Goal: Information Seeking & Learning: Learn about a topic

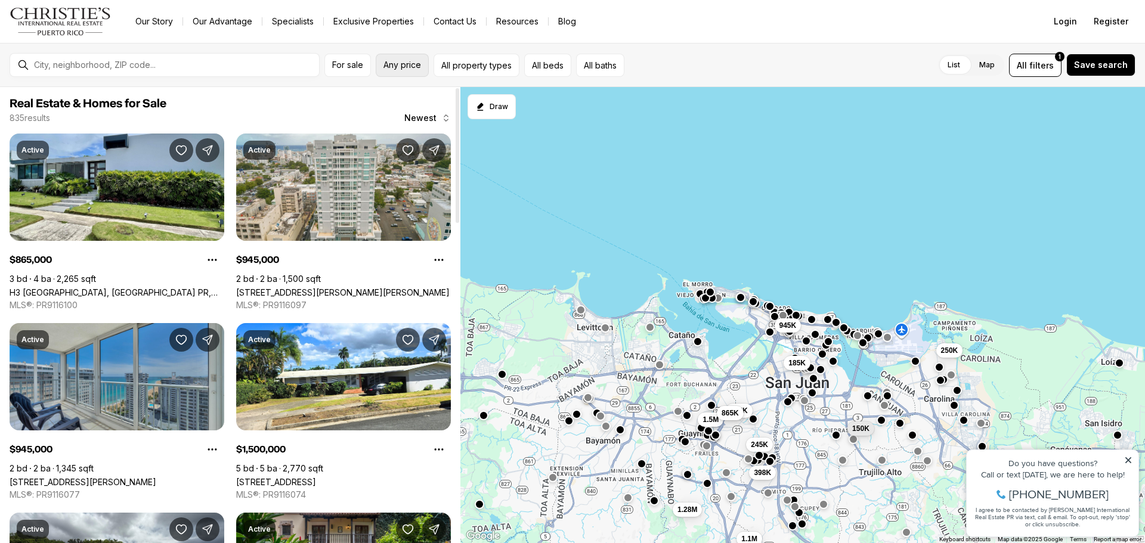
click at [403, 67] on span "Any price" at bounding box center [403, 65] width 38 height 10
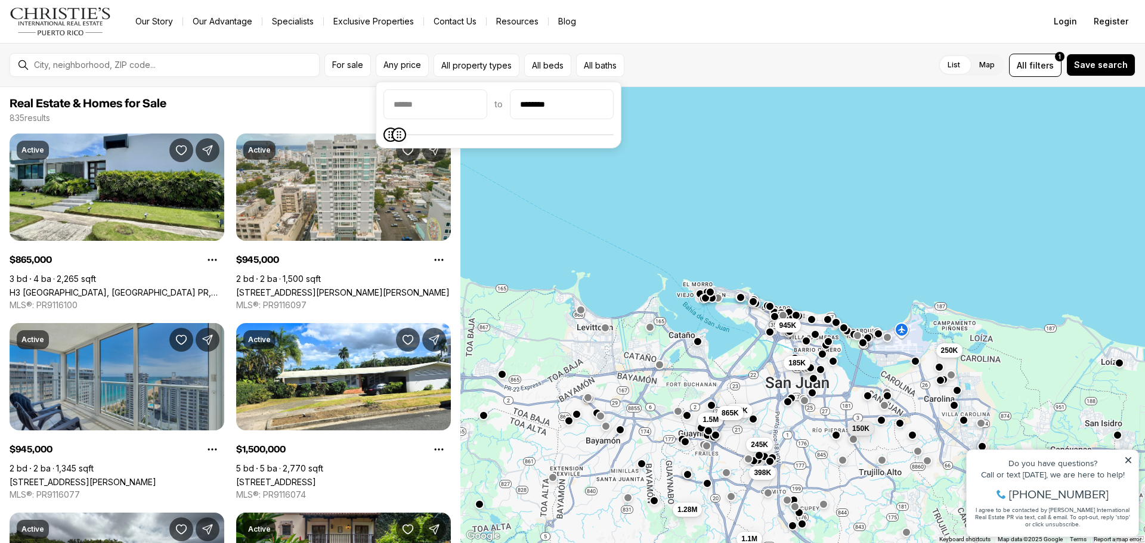
type input "********"
click at [394, 140] on icon "Maximum" at bounding box center [399, 135] width 10 height 10
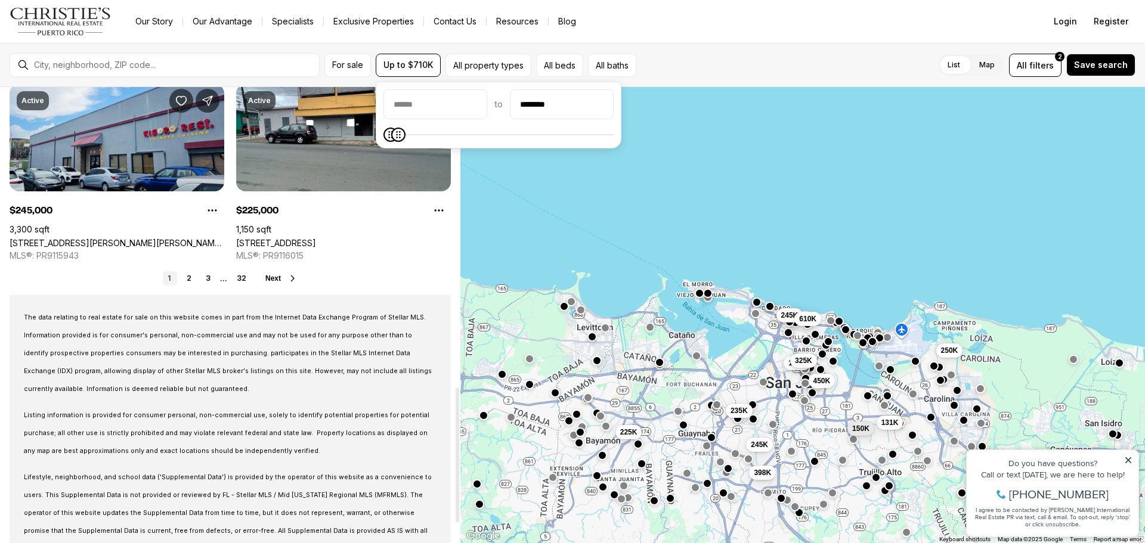
scroll to position [1014, 0]
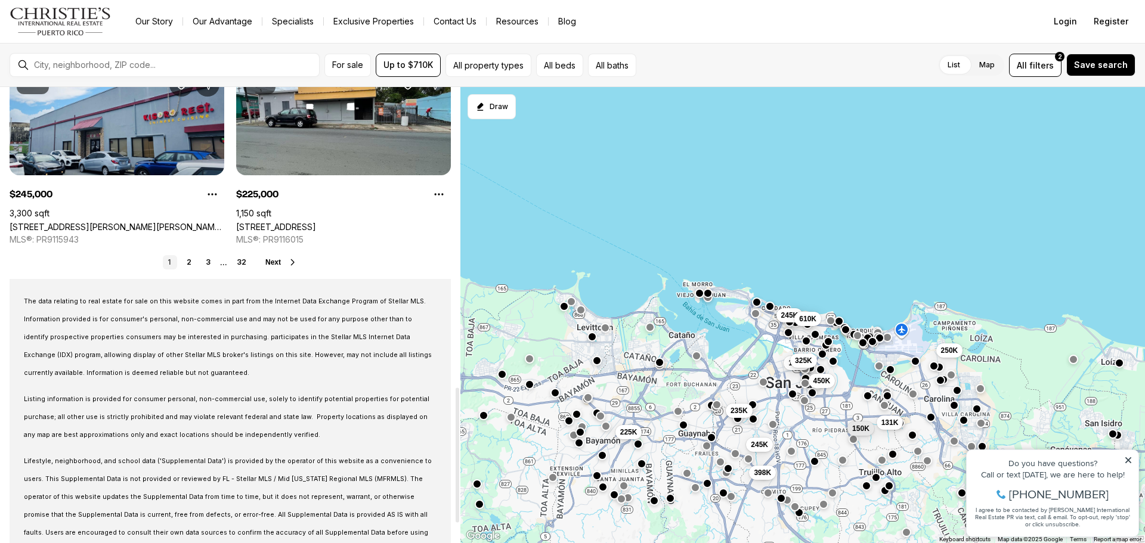
click at [192, 263] on link "2" at bounding box center [189, 262] width 14 height 14
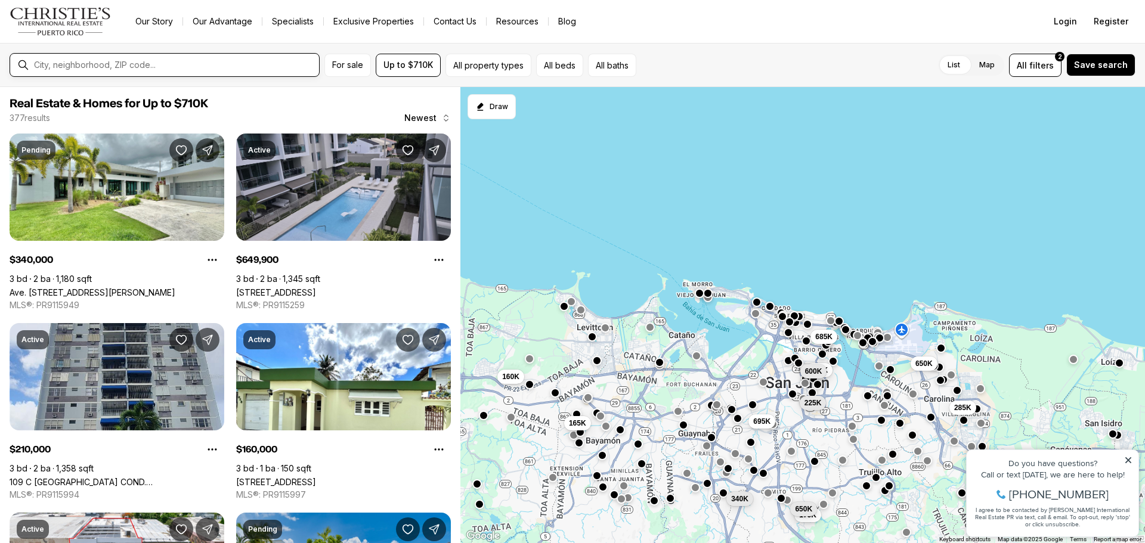
click at [170, 61] on input "text" at bounding box center [174, 65] width 280 height 11
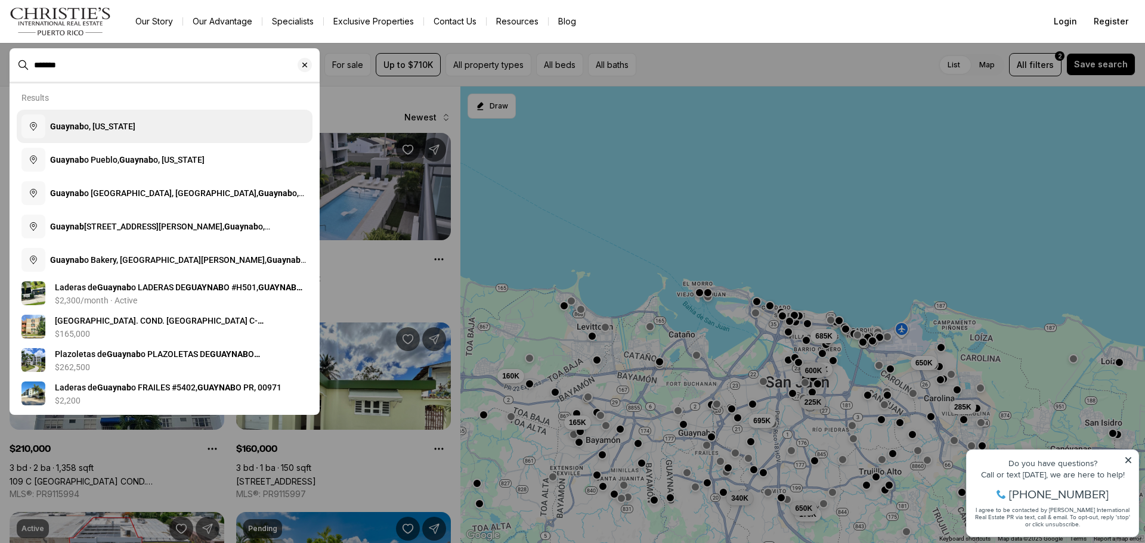
type input "*******"
click at [154, 122] on button "Guaynab o, Puerto Rico" at bounding box center [165, 126] width 296 height 33
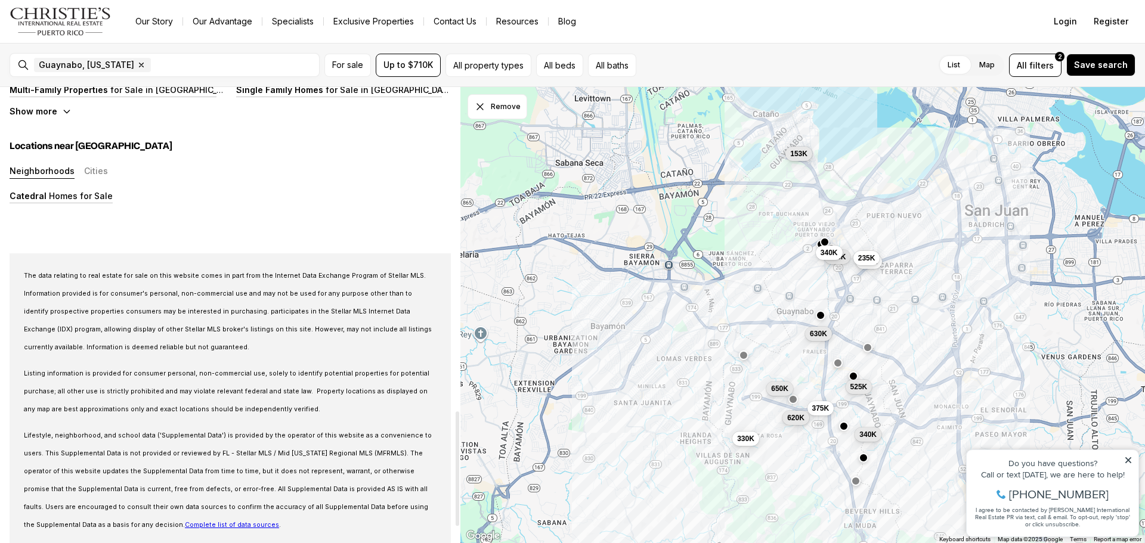
scroll to position [1074, 0]
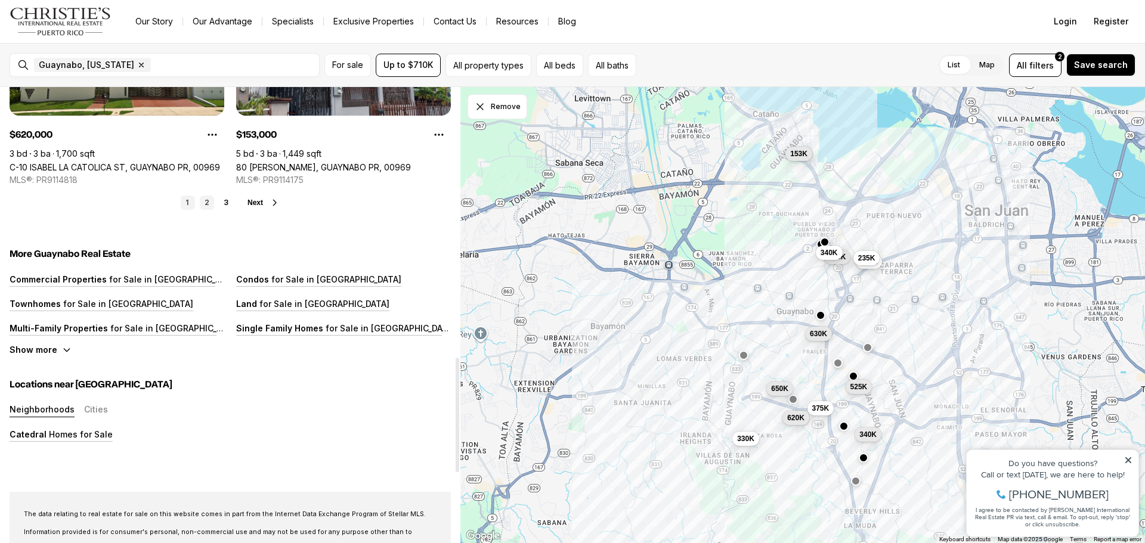
click at [205, 200] on link "2" at bounding box center [207, 203] width 14 height 14
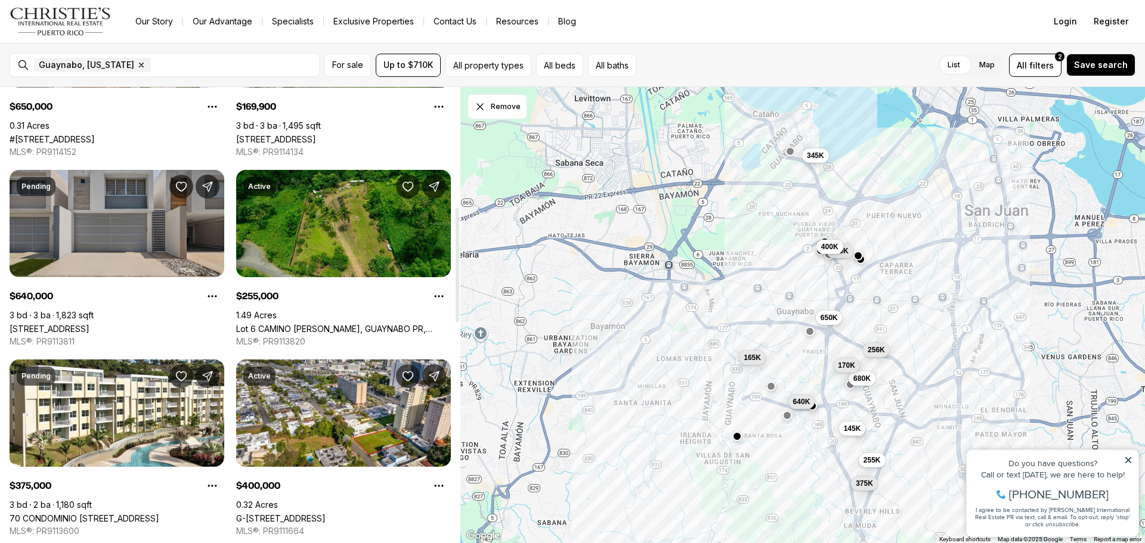
scroll to position [477, 0]
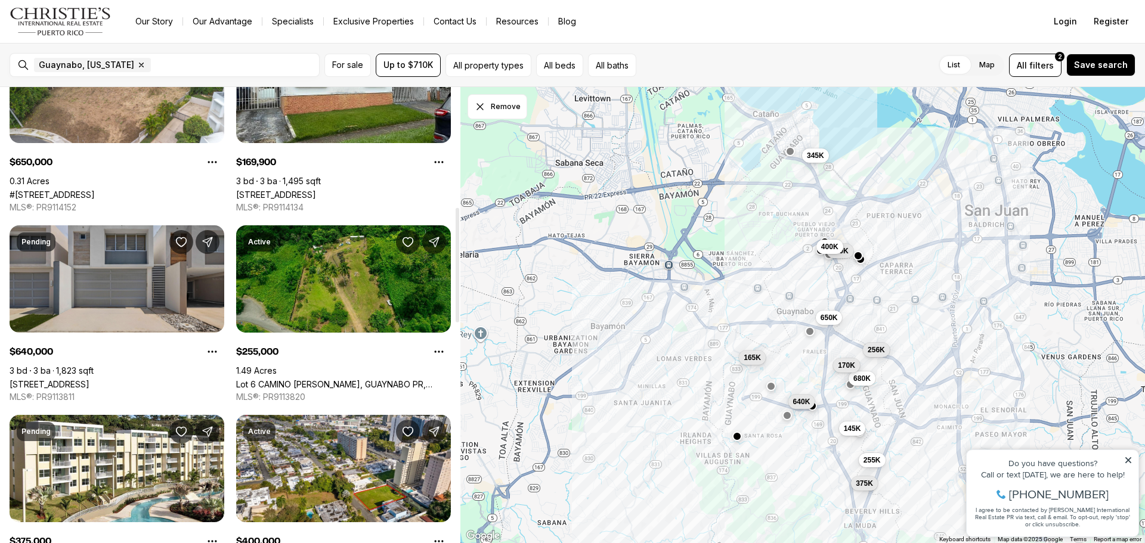
click at [86, 379] on link "[STREET_ADDRESS]" at bounding box center [50, 384] width 80 height 10
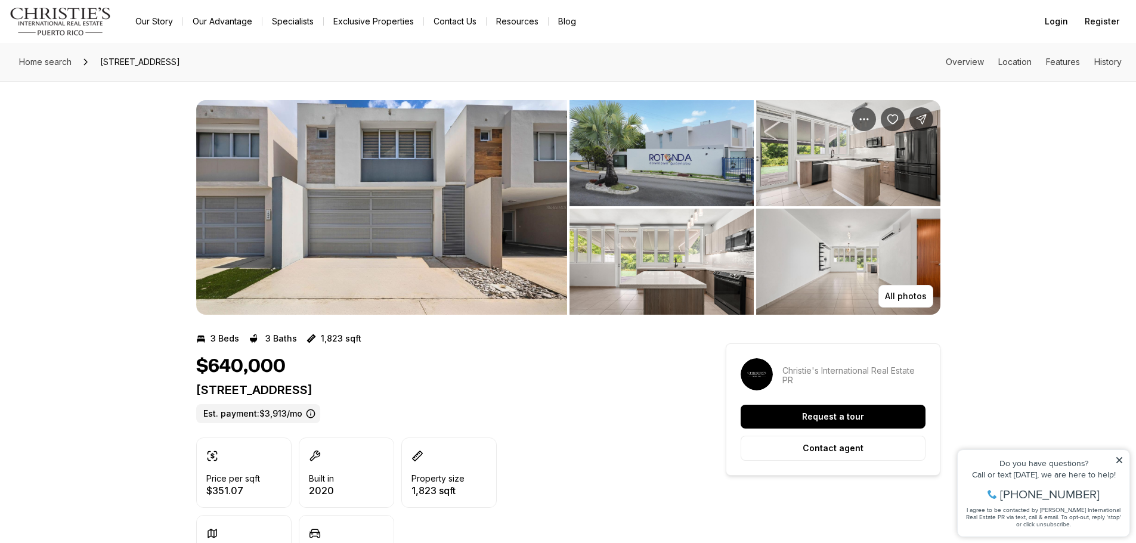
click at [362, 174] on img "View image gallery" at bounding box center [381, 207] width 371 height 215
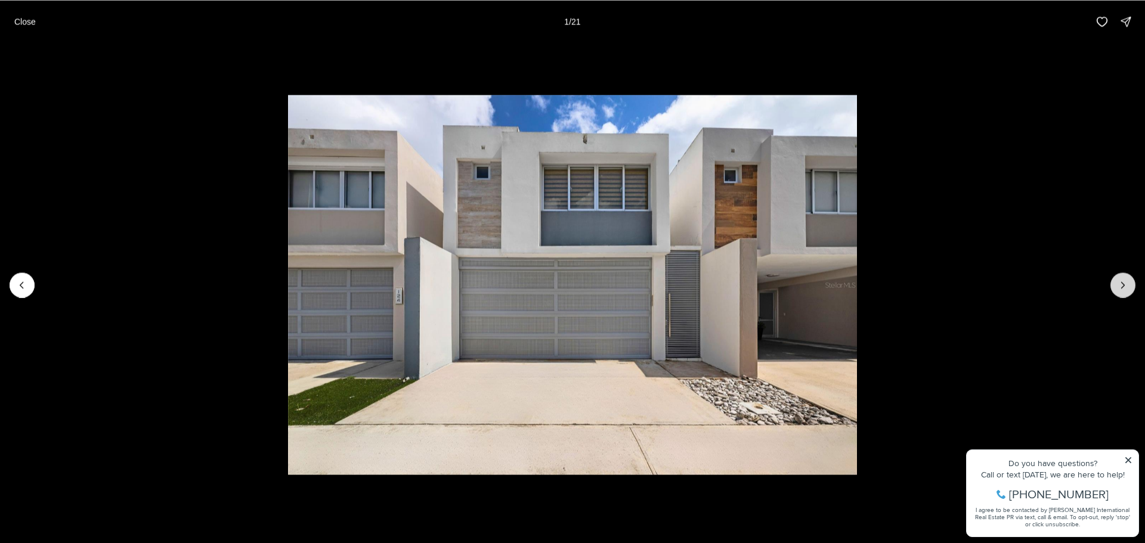
click at [1127, 284] on icon "Next slide" at bounding box center [1123, 285] width 12 height 12
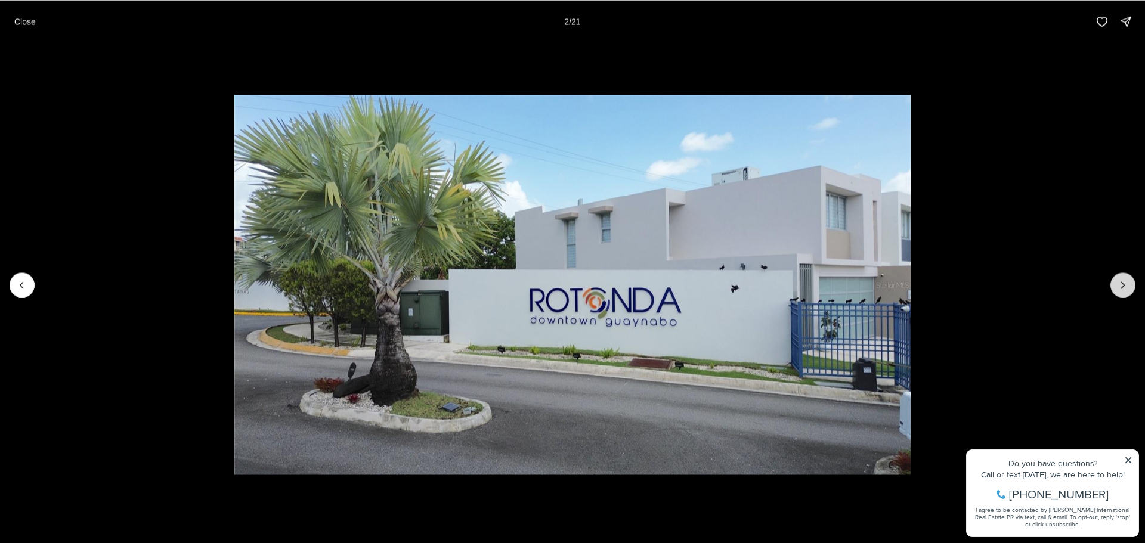
click at [1127, 284] on icon "Next slide" at bounding box center [1123, 285] width 12 height 12
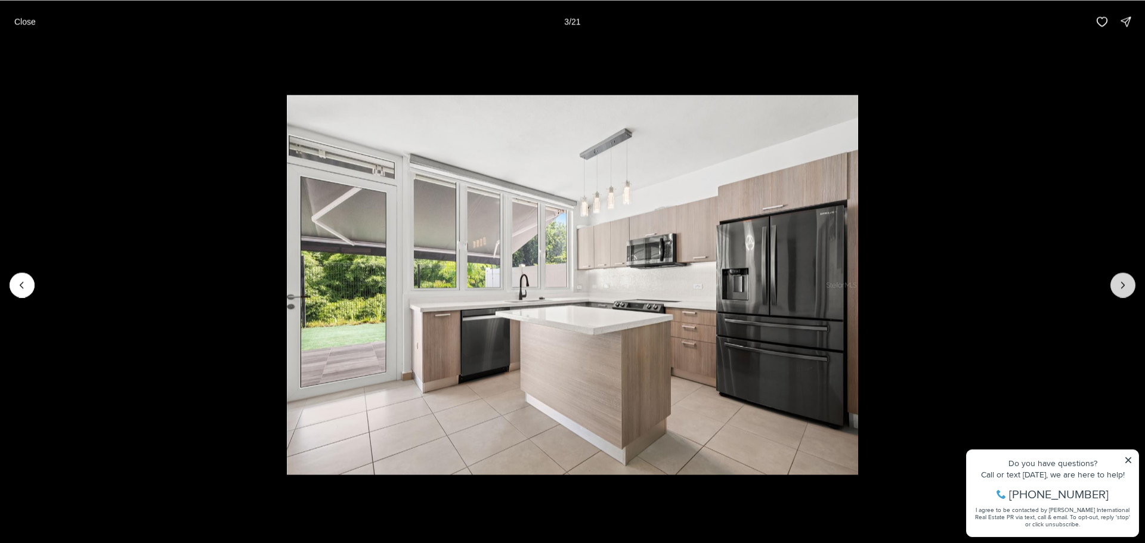
click at [1127, 284] on icon "Next slide" at bounding box center [1123, 285] width 12 height 12
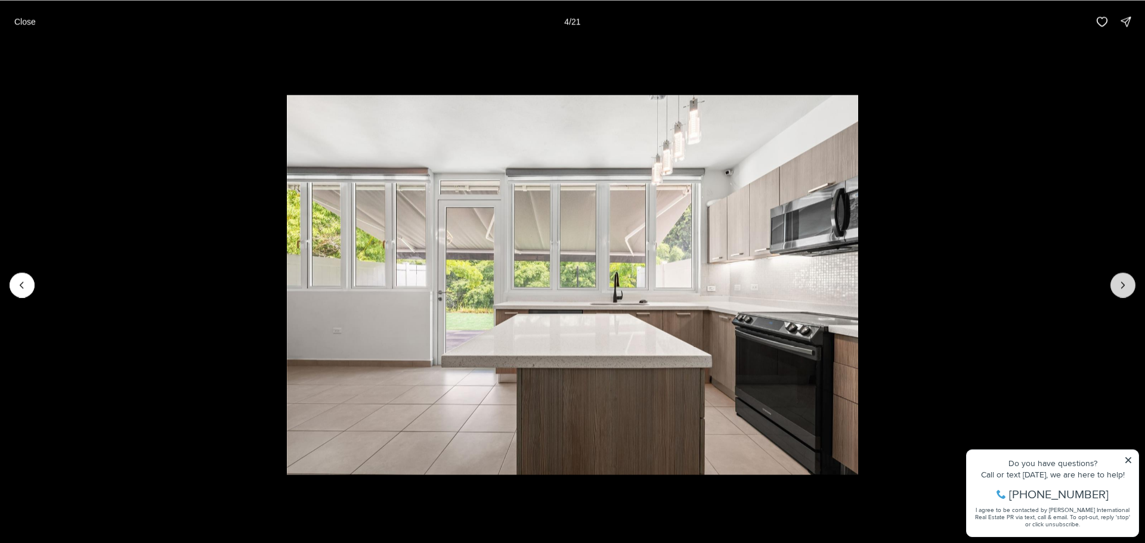
click at [1127, 284] on icon "Next slide" at bounding box center [1123, 285] width 12 height 12
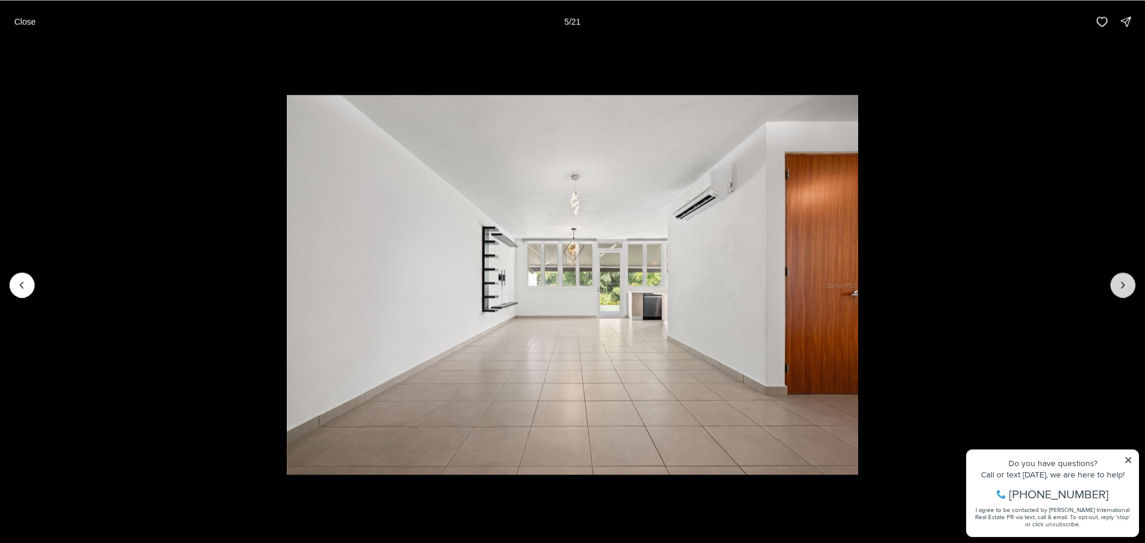
click at [1127, 284] on icon "Next slide" at bounding box center [1123, 285] width 12 height 12
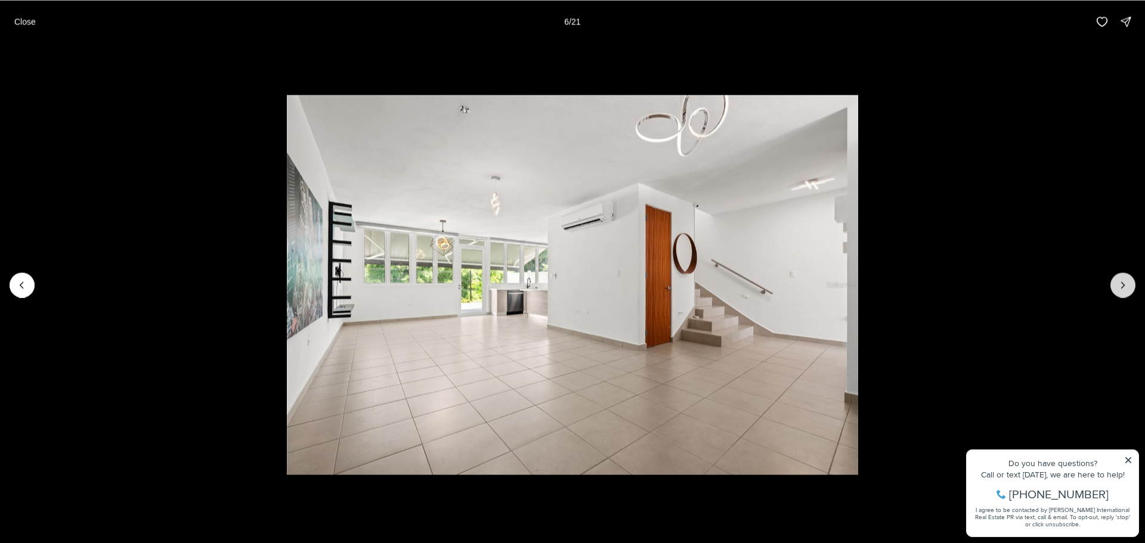
click at [1127, 284] on icon "Next slide" at bounding box center [1123, 285] width 12 height 12
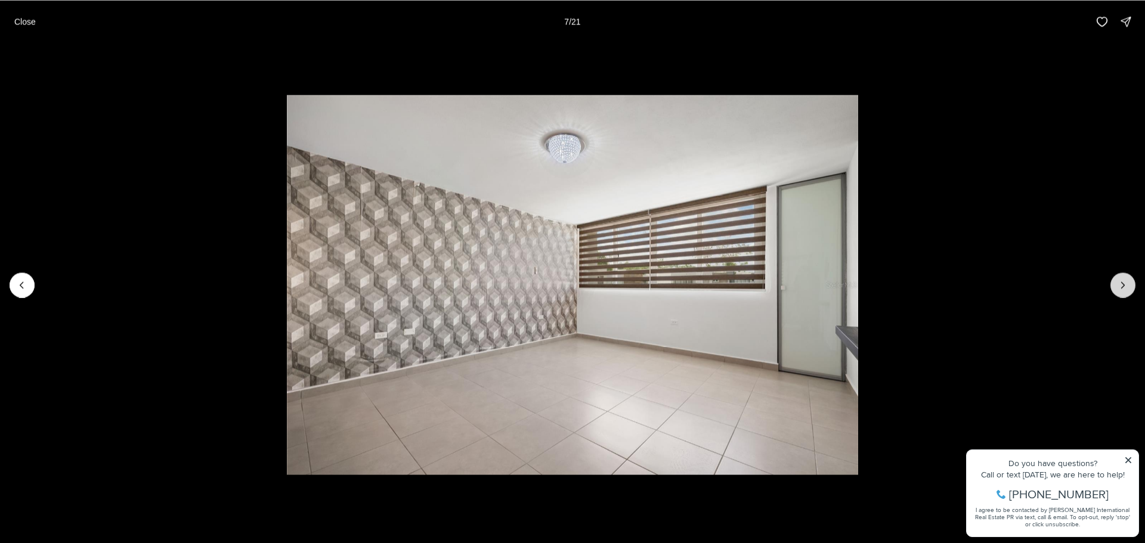
click at [1127, 284] on icon "Next slide" at bounding box center [1123, 285] width 12 height 12
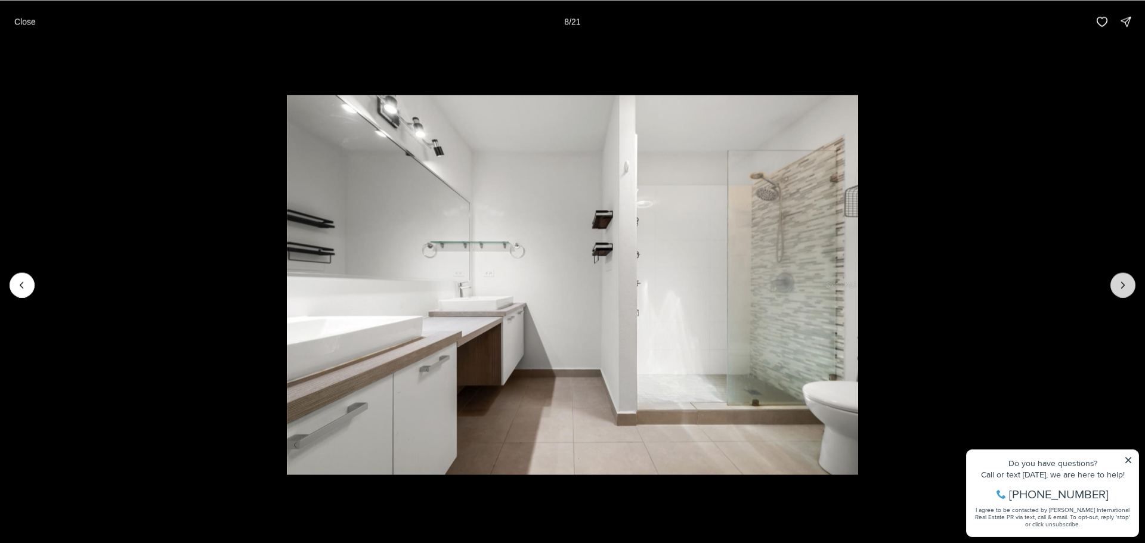
click at [1127, 284] on icon "Next slide" at bounding box center [1123, 285] width 12 height 12
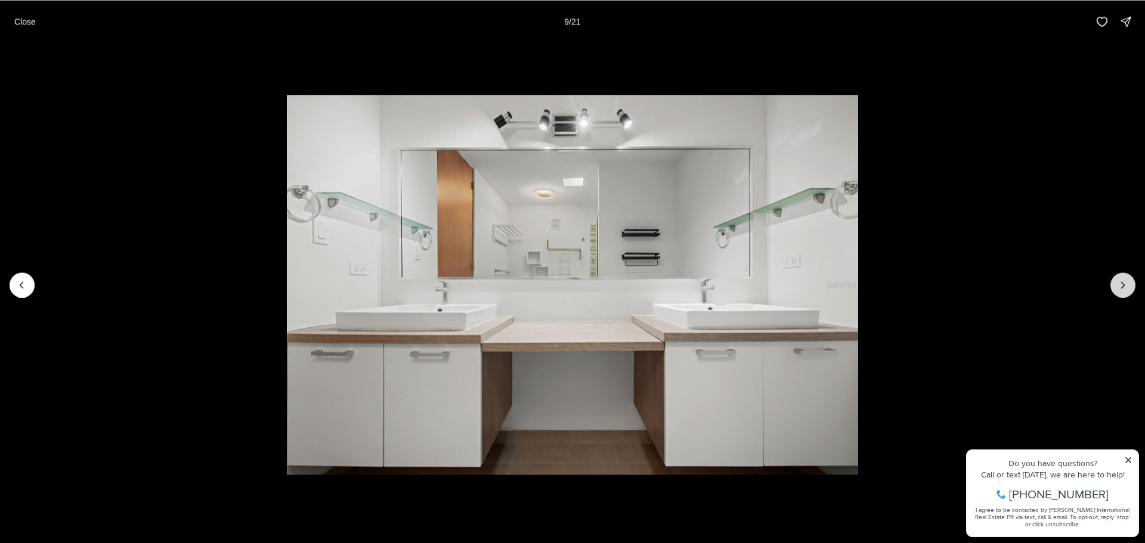
click at [1127, 284] on icon "Next slide" at bounding box center [1123, 285] width 12 height 12
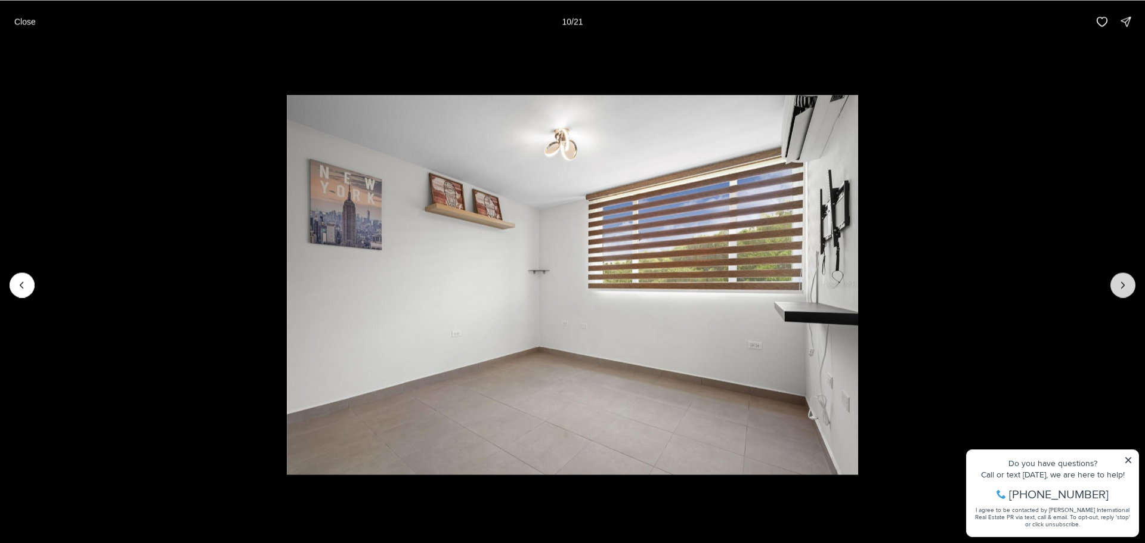
click at [1127, 284] on icon "Next slide" at bounding box center [1123, 285] width 12 height 12
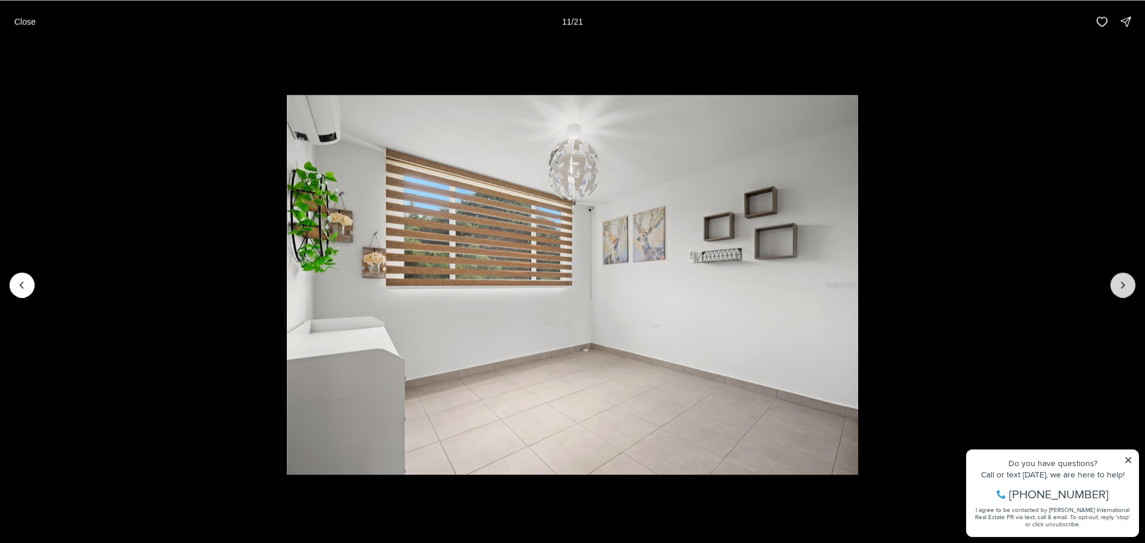
click at [1127, 284] on icon "Next slide" at bounding box center [1123, 285] width 12 height 12
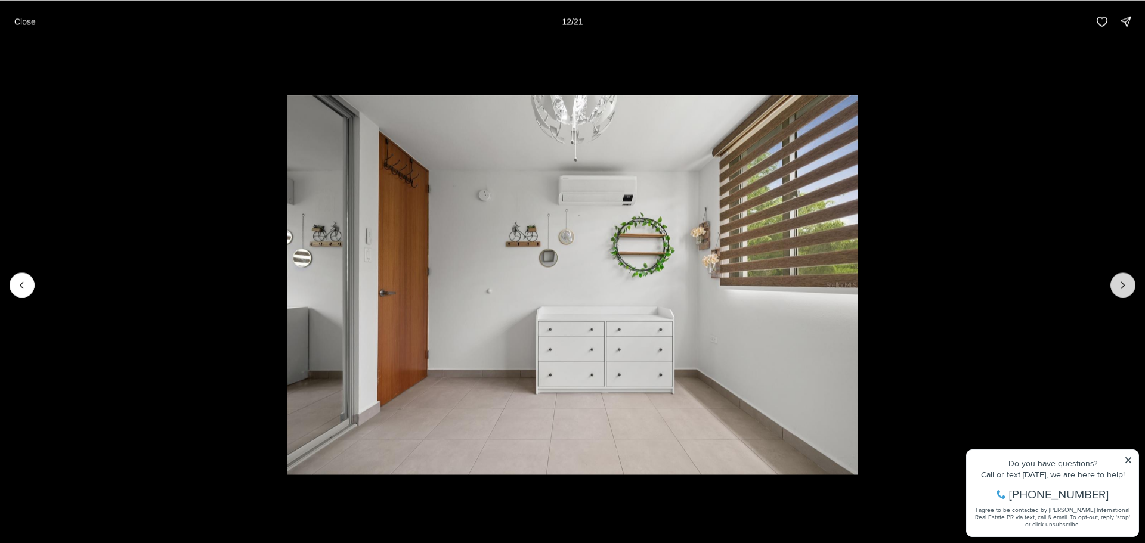
click at [1127, 284] on icon "Next slide" at bounding box center [1123, 285] width 12 height 12
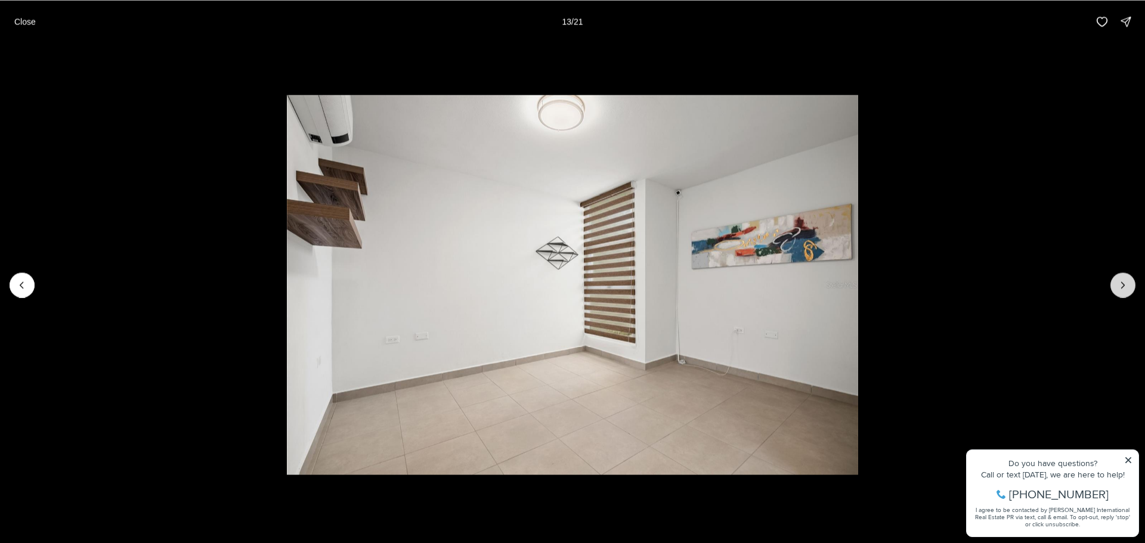
click at [1127, 284] on icon "Next slide" at bounding box center [1123, 285] width 12 height 12
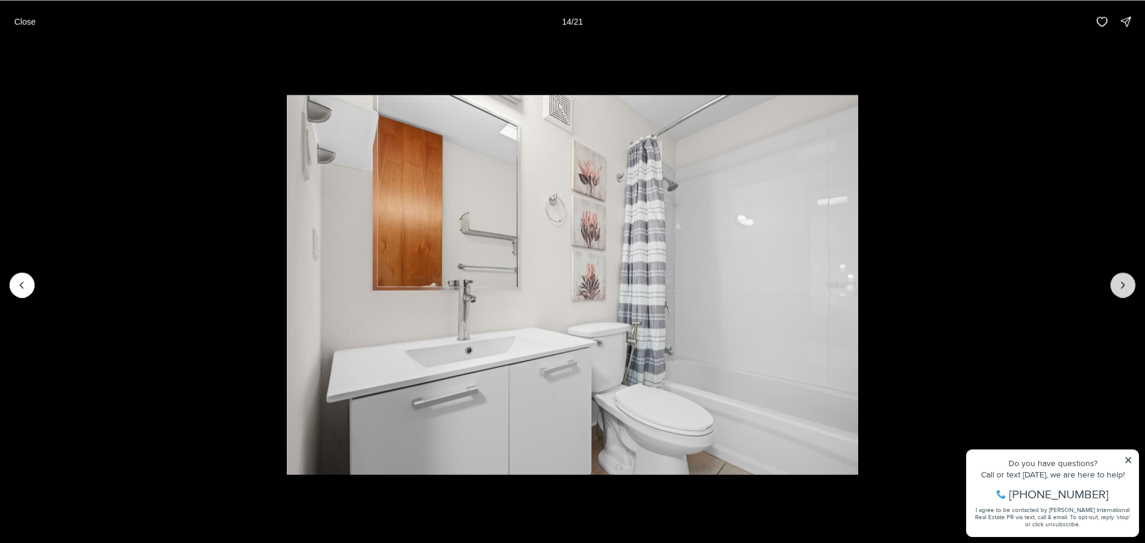
click at [1127, 284] on icon "Next slide" at bounding box center [1123, 285] width 12 height 12
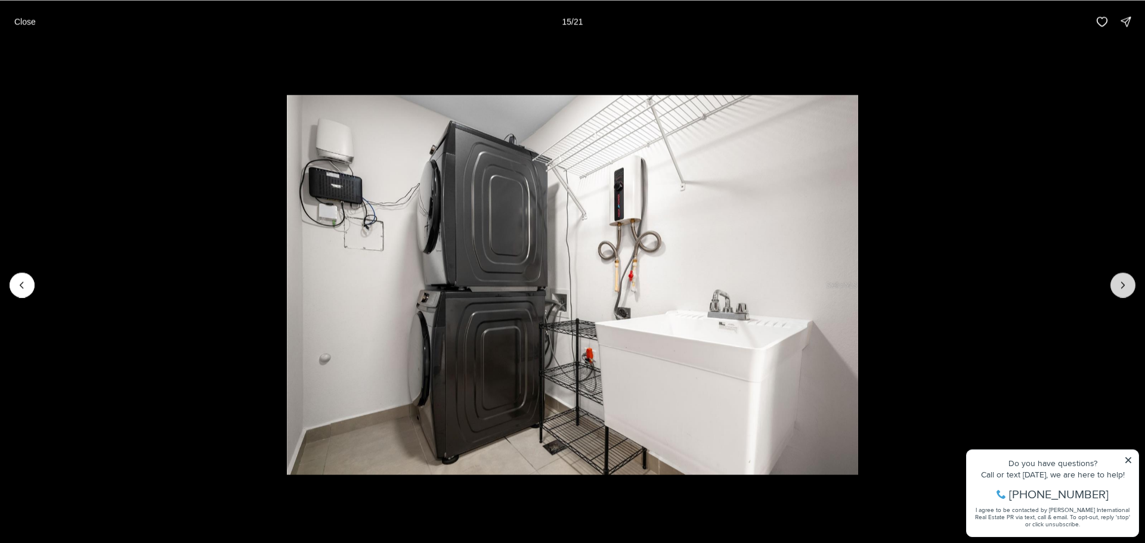
click at [1127, 284] on icon "Next slide" at bounding box center [1123, 285] width 12 height 12
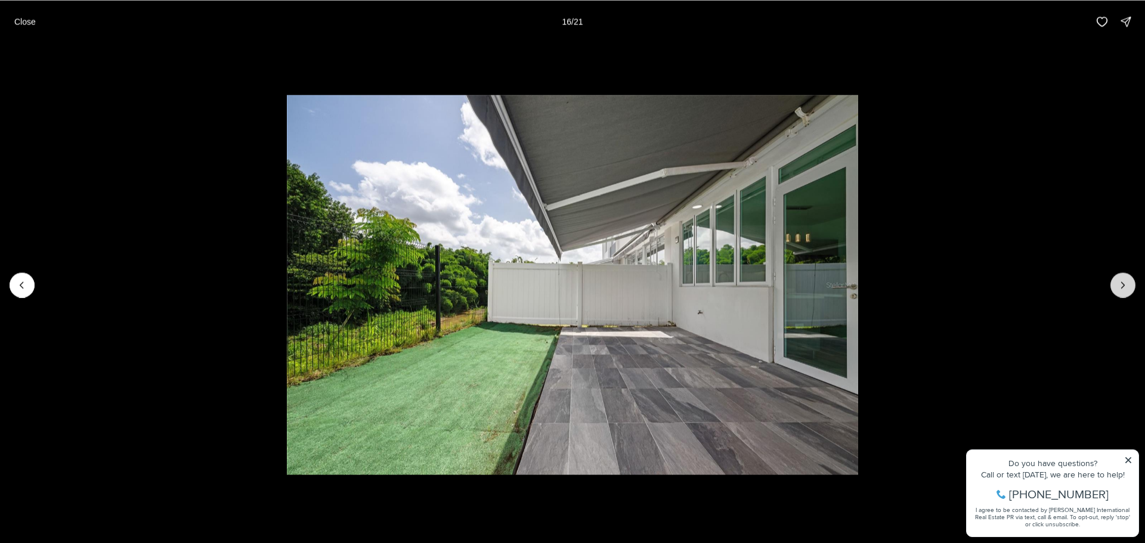
click at [1127, 284] on icon "Next slide" at bounding box center [1123, 285] width 12 height 12
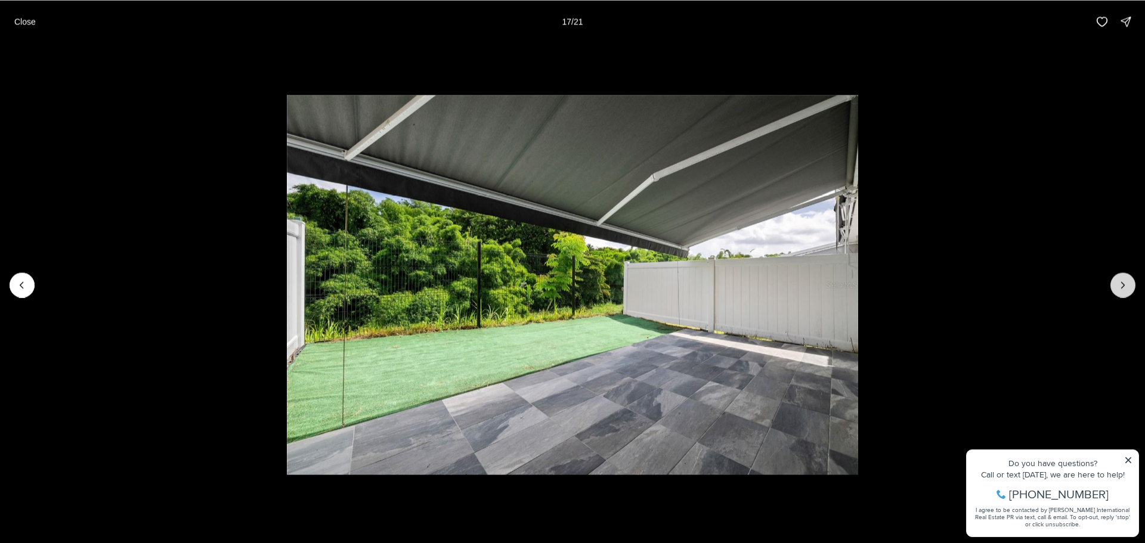
click at [1127, 284] on icon "Next slide" at bounding box center [1123, 285] width 12 height 12
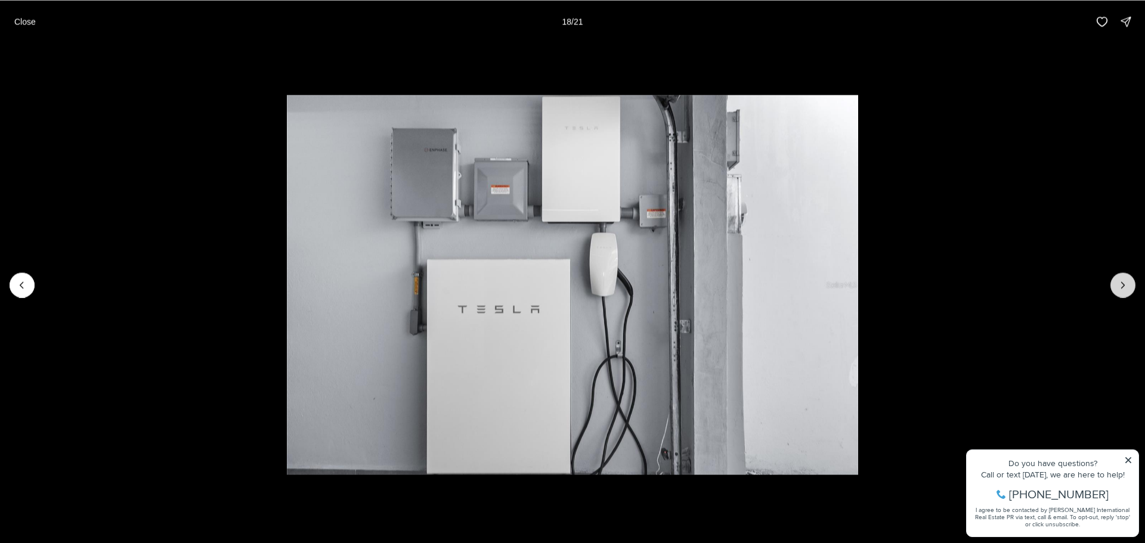
click at [1127, 284] on icon "Next slide" at bounding box center [1123, 285] width 12 height 12
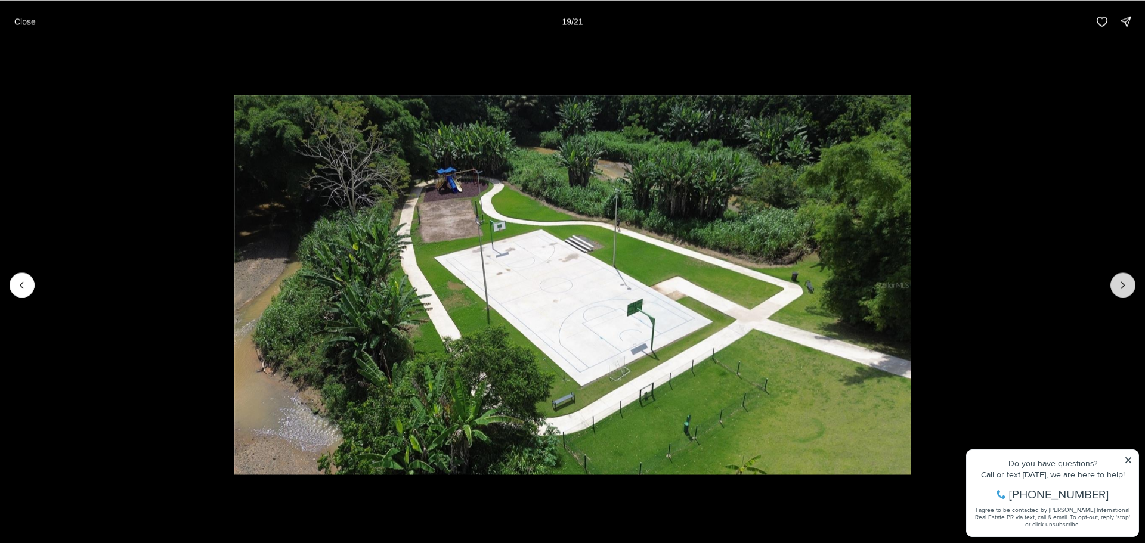
click at [1127, 284] on icon "Next slide" at bounding box center [1123, 285] width 12 height 12
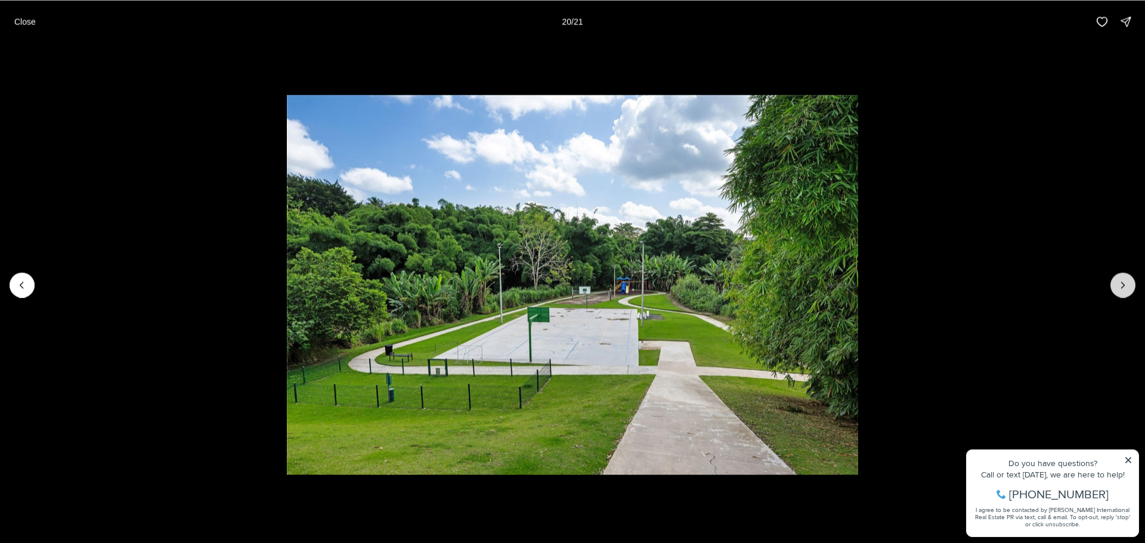
click at [1127, 284] on icon "Next slide" at bounding box center [1123, 285] width 12 height 12
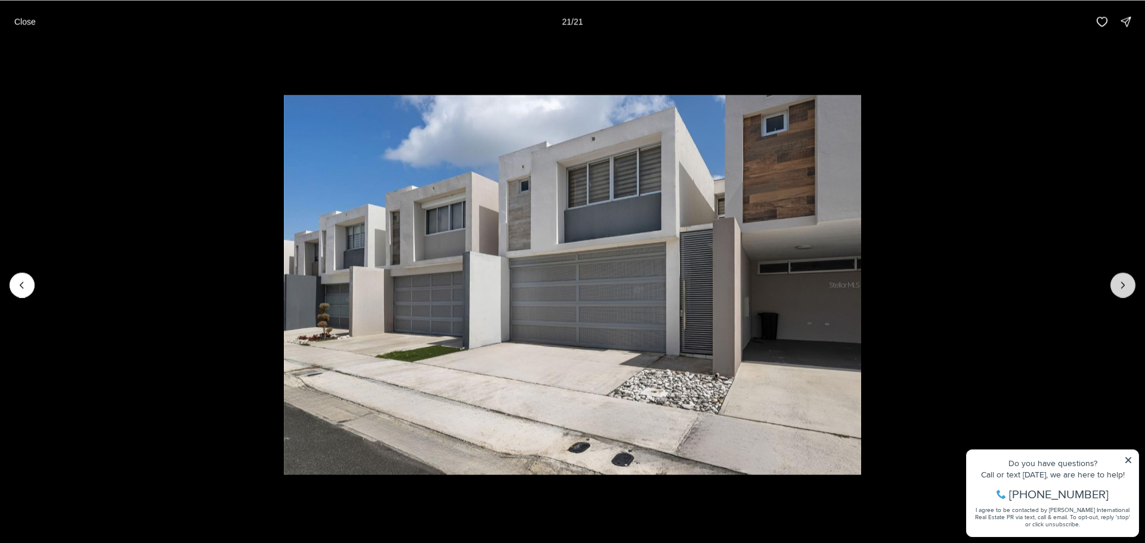
click at [1127, 284] on div at bounding box center [1123, 285] width 25 height 25
click at [23, 29] on button "Close" at bounding box center [25, 22] width 36 height 24
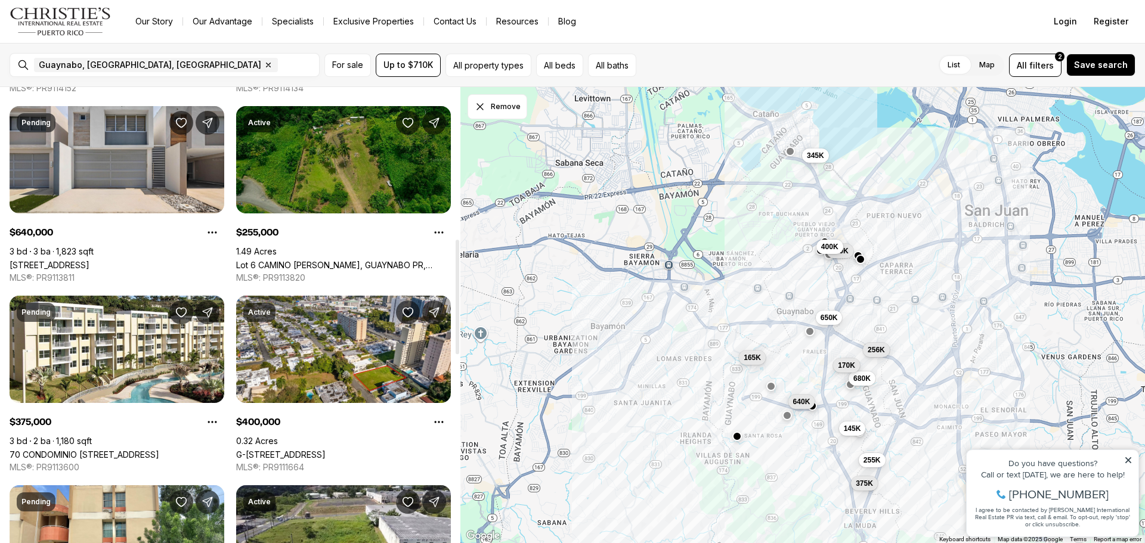
scroll to position [895, 0]
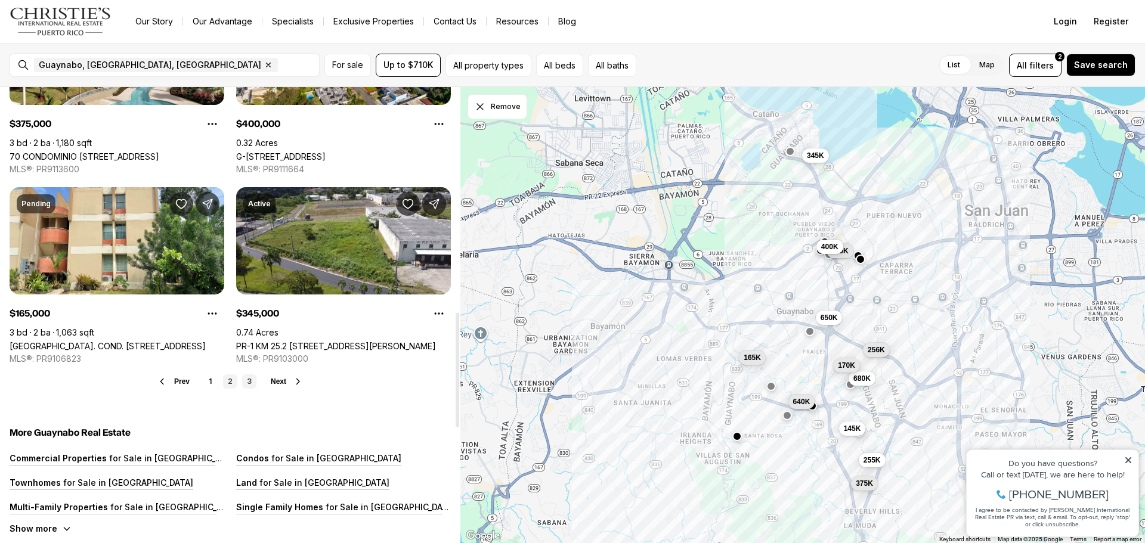
click at [245, 379] on link "3" at bounding box center [249, 382] width 14 height 14
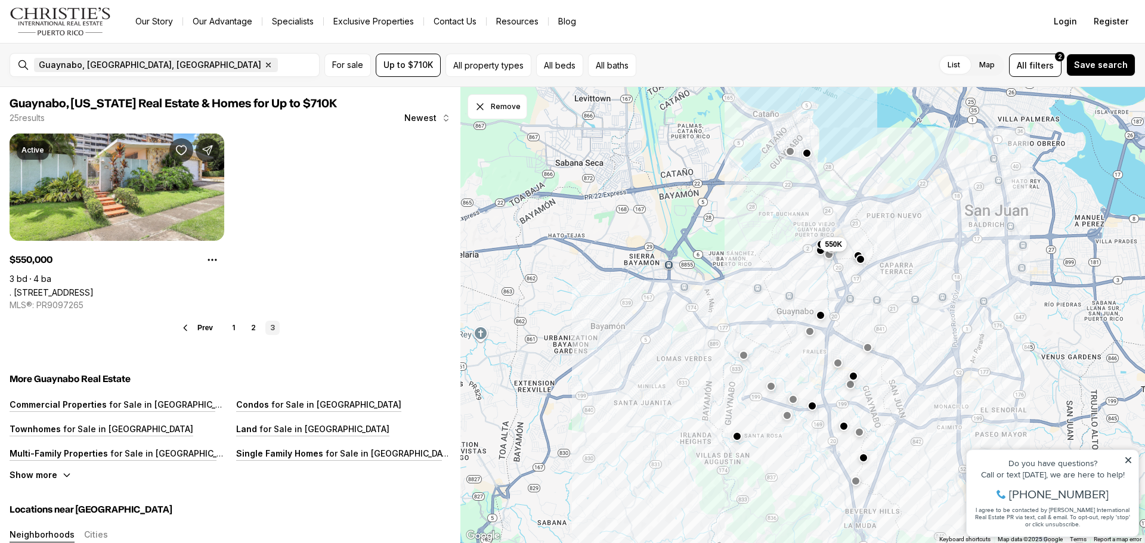
click at [264, 65] on icon "button" at bounding box center [269, 65] width 10 height 10
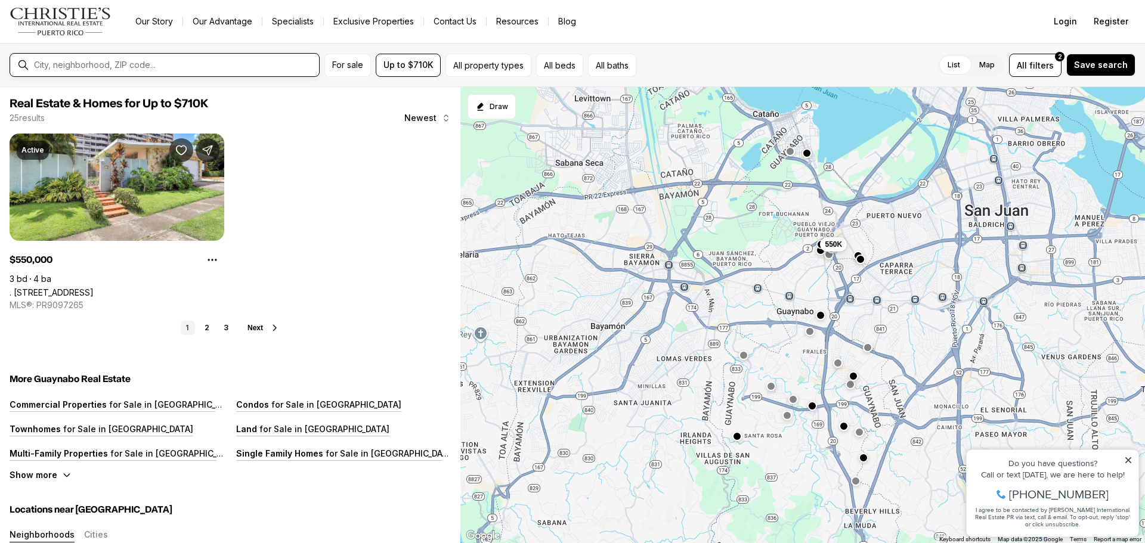
click at [97, 66] on input "text" at bounding box center [174, 65] width 280 height 11
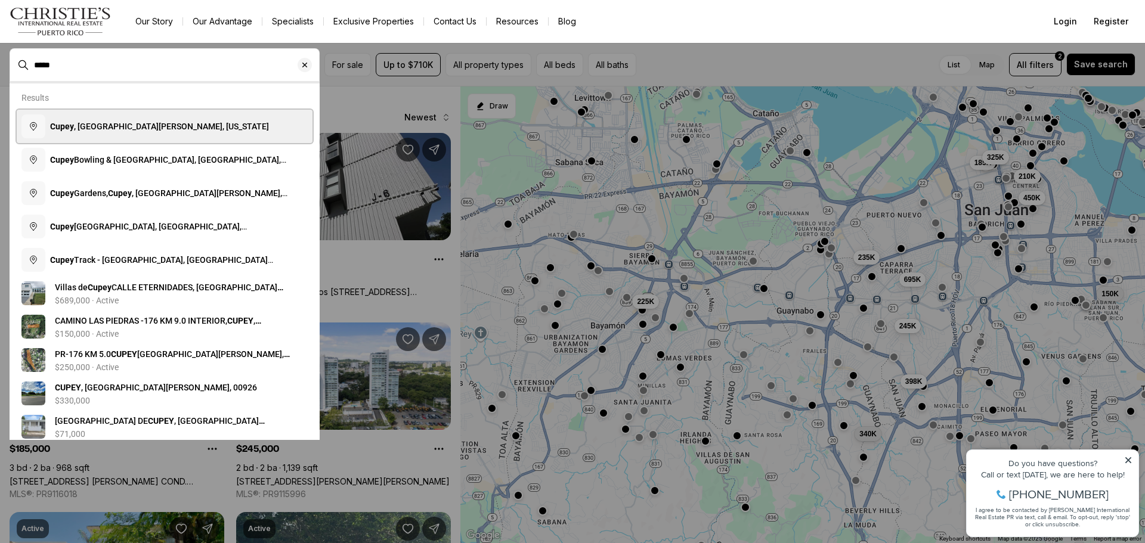
click at [107, 131] on span "Cupey , San Juan, Puerto Rico" at bounding box center [159, 127] width 219 height 10
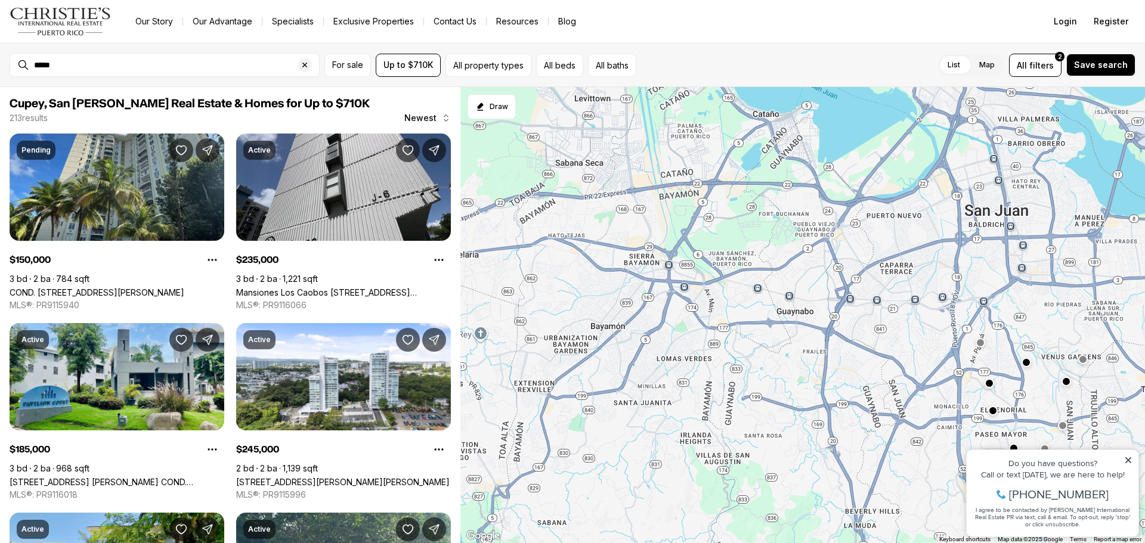
type input "**********"
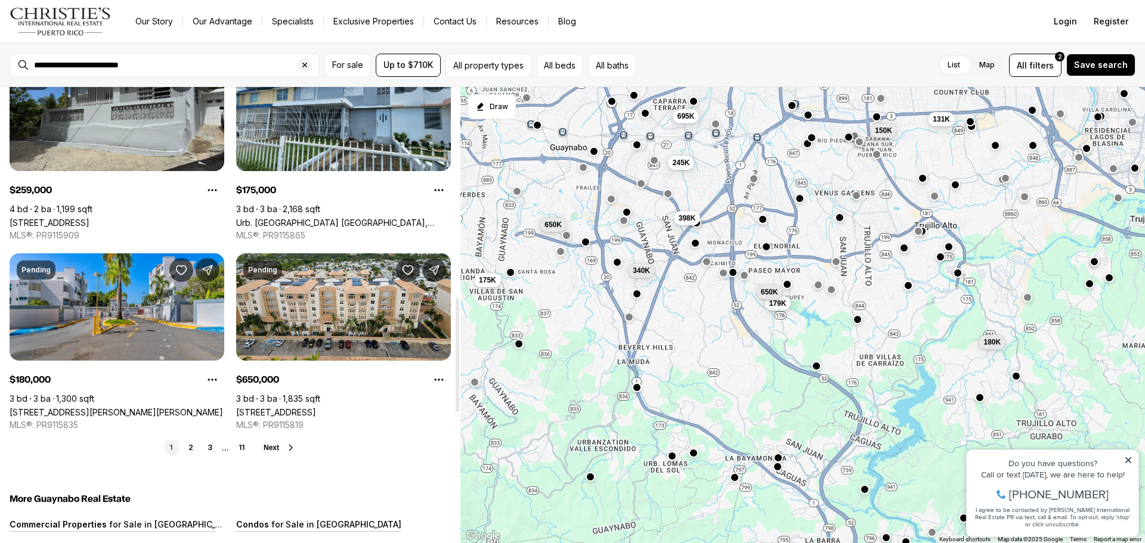
scroll to position [835, 0]
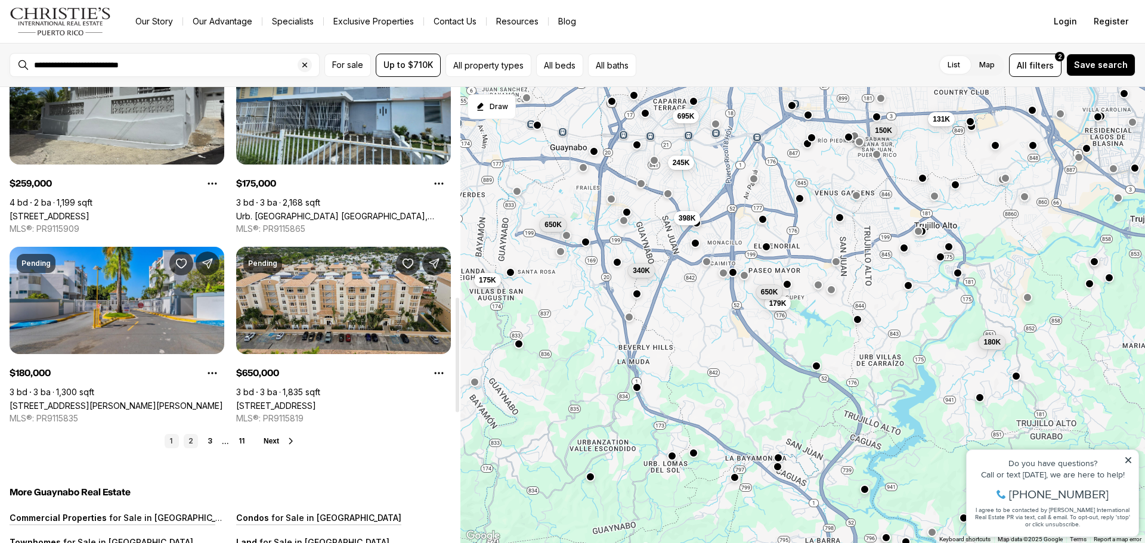
click at [189, 440] on link "2" at bounding box center [191, 441] width 14 height 14
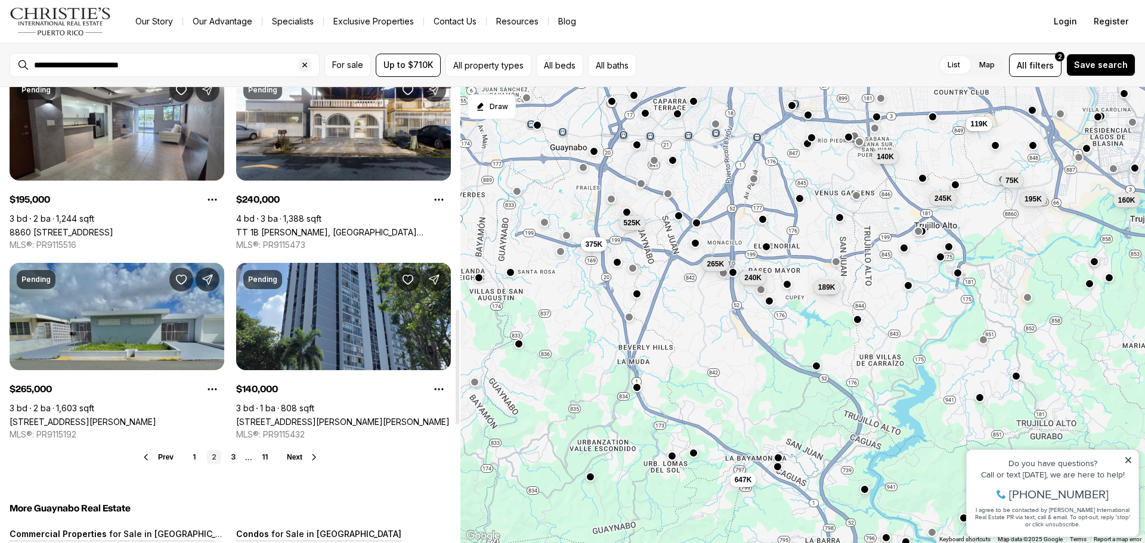
scroll to position [895, 0]
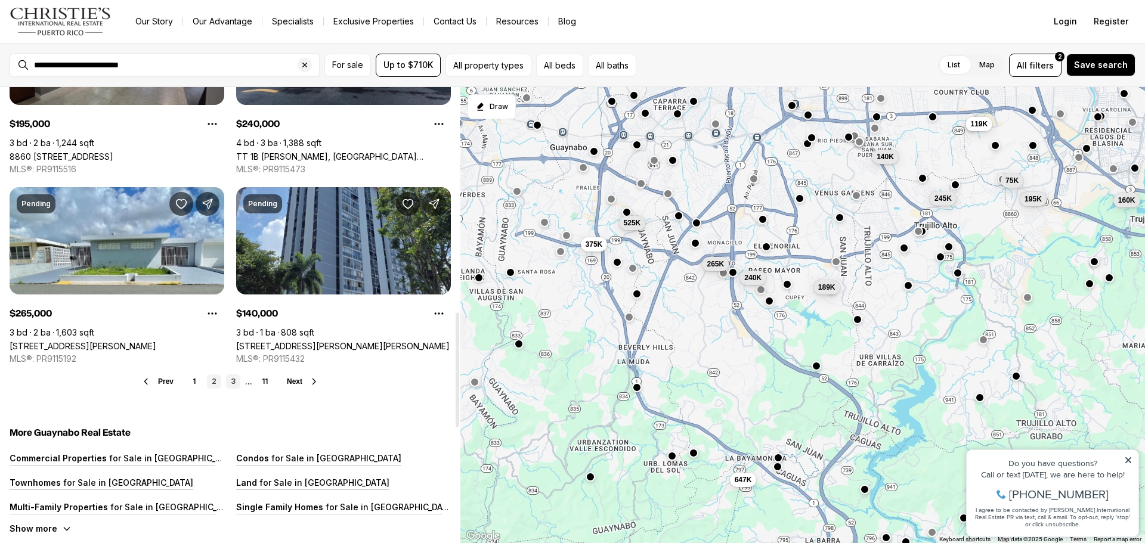
click at [229, 383] on link "3" at bounding box center [233, 382] width 14 height 14
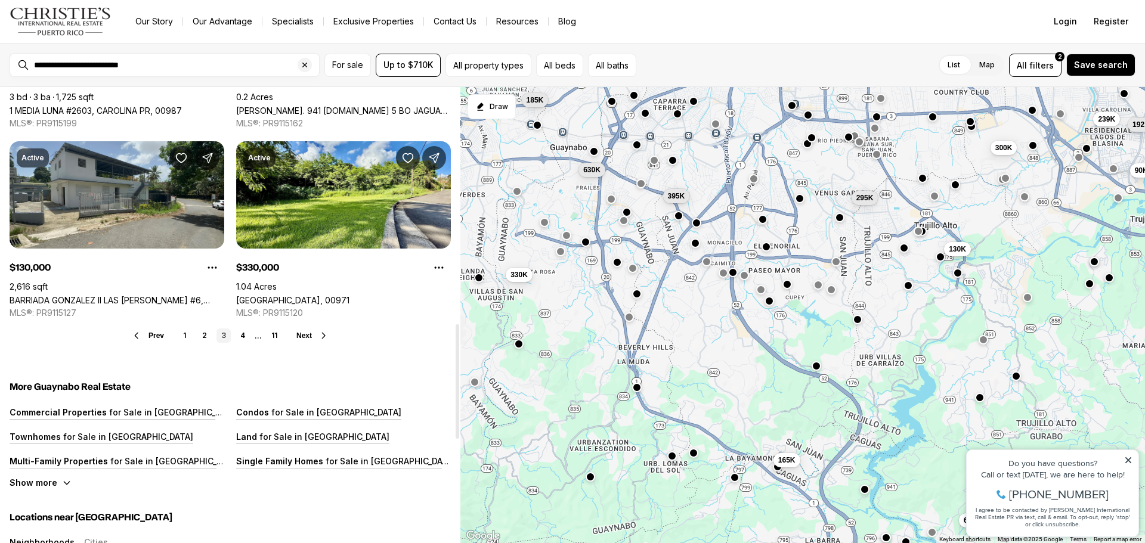
scroll to position [954, 0]
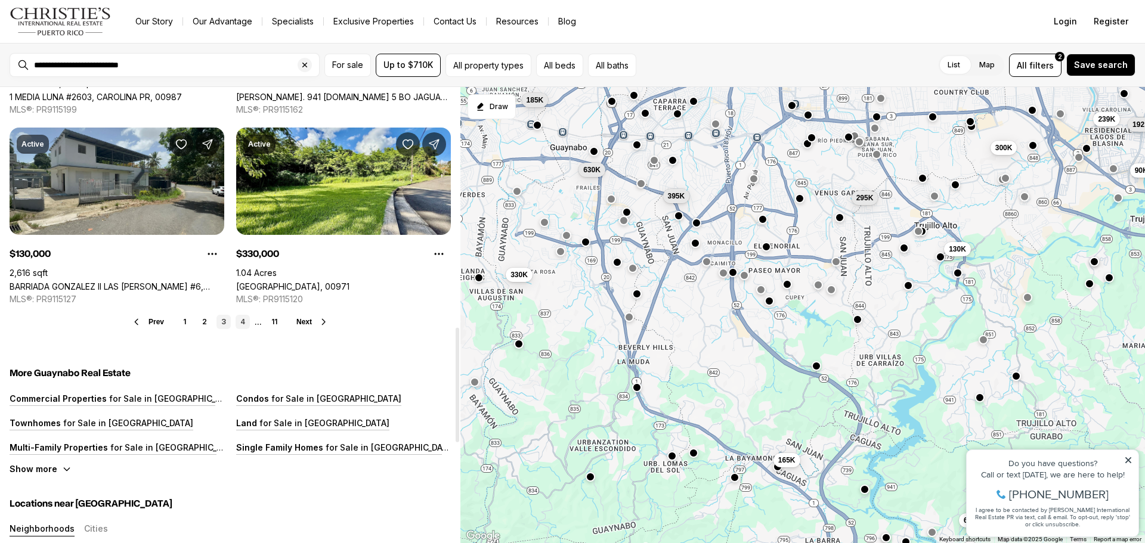
click at [242, 321] on link "4" at bounding box center [243, 322] width 14 height 14
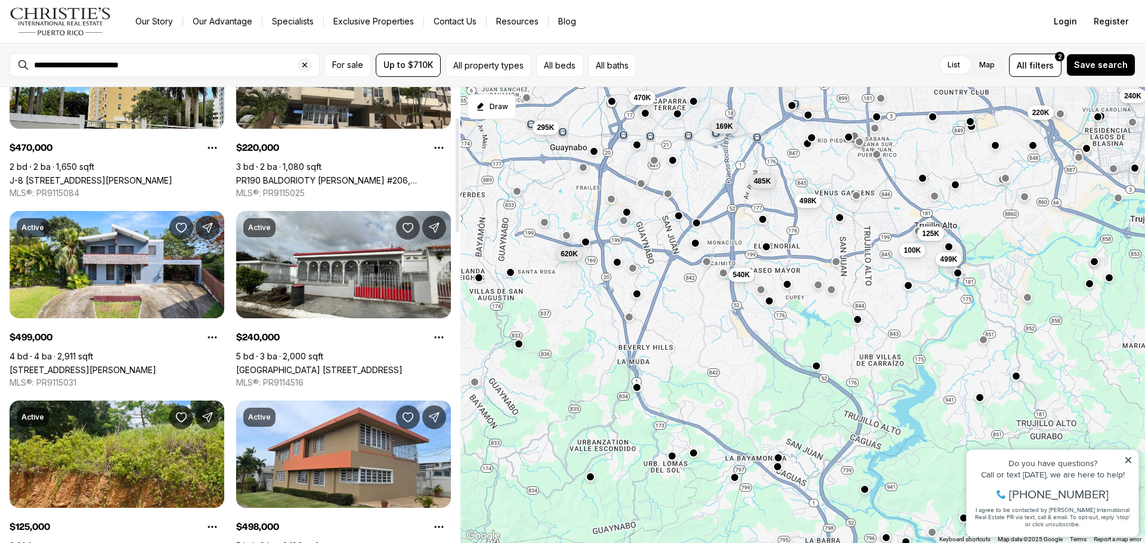
scroll to position [119, 0]
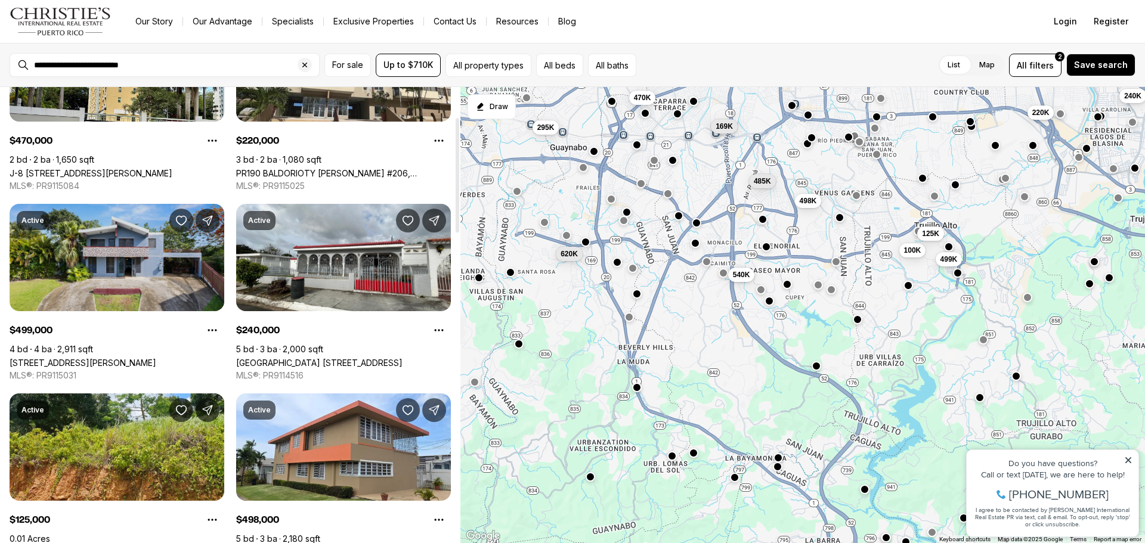
click at [125, 358] on link "[STREET_ADDRESS]" at bounding box center [83, 363] width 147 height 10
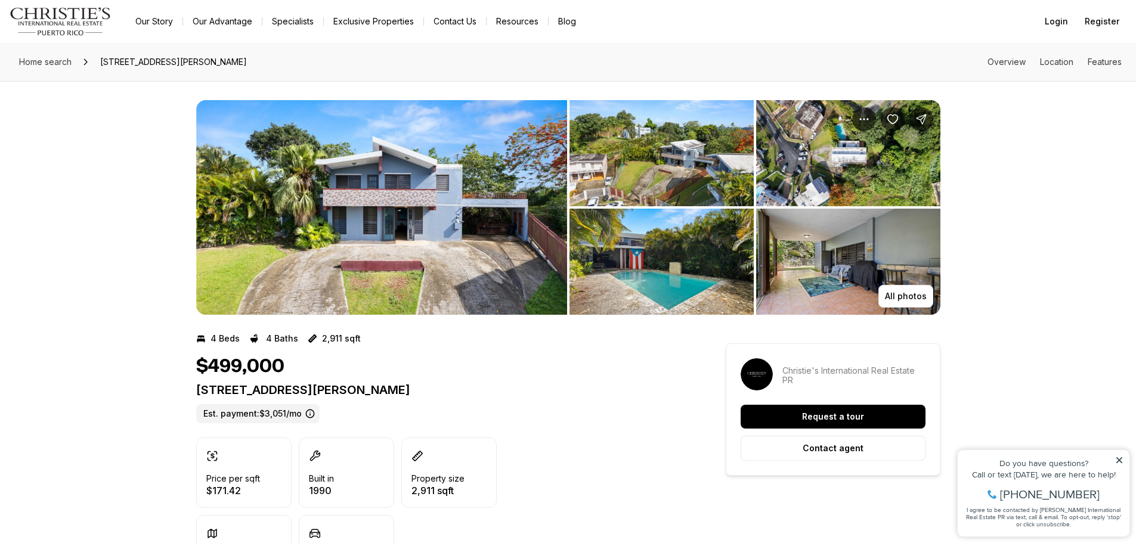
click at [277, 240] on img "View image gallery" at bounding box center [381, 207] width 371 height 215
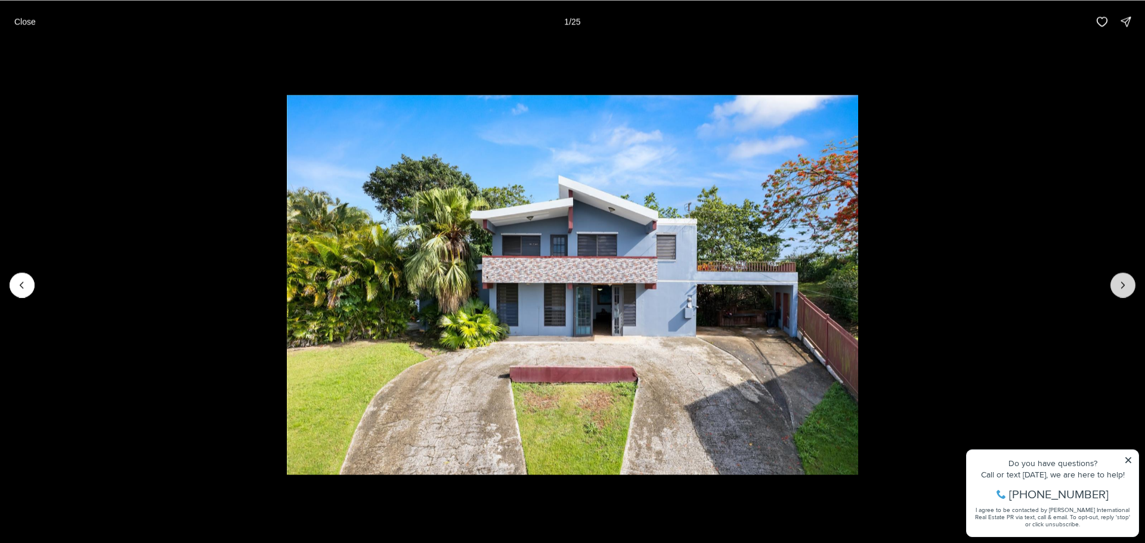
click at [1121, 285] on icon "Next slide" at bounding box center [1123, 285] width 12 height 12
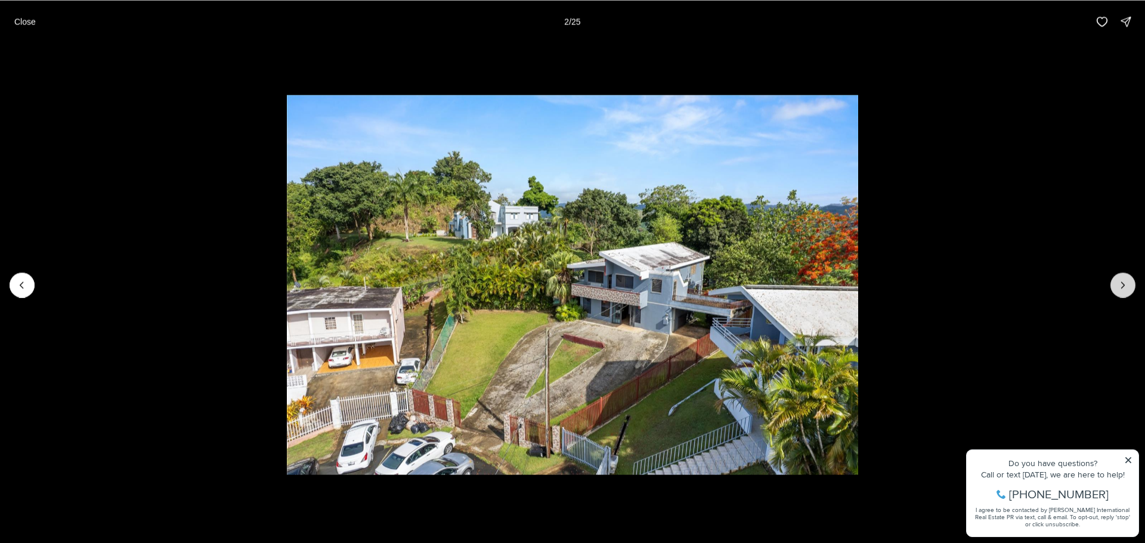
click at [1121, 285] on icon "Next slide" at bounding box center [1123, 285] width 12 height 12
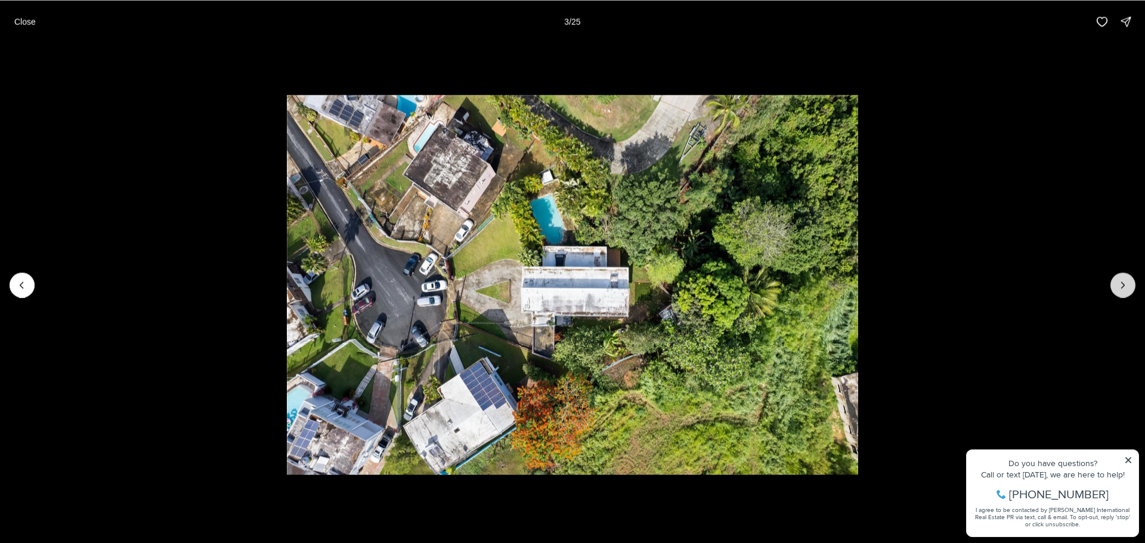
click at [1121, 285] on icon "Next slide" at bounding box center [1123, 285] width 12 height 12
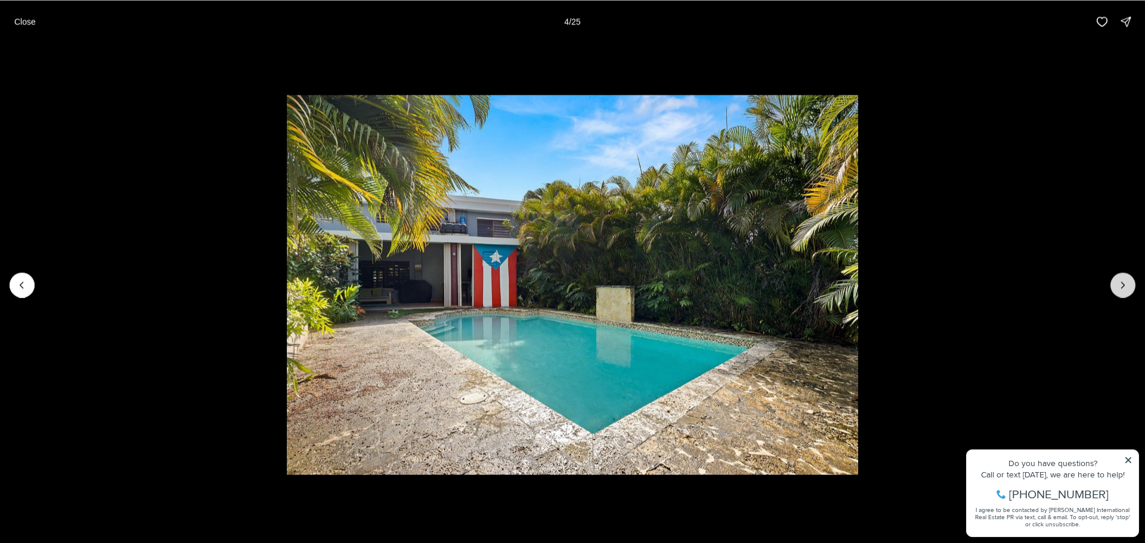
click at [1121, 285] on icon "Next slide" at bounding box center [1123, 285] width 12 height 12
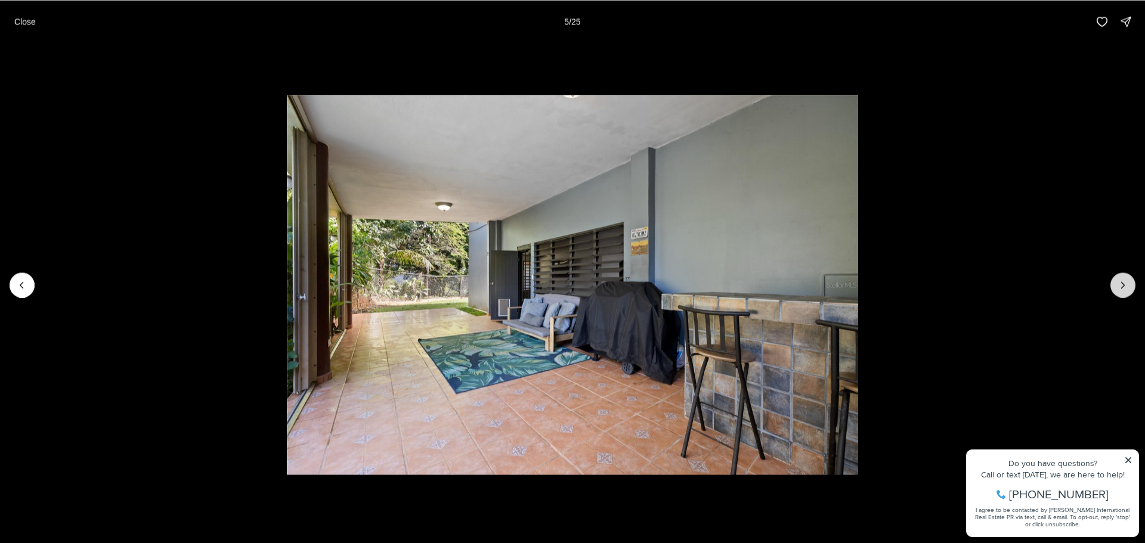
click at [1121, 285] on icon "Next slide" at bounding box center [1123, 285] width 12 height 12
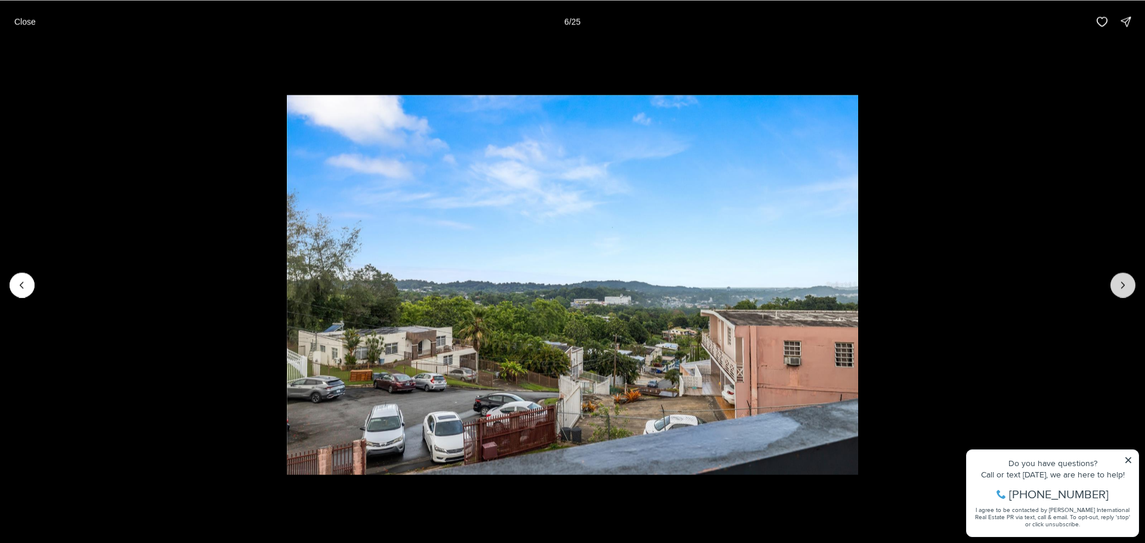
click at [1121, 285] on icon "Next slide" at bounding box center [1123, 285] width 12 height 12
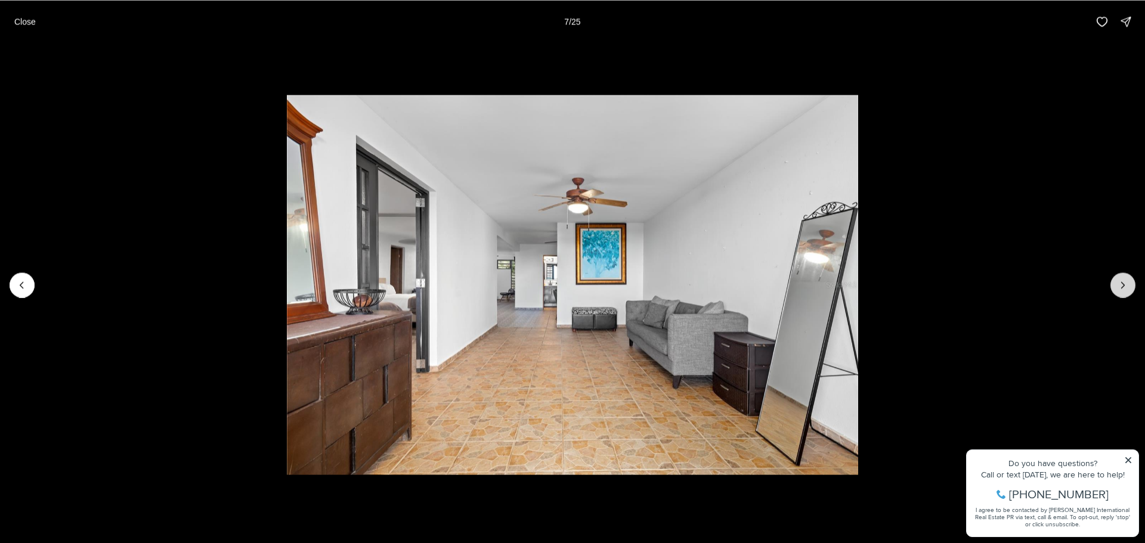
click at [1121, 285] on icon "Next slide" at bounding box center [1123, 285] width 12 height 12
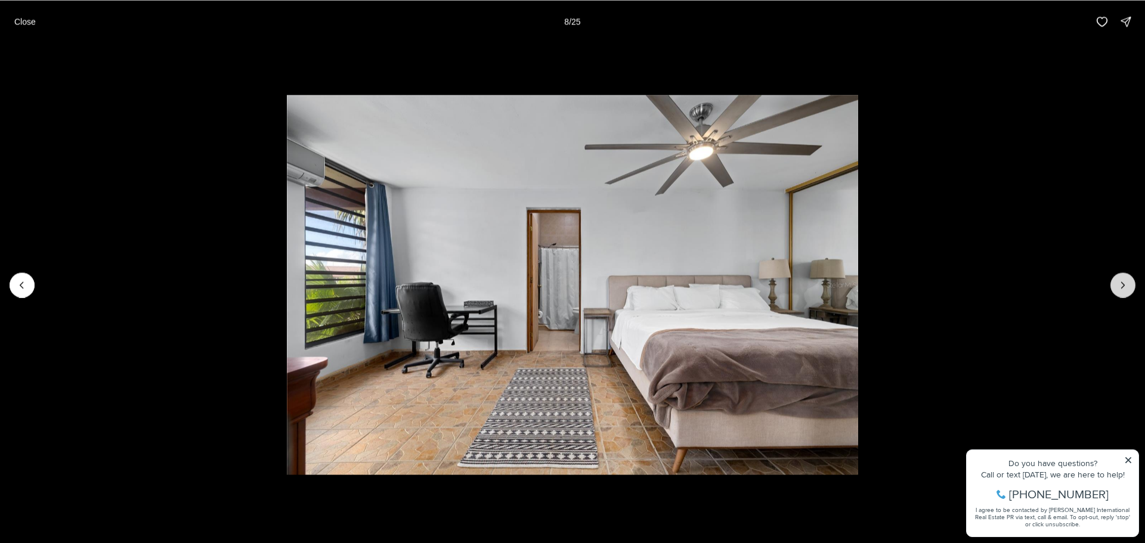
click at [1121, 285] on icon "Next slide" at bounding box center [1123, 285] width 12 height 12
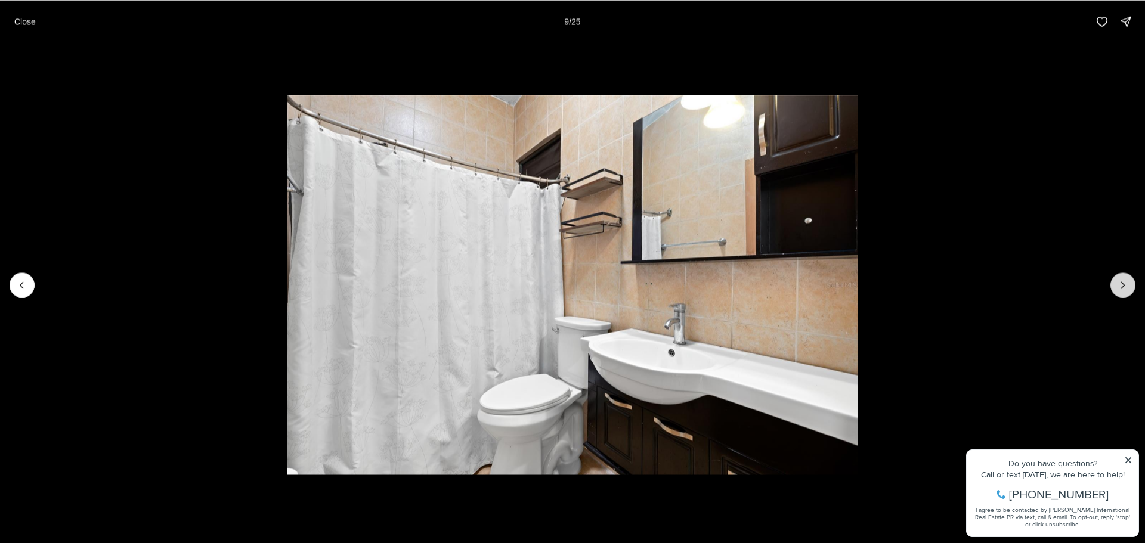
click at [1121, 285] on icon "Next slide" at bounding box center [1123, 285] width 12 height 12
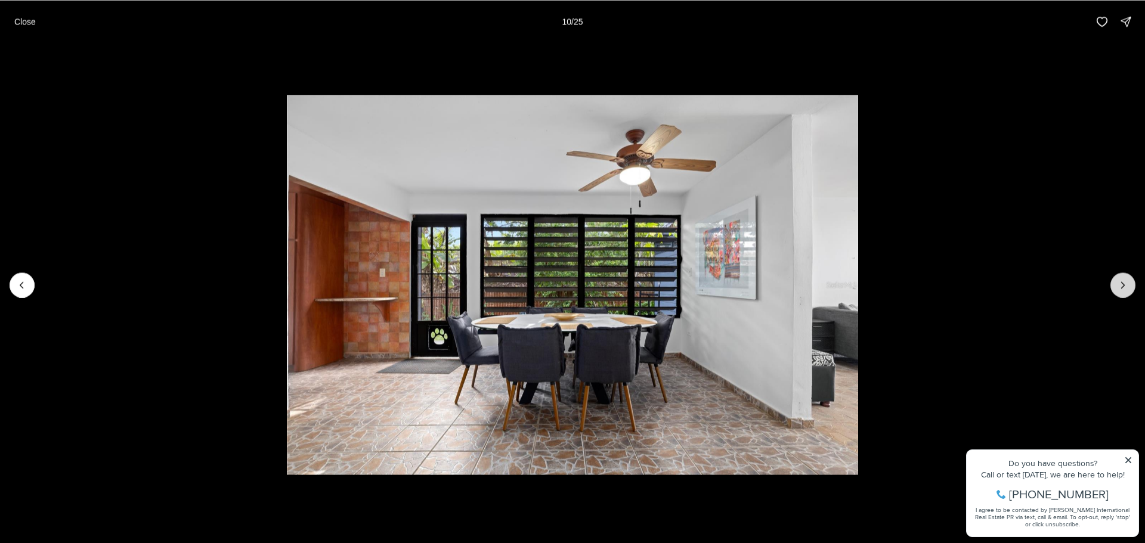
click at [1121, 285] on icon "Next slide" at bounding box center [1123, 285] width 12 height 12
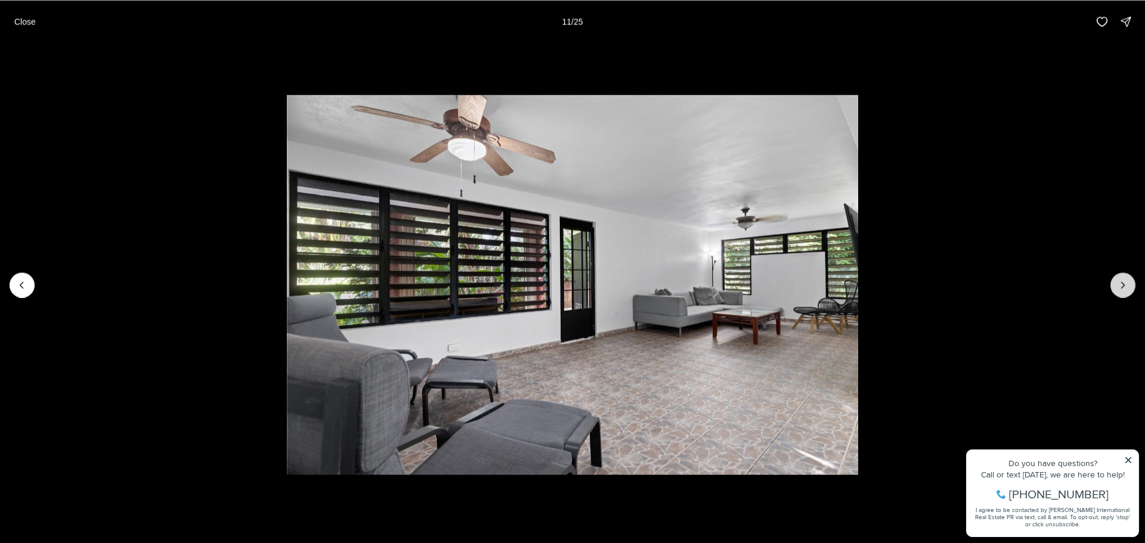
click at [1121, 285] on icon "Next slide" at bounding box center [1123, 285] width 12 height 12
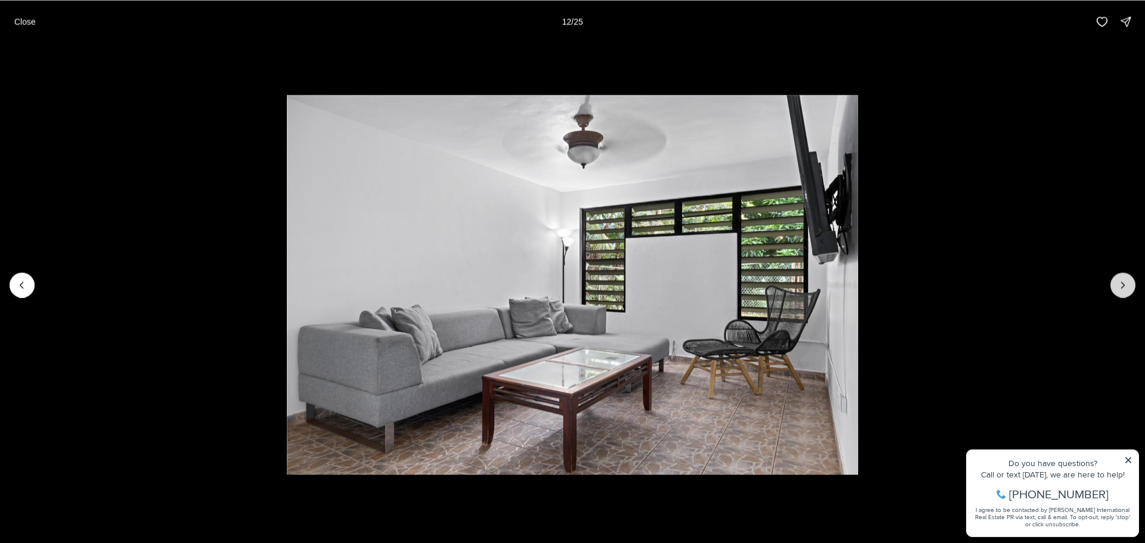
click at [1121, 285] on icon "Next slide" at bounding box center [1123, 285] width 12 height 12
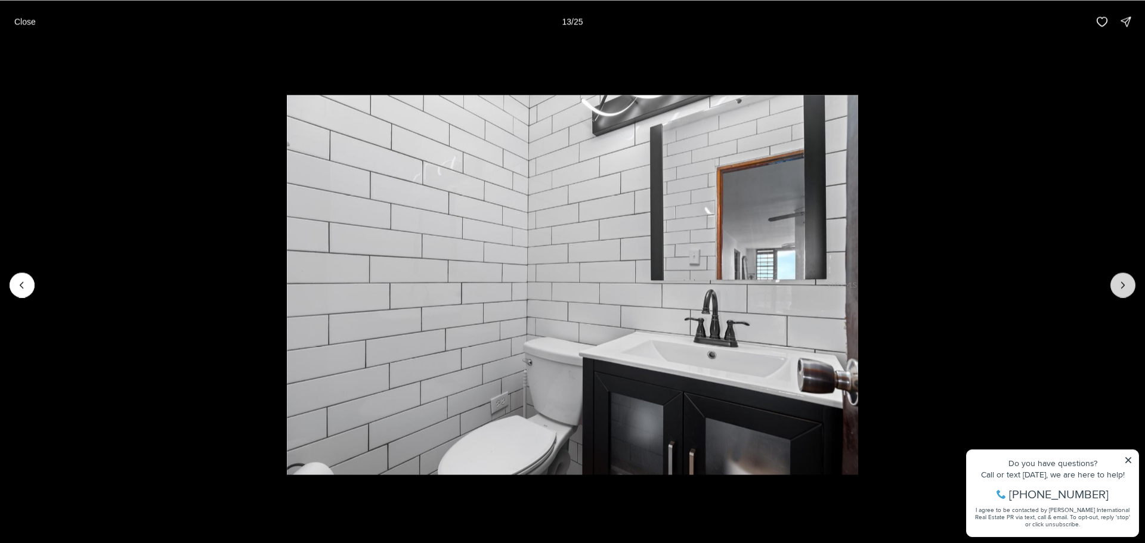
click at [1121, 285] on icon "Next slide" at bounding box center [1123, 285] width 12 height 12
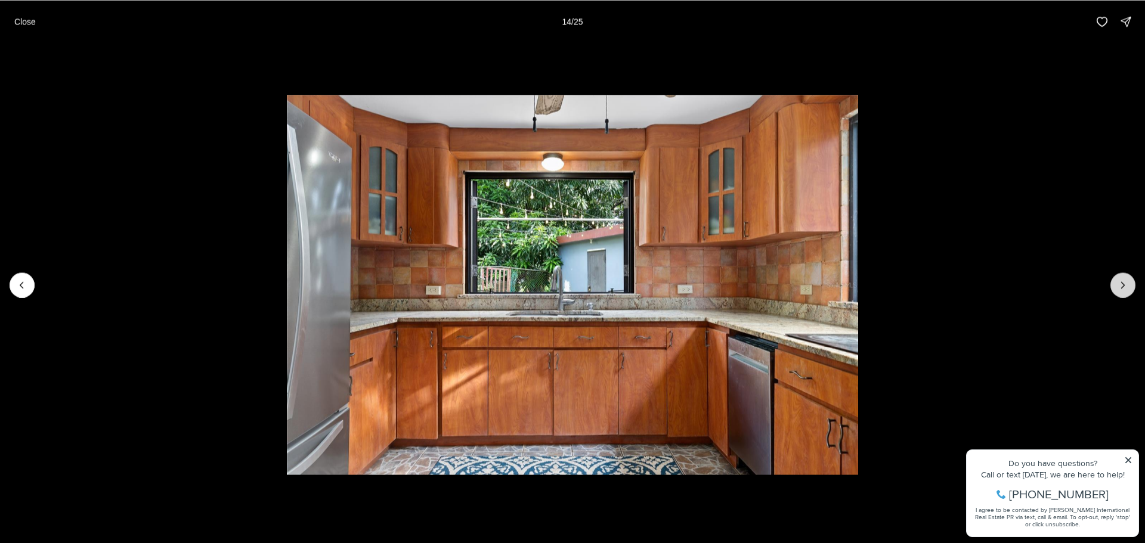
click at [1121, 285] on icon "Next slide" at bounding box center [1123, 285] width 12 height 12
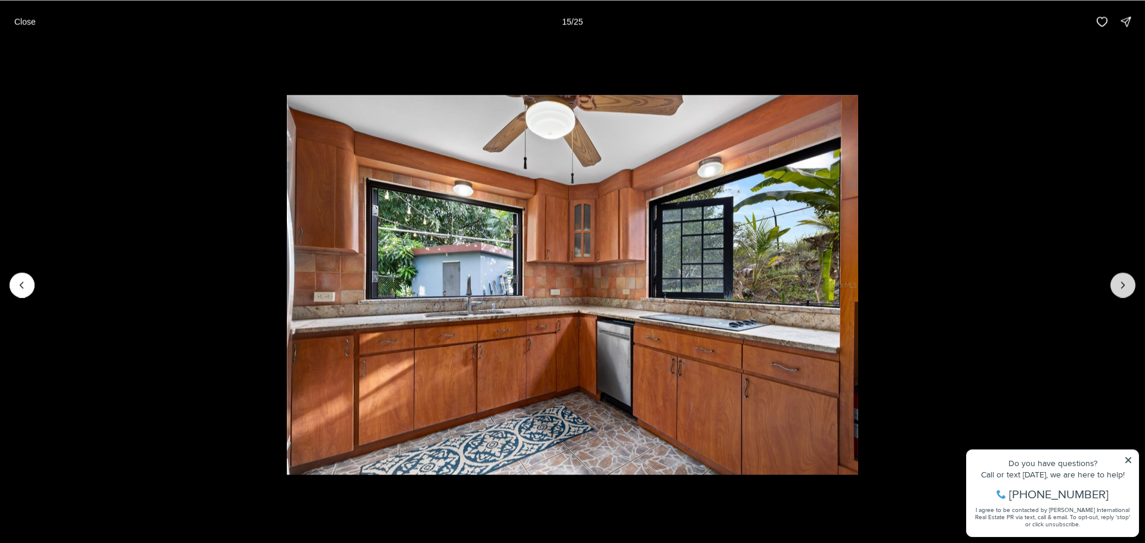
click at [1121, 285] on icon "Next slide" at bounding box center [1123, 285] width 12 height 12
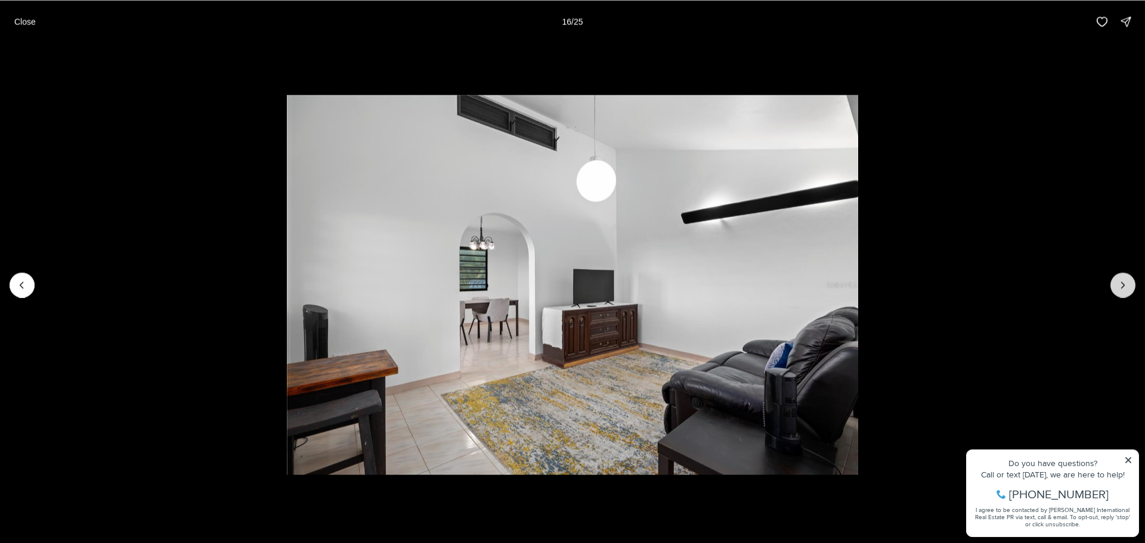
click at [1121, 285] on icon "Next slide" at bounding box center [1123, 285] width 12 height 12
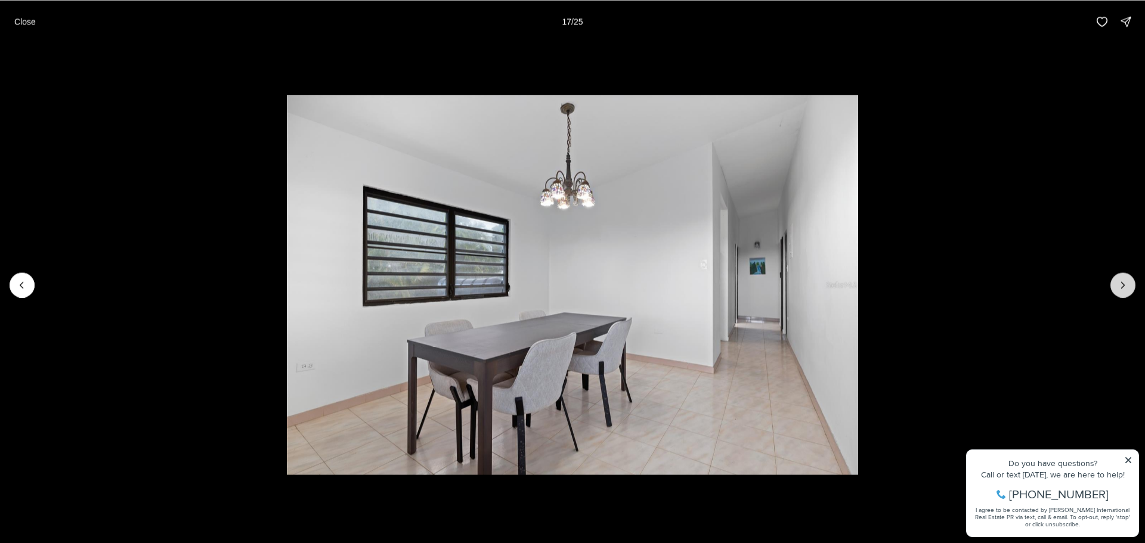
click at [1121, 285] on icon "Next slide" at bounding box center [1123, 285] width 12 height 12
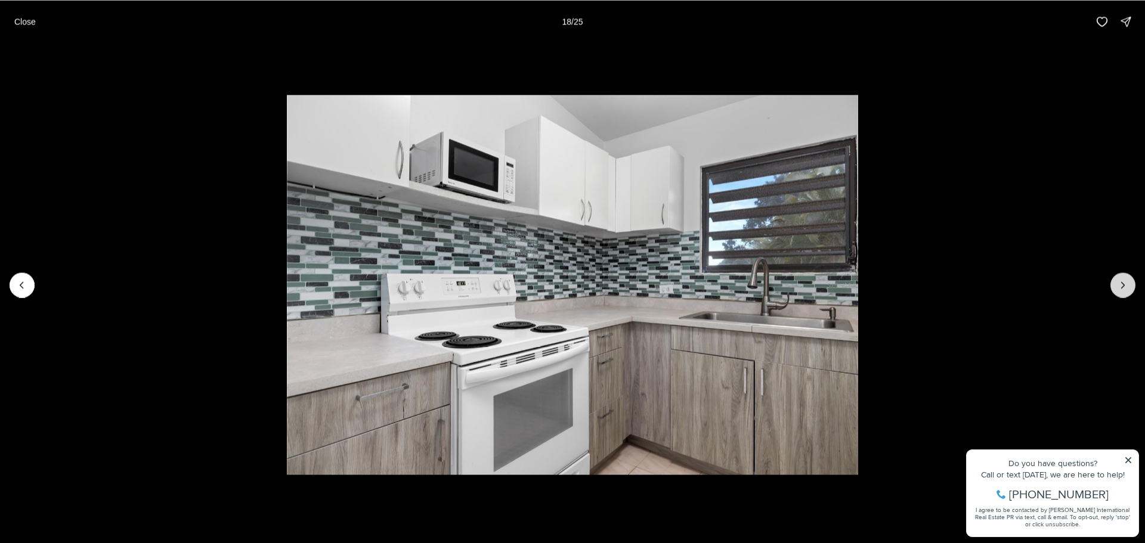
click at [1121, 285] on icon "Next slide" at bounding box center [1123, 285] width 12 height 12
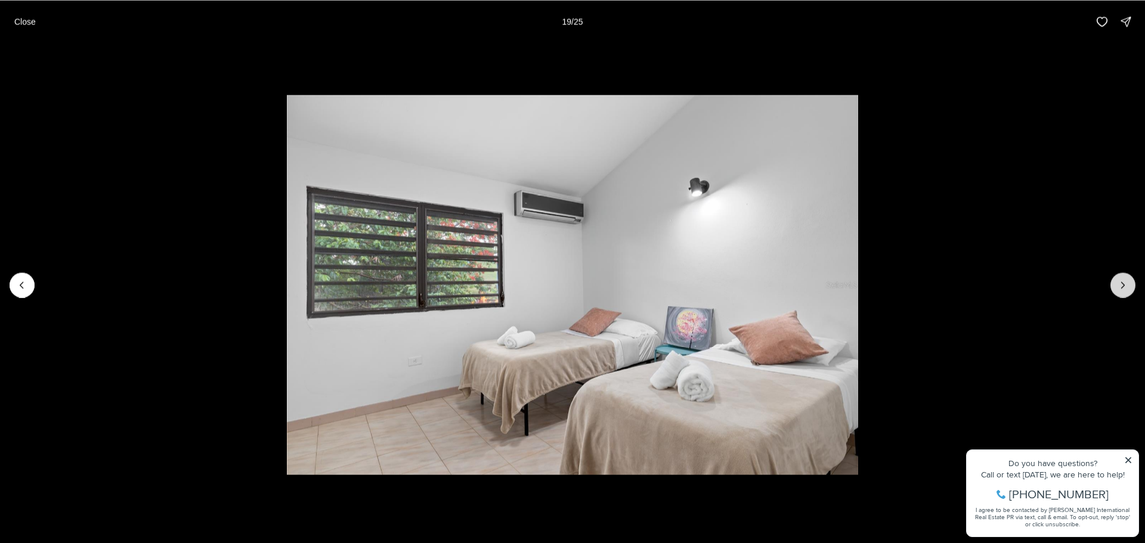
click at [1121, 285] on icon "Next slide" at bounding box center [1123, 285] width 12 height 12
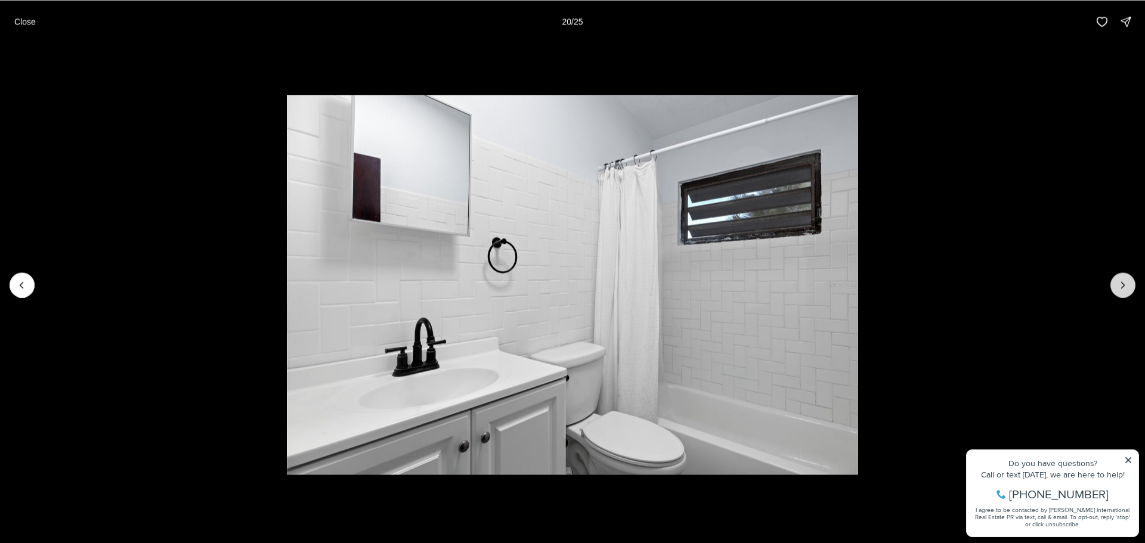
click at [1121, 285] on icon "Next slide" at bounding box center [1123, 285] width 12 height 12
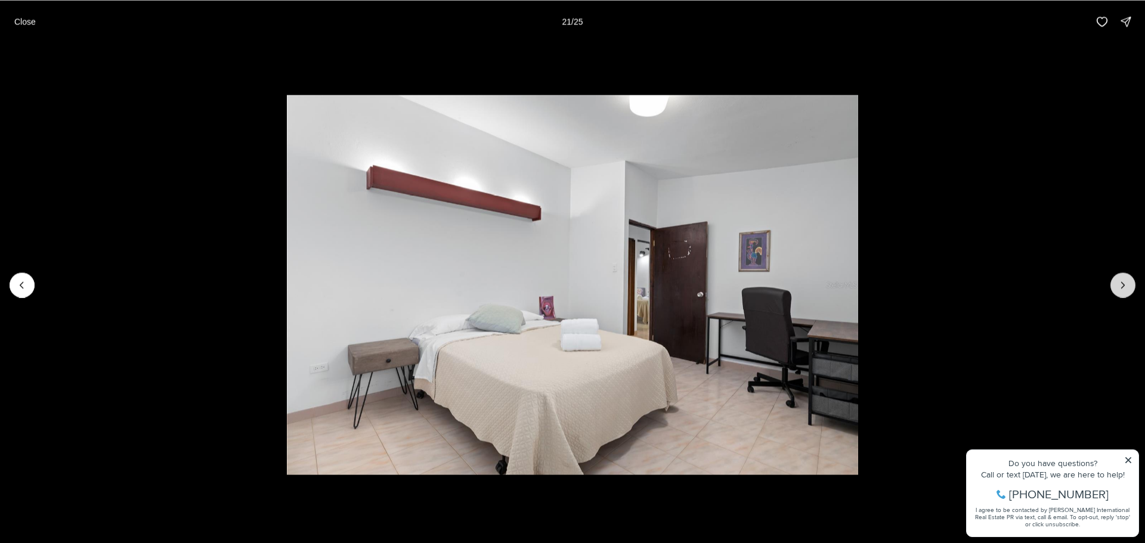
click at [1121, 285] on icon "Next slide" at bounding box center [1123, 285] width 12 height 12
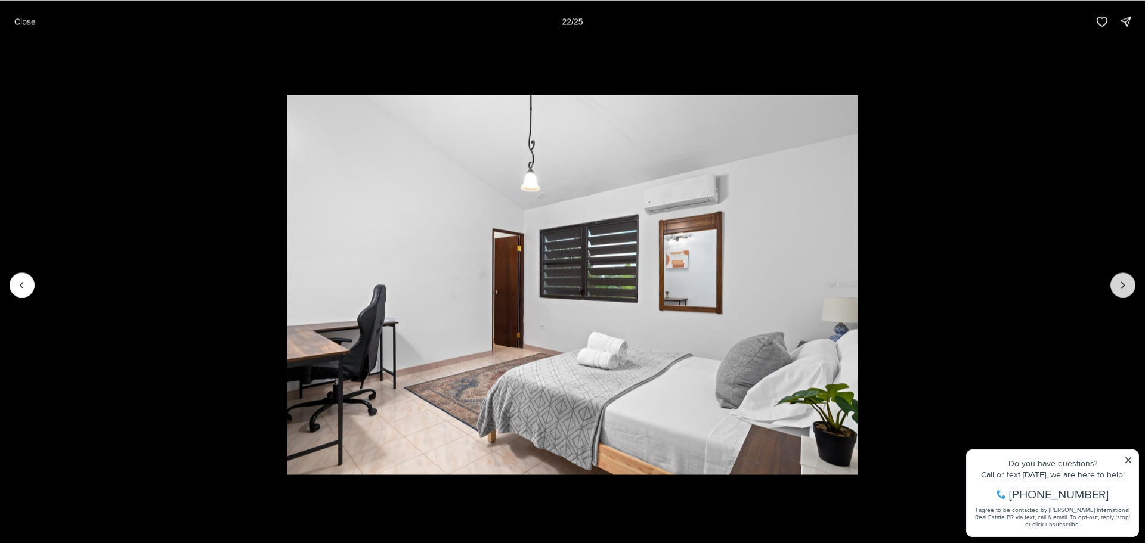
click at [1121, 285] on icon "Next slide" at bounding box center [1123, 285] width 12 height 12
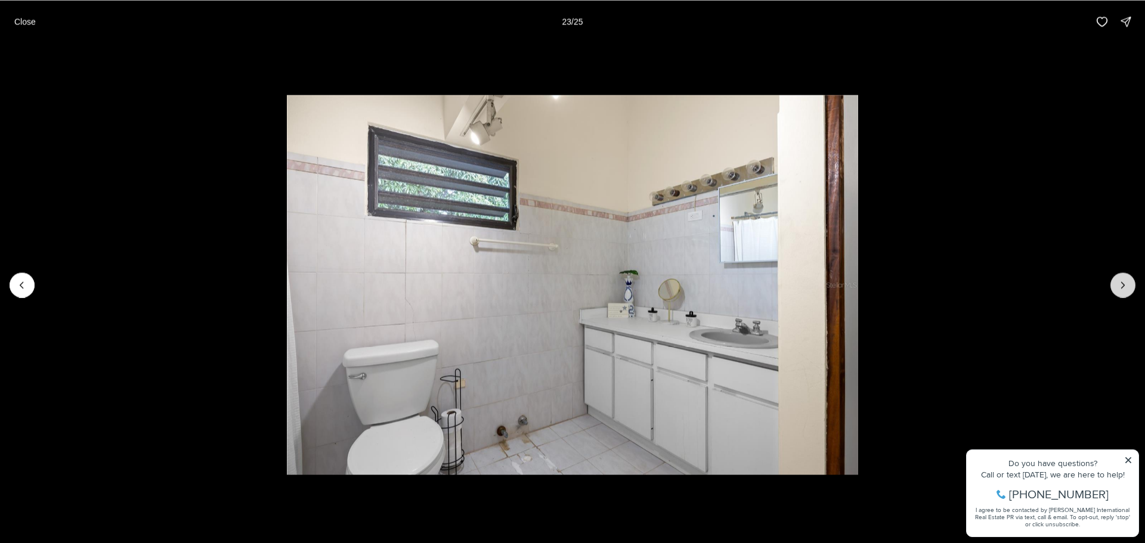
click at [1121, 285] on icon "Next slide" at bounding box center [1123, 285] width 12 height 12
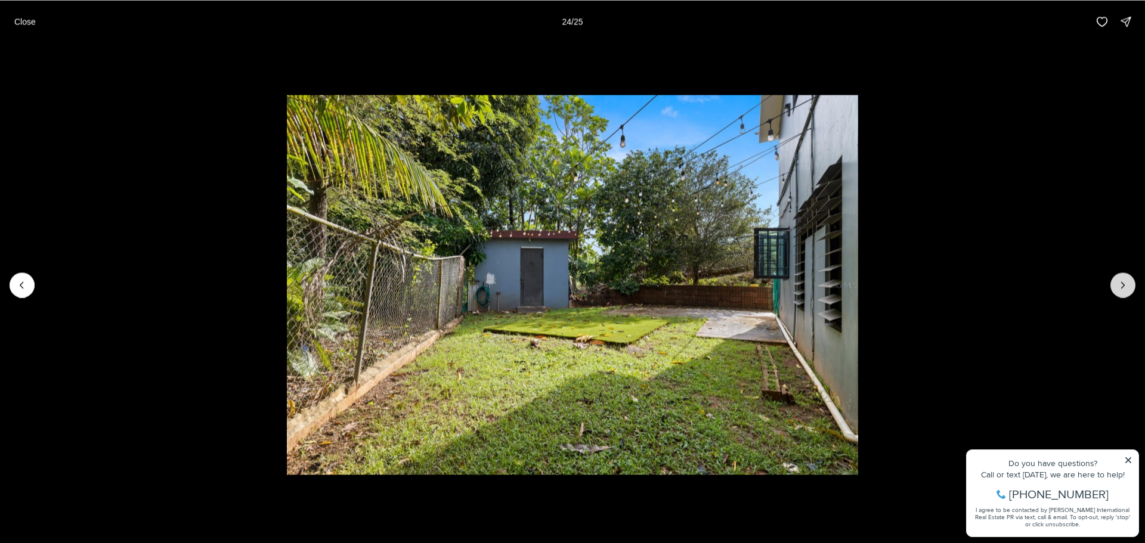
click at [1121, 285] on icon "Next slide" at bounding box center [1123, 285] width 12 height 12
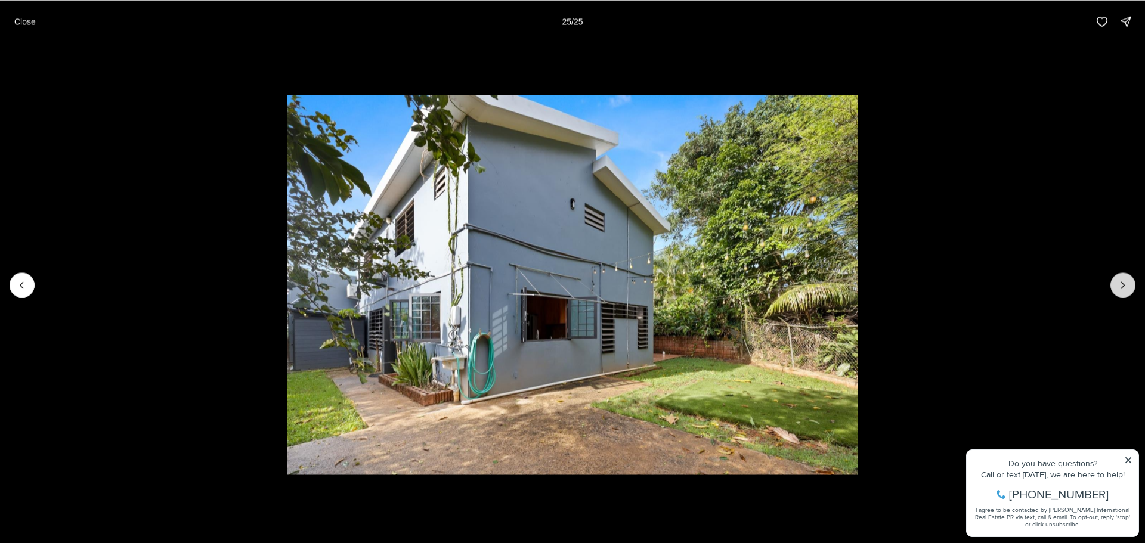
click at [1121, 285] on div at bounding box center [1123, 285] width 25 height 25
click at [22, 21] on p "Close" at bounding box center [24, 22] width 21 height 10
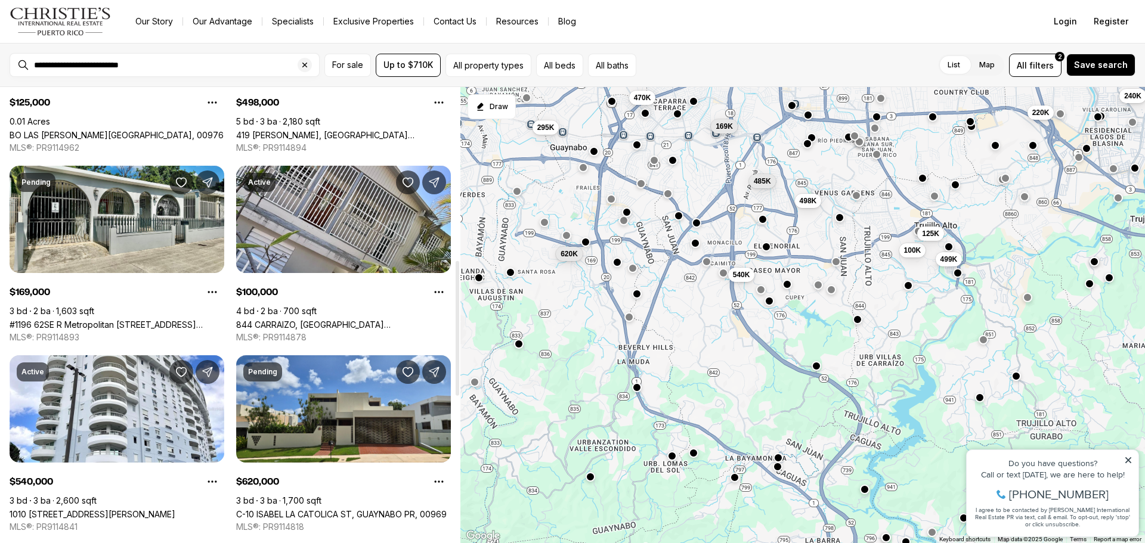
scroll to position [775, 0]
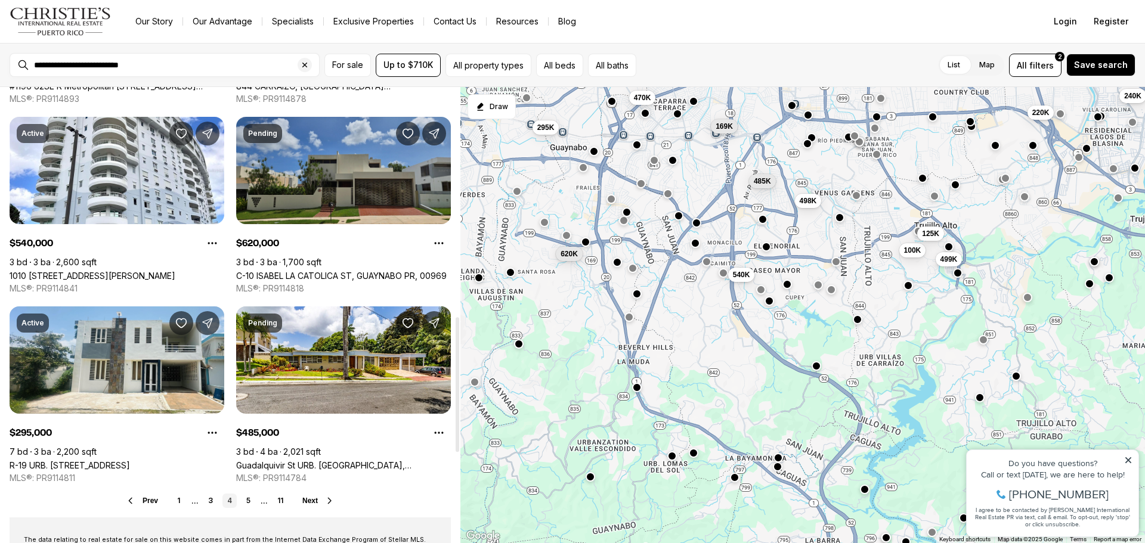
click at [338, 271] on link "C-10 ISABEL LA CATOLICA ST, GUAYNABO PR, 00969" at bounding box center [341, 276] width 211 height 10
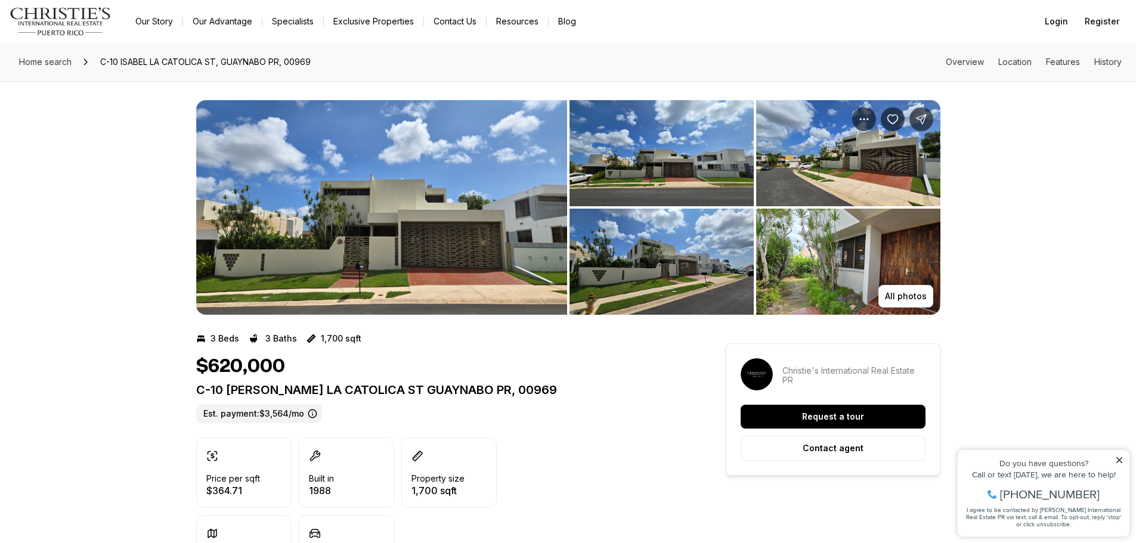
click at [396, 210] on img "View image gallery" at bounding box center [381, 207] width 371 height 215
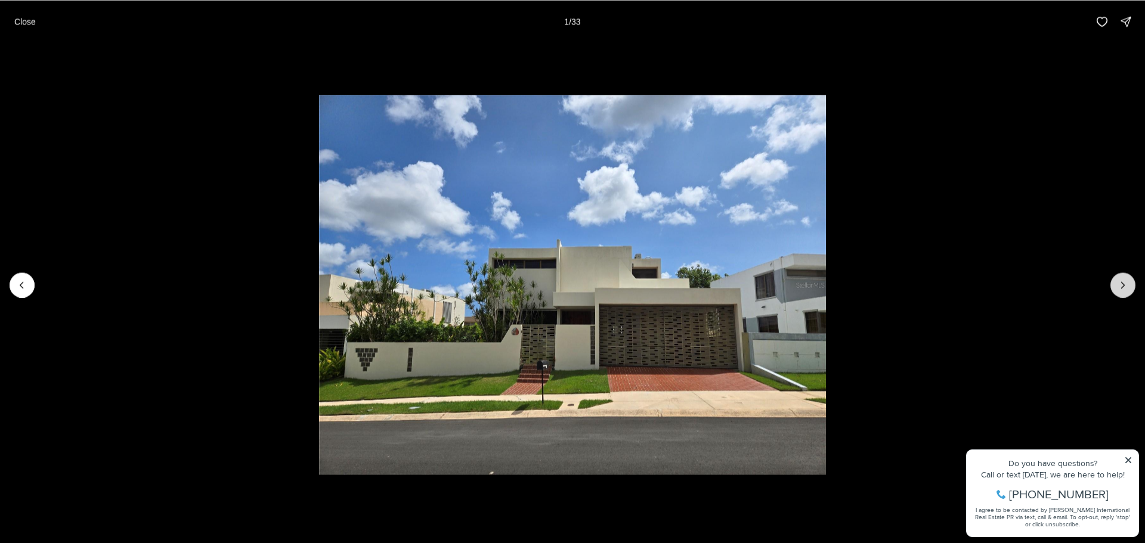
click at [1120, 286] on icon "Next slide" at bounding box center [1123, 285] width 12 height 12
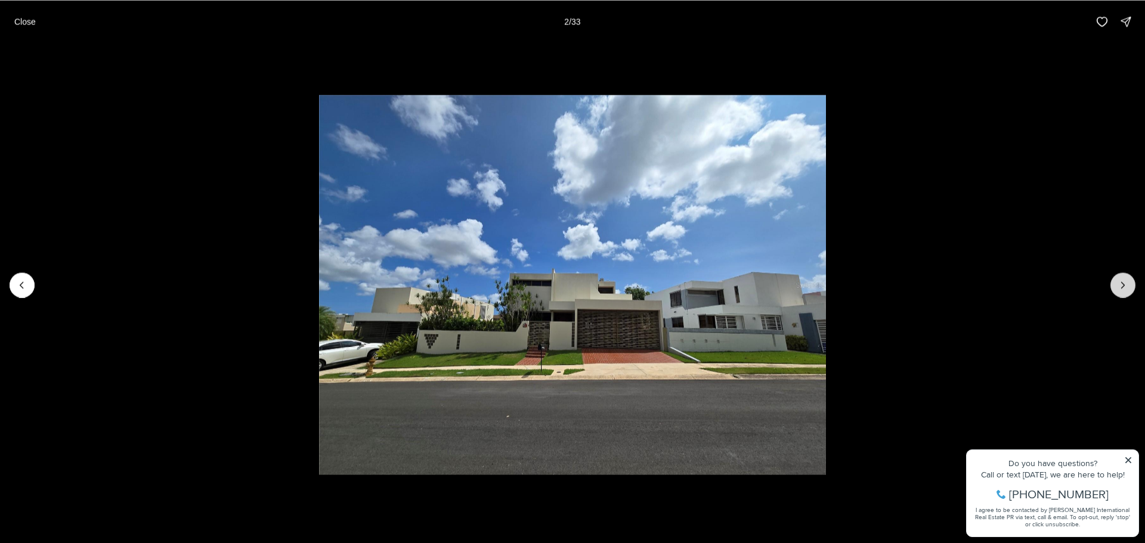
click at [1119, 286] on icon "Next slide" at bounding box center [1123, 285] width 12 height 12
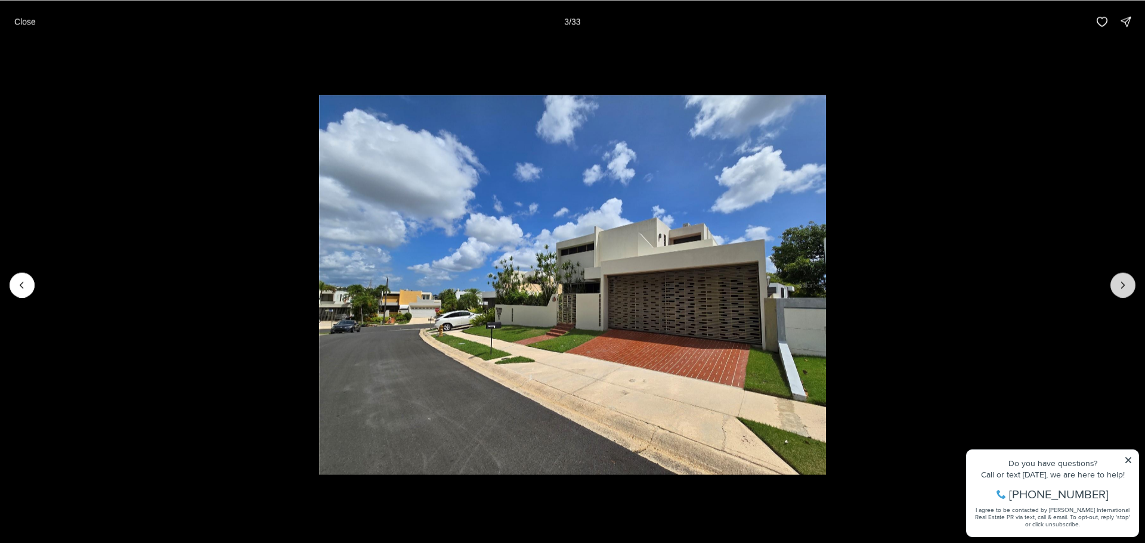
click at [1119, 286] on icon "Next slide" at bounding box center [1123, 285] width 12 height 12
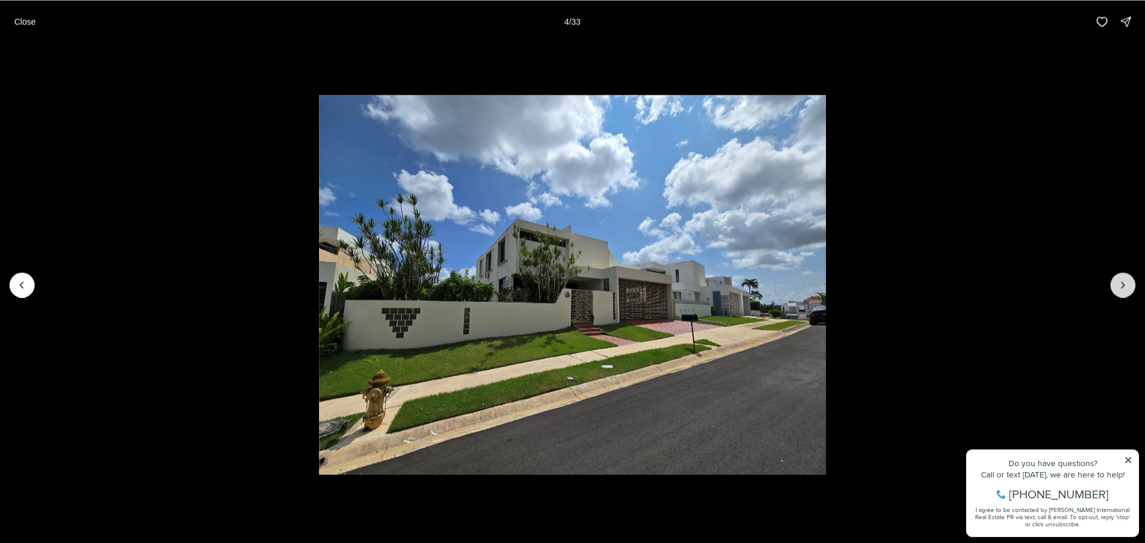
click at [1119, 286] on icon "Next slide" at bounding box center [1123, 285] width 12 height 12
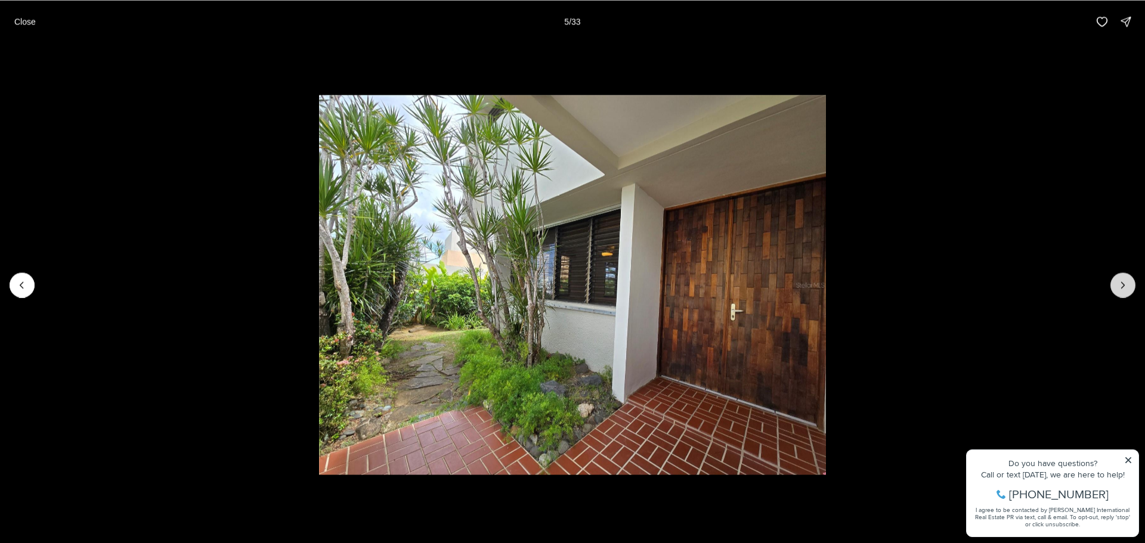
click at [1119, 286] on icon "Next slide" at bounding box center [1123, 285] width 12 height 12
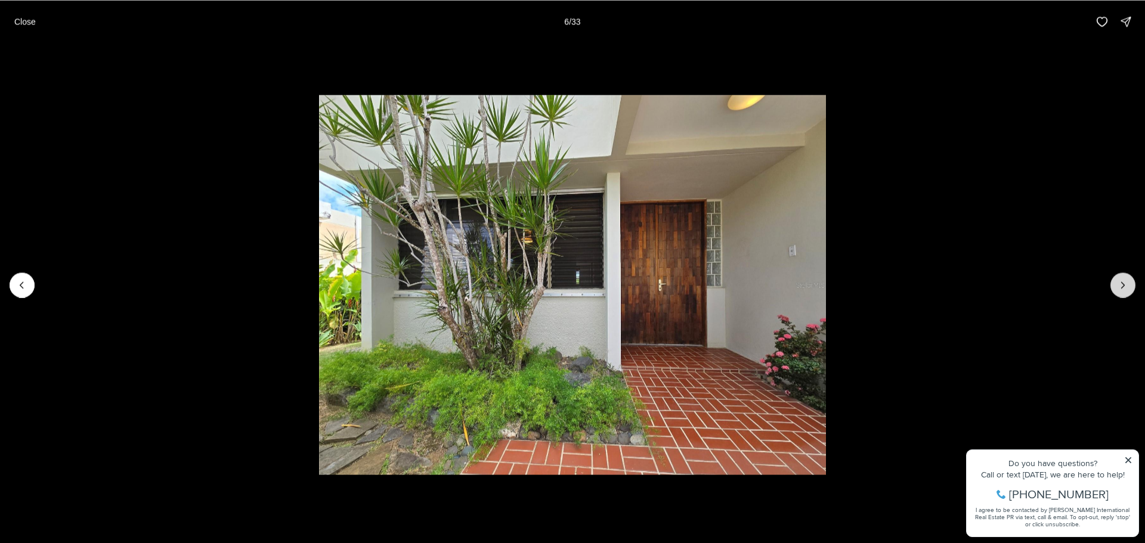
click at [1119, 286] on icon "Next slide" at bounding box center [1123, 285] width 12 height 12
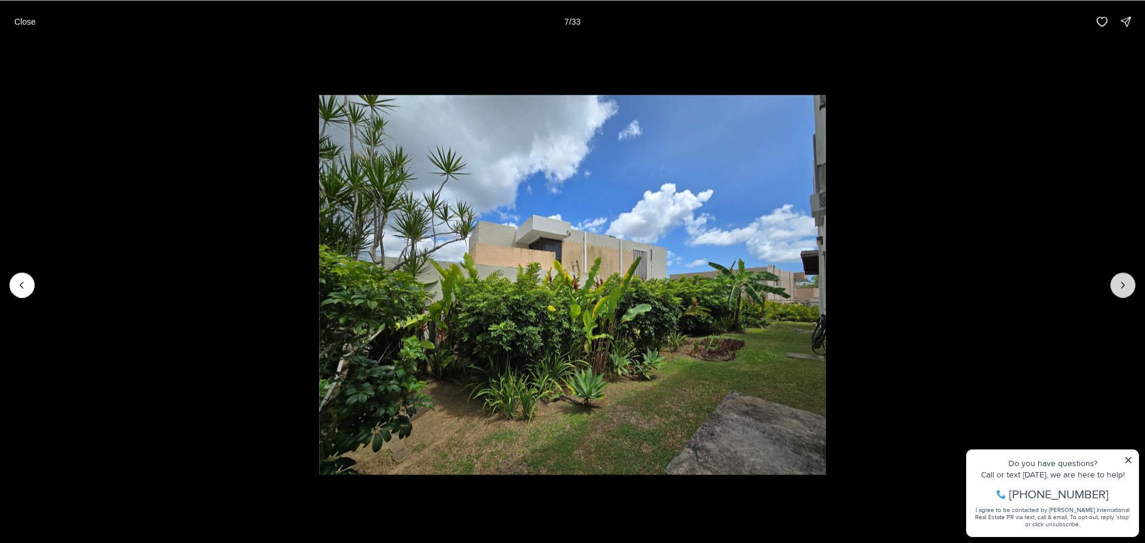
click at [1119, 286] on icon "Next slide" at bounding box center [1123, 285] width 12 height 12
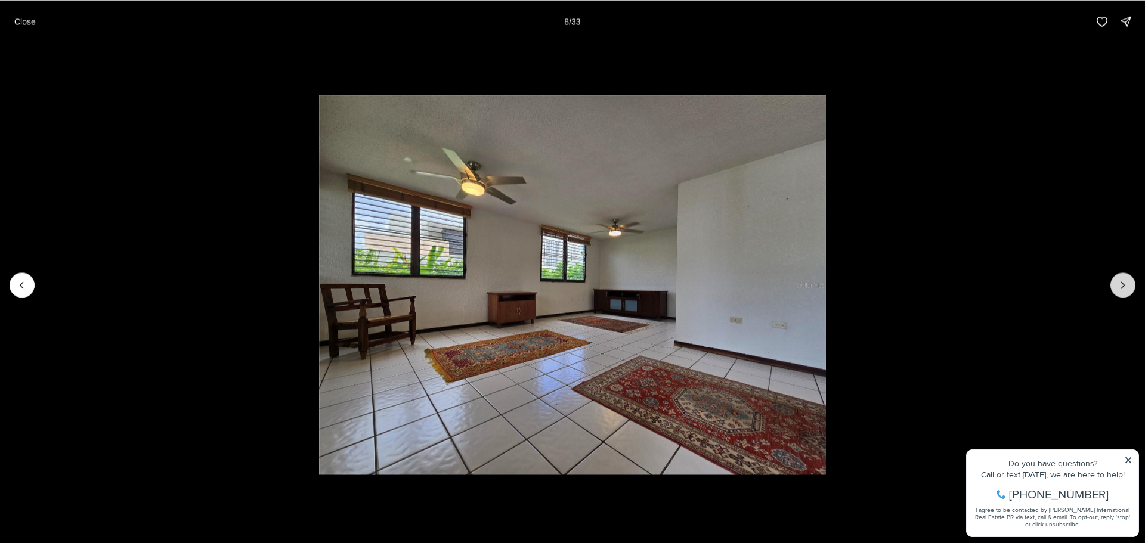
click at [1119, 286] on icon "Next slide" at bounding box center [1123, 285] width 12 height 12
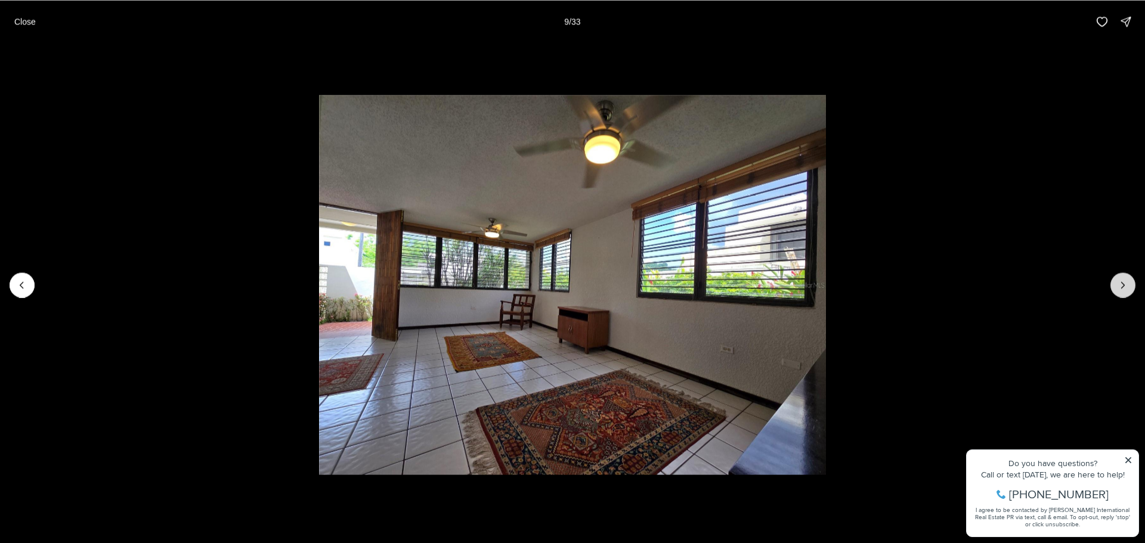
click at [1119, 286] on icon "Next slide" at bounding box center [1123, 285] width 12 height 12
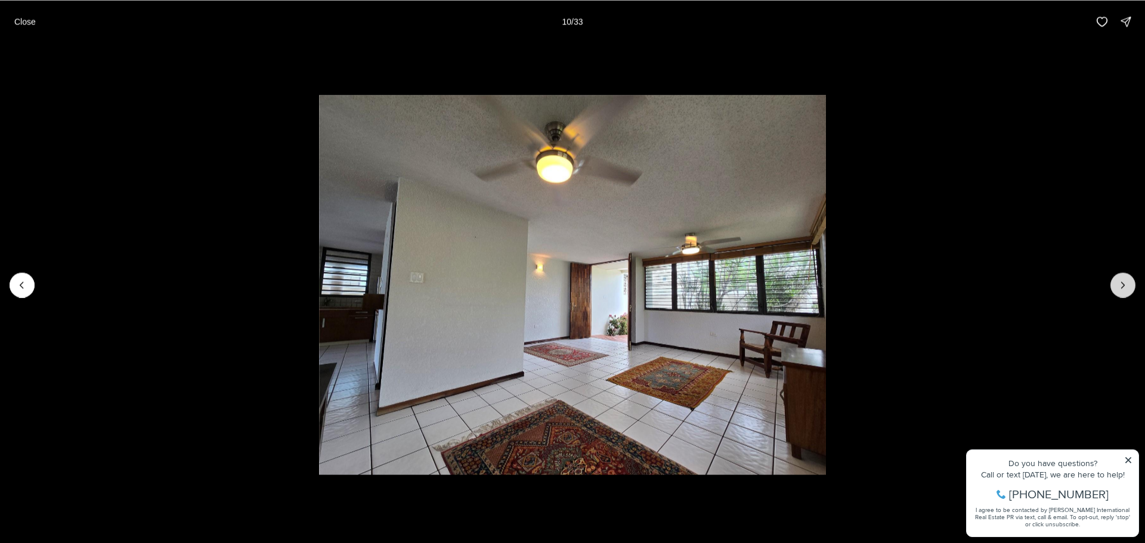
click at [1119, 286] on icon "Next slide" at bounding box center [1123, 285] width 12 height 12
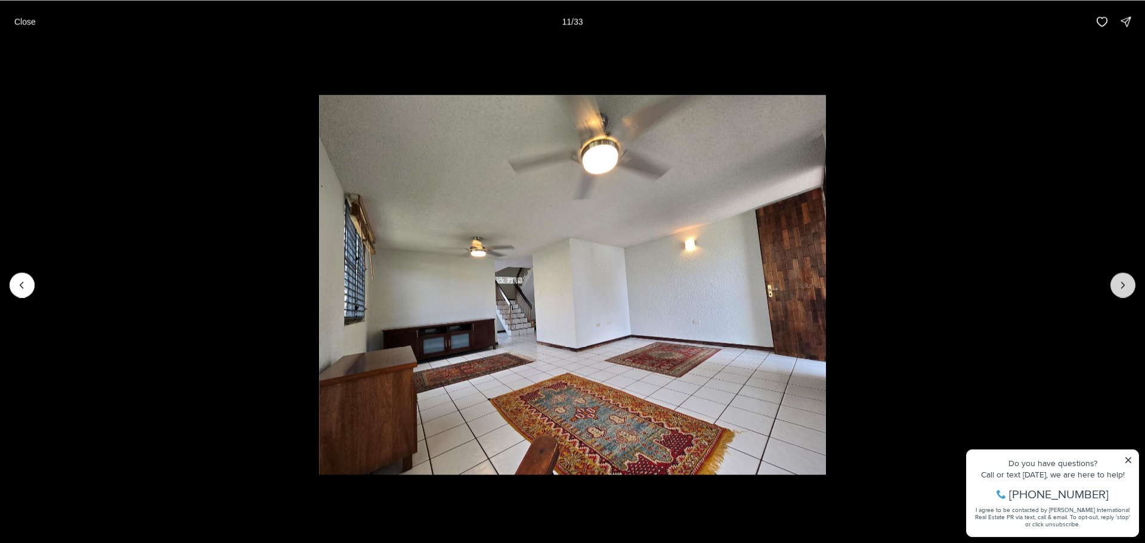
click at [1119, 286] on icon "Next slide" at bounding box center [1123, 285] width 12 height 12
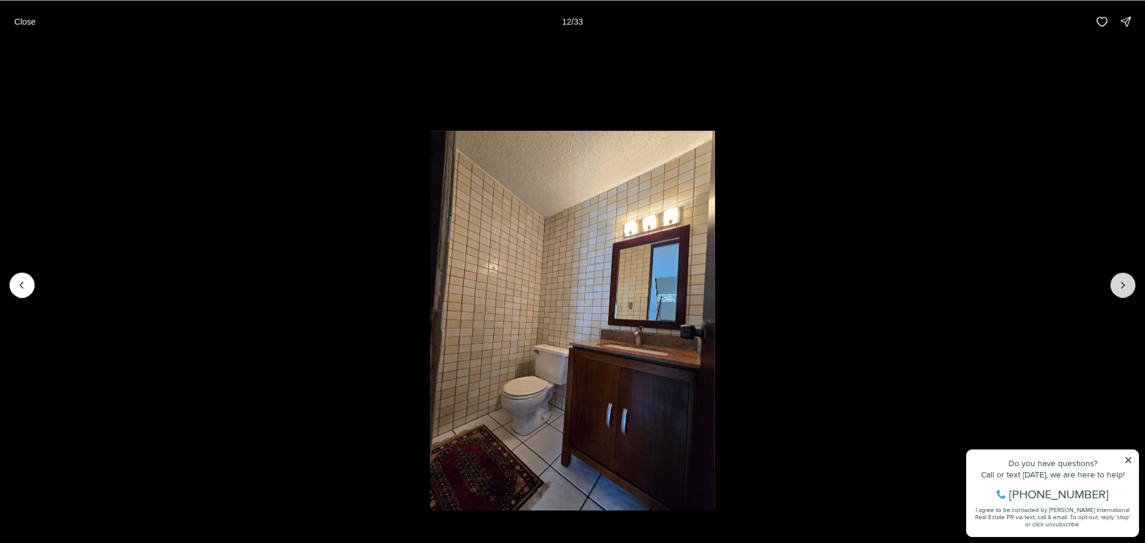
click at [1119, 286] on icon "Next slide" at bounding box center [1123, 285] width 12 height 12
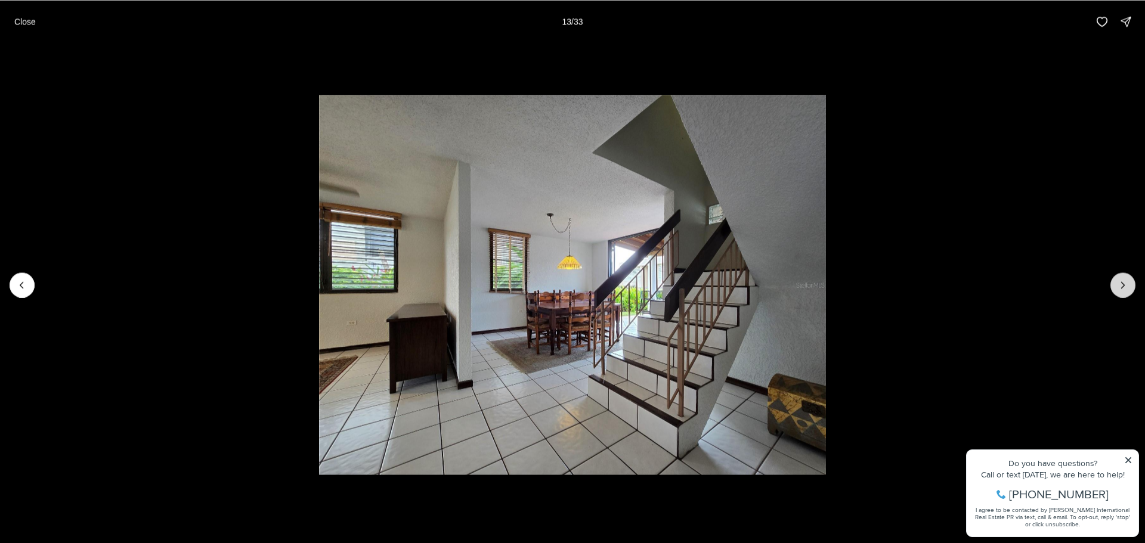
click at [1119, 286] on icon "Next slide" at bounding box center [1123, 285] width 12 height 12
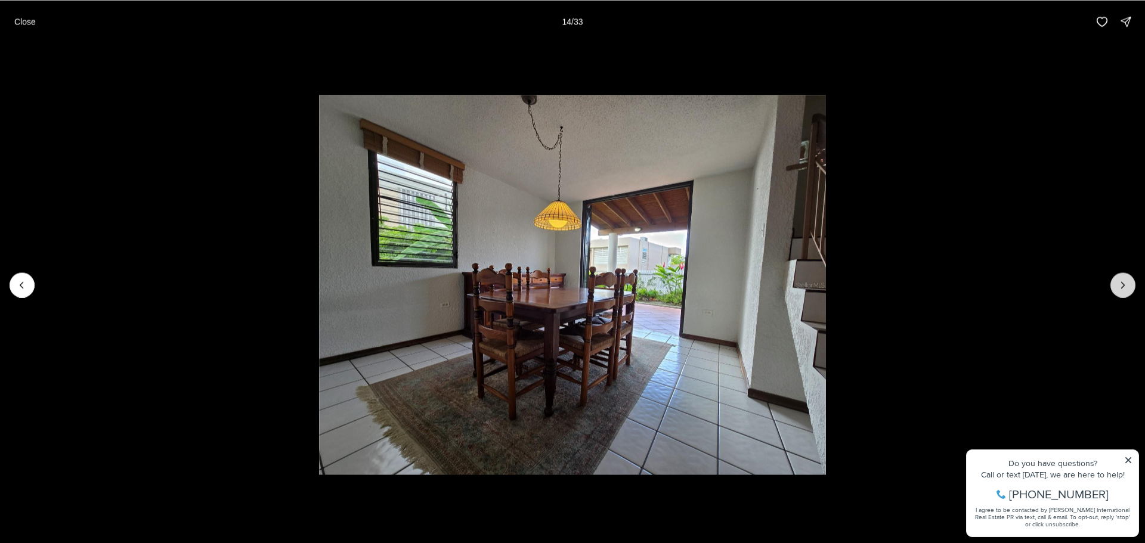
click at [1119, 286] on icon "Next slide" at bounding box center [1123, 285] width 12 height 12
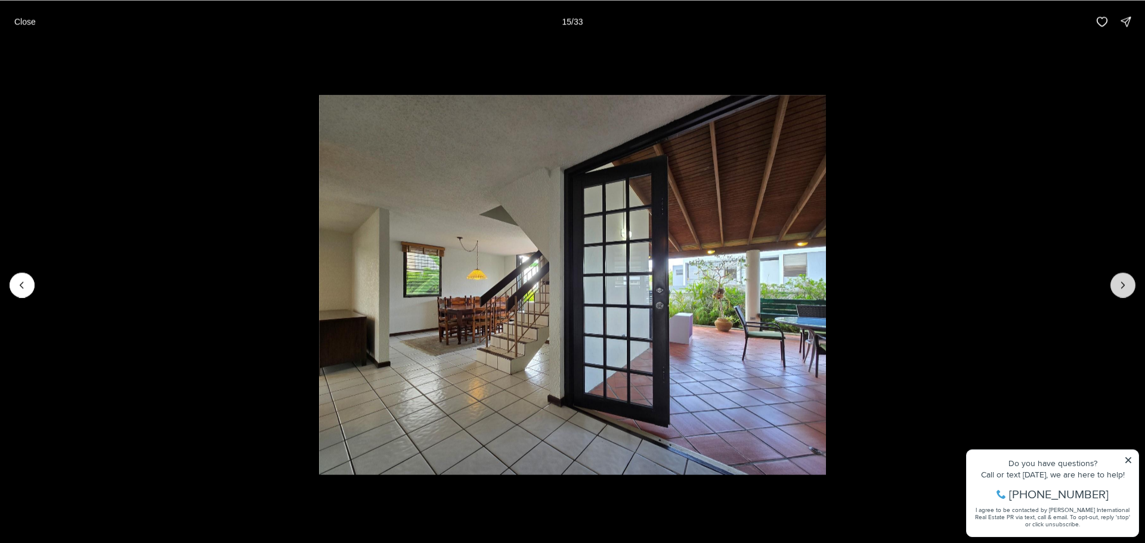
click at [1119, 286] on icon "Next slide" at bounding box center [1123, 285] width 12 height 12
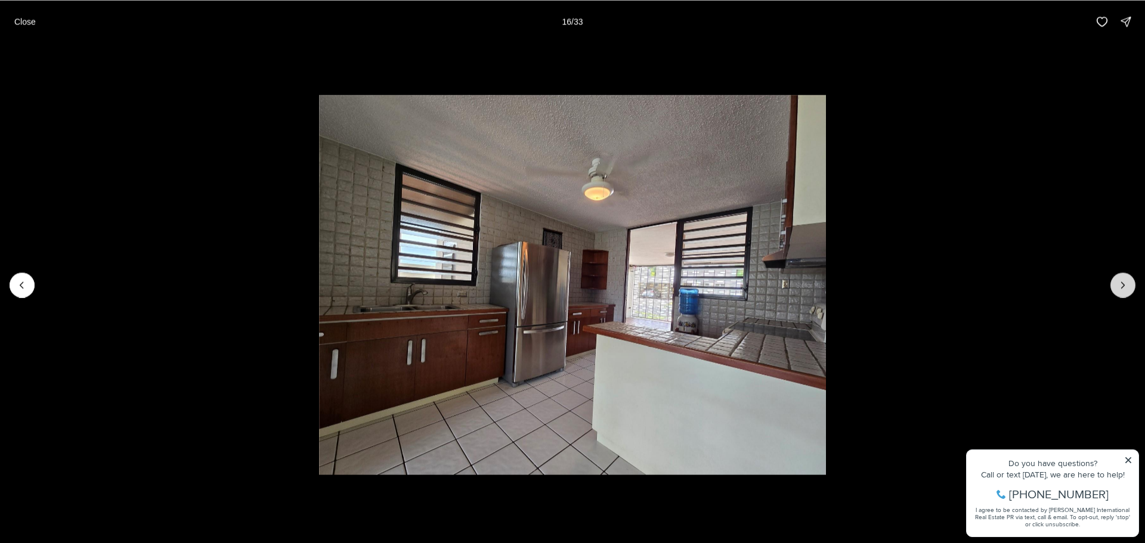
click at [1119, 286] on icon "Next slide" at bounding box center [1123, 285] width 12 height 12
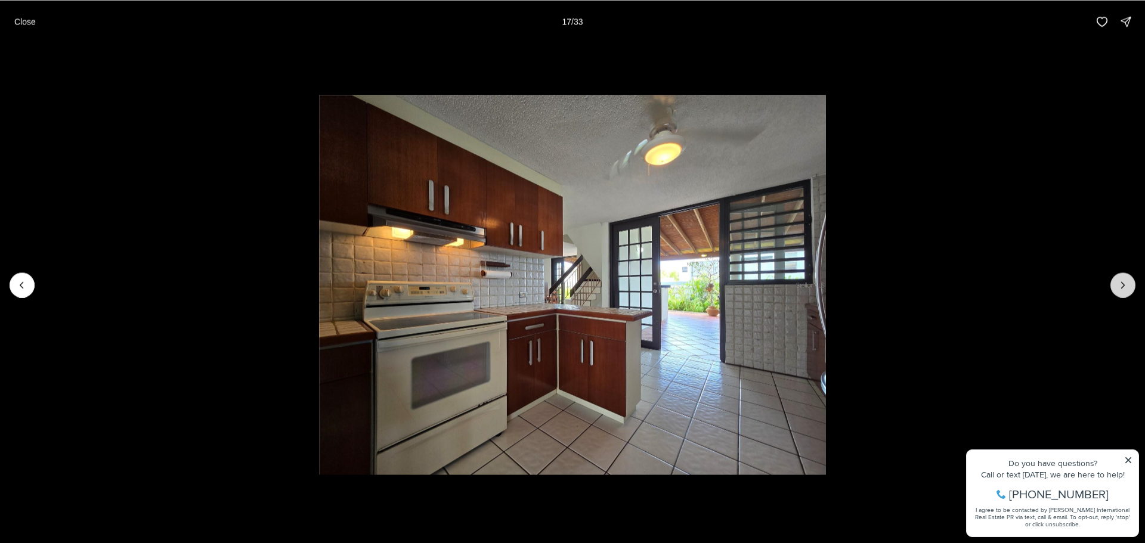
click at [1119, 286] on icon "Next slide" at bounding box center [1123, 285] width 12 height 12
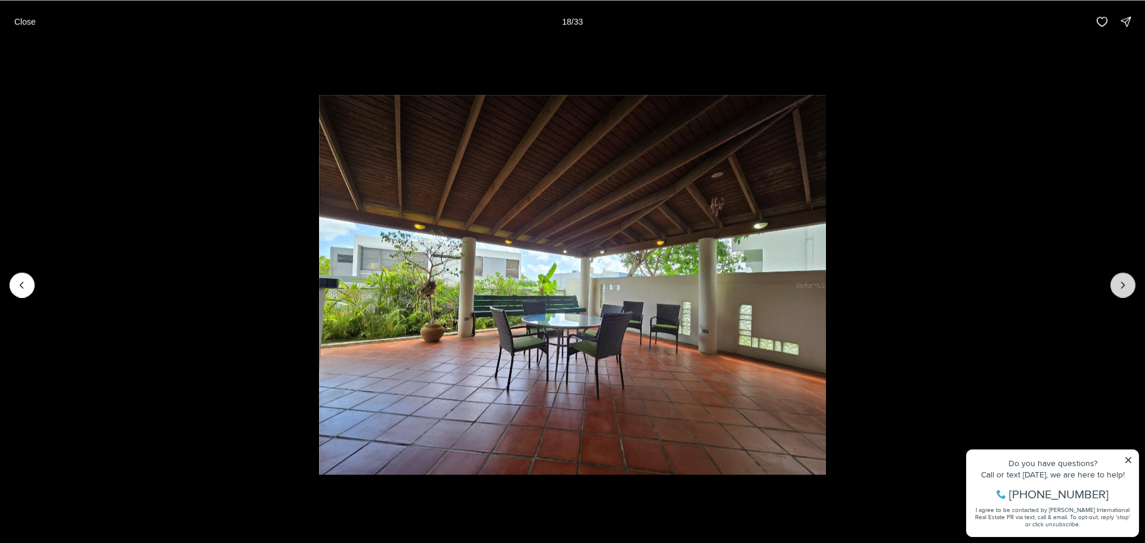
click at [1119, 286] on icon "Next slide" at bounding box center [1123, 285] width 12 height 12
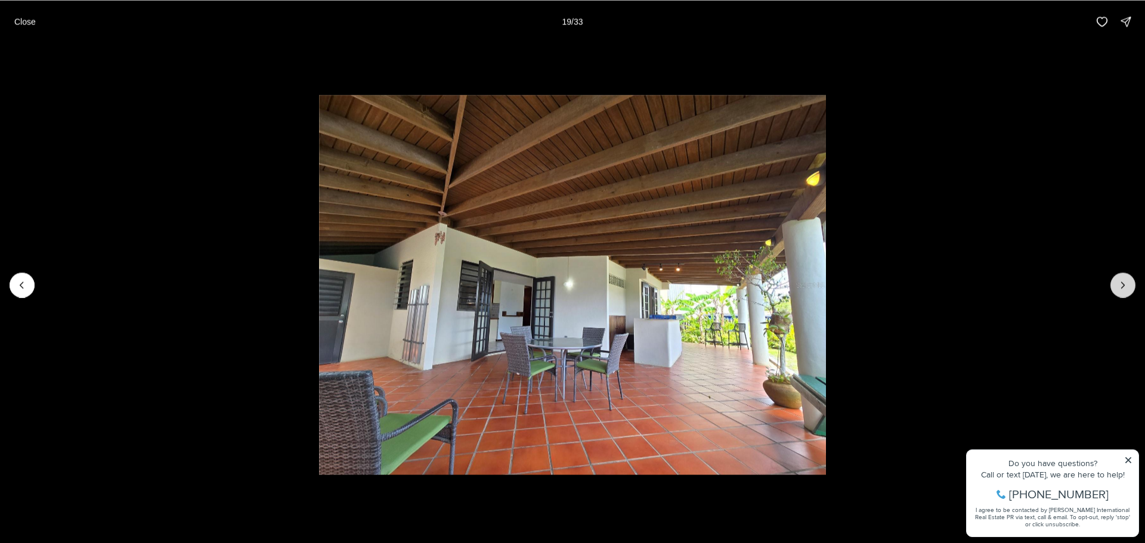
click at [1119, 286] on icon "Next slide" at bounding box center [1123, 285] width 12 height 12
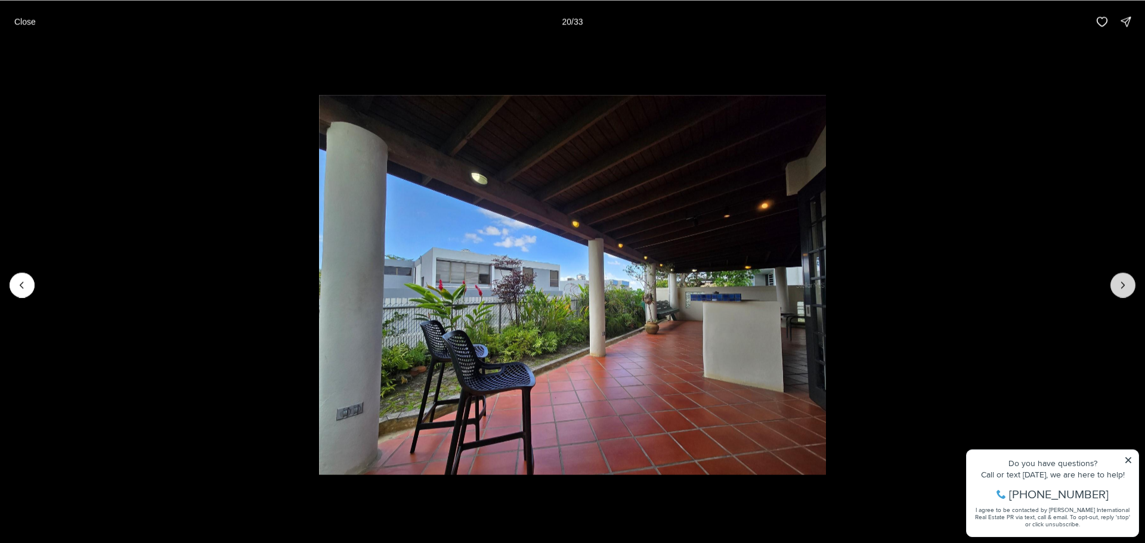
click at [1119, 286] on icon "Next slide" at bounding box center [1123, 285] width 12 height 12
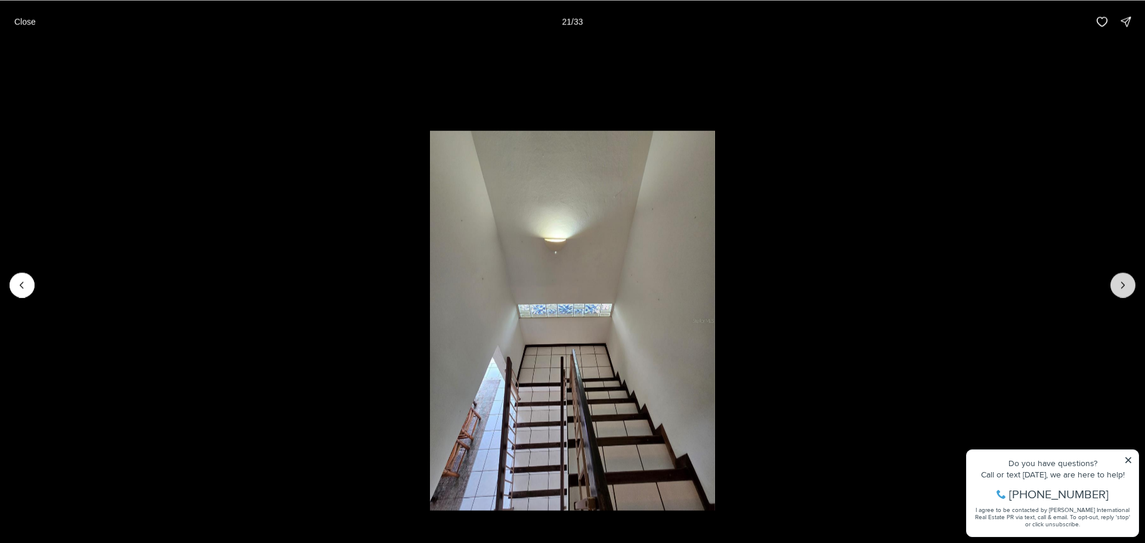
click at [1119, 286] on icon "Next slide" at bounding box center [1123, 285] width 12 height 12
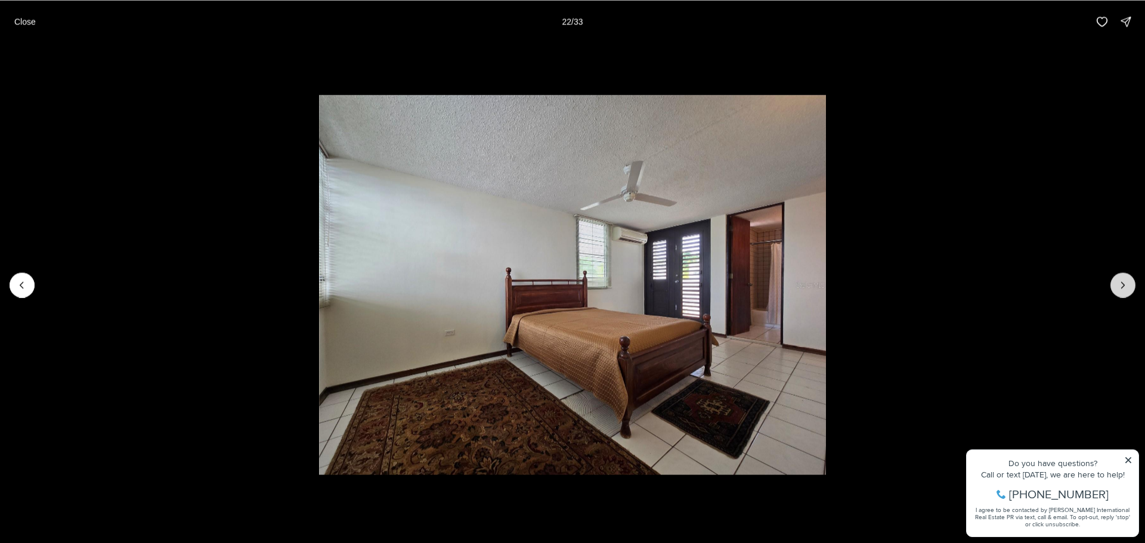
click at [1119, 286] on icon "Next slide" at bounding box center [1123, 285] width 12 height 12
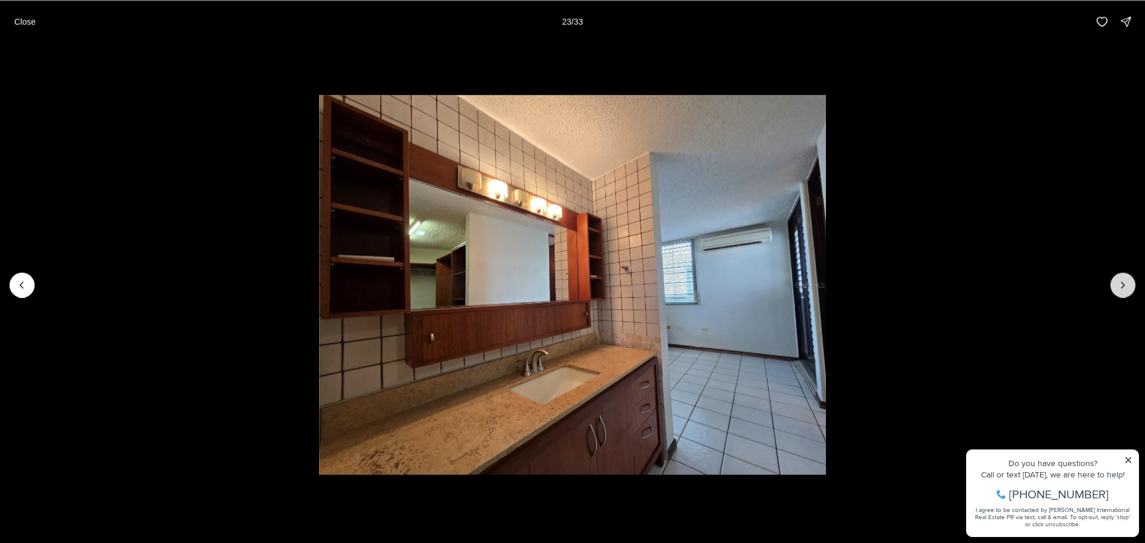
click at [1119, 286] on icon "Next slide" at bounding box center [1123, 285] width 12 height 12
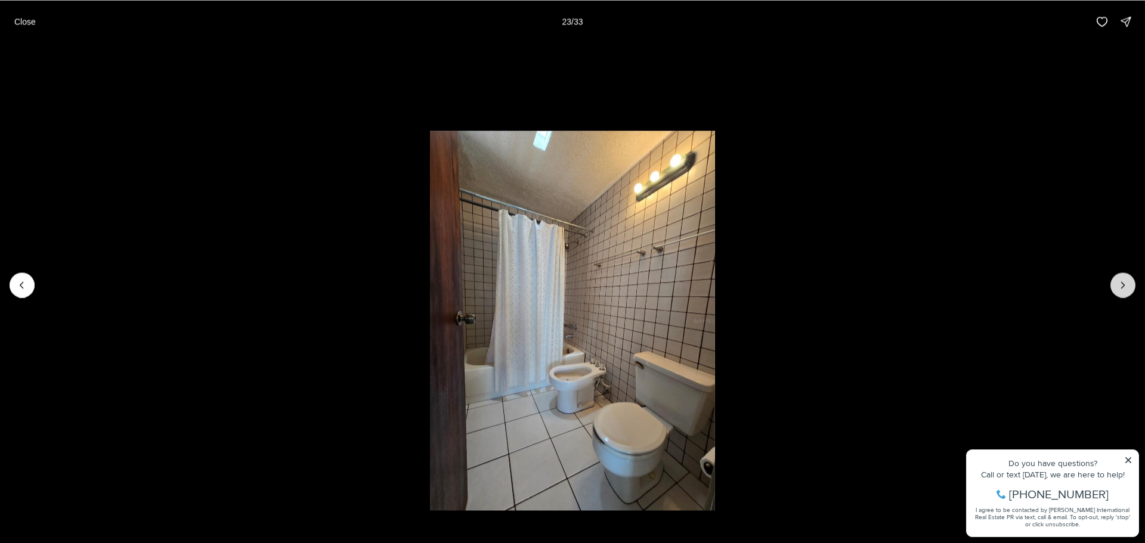
click at [1119, 286] on icon "Next slide" at bounding box center [1123, 285] width 12 height 12
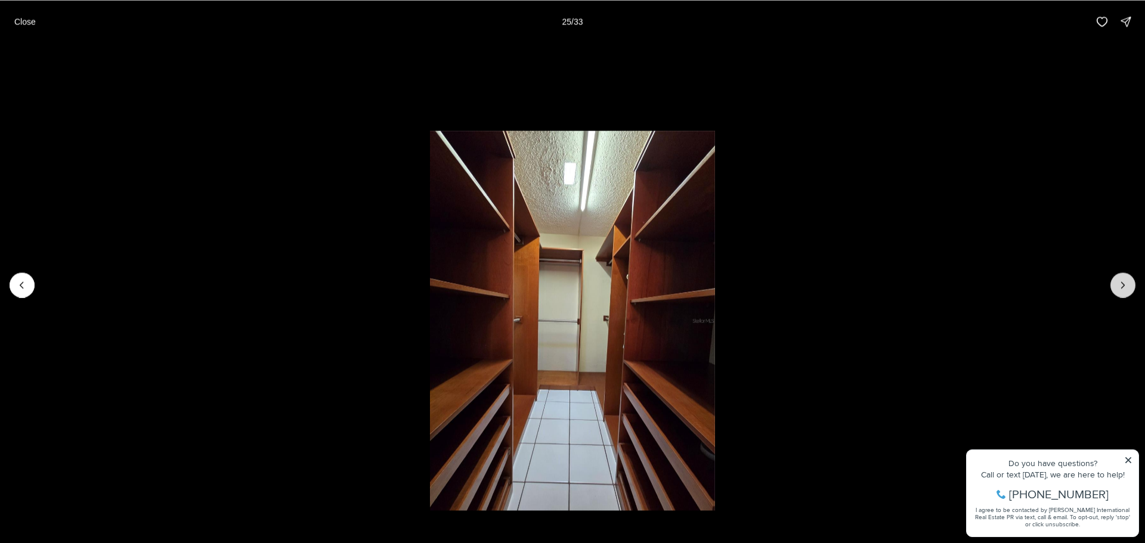
click at [1119, 286] on icon "Next slide" at bounding box center [1123, 285] width 12 height 12
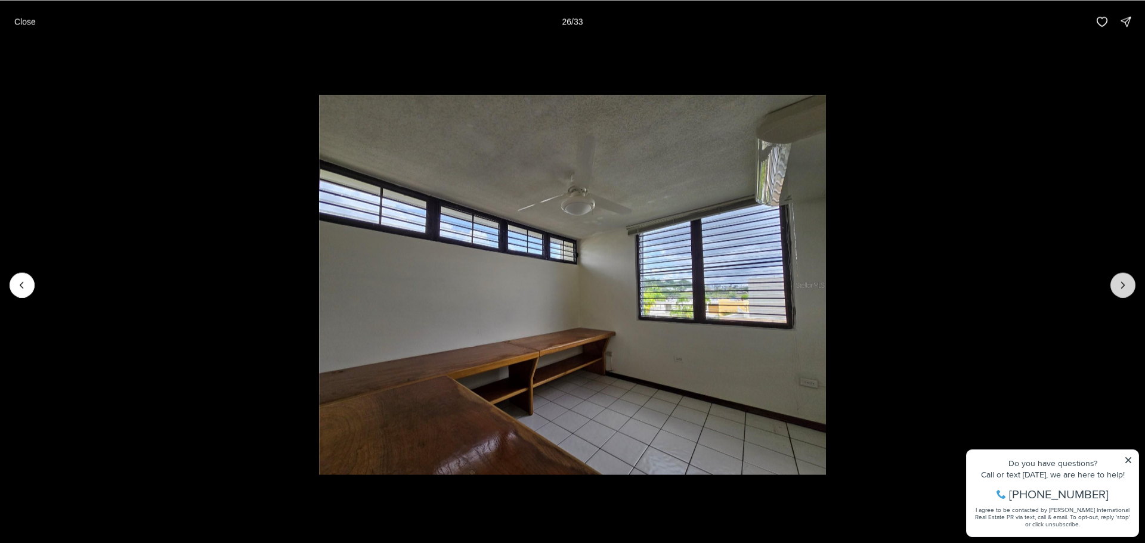
click at [1119, 286] on icon "Next slide" at bounding box center [1123, 285] width 12 height 12
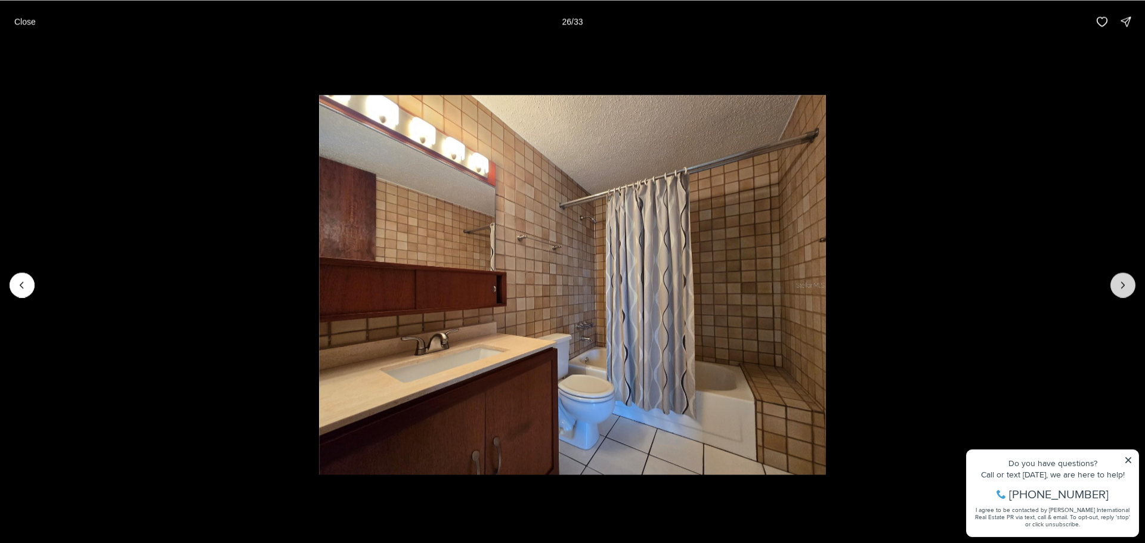
click at [1119, 286] on icon "Next slide" at bounding box center [1123, 285] width 12 height 12
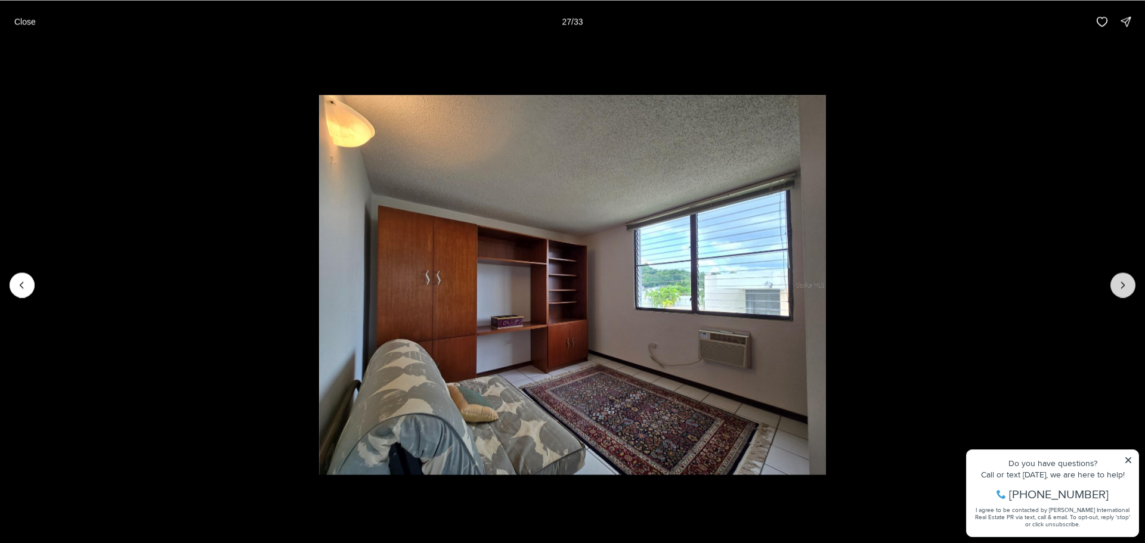
click at [1119, 286] on icon "Next slide" at bounding box center [1123, 285] width 12 height 12
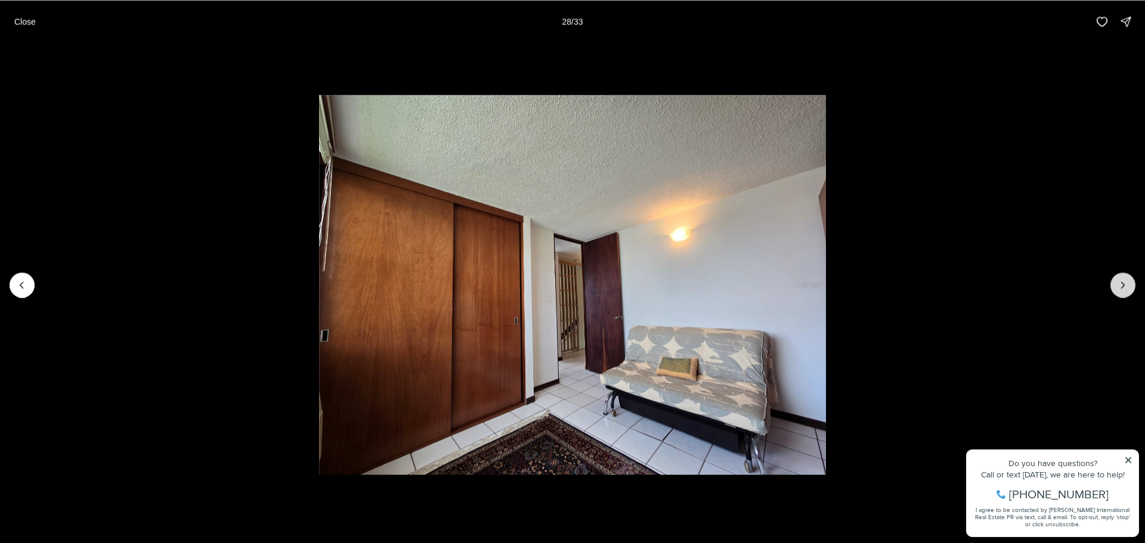
click at [1119, 286] on icon "Next slide" at bounding box center [1123, 285] width 12 height 12
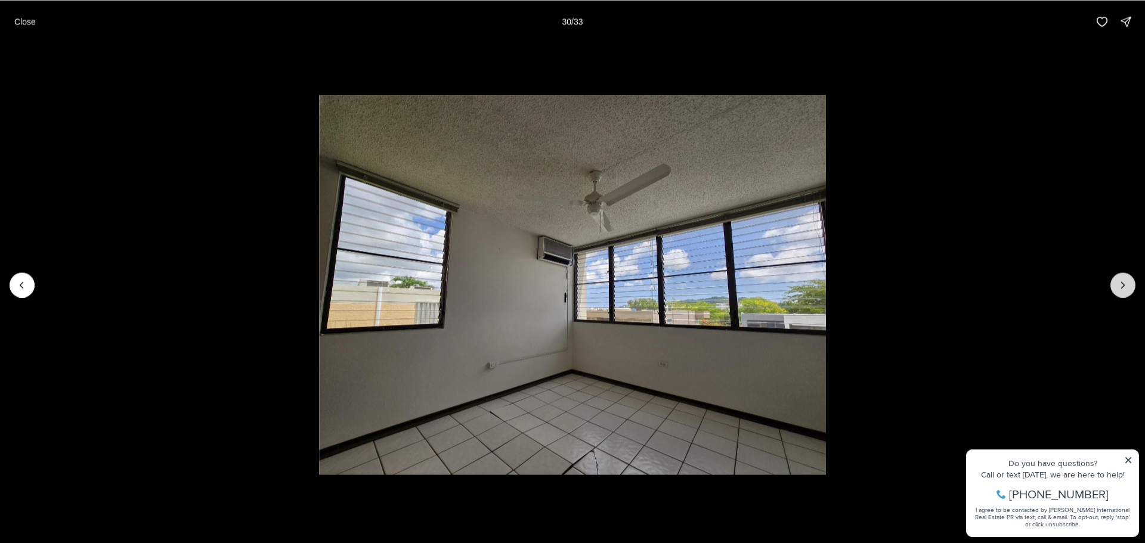
click at [1119, 286] on icon "Next slide" at bounding box center [1123, 285] width 12 height 12
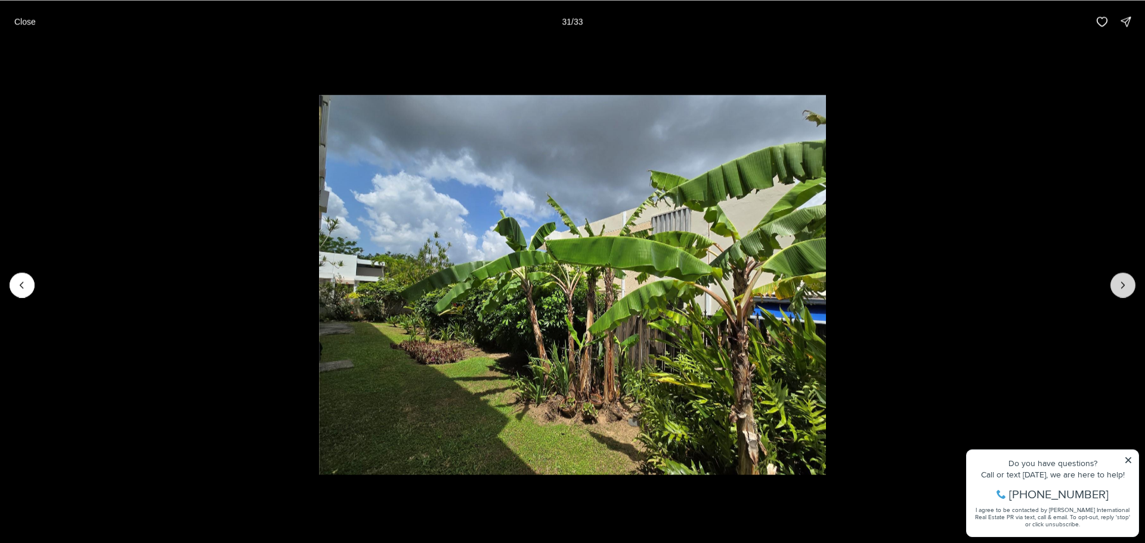
click at [1119, 286] on icon "Next slide" at bounding box center [1123, 285] width 12 height 12
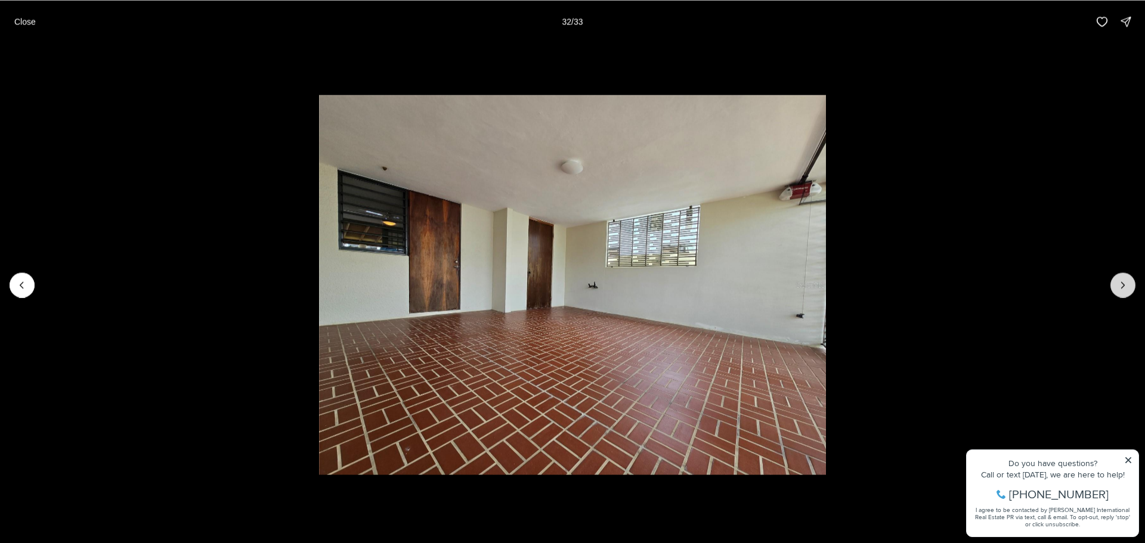
click at [1119, 286] on icon "Next slide" at bounding box center [1123, 285] width 12 height 12
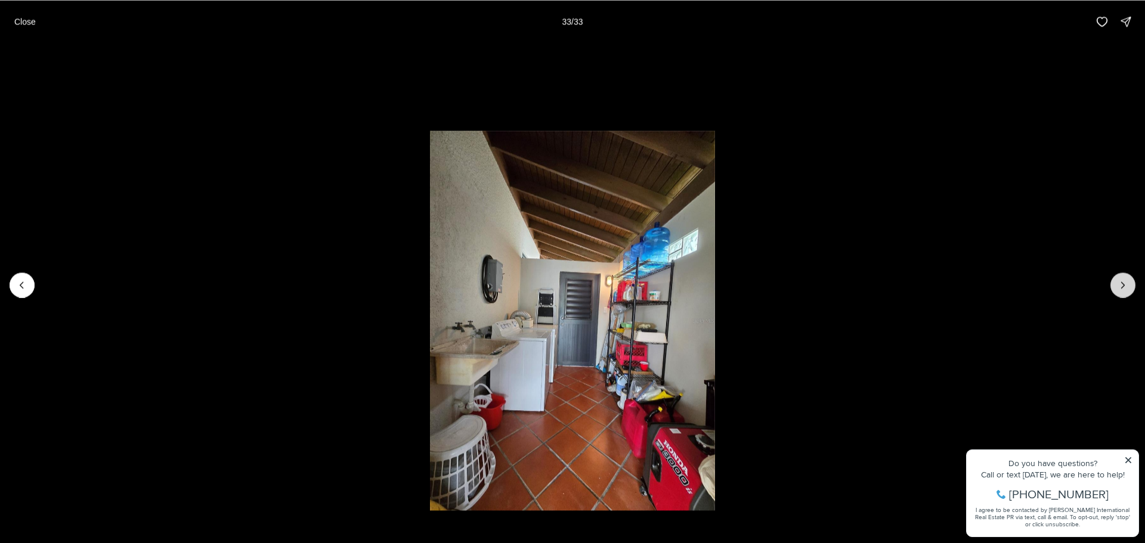
click at [1119, 286] on div at bounding box center [1123, 285] width 25 height 25
click at [43, 19] on div "Close 33 / 33" at bounding box center [572, 21] width 1145 height 43
click at [29, 21] on p "Close" at bounding box center [24, 22] width 21 height 10
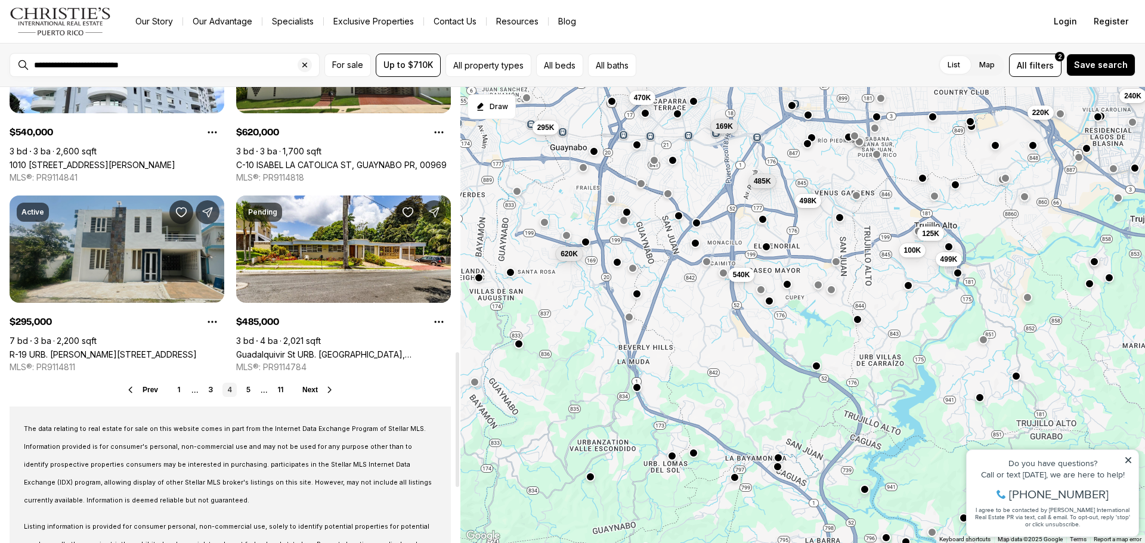
scroll to position [954, 0]
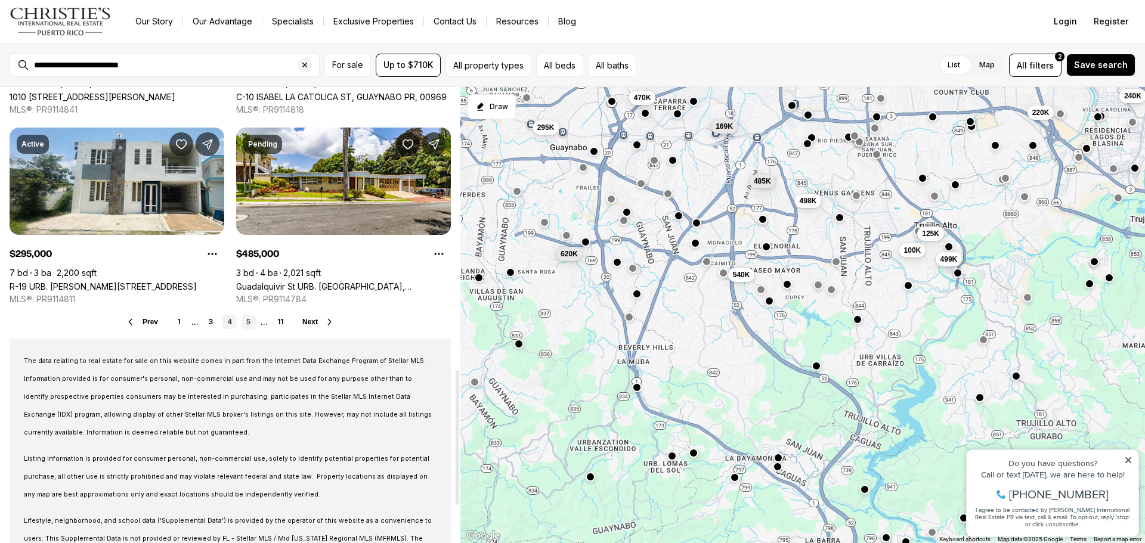
click at [248, 325] on link "5" at bounding box center [249, 322] width 14 height 14
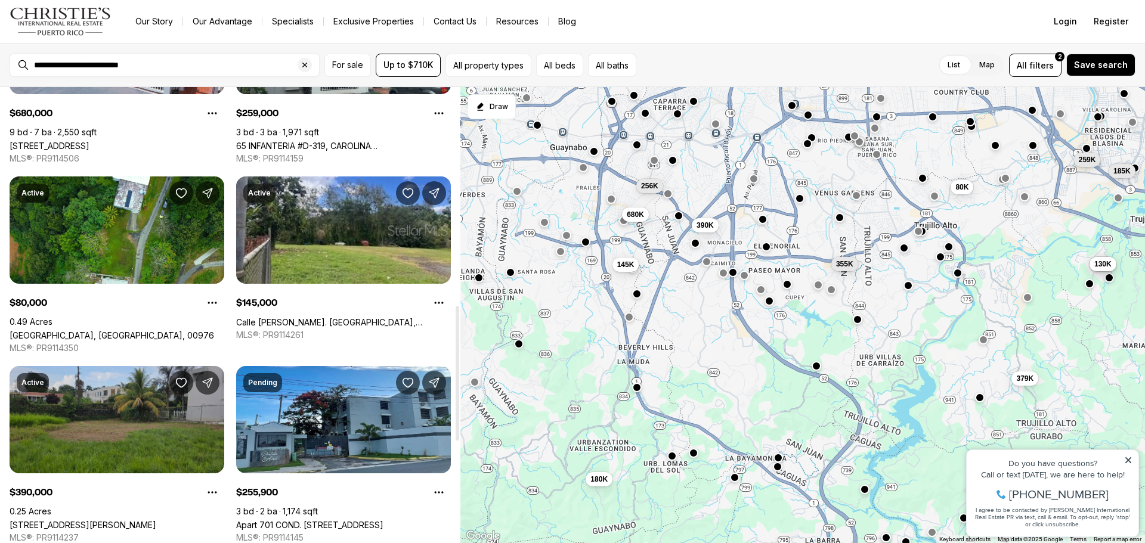
scroll to position [954, 0]
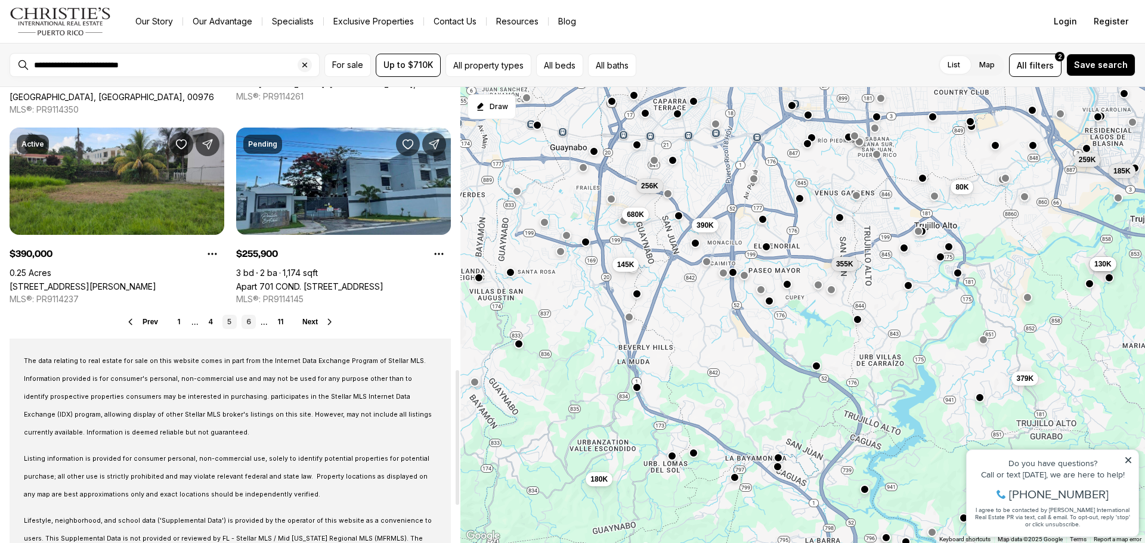
click at [250, 322] on link "6" at bounding box center [249, 322] width 14 height 14
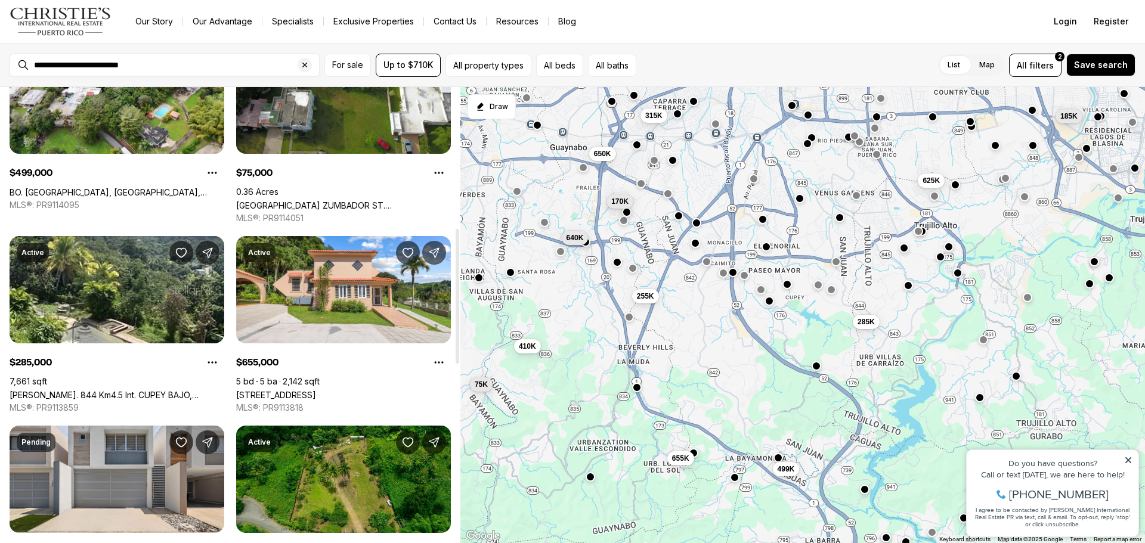
scroll to position [537, 0]
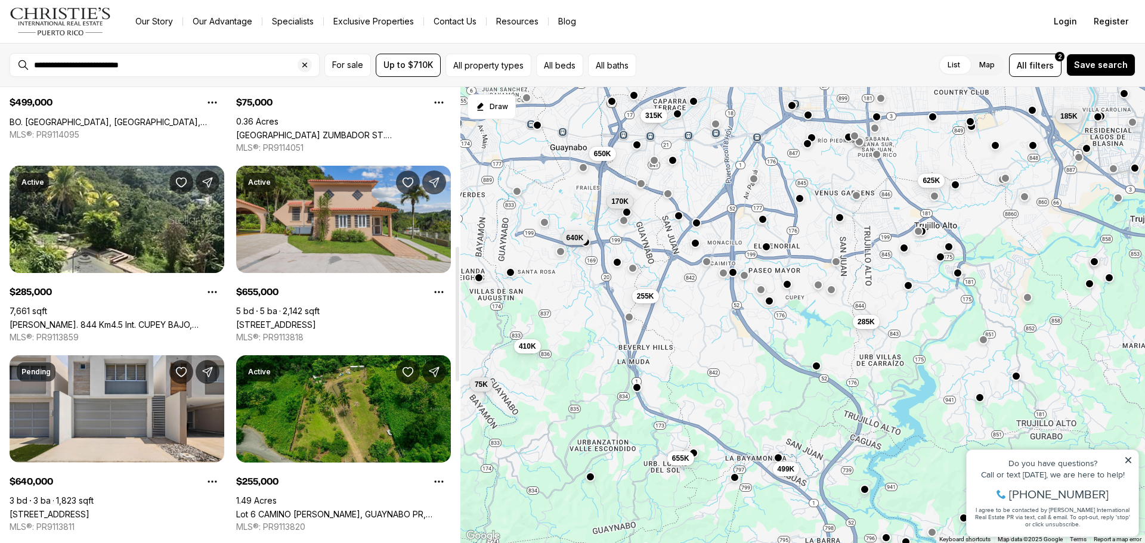
click at [308, 320] on link "#7A C, GUAYNABO PR, 00965" at bounding box center [276, 325] width 80 height 10
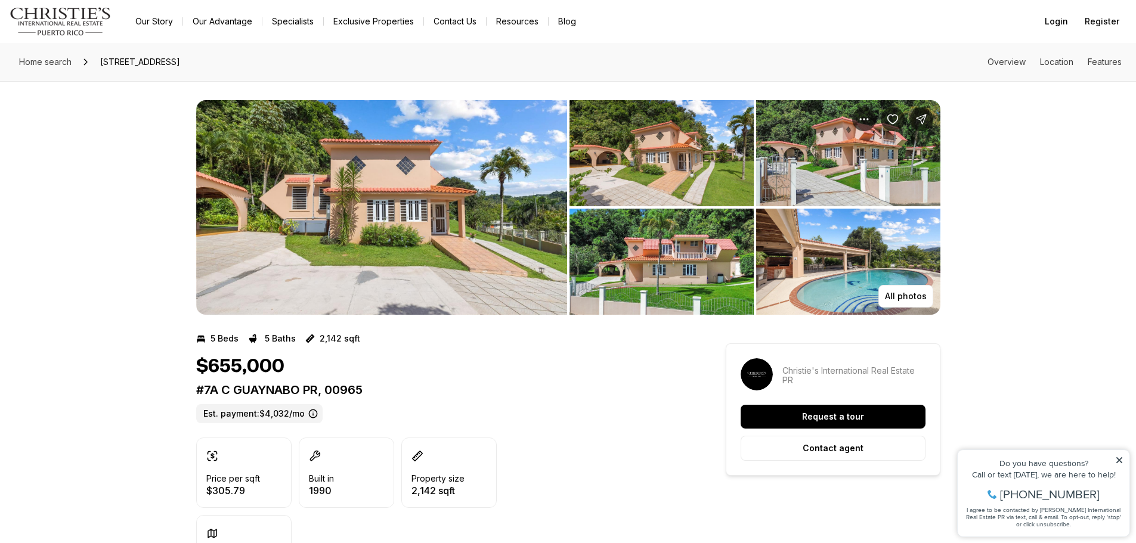
click at [350, 211] on img "View image gallery" at bounding box center [381, 207] width 371 height 215
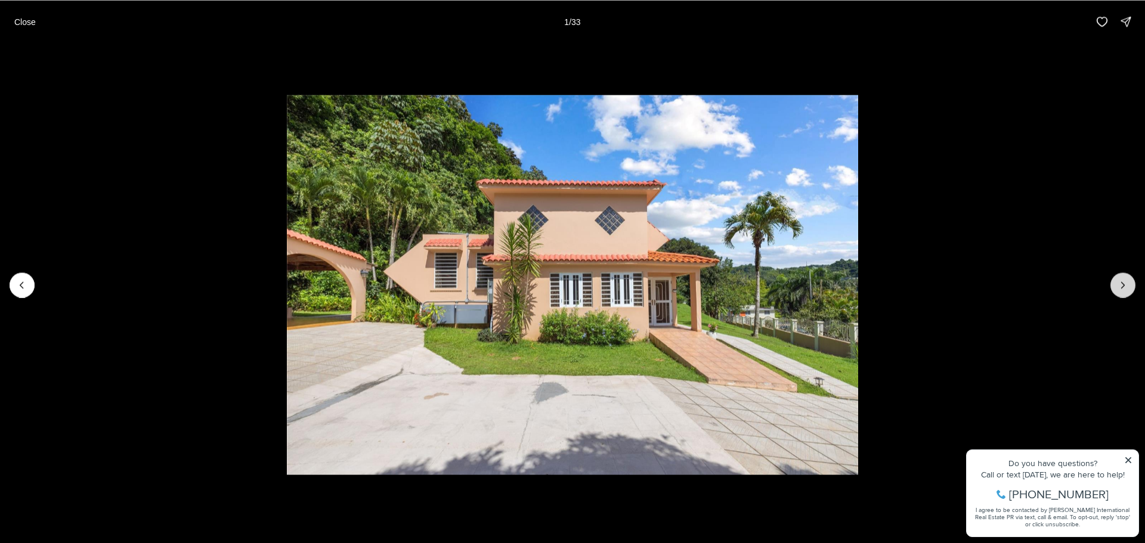
click at [1128, 283] on icon "Next slide" at bounding box center [1123, 285] width 12 height 12
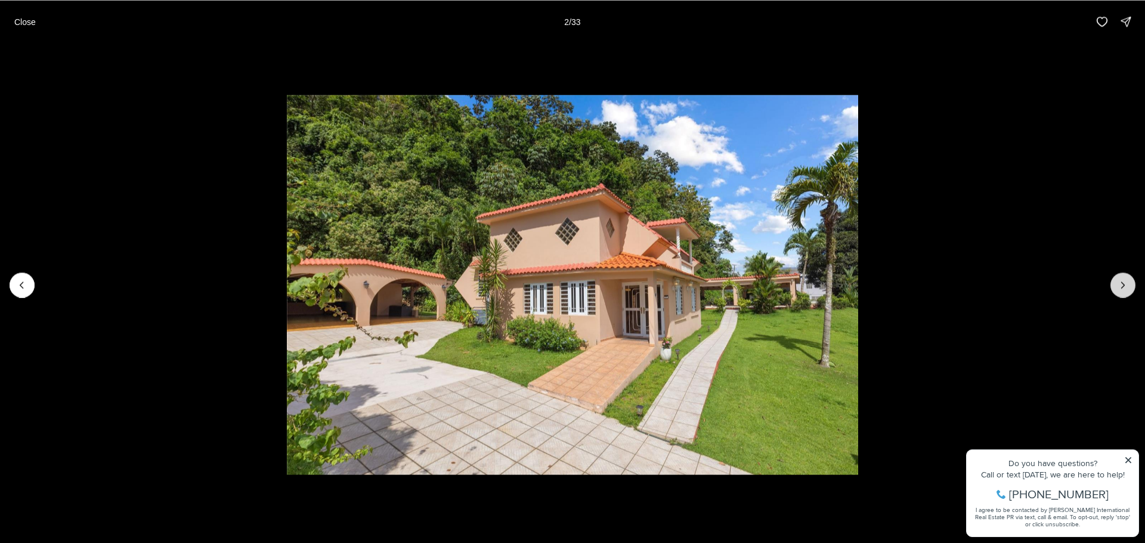
click at [1128, 283] on icon "Next slide" at bounding box center [1123, 285] width 12 height 12
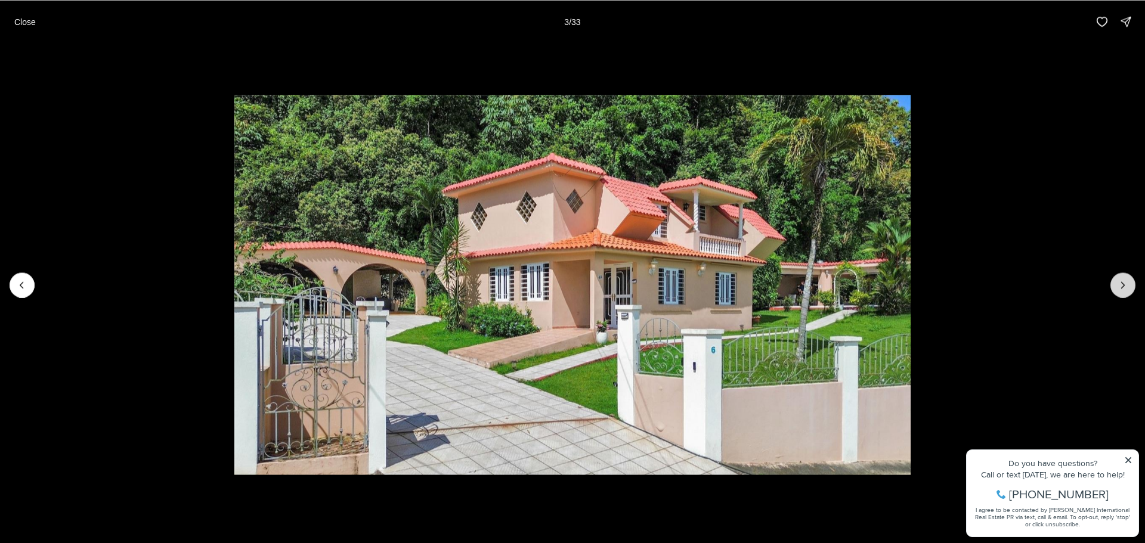
click at [1128, 283] on icon "Next slide" at bounding box center [1123, 285] width 12 height 12
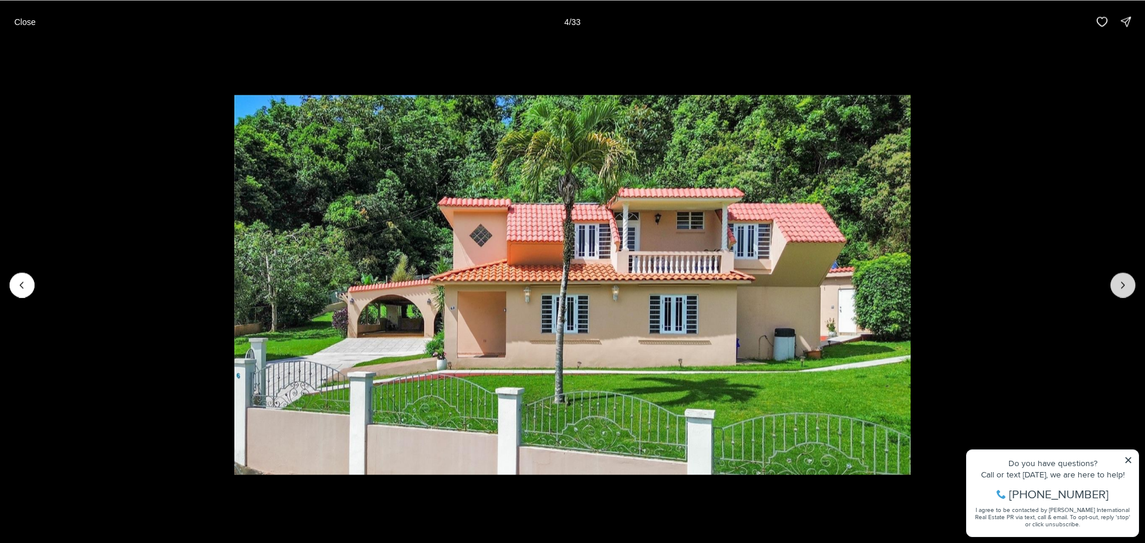
click at [1128, 283] on icon "Next slide" at bounding box center [1123, 285] width 12 height 12
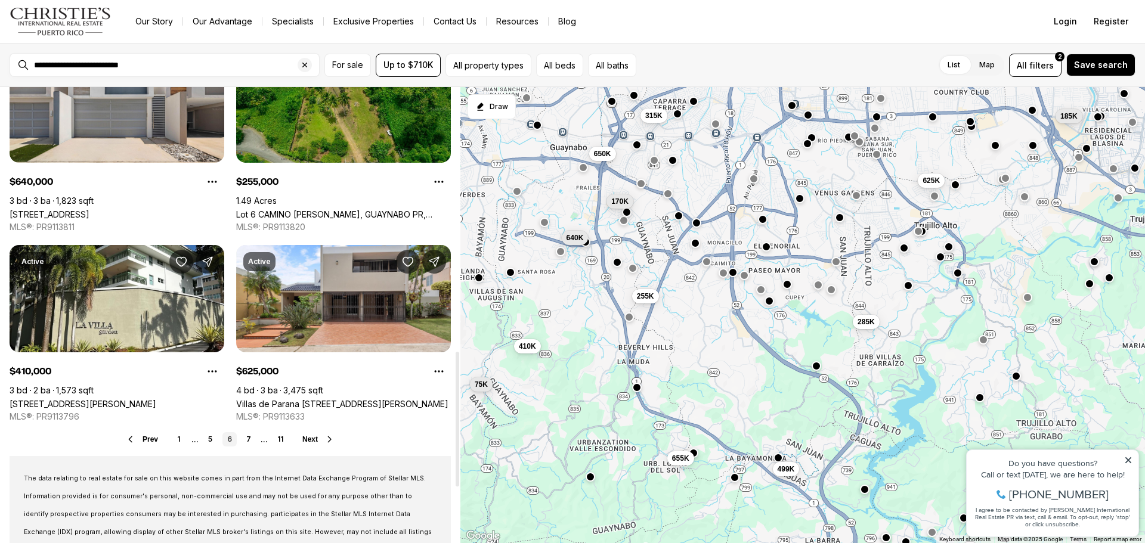
scroll to position [895, 0]
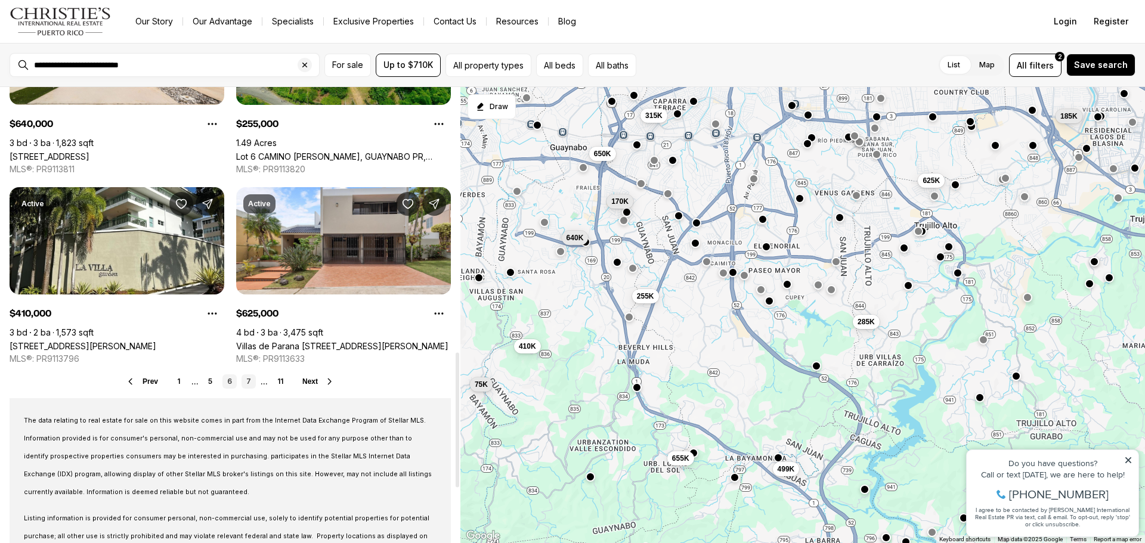
click at [246, 379] on link "7" at bounding box center [249, 382] width 14 height 14
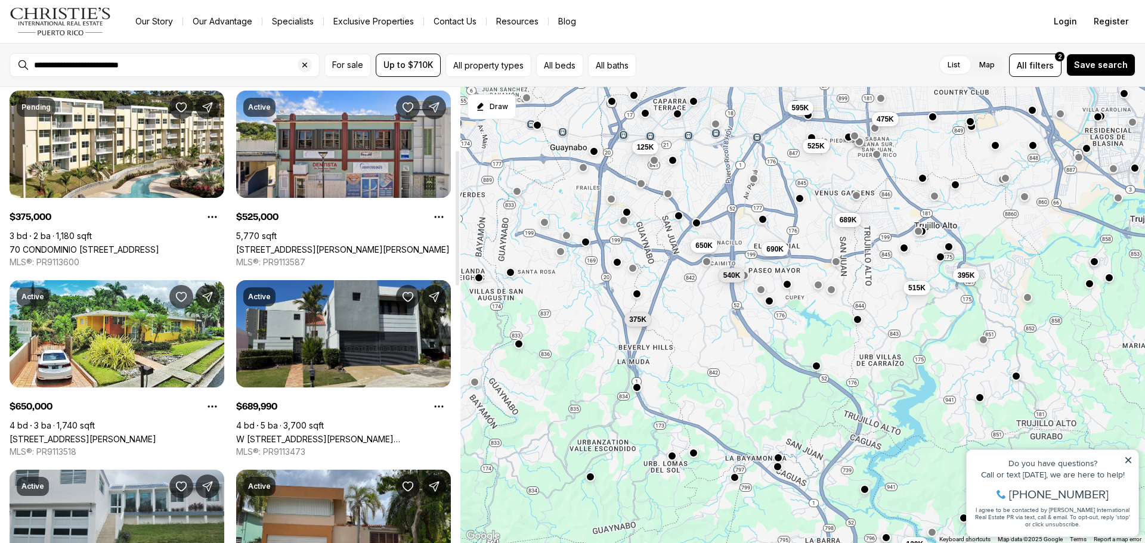
scroll to position [239, 0]
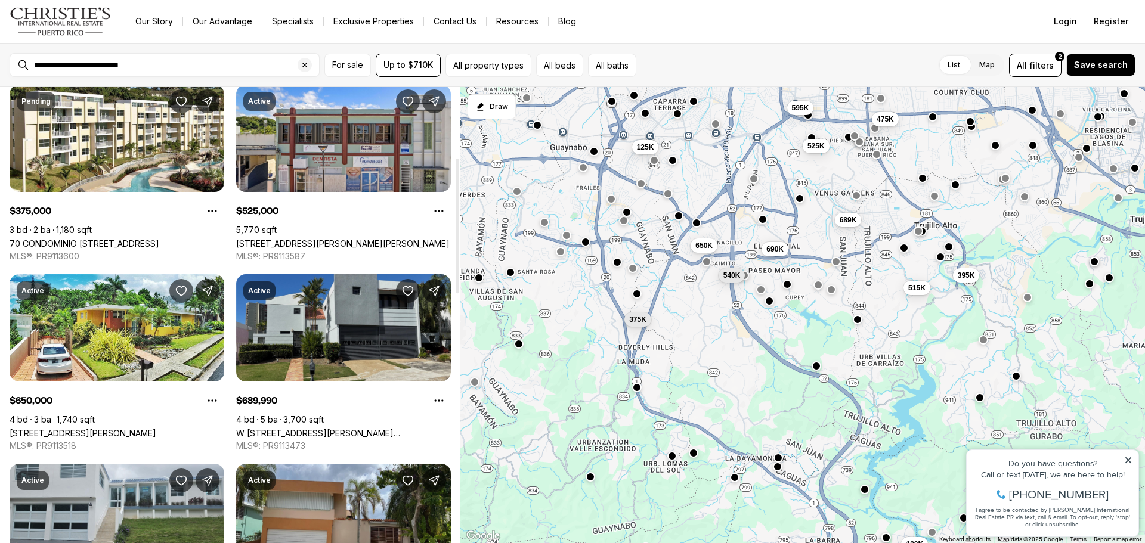
click at [359, 428] on link "W [STREET_ADDRESS][PERSON_NAME][PERSON_NAME]" at bounding box center [343, 433] width 215 height 10
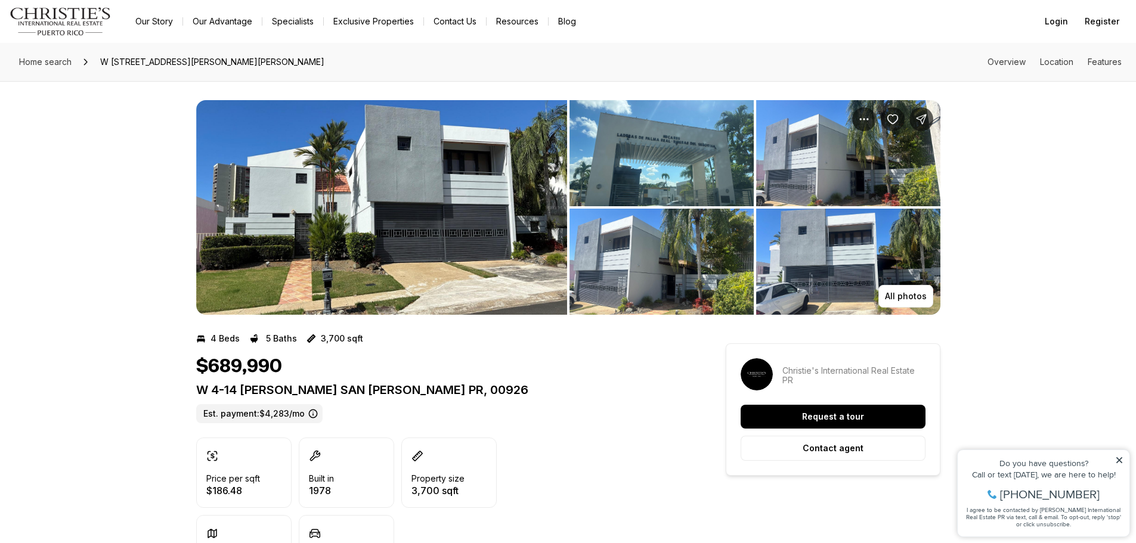
click at [415, 229] on img "View image gallery" at bounding box center [381, 207] width 371 height 215
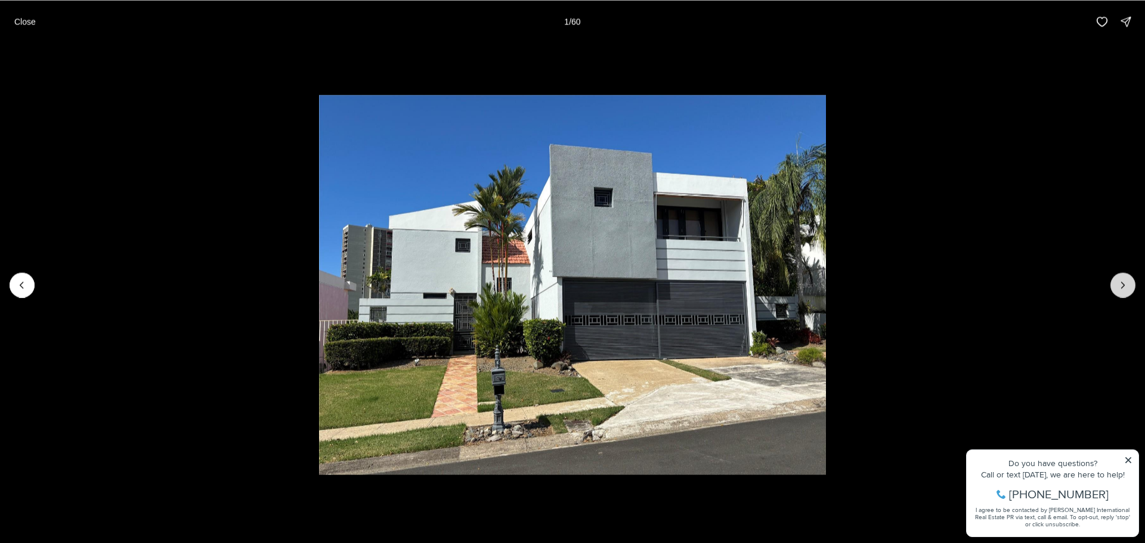
click at [1118, 286] on icon "Next slide" at bounding box center [1123, 285] width 12 height 12
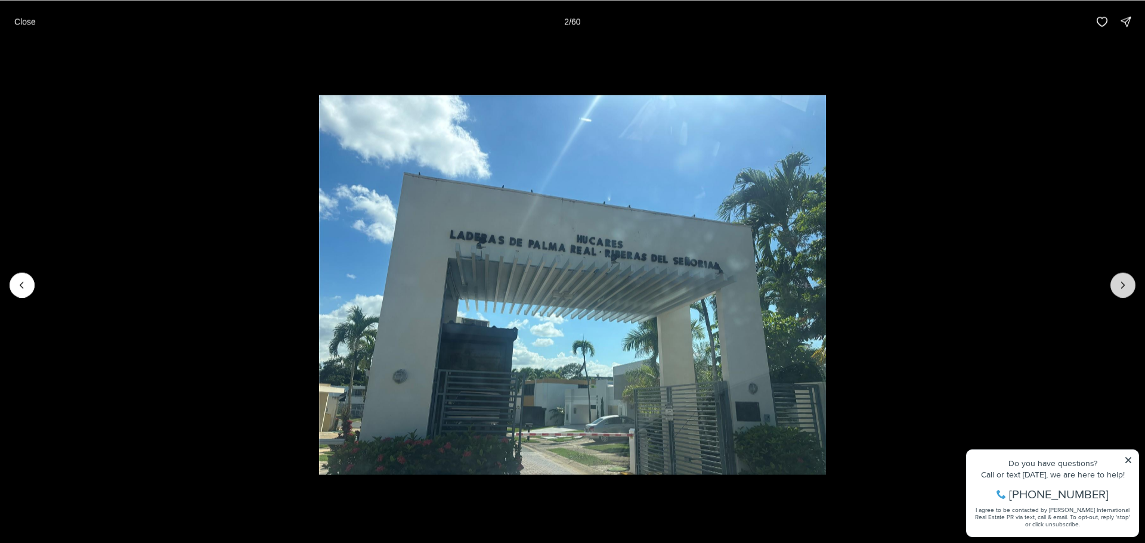
click at [1118, 286] on icon "Next slide" at bounding box center [1123, 285] width 12 height 12
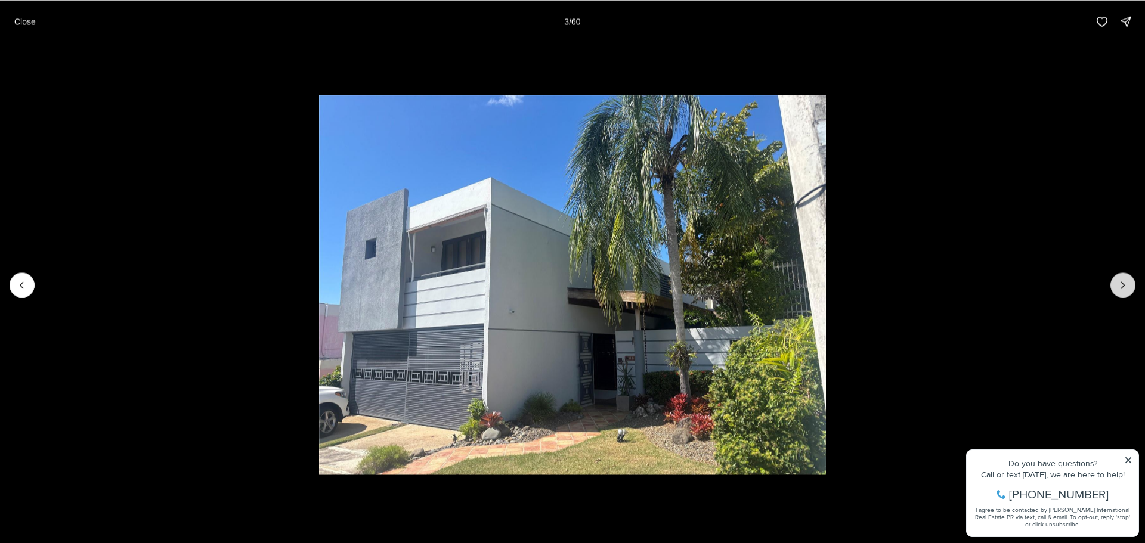
click at [1118, 286] on icon "Next slide" at bounding box center [1123, 285] width 12 height 12
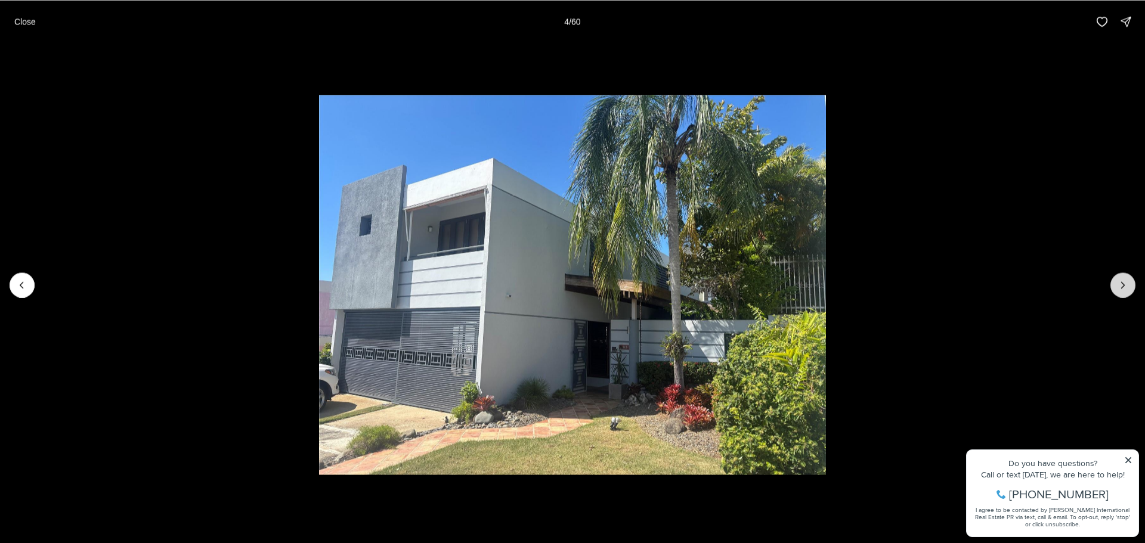
click at [1118, 286] on icon "Next slide" at bounding box center [1123, 285] width 12 height 12
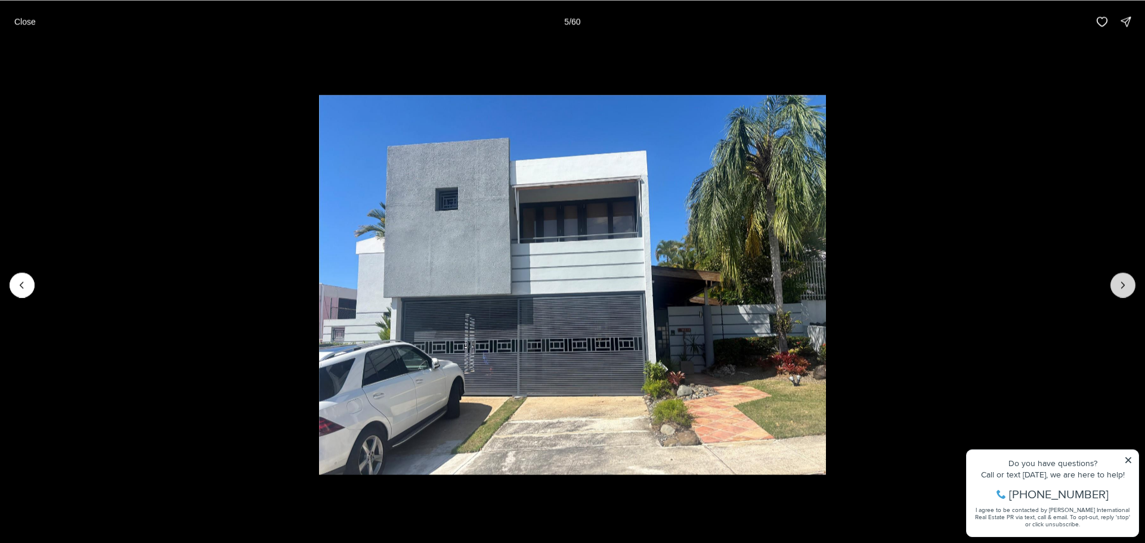
click at [1118, 286] on icon "Next slide" at bounding box center [1123, 285] width 12 height 12
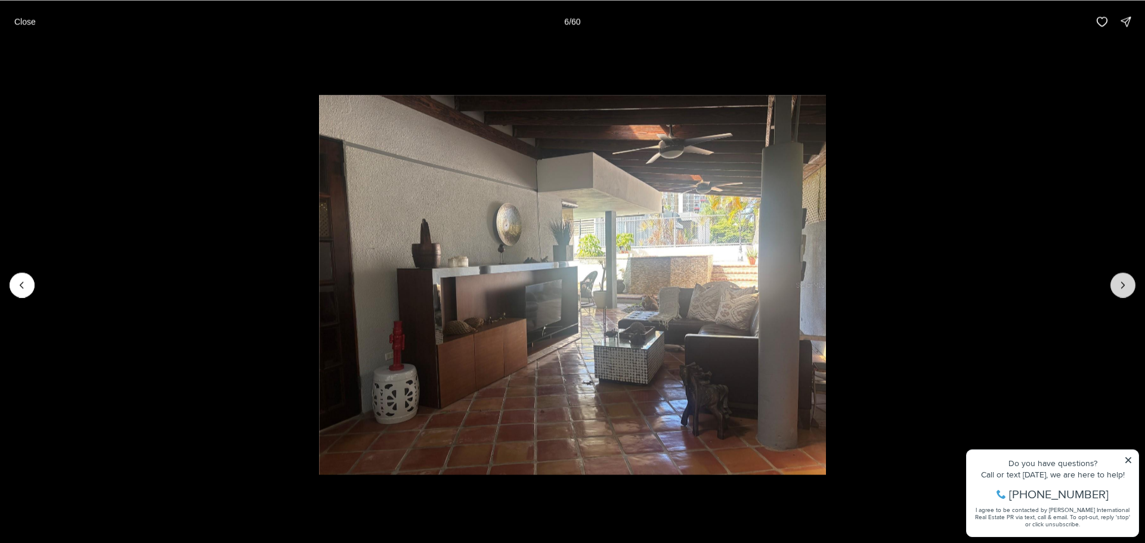
click at [1118, 286] on icon "Next slide" at bounding box center [1123, 285] width 12 height 12
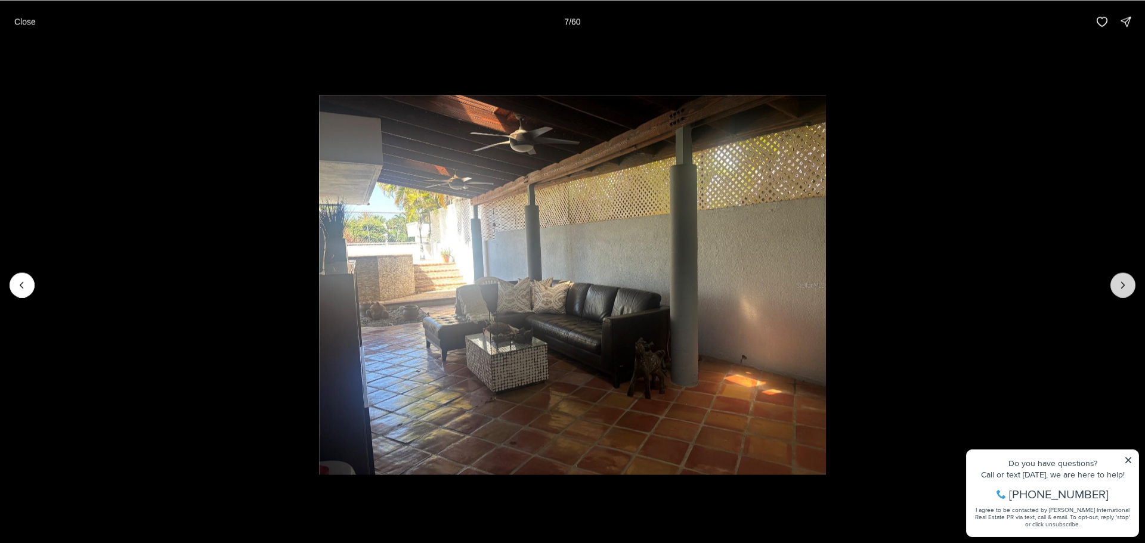
click at [1118, 286] on icon "Next slide" at bounding box center [1123, 285] width 12 height 12
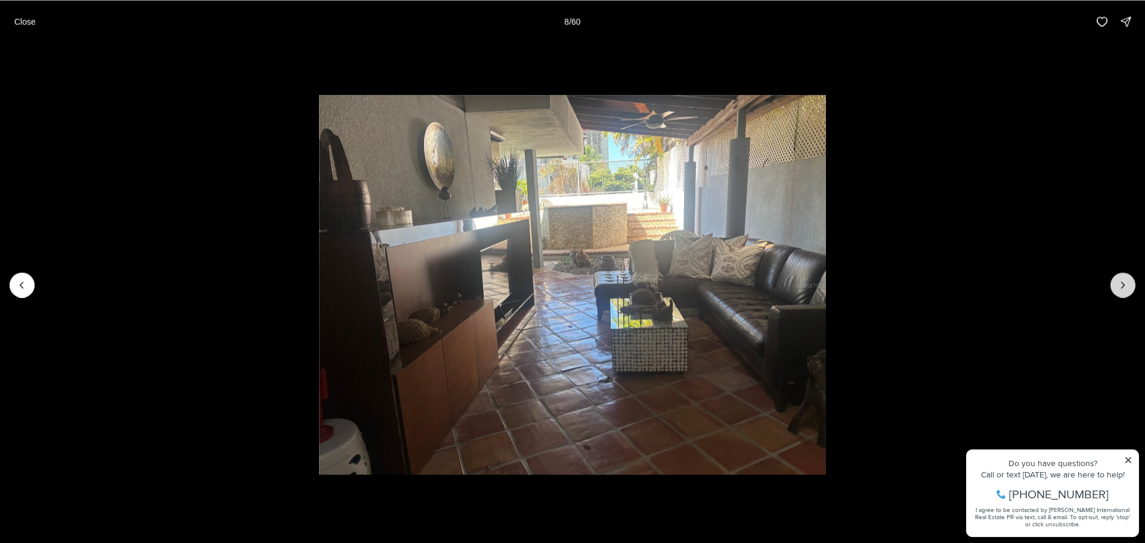
click at [1118, 286] on icon "Next slide" at bounding box center [1123, 285] width 12 height 12
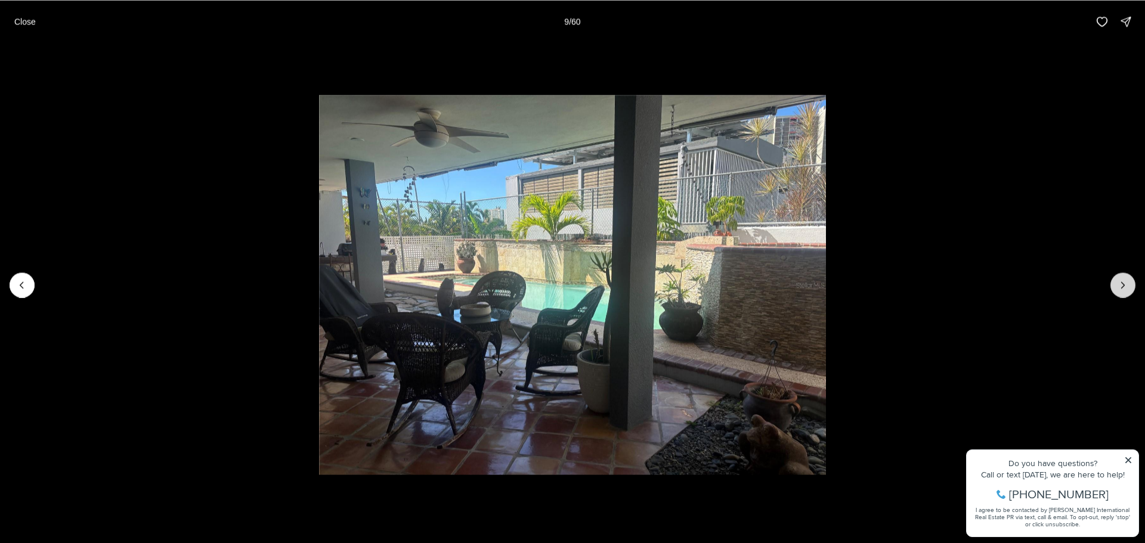
click at [1118, 286] on icon "Next slide" at bounding box center [1123, 285] width 12 height 12
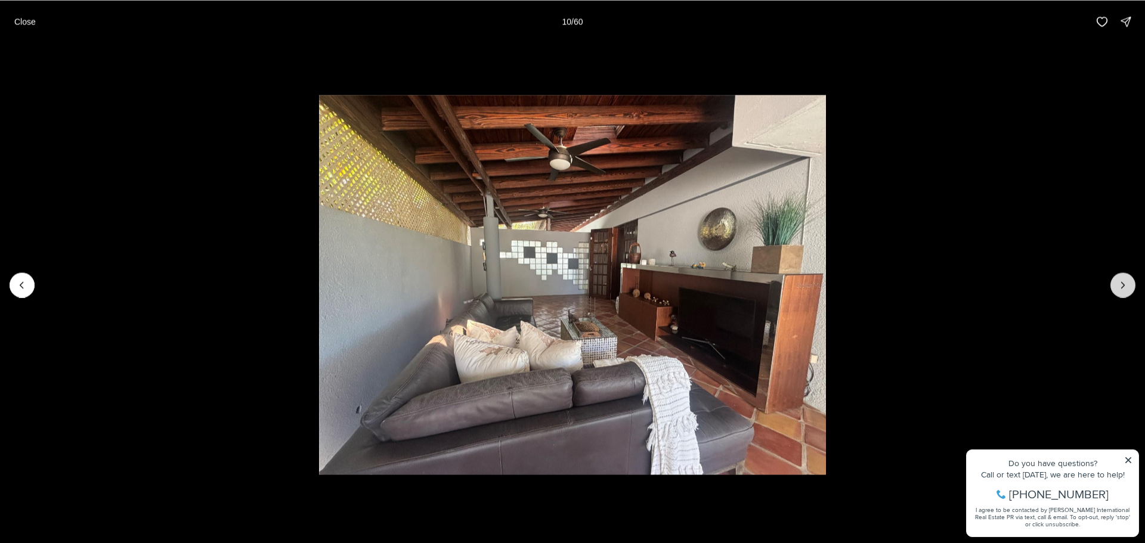
click at [1118, 286] on icon "Next slide" at bounding box center [1123, 285] width 12 height 12
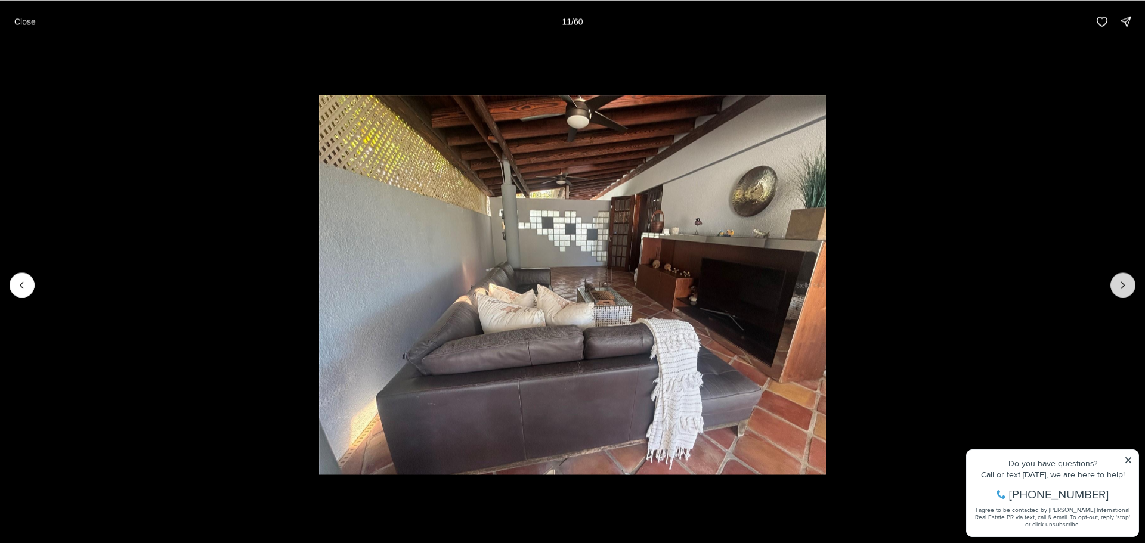
click at [1118, 286] on icon "Next slide" at bounding box center [1123, 285] width 12 height 12
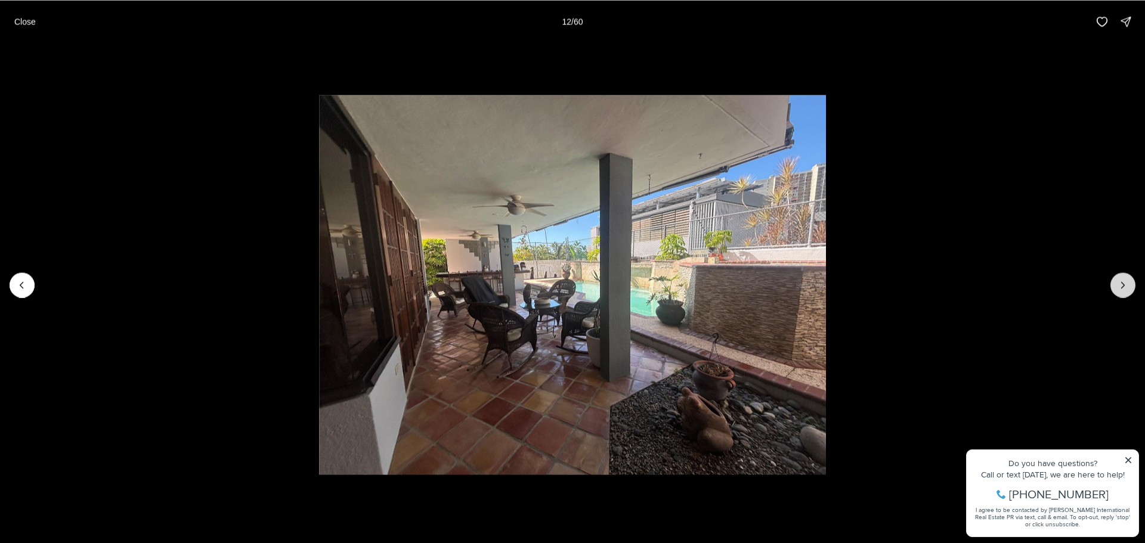
click at [1118, 286] on icon "Next slide" at bounding box center [1123, 285] width 12 height 12
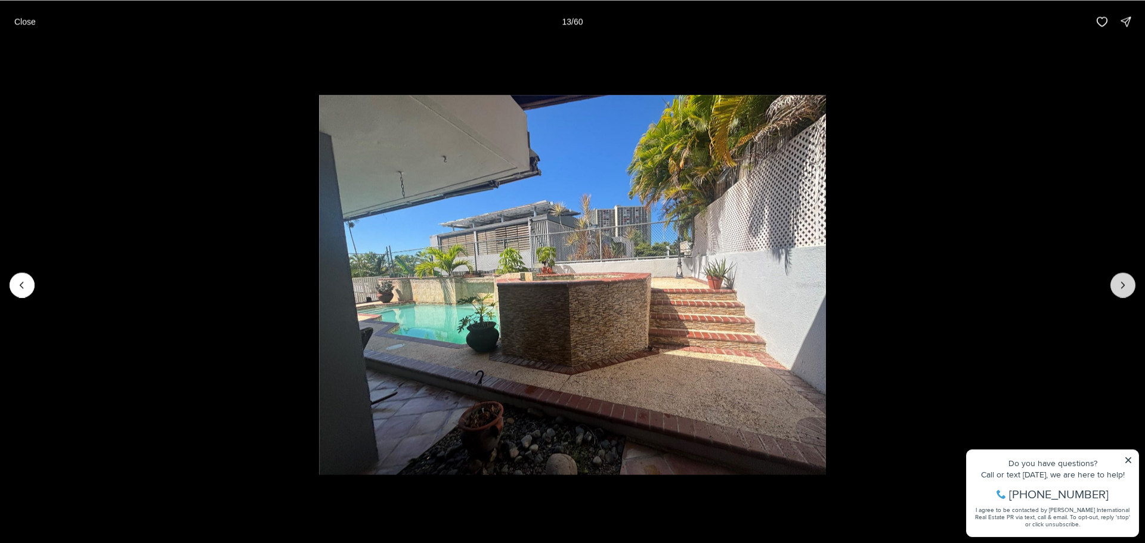
click at [1118, 286] on icon "Next slide" at bounding box center [1123, 285] width 12 height 12
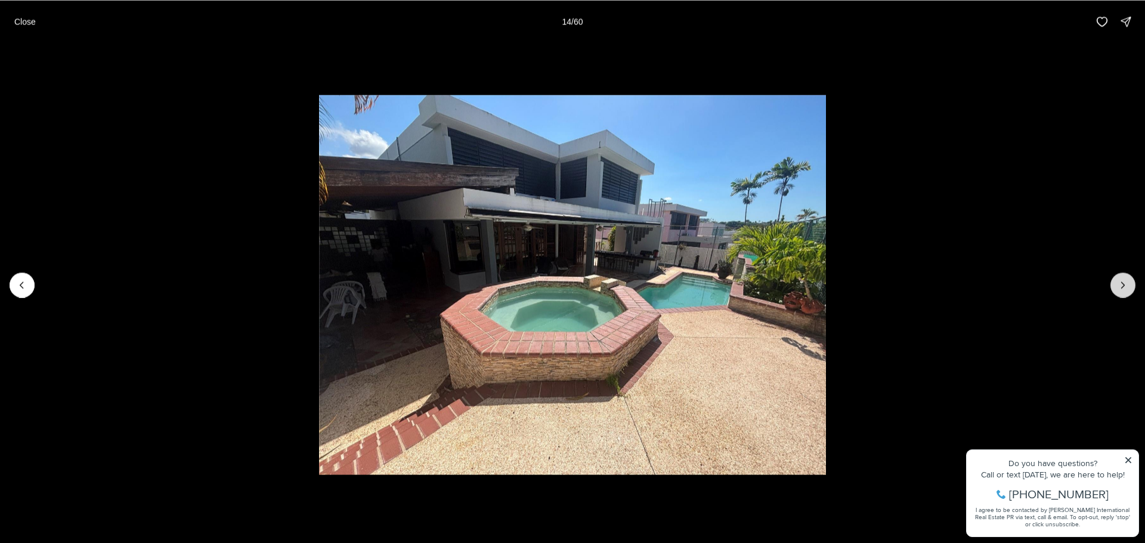
click at [1118, 286] on icon "Next slide" at bounding box center [1123, 285] width 12 height 12
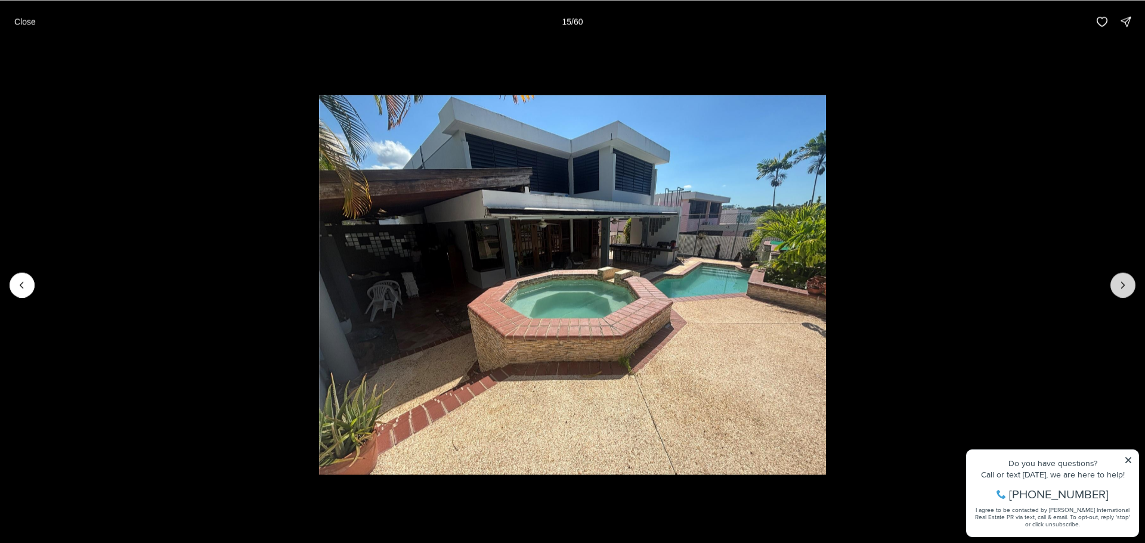
click at [1118, 286] on icon "Next slide" at bounding box center [1123, 285] width 12 height 12
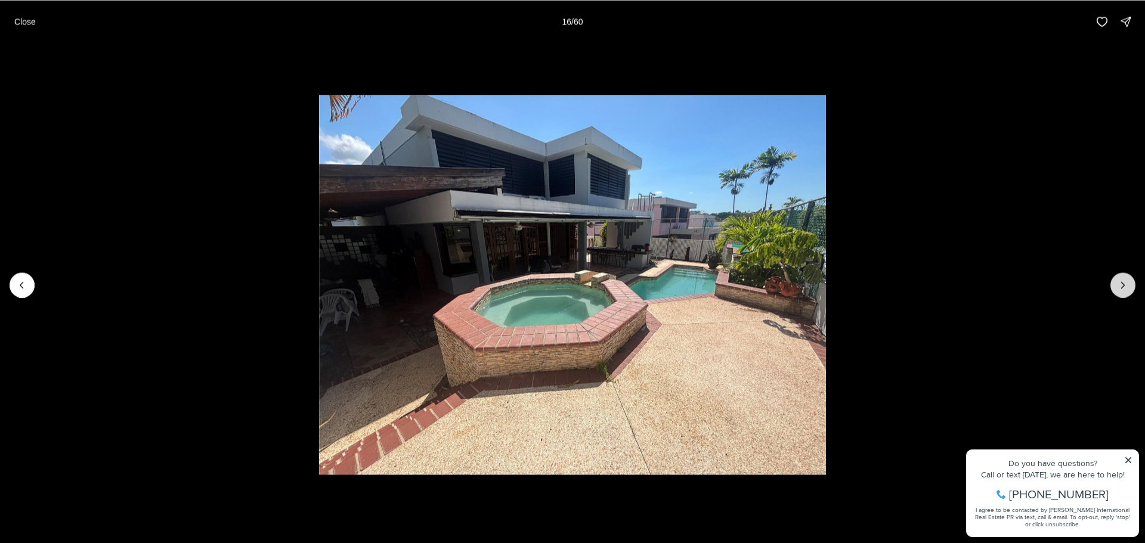
click at [1118, 286] on icon "Next slide" at bounding box center [1123, 285] width 12 height 12
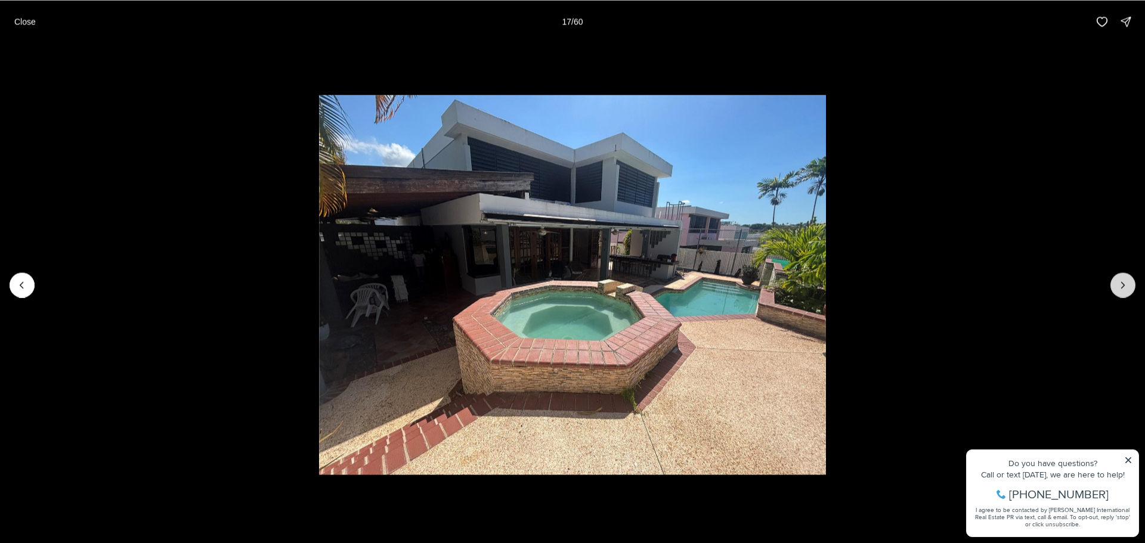
click at [1118, 286] on icon "Next slide" at bounding box center [1123, 285] width 12 height 12
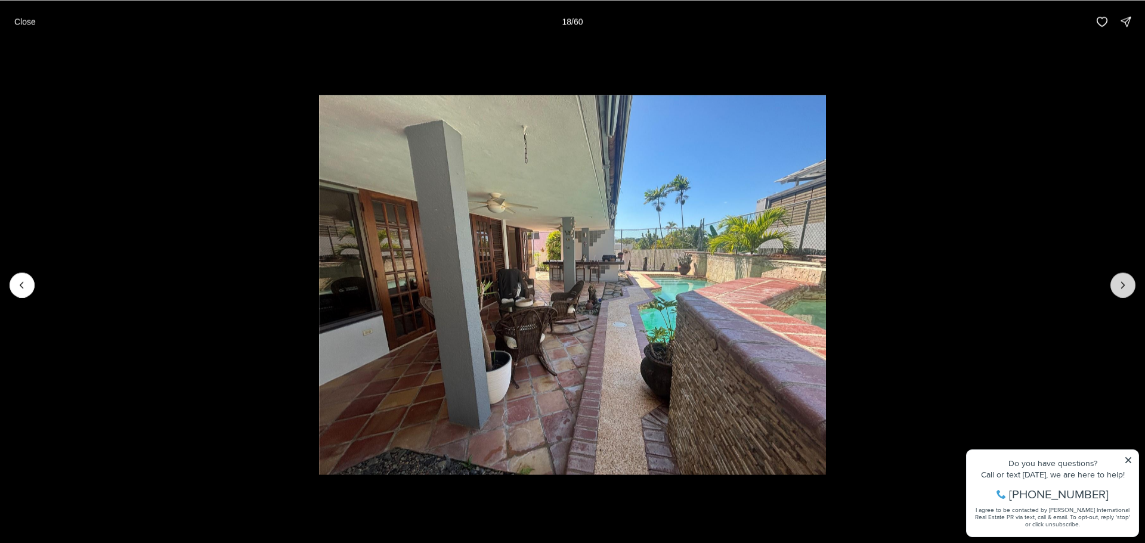
click at [1118, 286] on icon "Next slide" at bounding box center [1123, 285] width 12 height 12
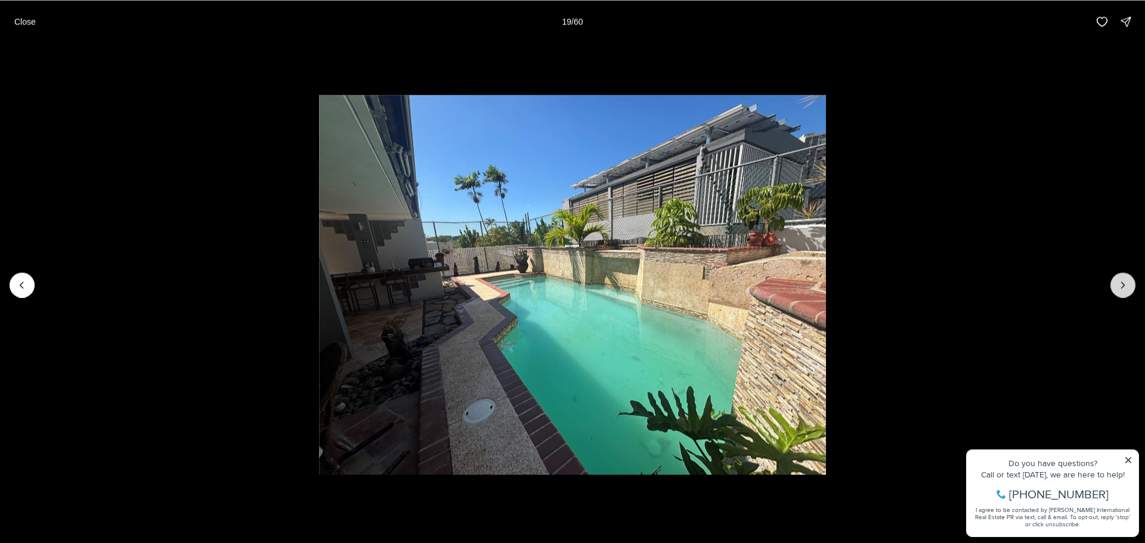
click at [1118, 286] on icon "Next slide" at bounding box center [1123, 285] width 12 height 12
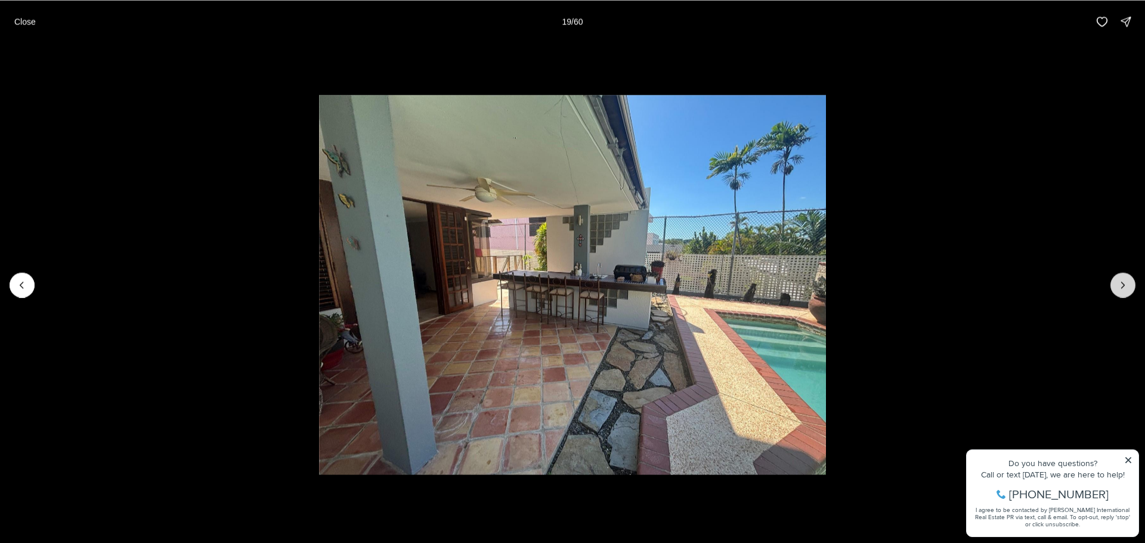
click at [1118, 286] on icon "Next slide" at bounding box center [1123, 285] width 12 height 12
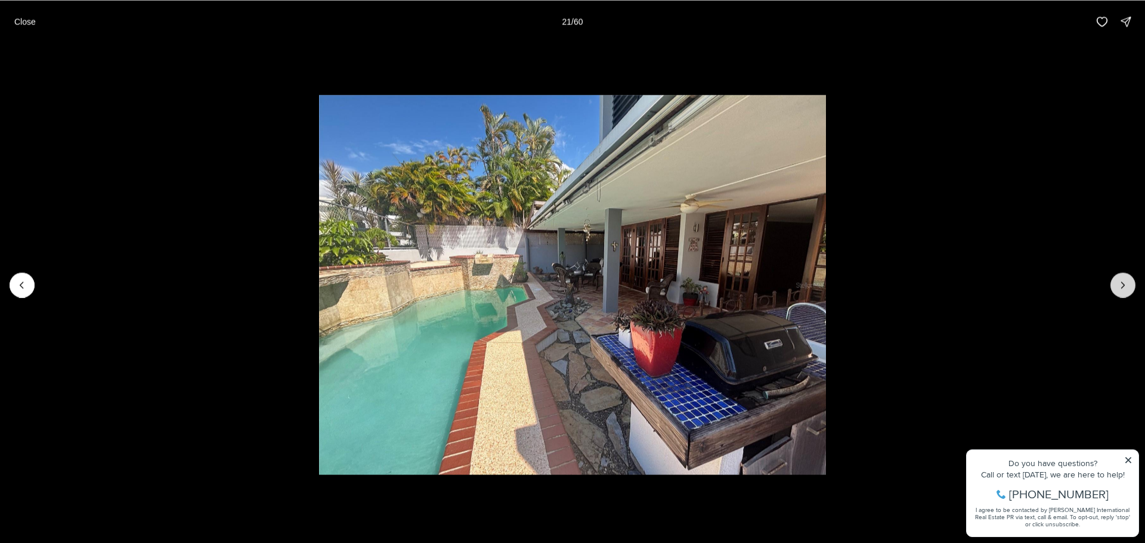
click at [1118, 286] on icon "Next slide" at bounding box center [1123, 285] width 12 height 12
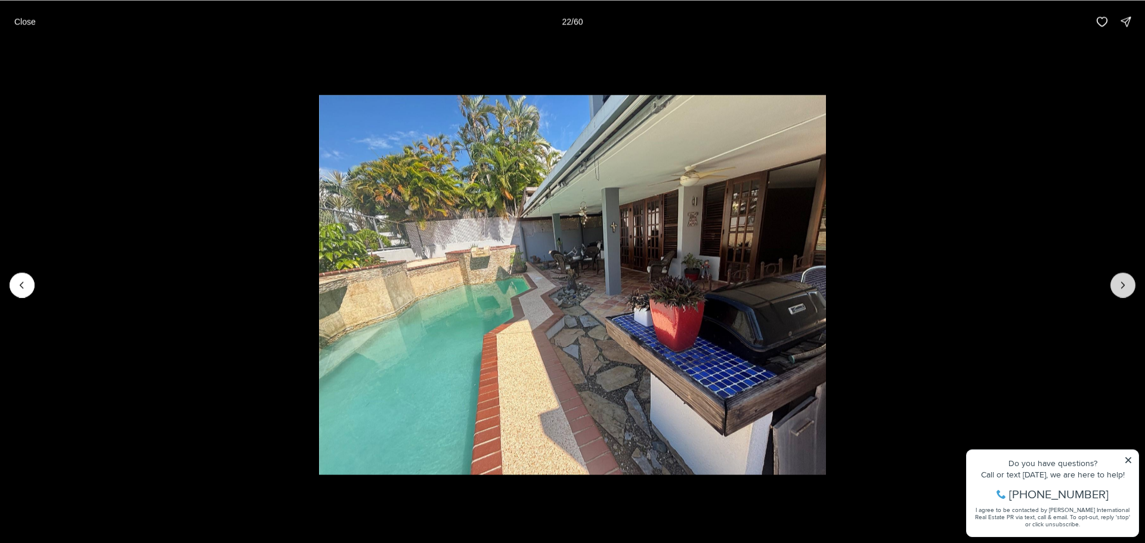
click at [1118, 286] on icon "Next slide" at bounding box center [1123, 285] width 12 height 12
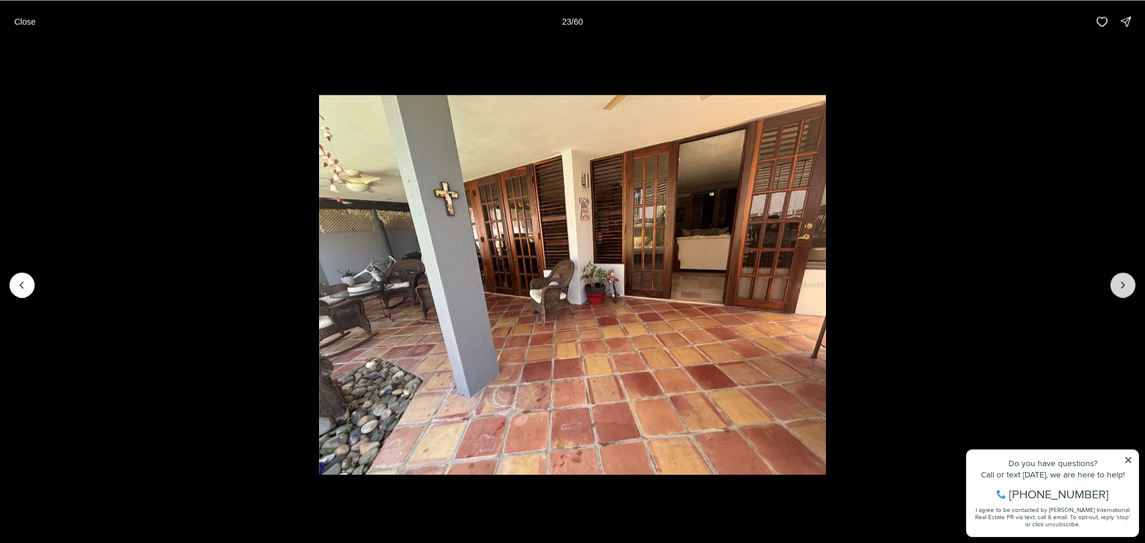
click at [1118, 286] on icon "Next slide" at bounding box center [1123, 285] width 12 height 12
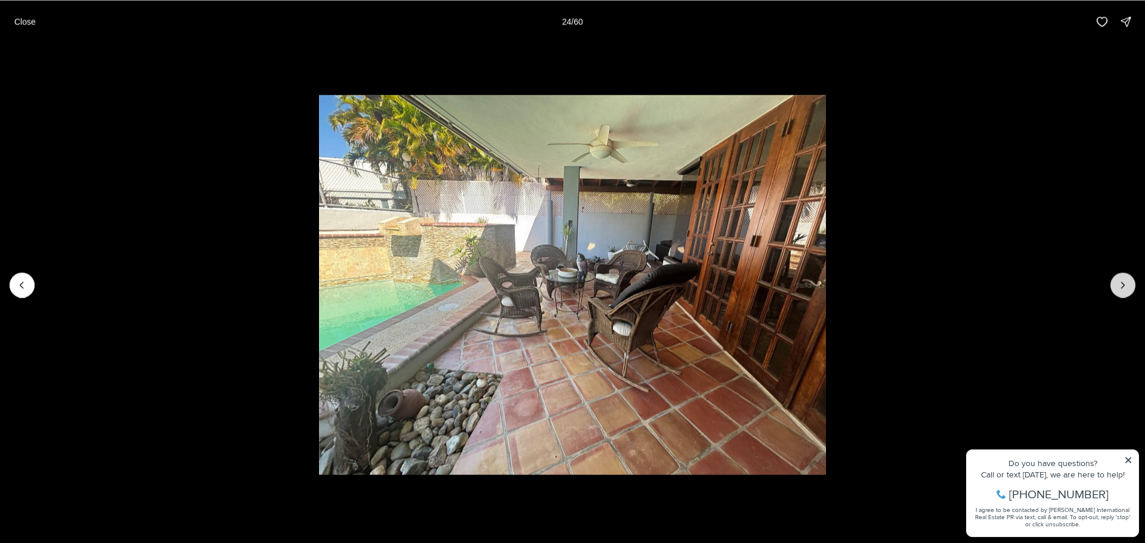
click at [1118, 286] on icon "Next slide" at bounding box center [1123, 285] width 12 height 12
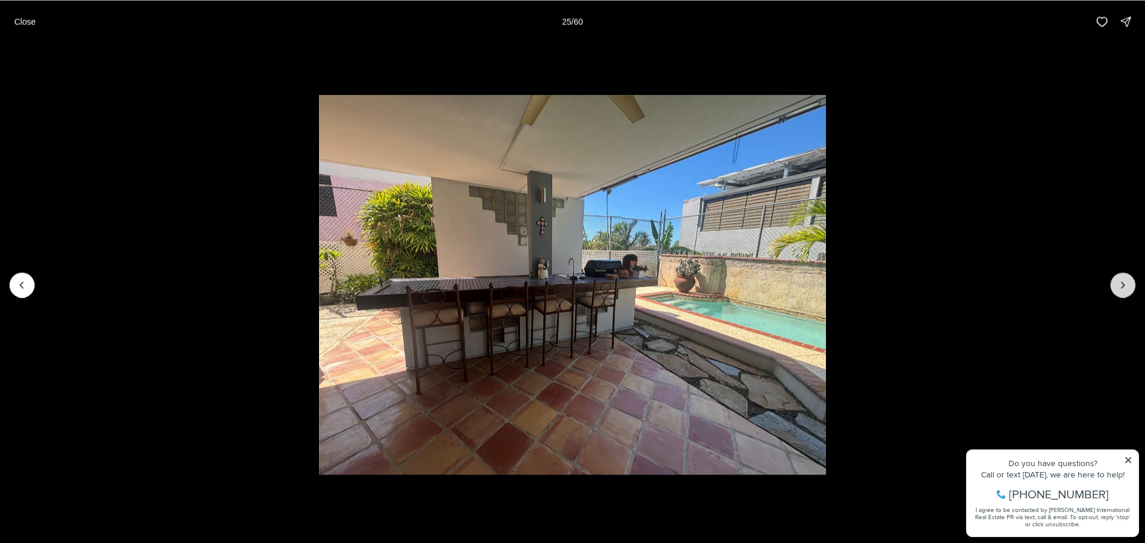
click at [1118, 286] on icon "Next slide" at bounding box center [1123, 285] width 12 height 12
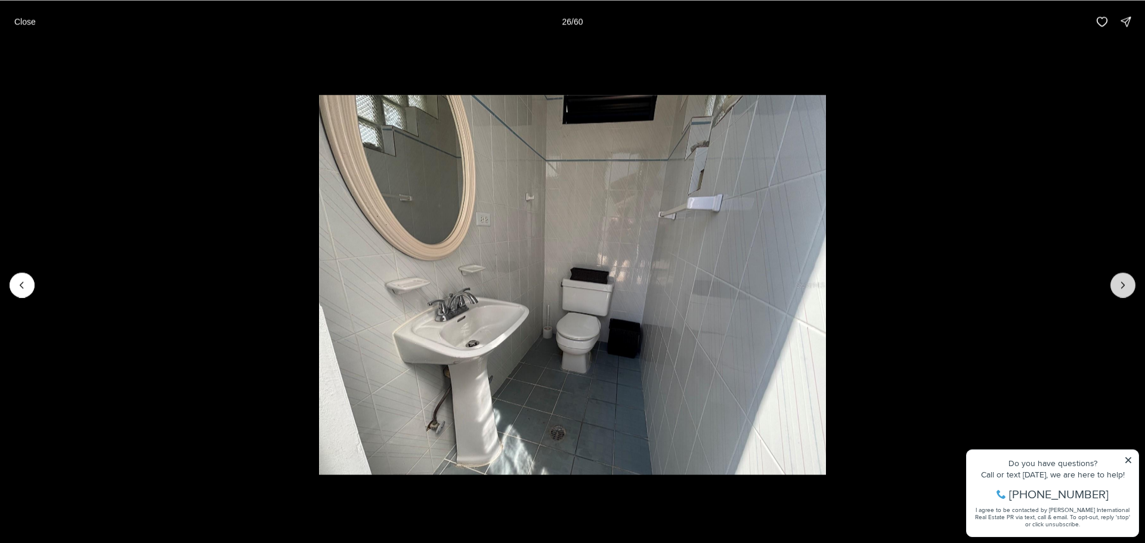
click at [1118, 286] on icon "Next slide" at bounding box center [1123, 285] width 12 height 12
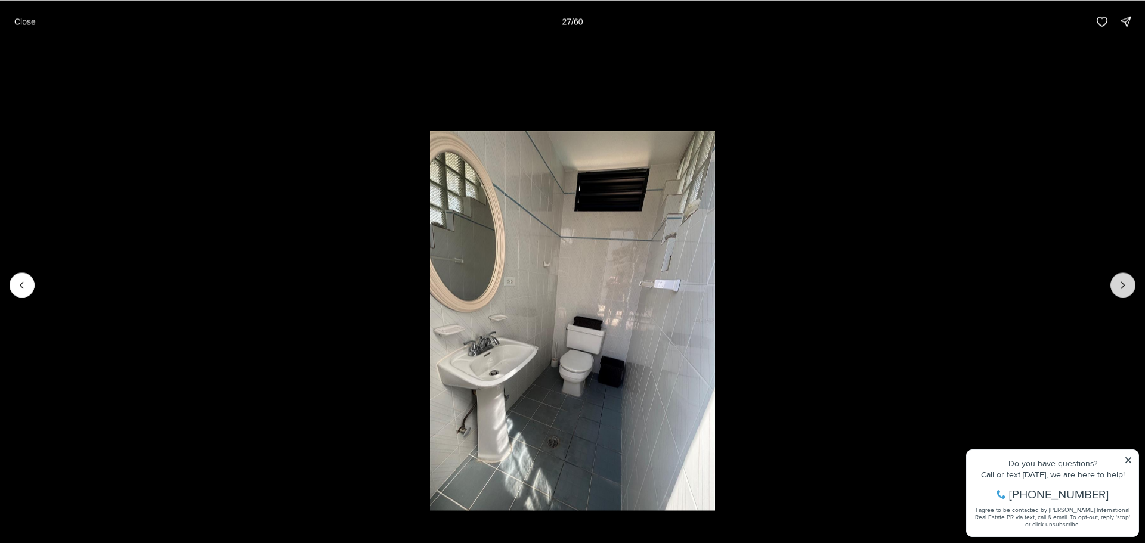
click at [1118, 286] on icon "Next slide" at bounding box center [1123, 285] width 12 height 12
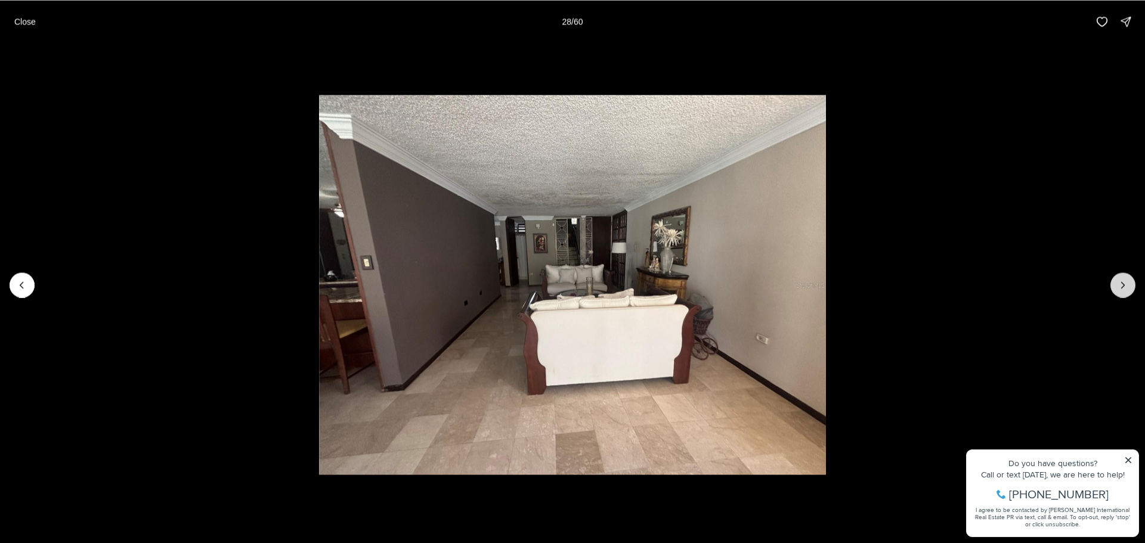
click at [1118, 286] on icon "Next slide" at bounding box center [1123, 285] width 12 height 12
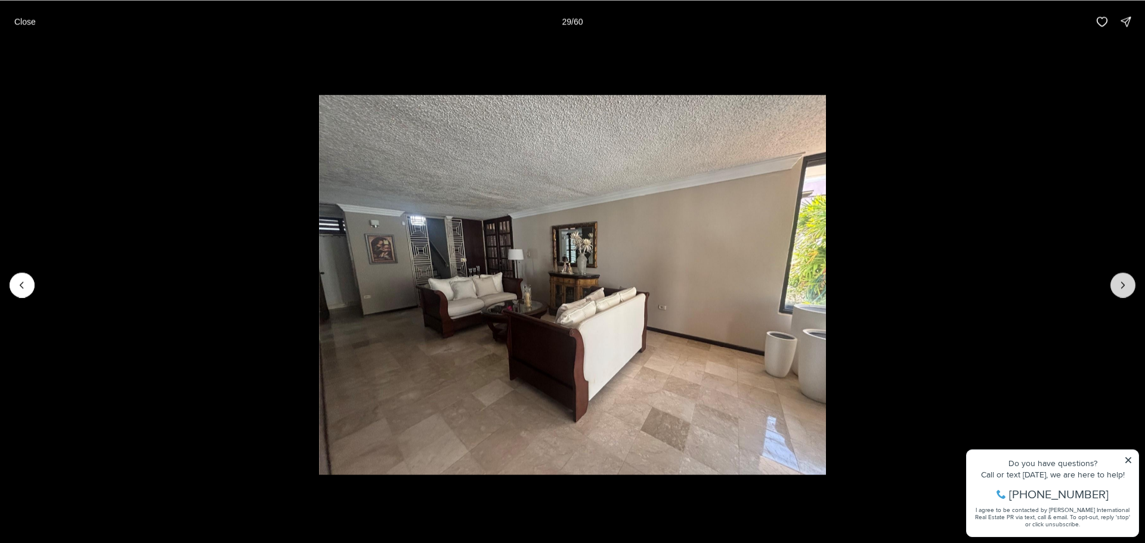
click at [1118, 286] on icon "Next slide" at bounding box center [1123, 285] width 12 height 12
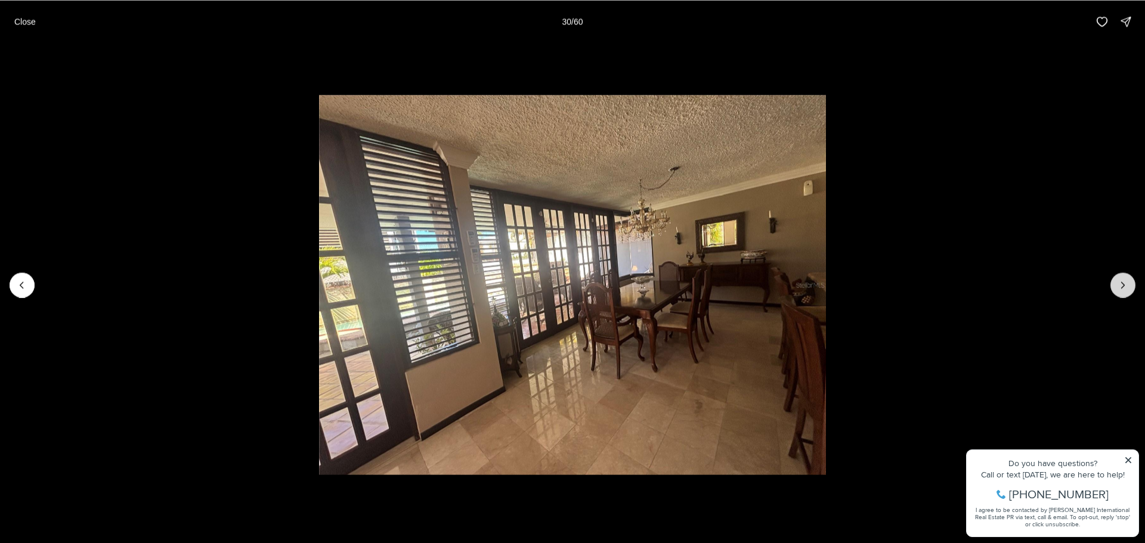
click at [1118, 286] on icon "Next slide" at bounding box center [1123, 285] width 12 height 12
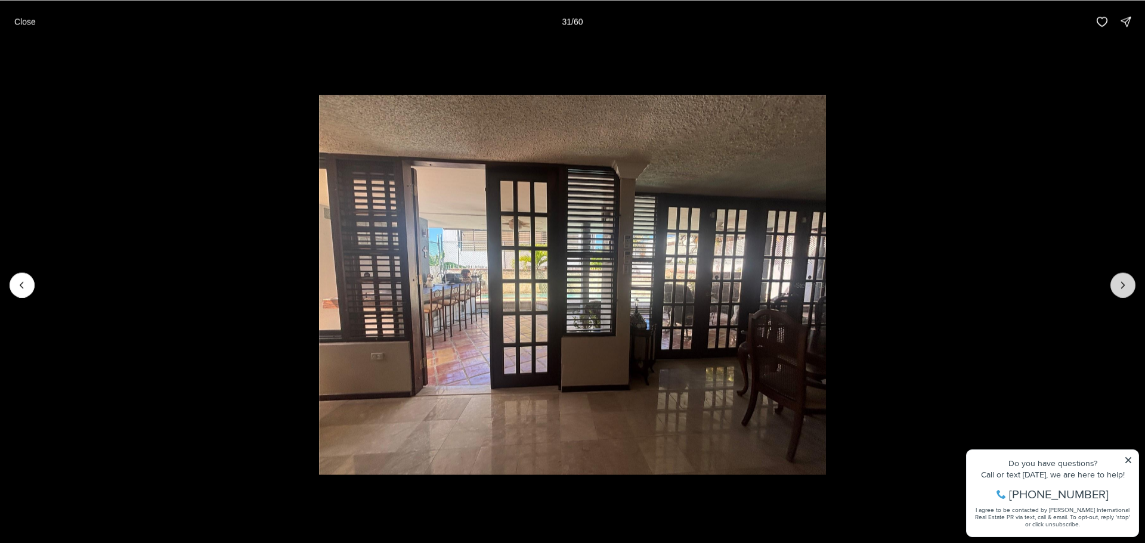
click at [1118, 286] on icon "Next slide" at bounding box center [1123, 285] width 12 height 12
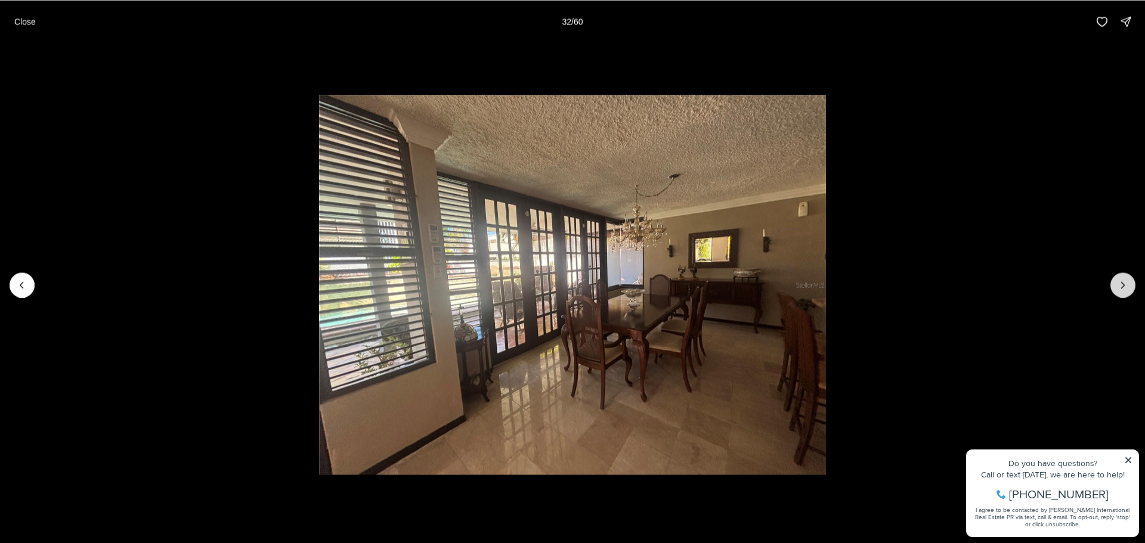
click at [1118, 286] on icon "Next slide" at bounding box center [1123, 285] width 12 height 12
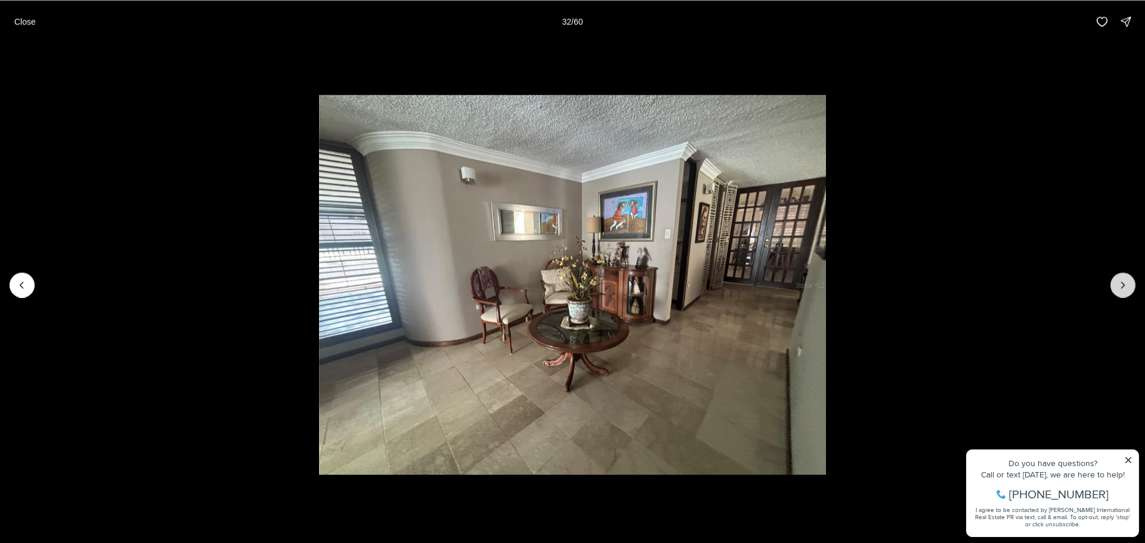
click at [1118, 286] on icon "Next slide" at bounding box center [1123, 285] width 12 height 12
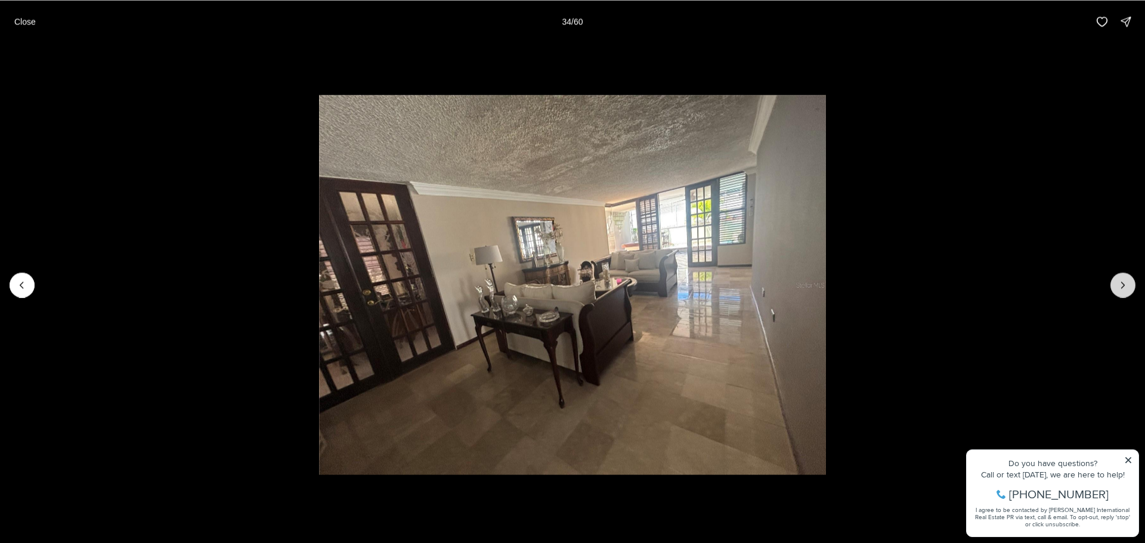
click at [1118, 286] on icon "Next slide" at bounding box center [1123, 285] width 12 height 12
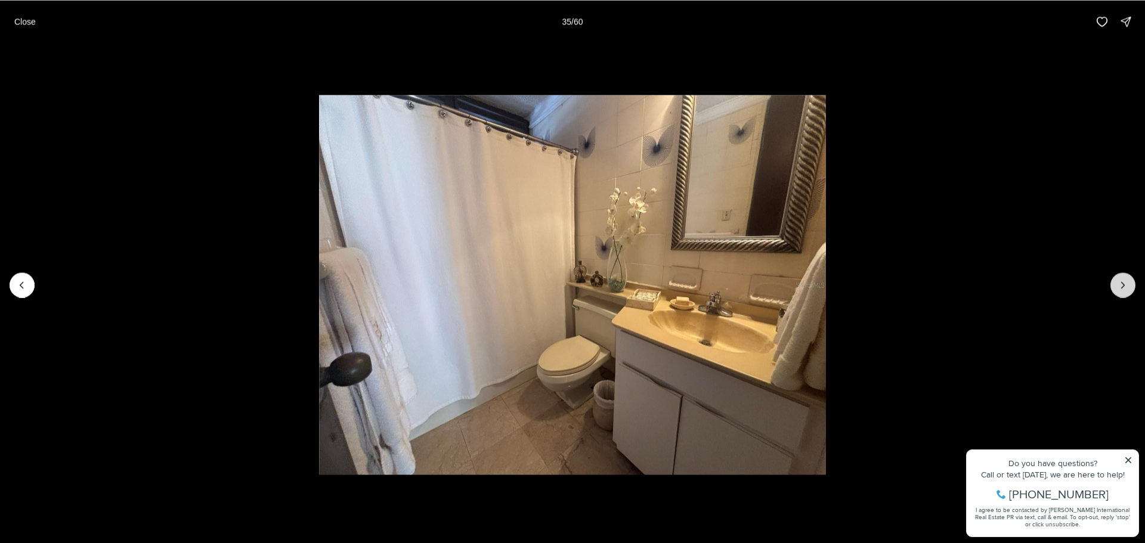
click at [1118, 286] on icon "Next slide" at bounding box center [1123, 285] width 12 height 12
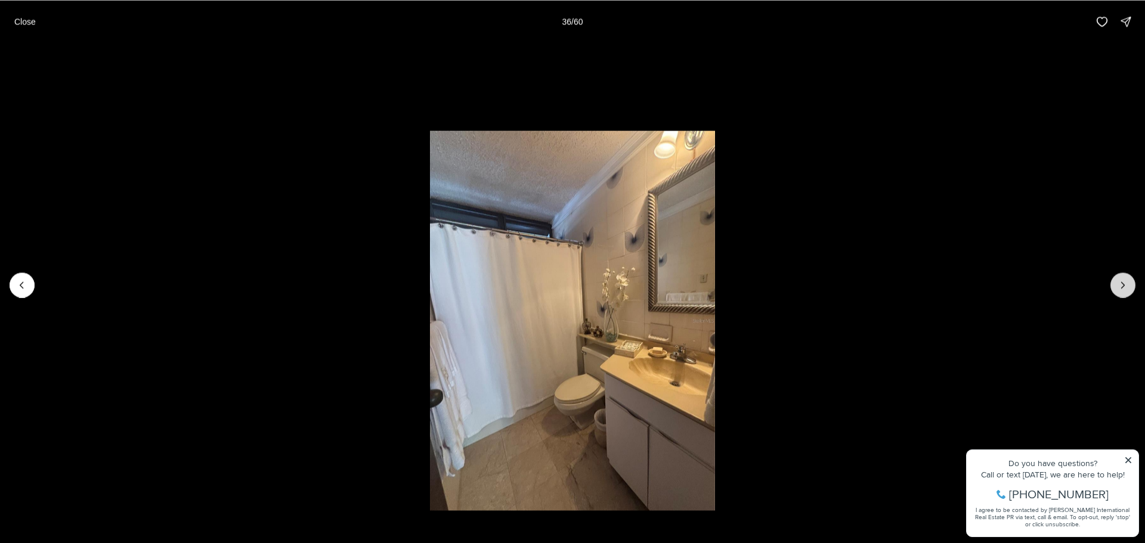
click at [1118, 286] on icon "Next slide" at bounding box center [1123, 285] width 12 height 12
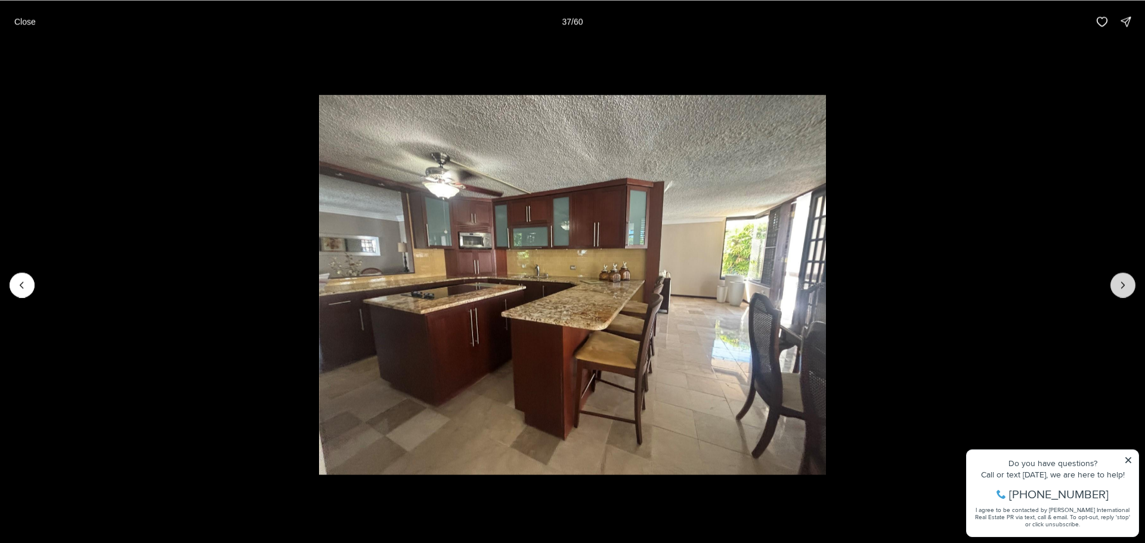
click at [1118, 286] on icon "Next slide" at bounding box center [1123, 285] width 12 height 12
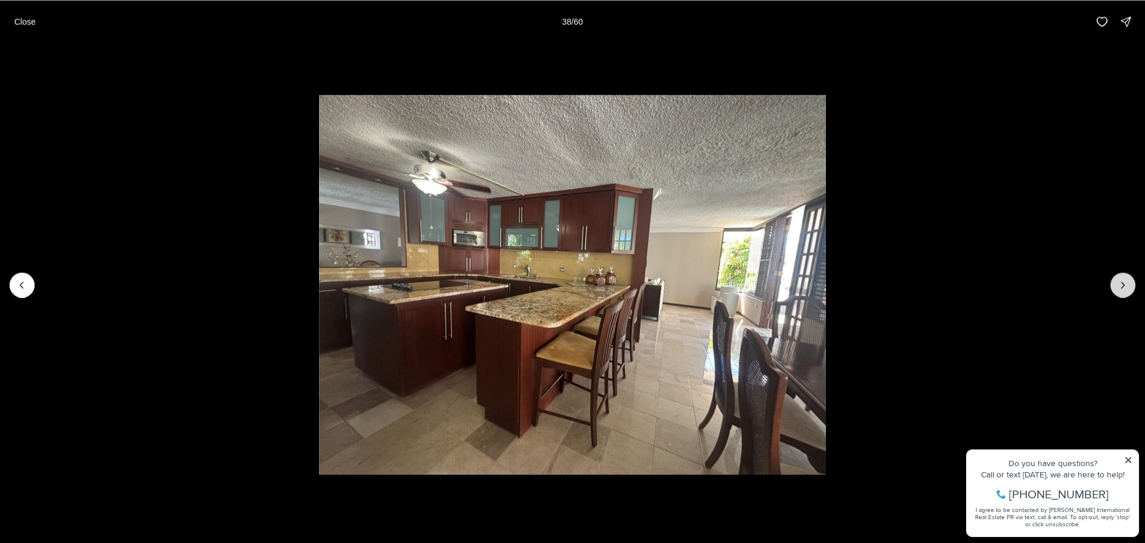
click at [1118, 286] on icon "Next slide" at bounding box center [1123, 285] width 12 height 12
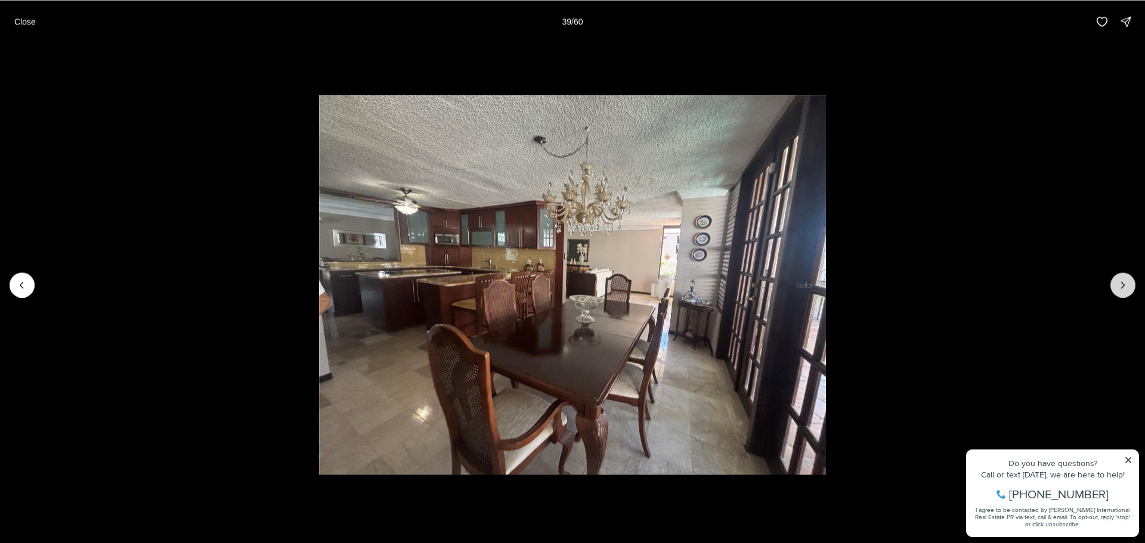
click at [1118, 286] on icon "Next slide" at bounding box center [1123, 285] width 12 height 12
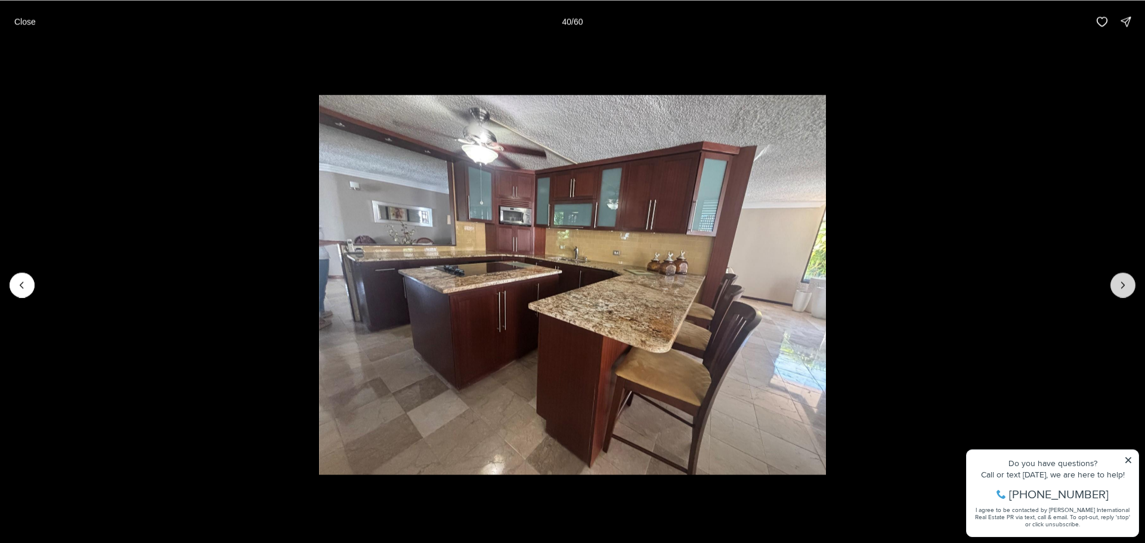
click at [1118, 286] on icon "Next slide" at bounding box center [1123, 285] width 12 height 12
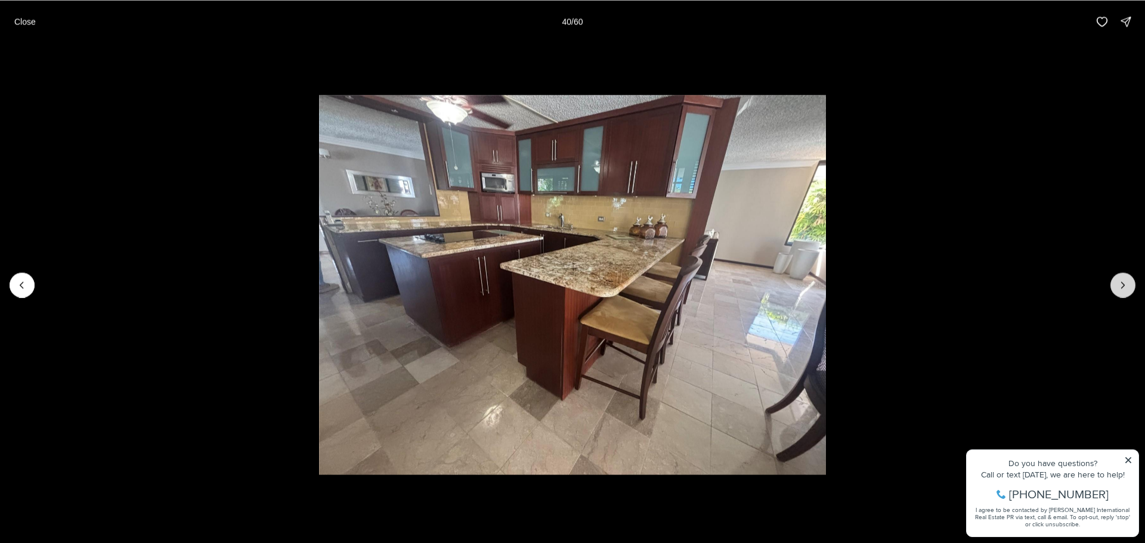
click at [1118, 286] on icon "Next slide" at bounding box center [1123, 285] width 12 height 12
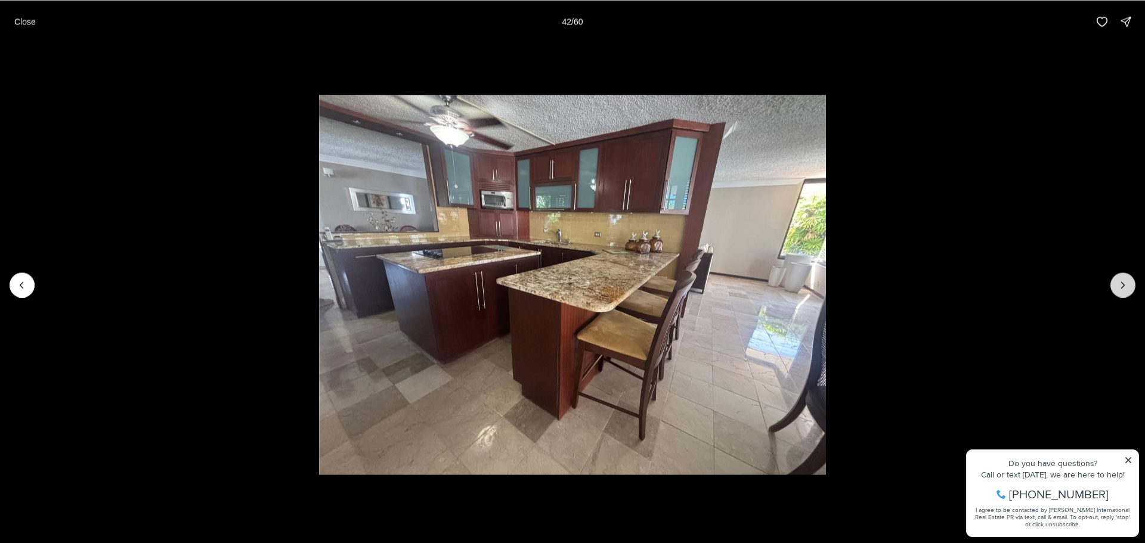
click at [1118, 286] on icon "Next slide" at bounding box center [1123, 285] width 12 height 12
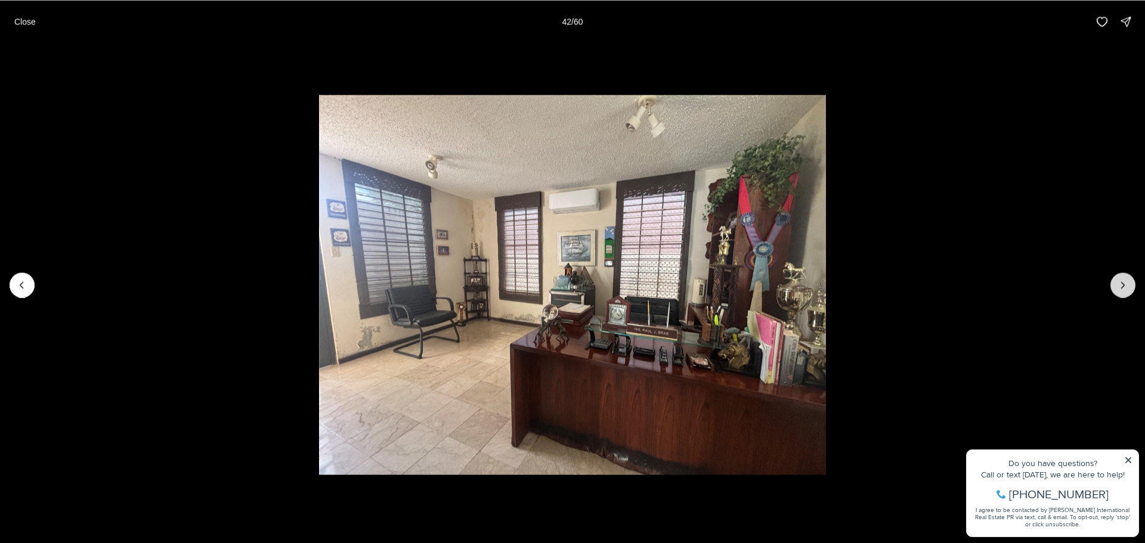
click at [1118, 286] on icon "Next slide" at bounding box center [1123, 285] width 12 height 12
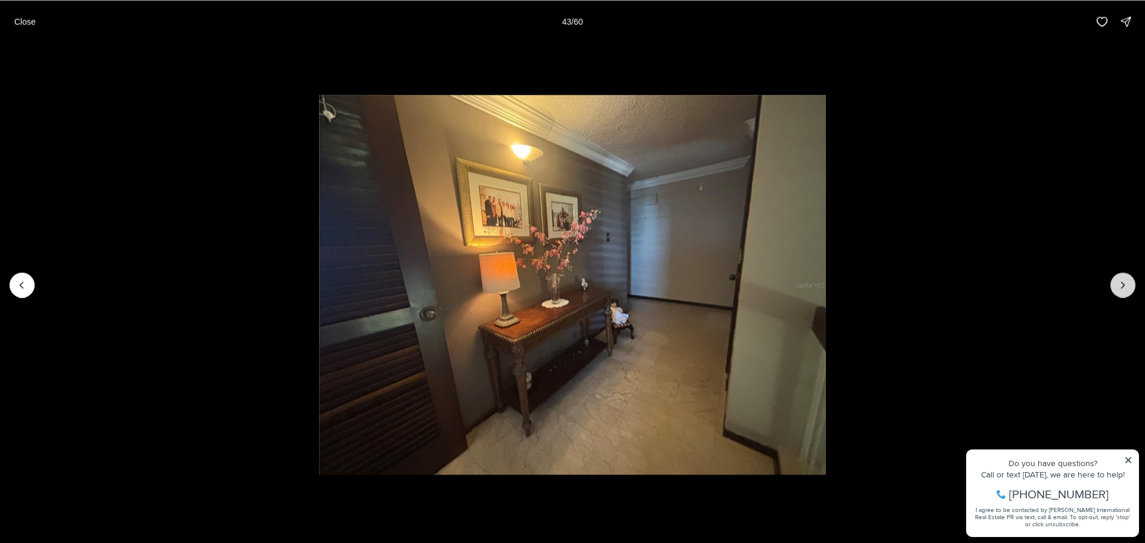
click at [1118, 286] on icon "Next slide" at bounding box center [1123, 285] width 12 height 12
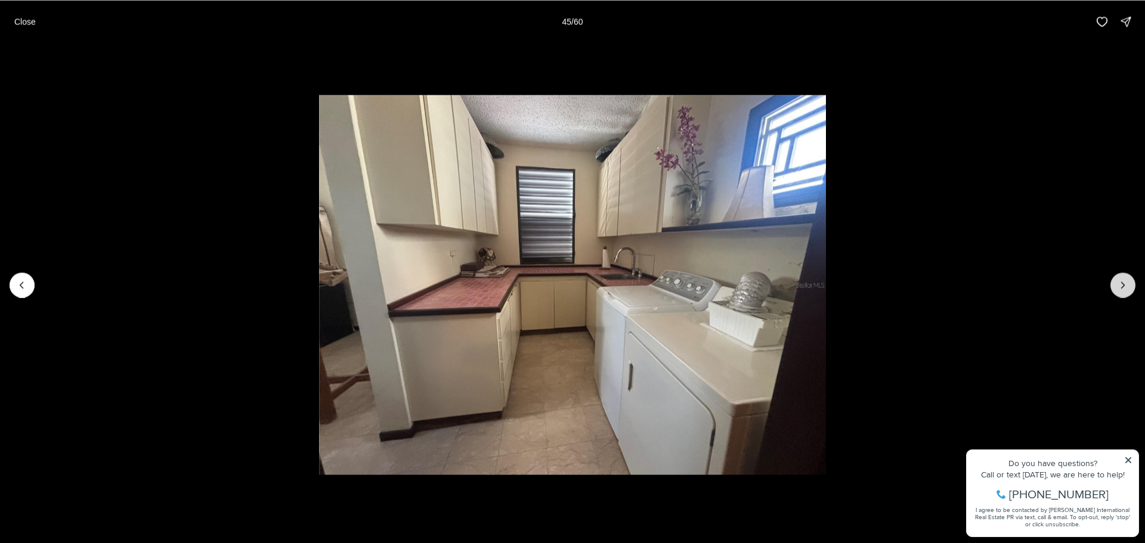
click at [1118, 286] on icon "Next slide" at bounding box center [1123, 285] width 12 height 12
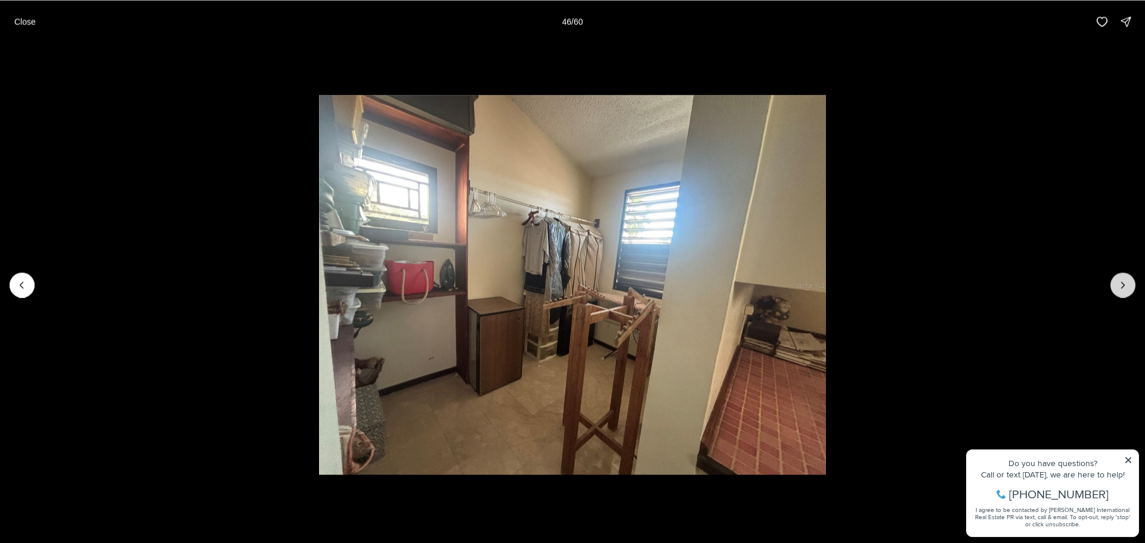
click at [1118, 286] on icon "Next slide" at bounding box center [1123, 285] width 12 height 12
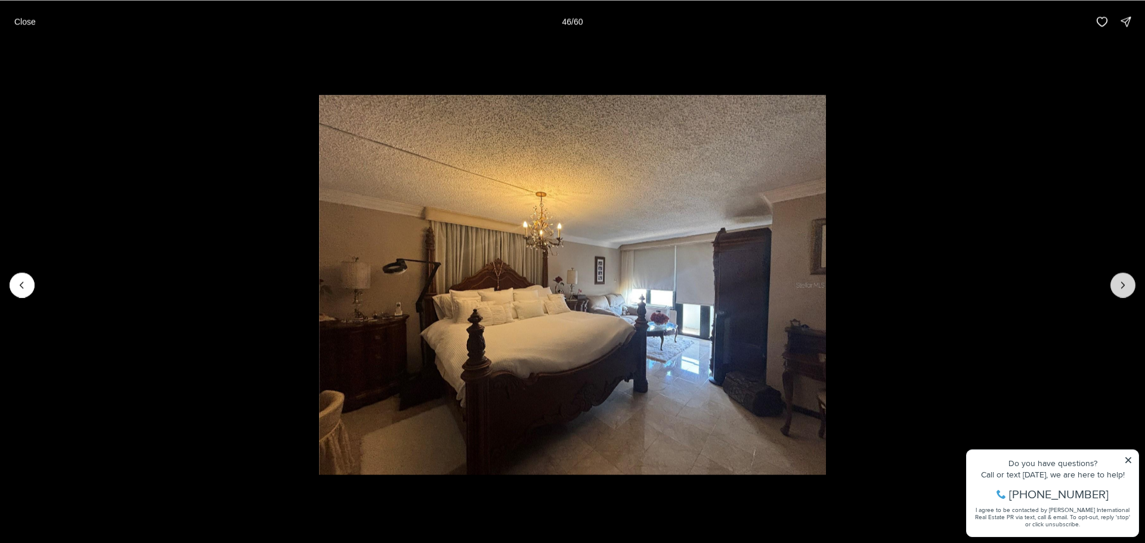
click at [1118, 286] on icon "Next slide" at bounding box center [1123, 285] width 12 height 12
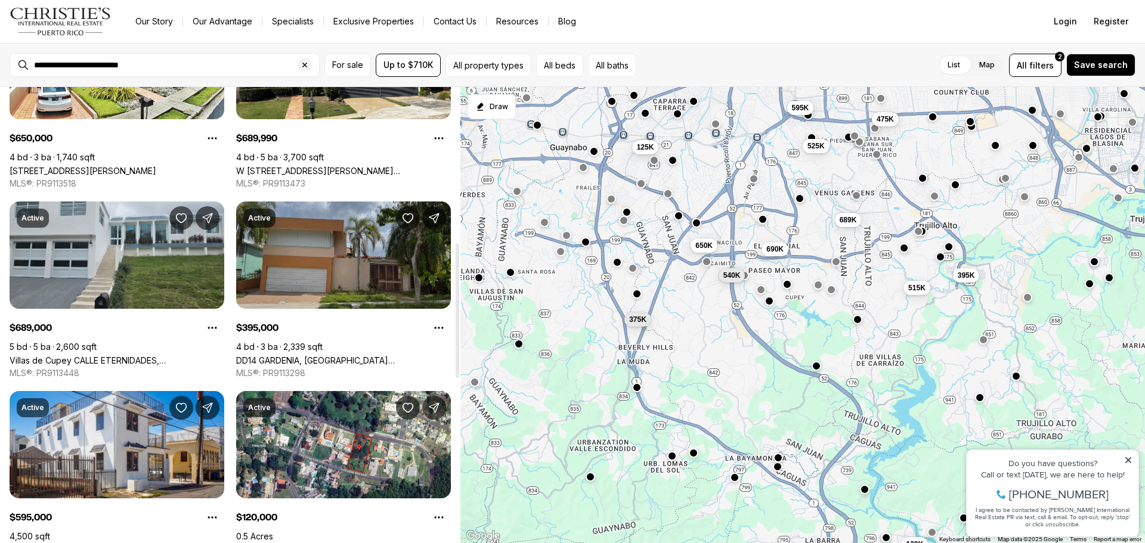
scroll to position [537, 0]
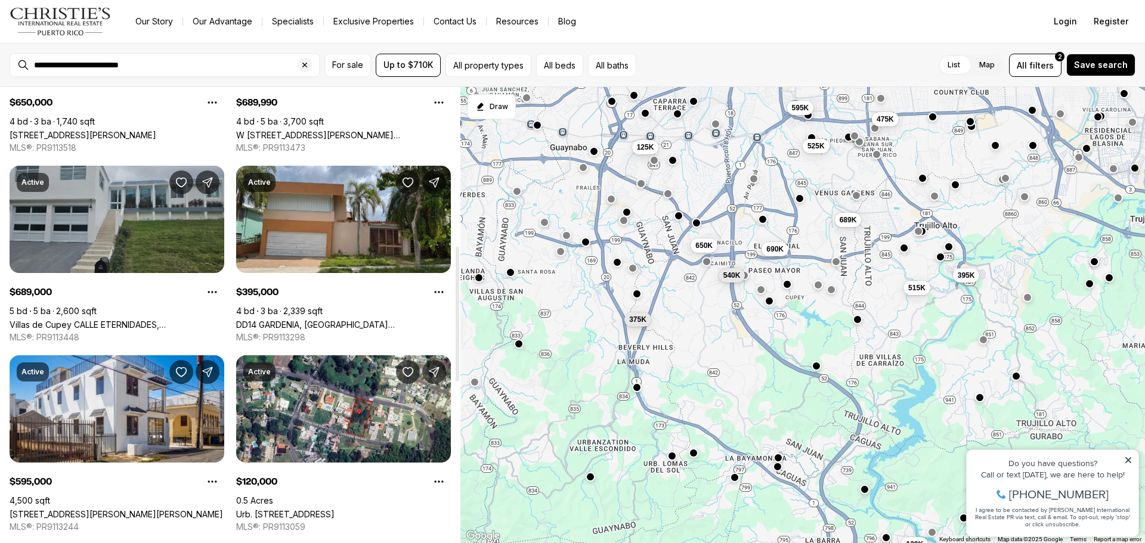
click at [100, 320] on link "Villas de Cupey CALLE ETERNIDADES, [GEOGRAPHIC_DATA][PERSON_NAME], 00926" at bounding box center [117, 325] width 215 height 10
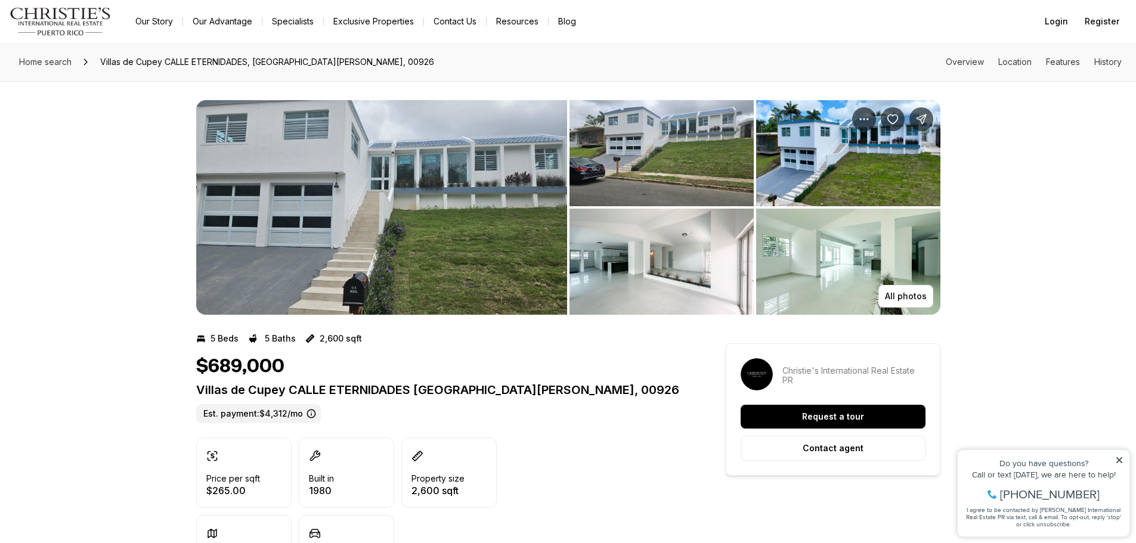
click at [320, 217] on img "View image gallery" at bounding box center [381, 207] width 371 height 215
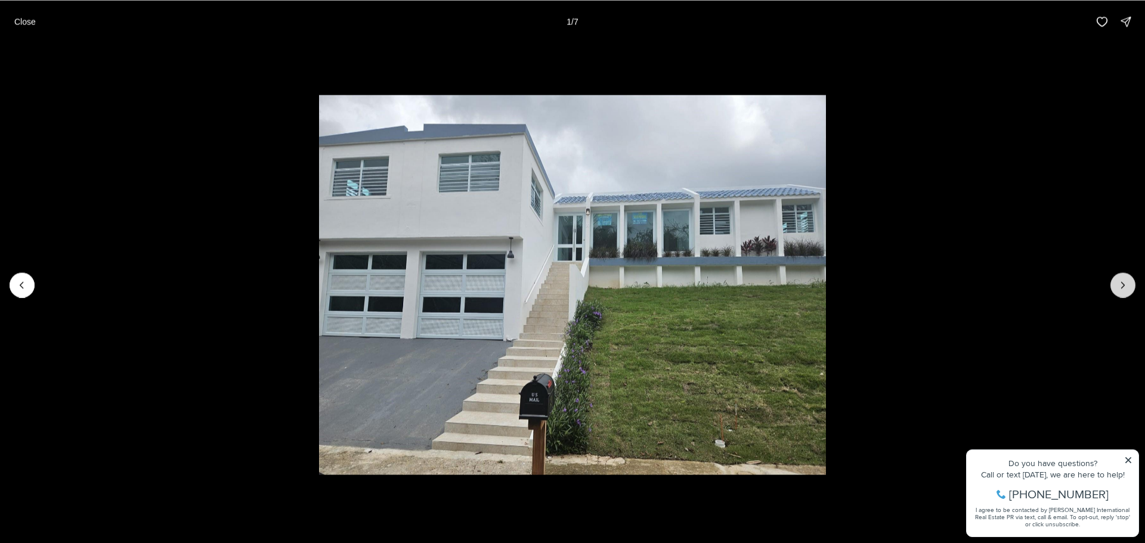
click at [1121, 288] on icon "Next slide" at bounding box center [1123, 285] width 12 height 12
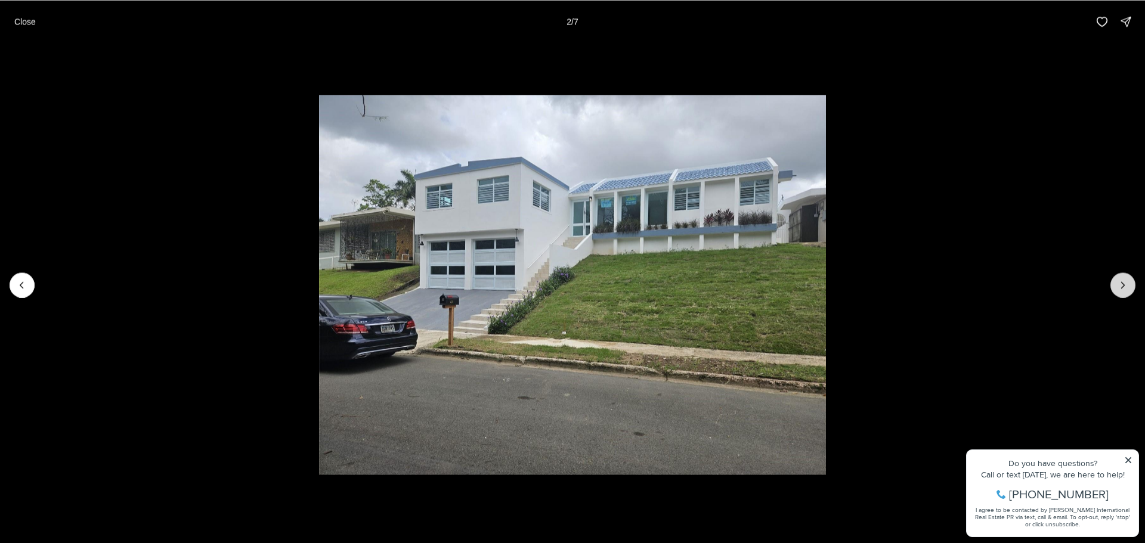
click at [1121, 287] on icon "Next slide" at bounding box center [1123, 285] width 12 height 12
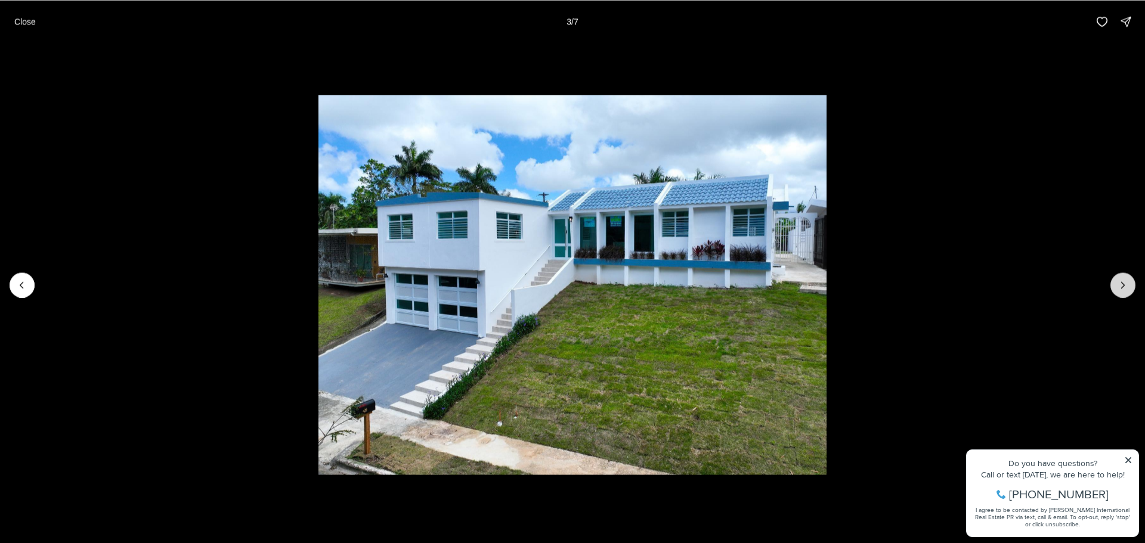
click at [1121, 287] on icon "Next slide" at bounding box center [1123, 285] width 12 height 12
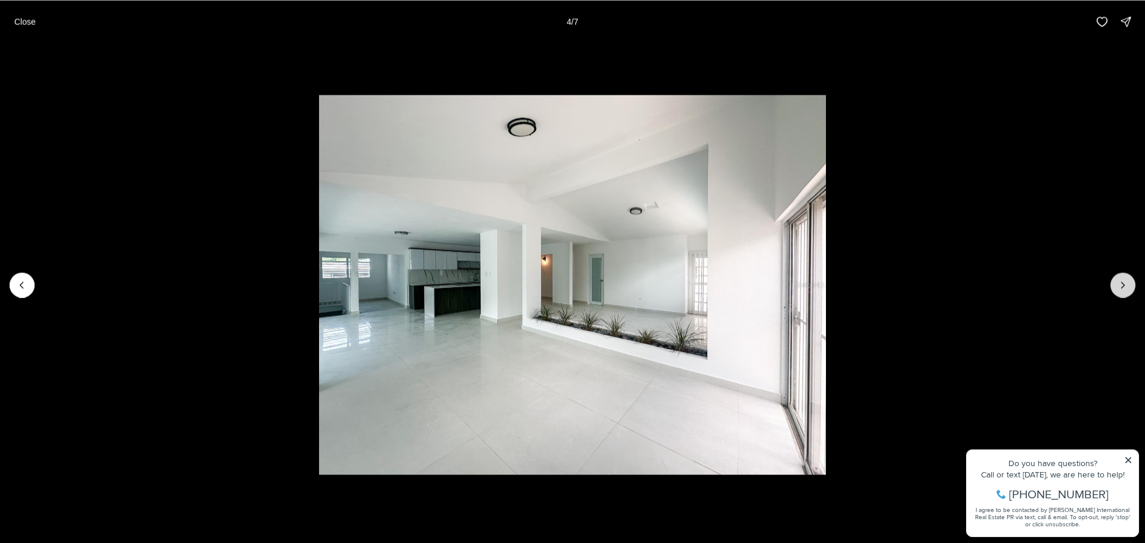
click at [1121, 287] on icon "Next slide" at bounding box center [1123, 285] width 12 height 12
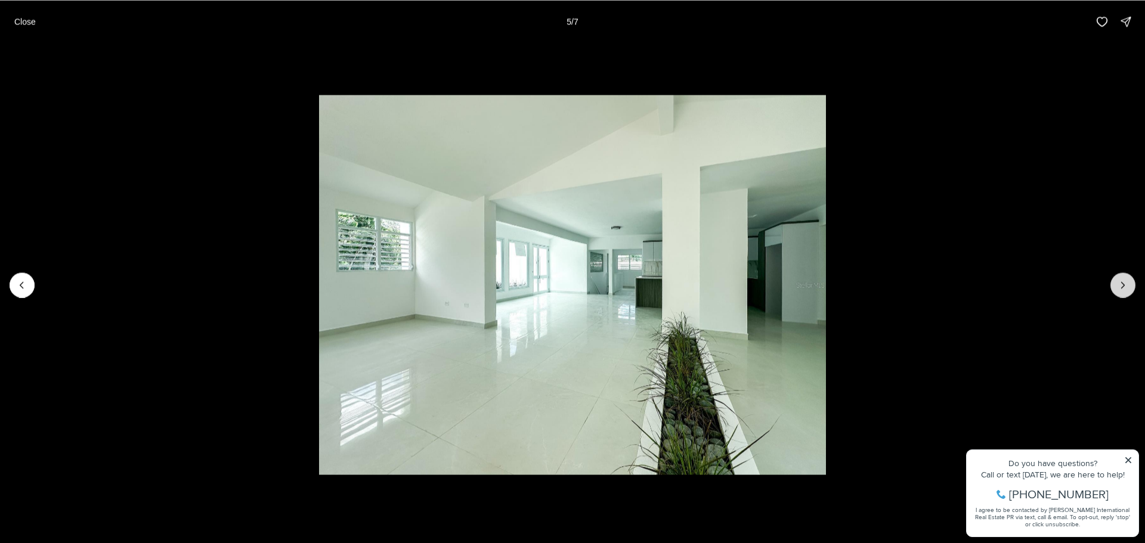
click at [1121, 287] on icon "Next slide" at bounding box center [1123, 285] width 12 height 12
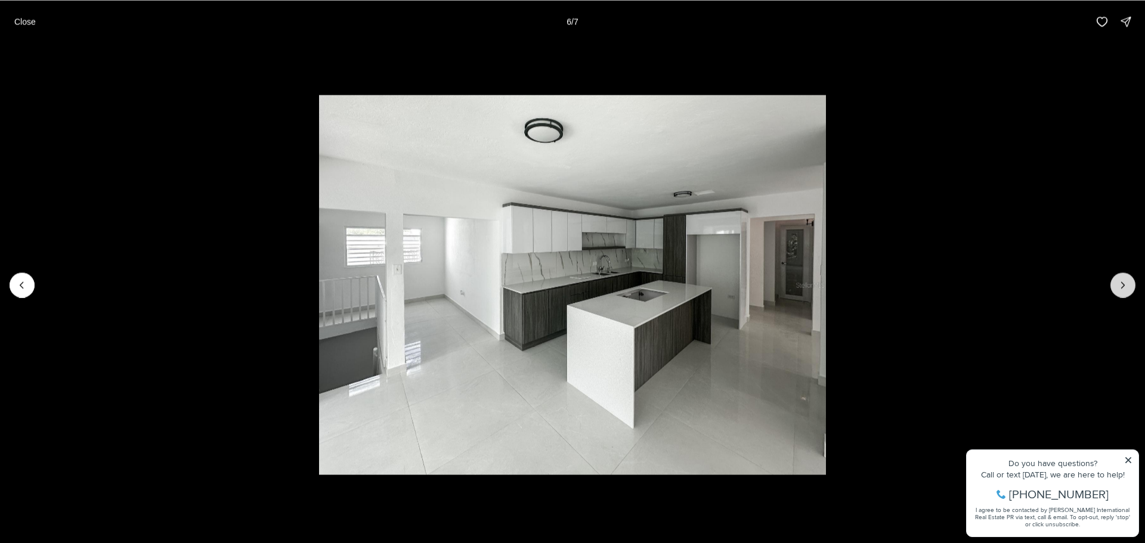
click at [1121, 287] on icon "Next slide" at bounding box center [1123, 285] width 12 height 12
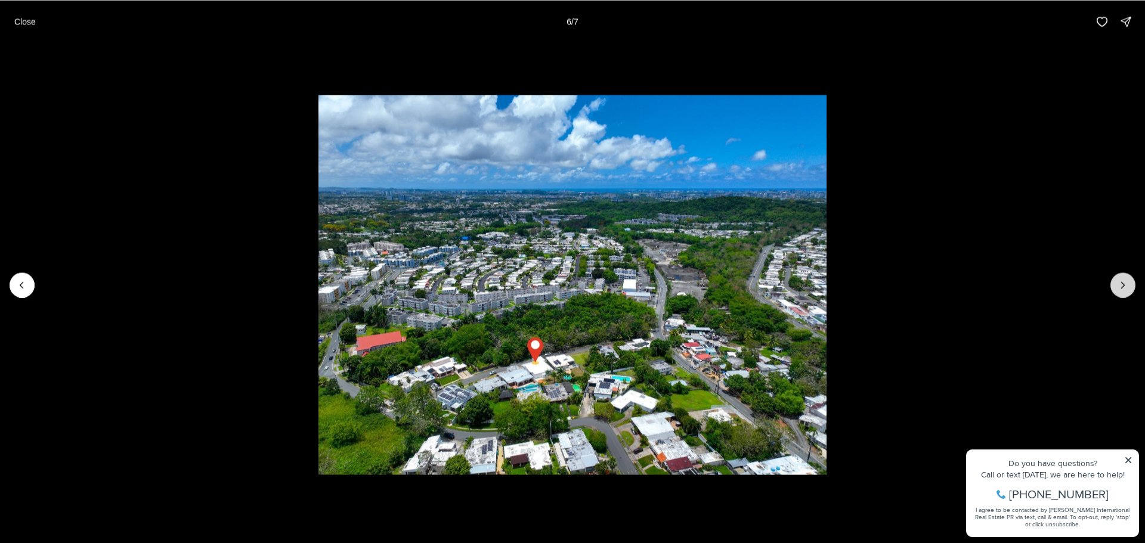
click at [1121, 287] on div at bounding box center [1123, 285] width 25 height 25
click at [23, 22] on p "Close" at bounding box center [24, 22] width 21 height 10
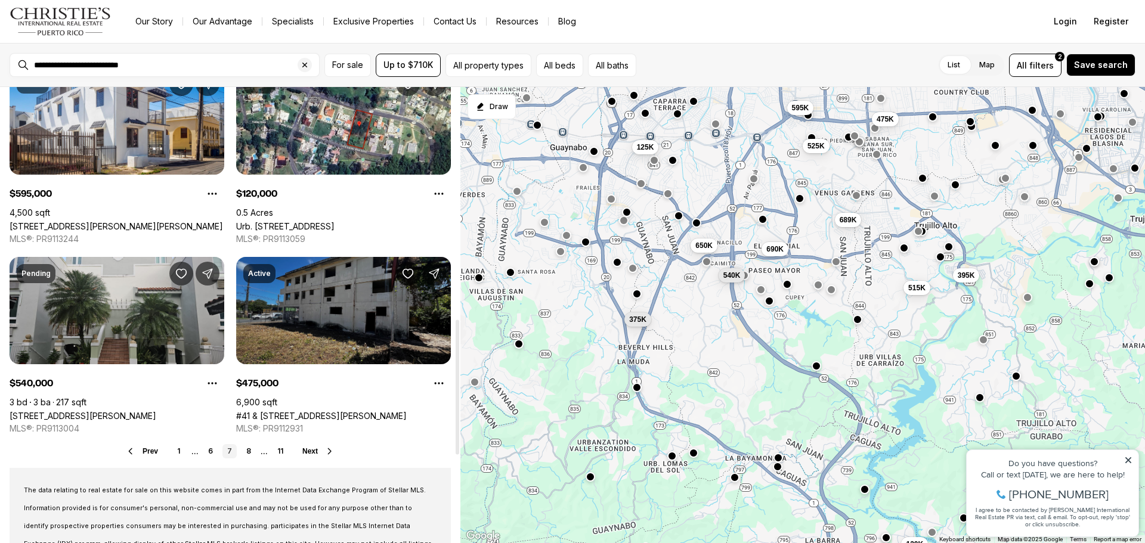
scroll to position [775, 0]
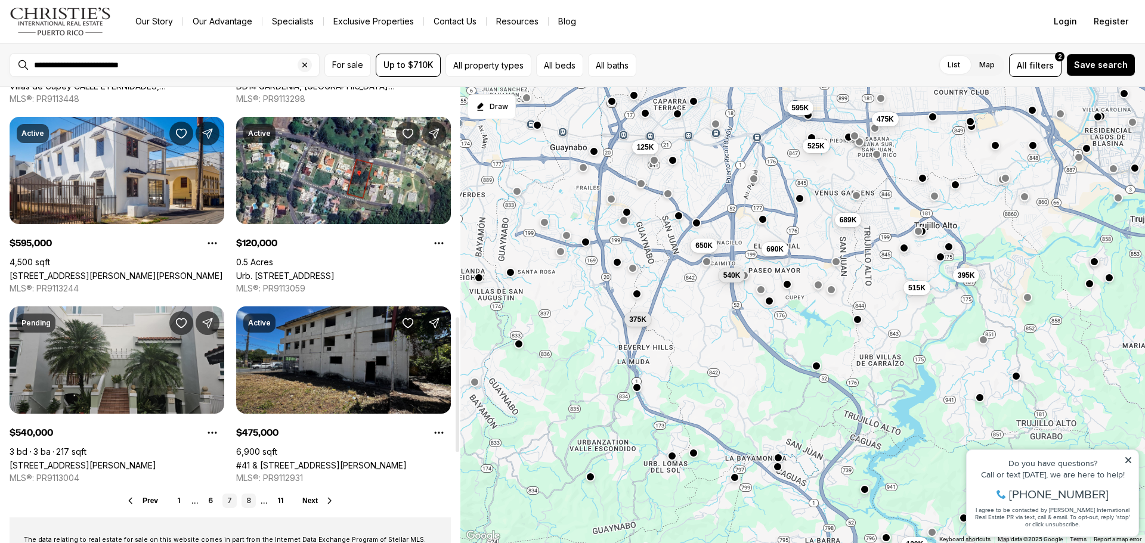
click at [249, 504] on link "8" at bounding box center [249, 501] width 14 height 14
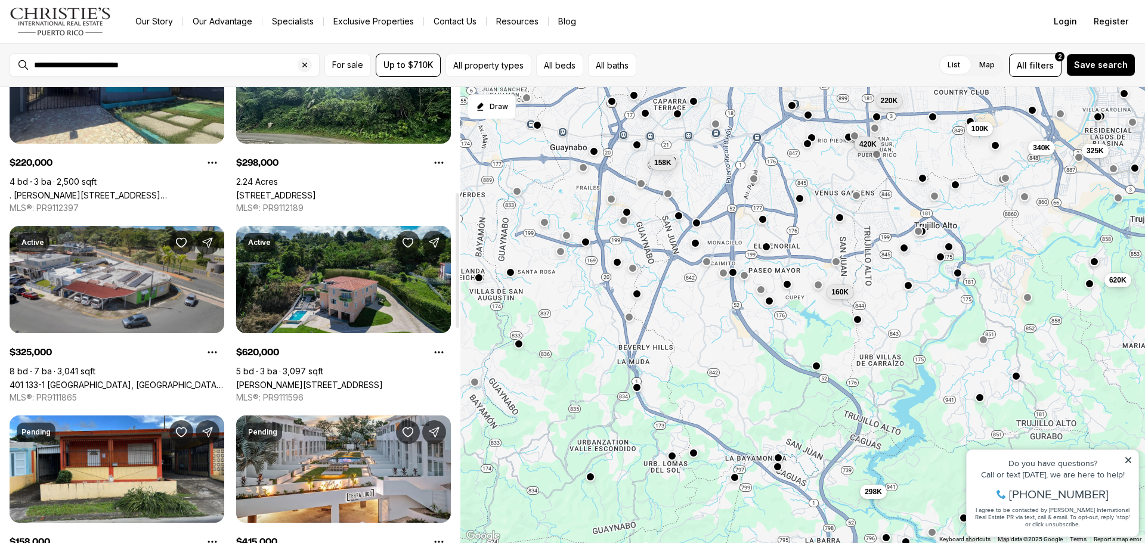
scroll to position [477, 0]
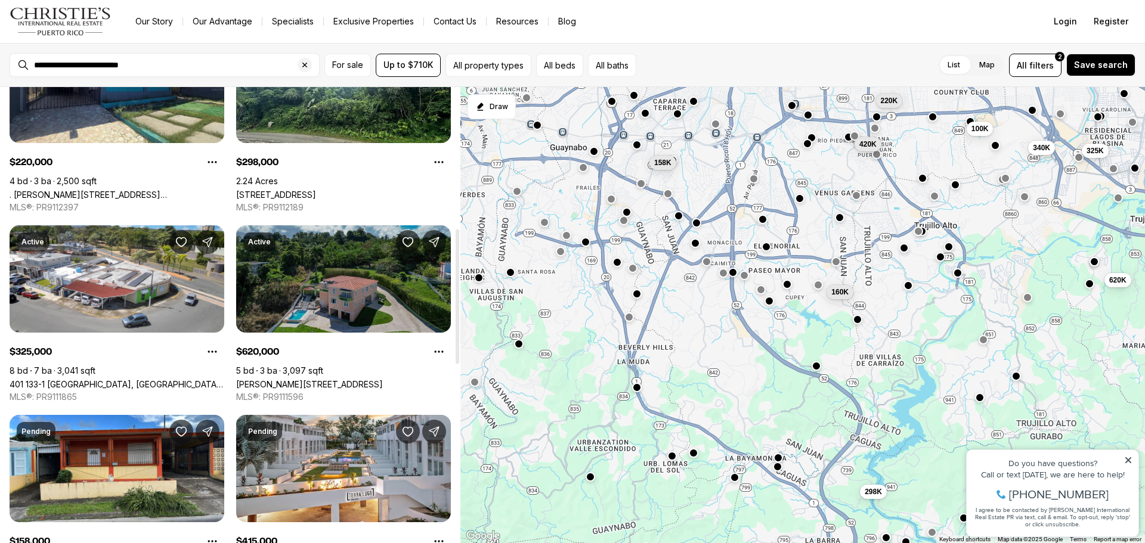
click at [323, 379] on link "[PERSON_NAME][STREET_ADDRESS]" at bounding box center [309, 384] width 147 height 10
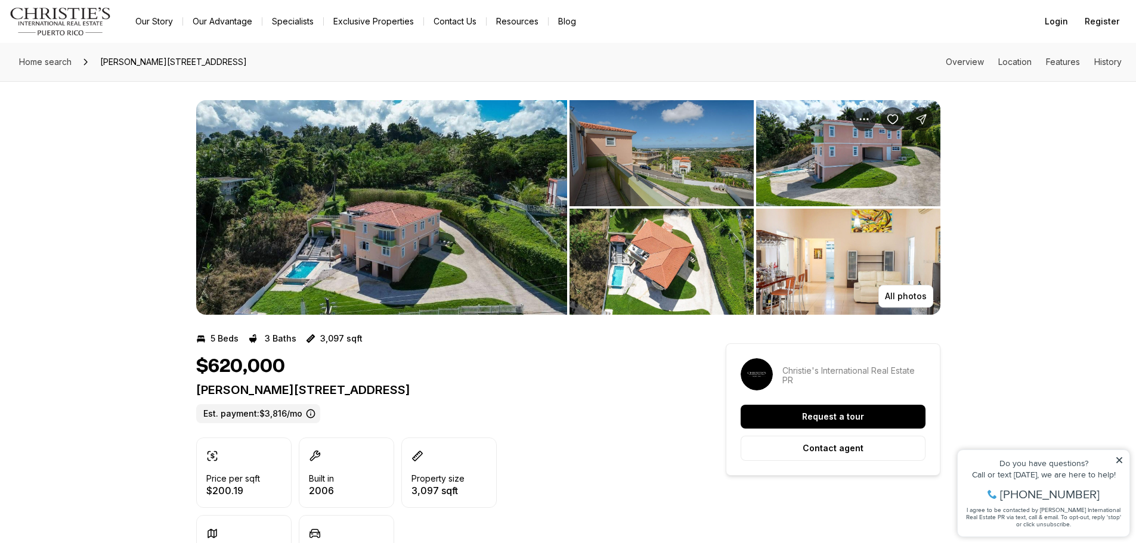
click at [406, 217] on img "View image gallery" at bounding box center [381, 207] width 371 height 215
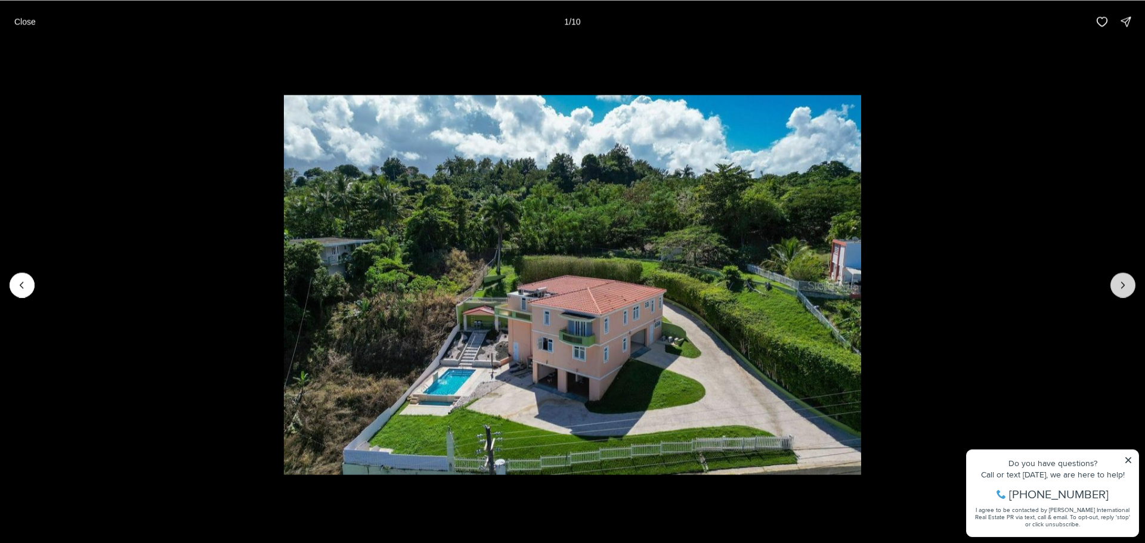
click at [1127, 282] on icon "Next slide" at bounding box center [1123, 285] width 12 height 12
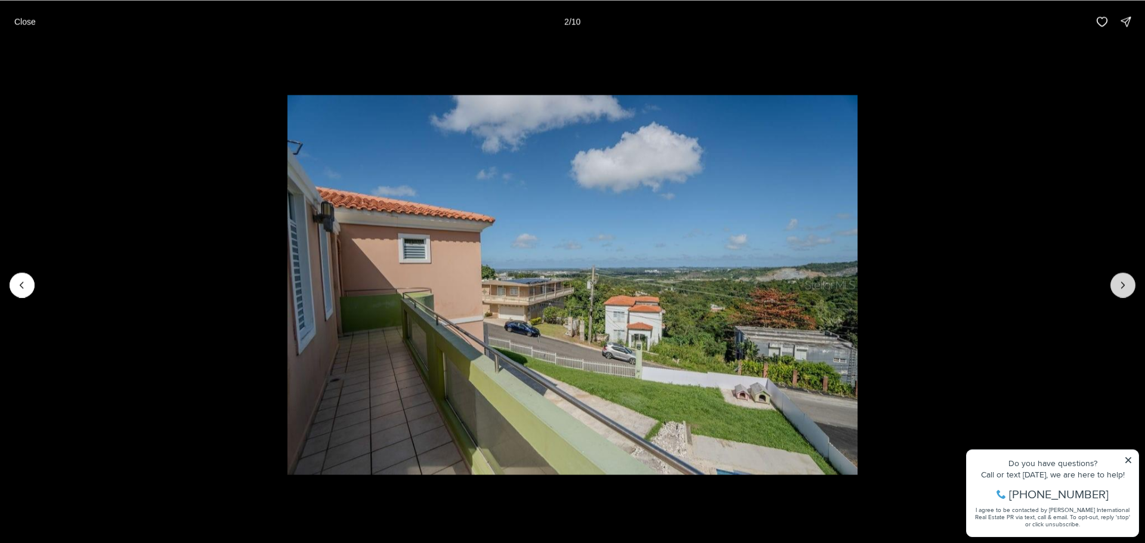
click at [1129, 282] on button "Next slide" at bounding box center [1123, 285] width 25 height 25
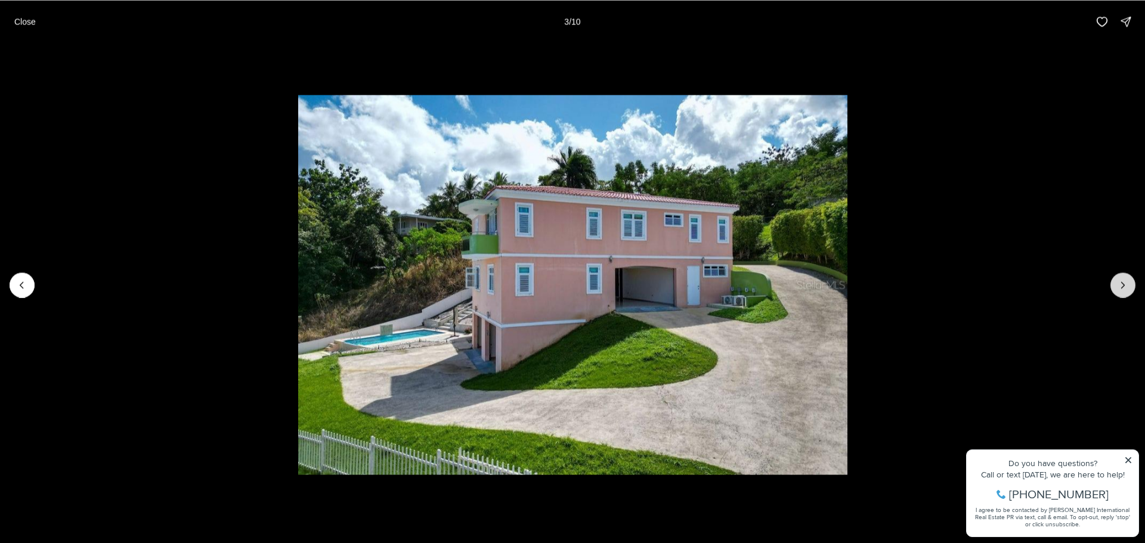
click at [1129, 282] on button "Next slide" at bounding box center [1123, 285] width 25 height 25
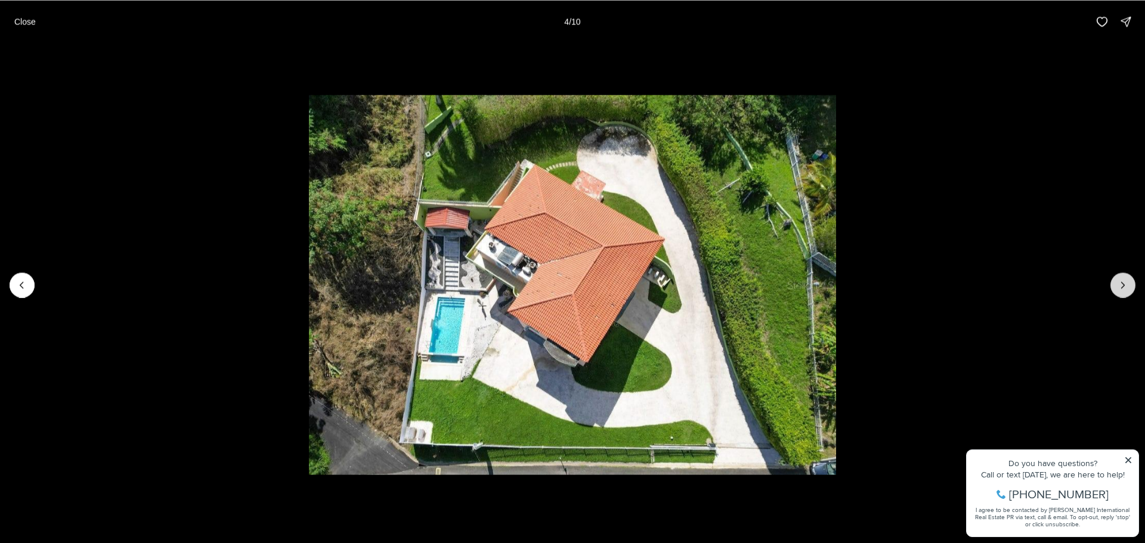
click at [1129, 282] on button "Next slide" at bounding box center [1123, 285] width 25 height 25
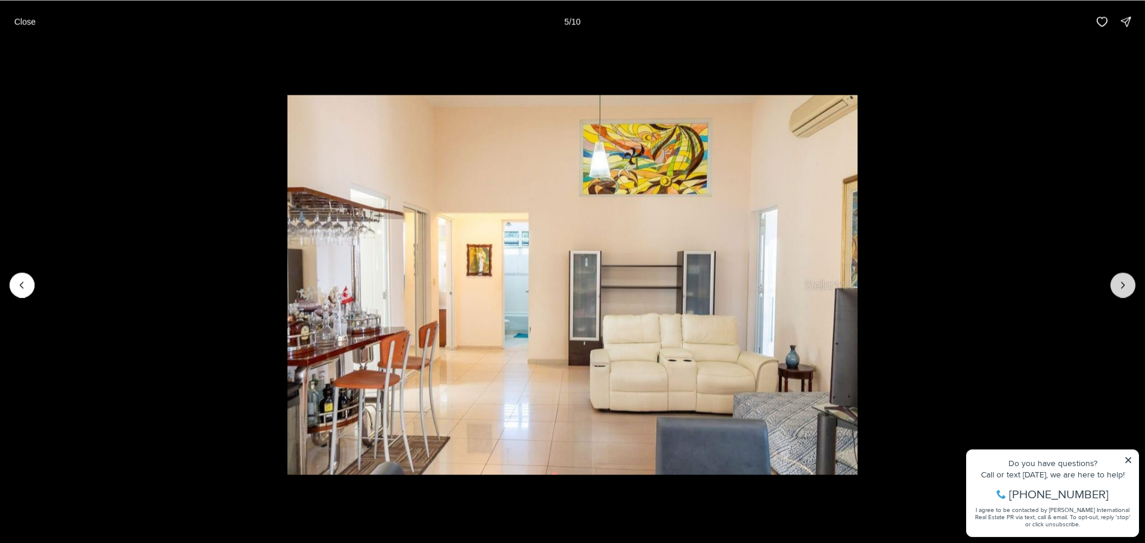
click at [1129, 282] on button "Next slide" at bounding box center [1123, 285] width 25 height 25
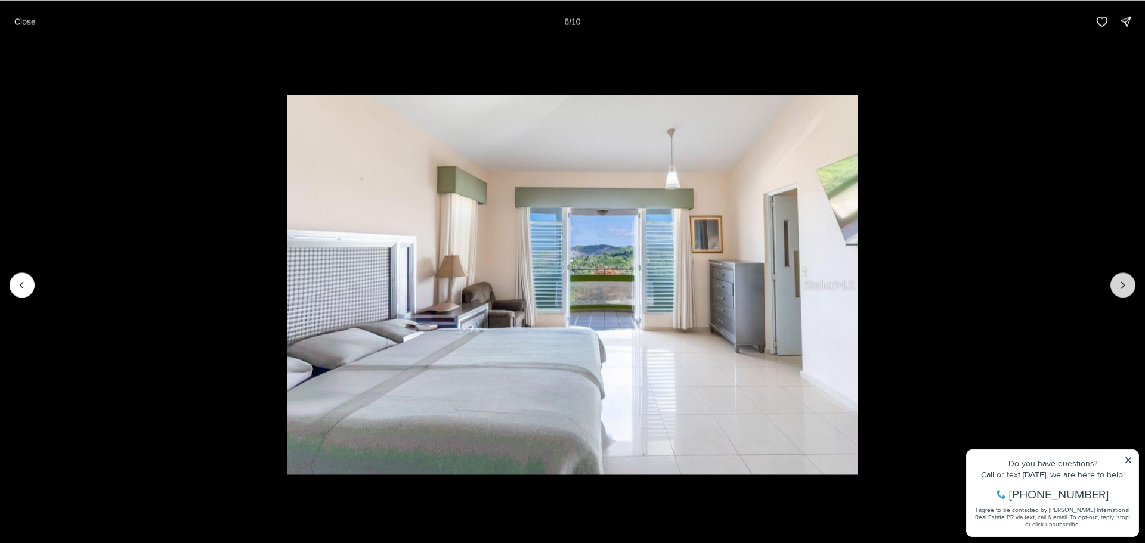
click at [1129, 282] on button "Next slide" at bounding box center [1123, 285] width 25 height 25
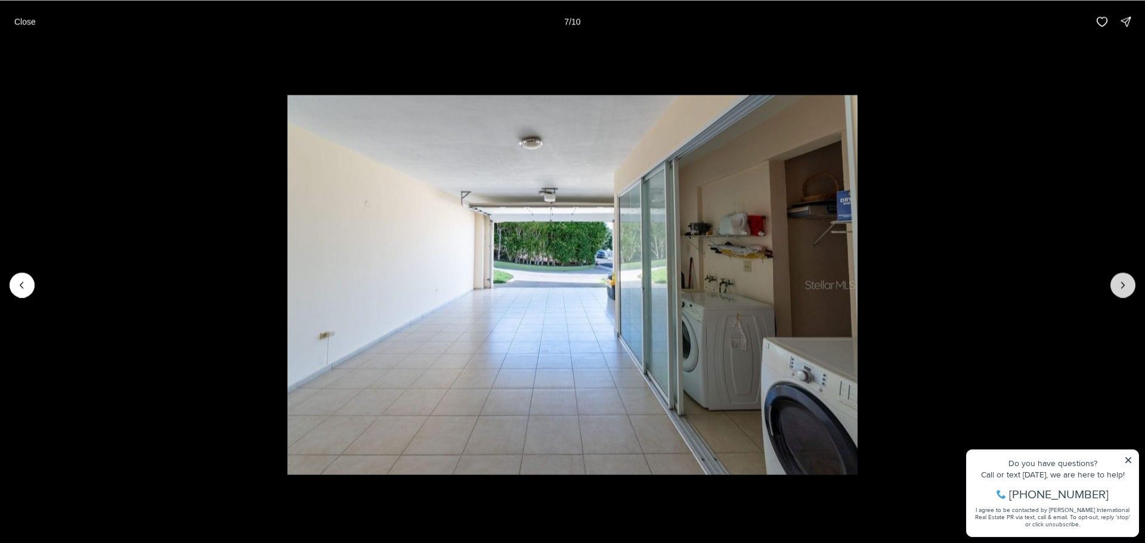
click at [1129, 282] on button "Next slide" at bounding box center [1123, 285] width 25 height 25
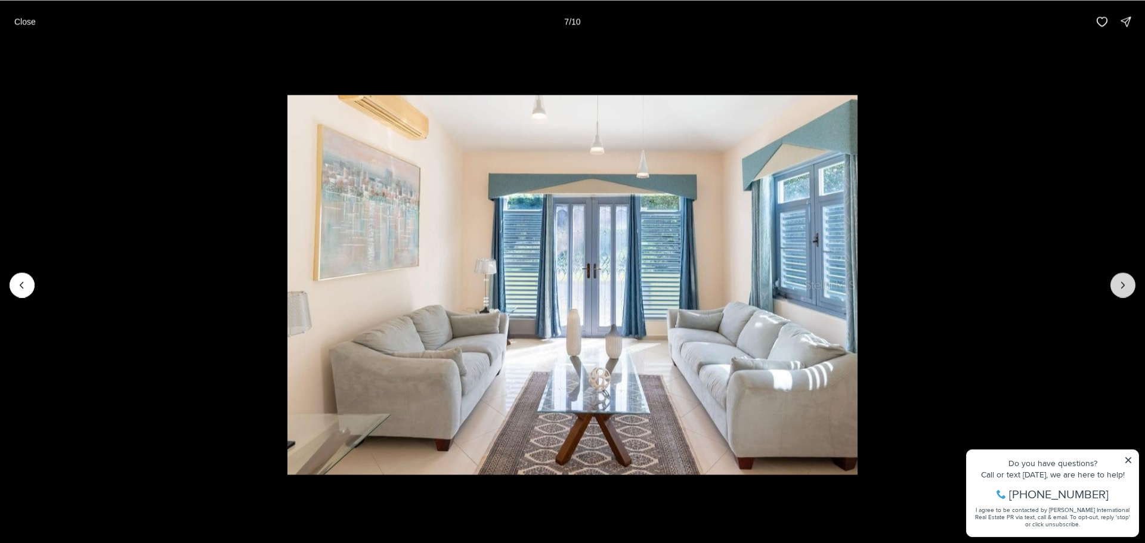
click at [1129, 282] on button "Next slide" at bounding box center [1123, 285] width 25 height 25
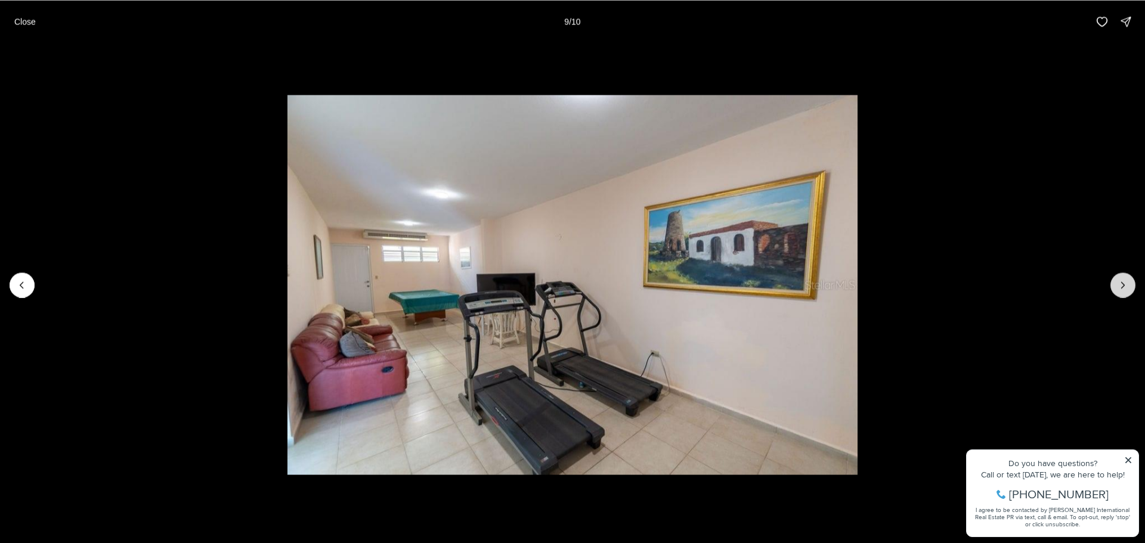
click at [1129, 282] on button "Next slide" at bounding box center [1123, 285] width 25 height 25
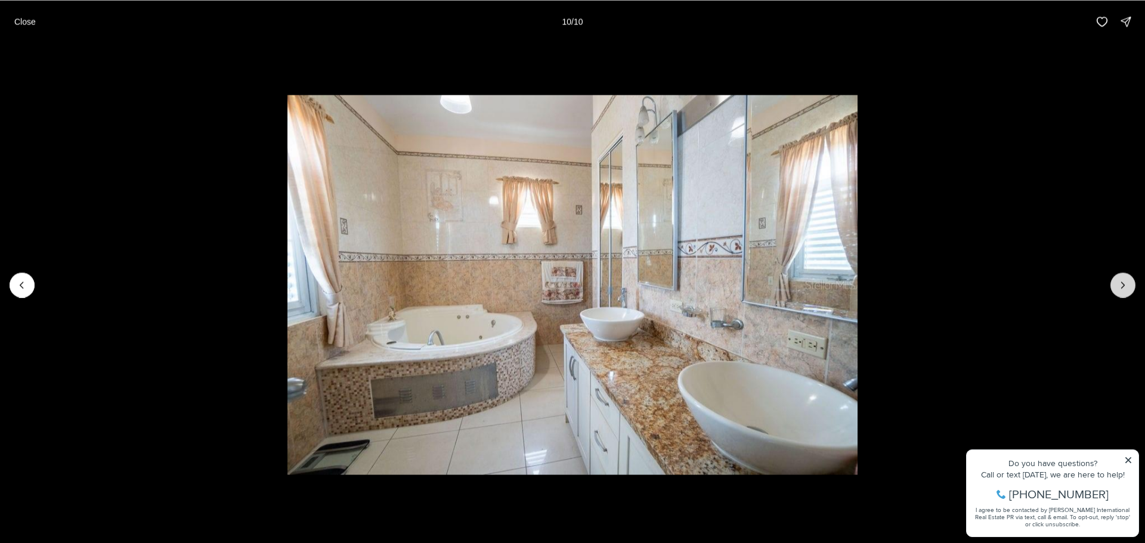
click at [1129, 282] on div at bounding box center [1123, 285] width 25 height 25
click at [1127, 283] on div at bounding box center [1123, 285] width 25 height 25
click at [1122, 283] on div at bounding box center [1123, 285] width 25 height 25
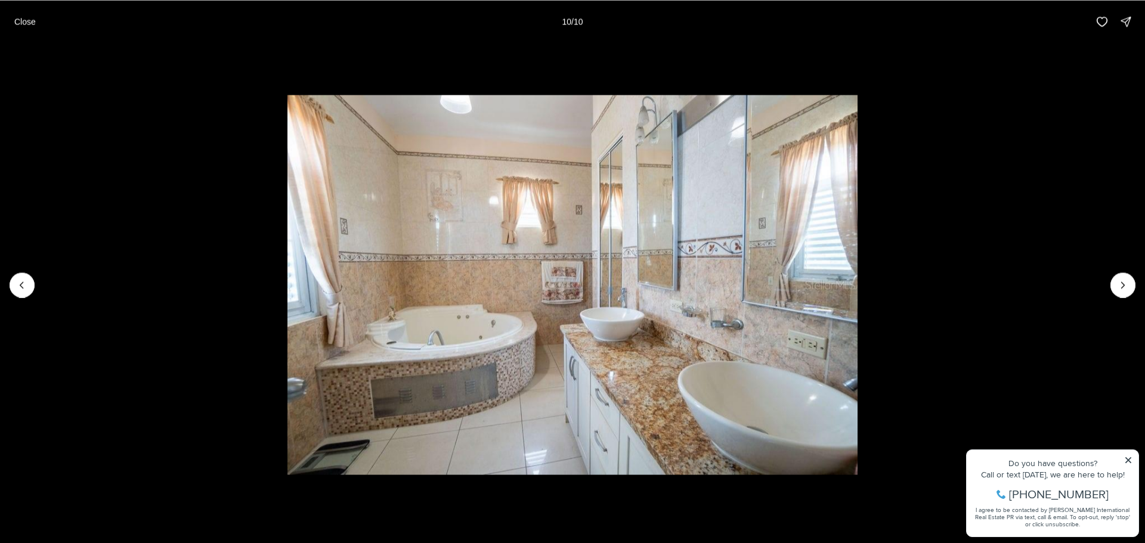
click at [1122, 283] on div at bounding box center [1123, 285] width 25 height 25
click at [28, 23] on p "Close" at bounding box center [24, 22] width 21 height 10
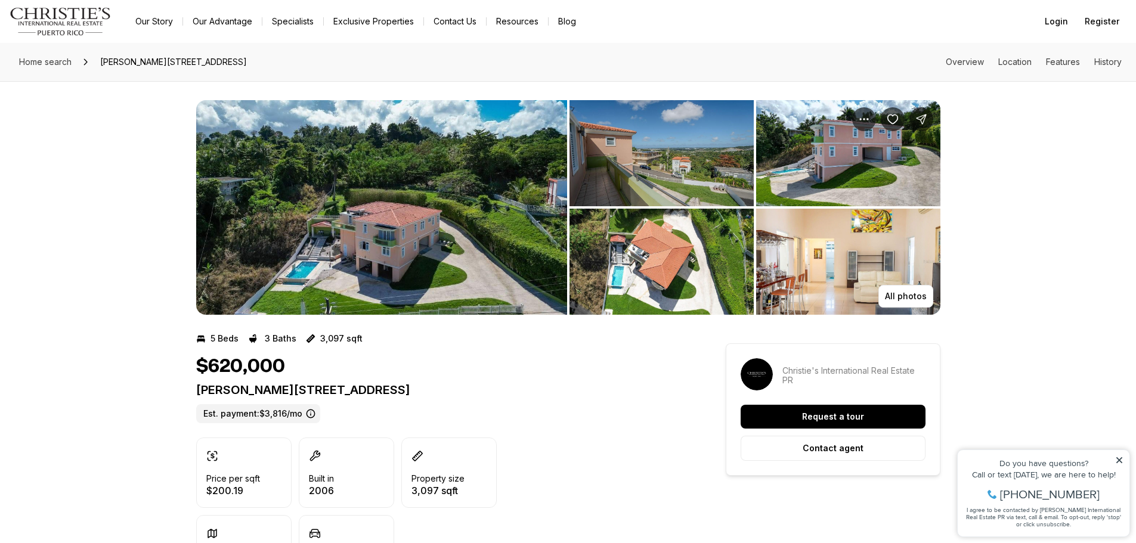
drag, startPoint x: 508, startPoint y: 389, endPoint x: 194, endPoint y: 390, distance: 313.2
copy p "Carr 858 URB REMANSO TAINO CAROLINA PR, 00987"
click at [387, 240] on img "View image gallery" at bounding box center [381, 207] width 371 height 215
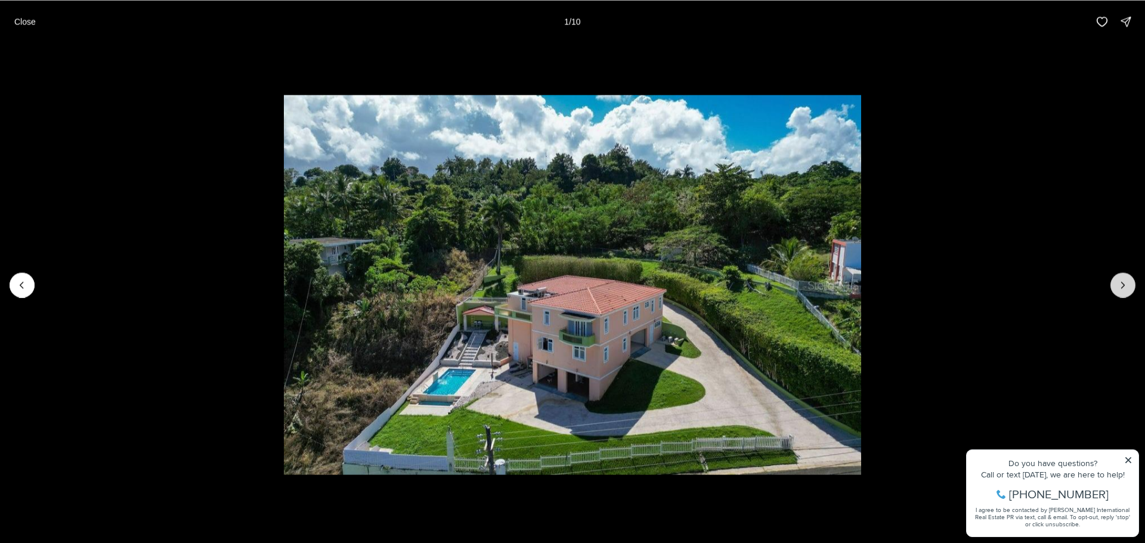
click at [1127, 273] on button "Next slide" at bounding box center [1123, 285] width 25 height 25
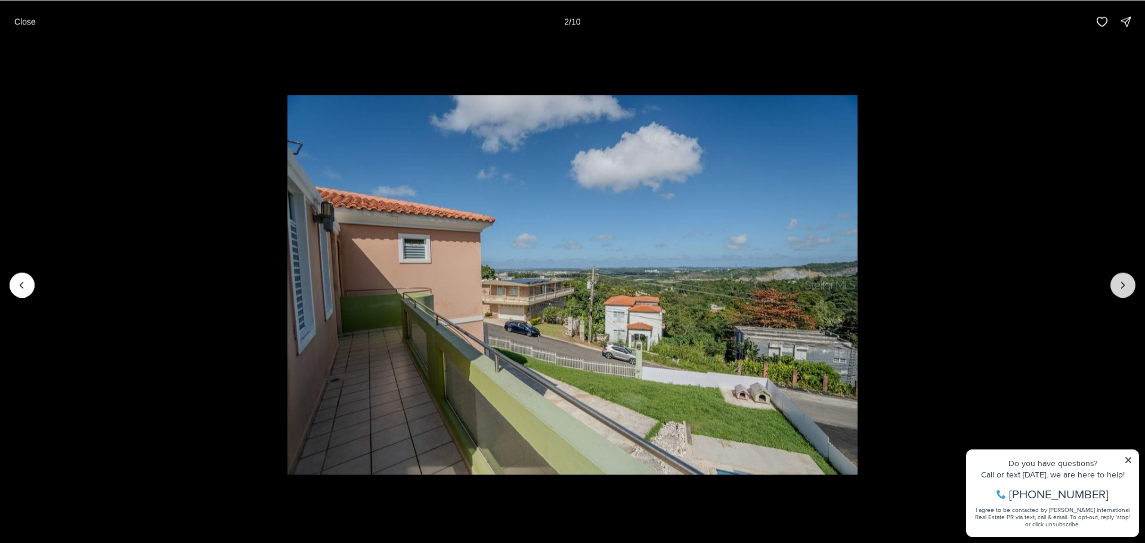
click at [1126, 274] on button "Next slide" at bounding box center [1123, 285] width 25 height 25
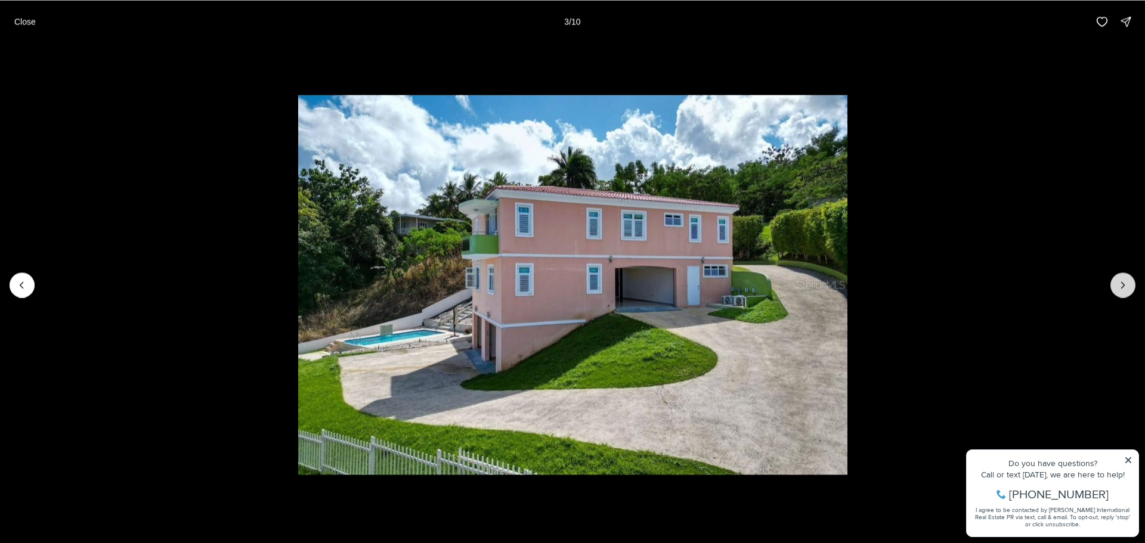
click at [1125, 274] on button "Next slide" at bounding box center [1123, 285] width 25 height 25
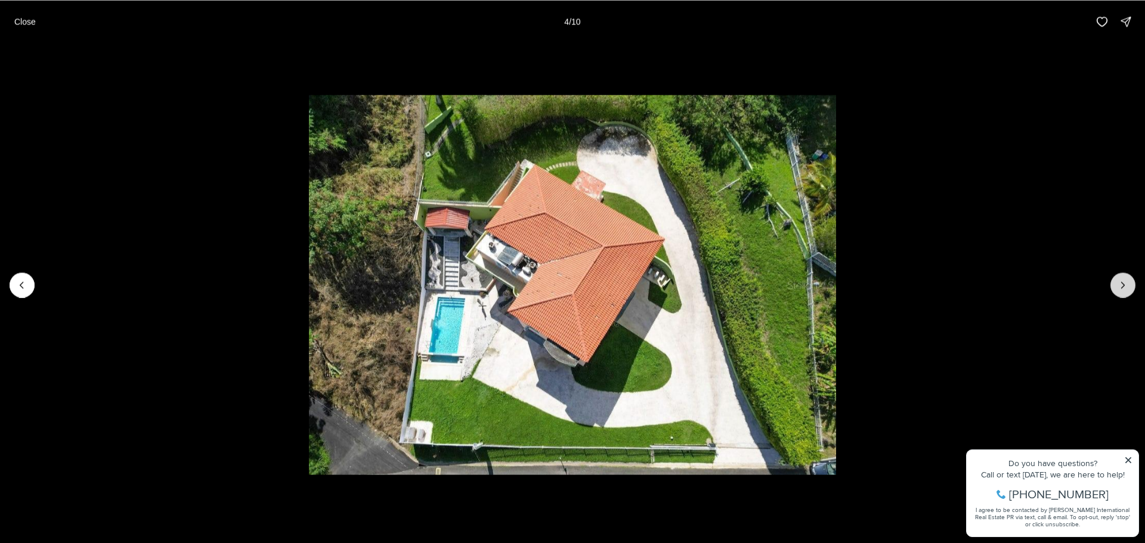
click at [1125, 274] on button "Next slide" at bounding box center [1123, 285] width 25 height 25
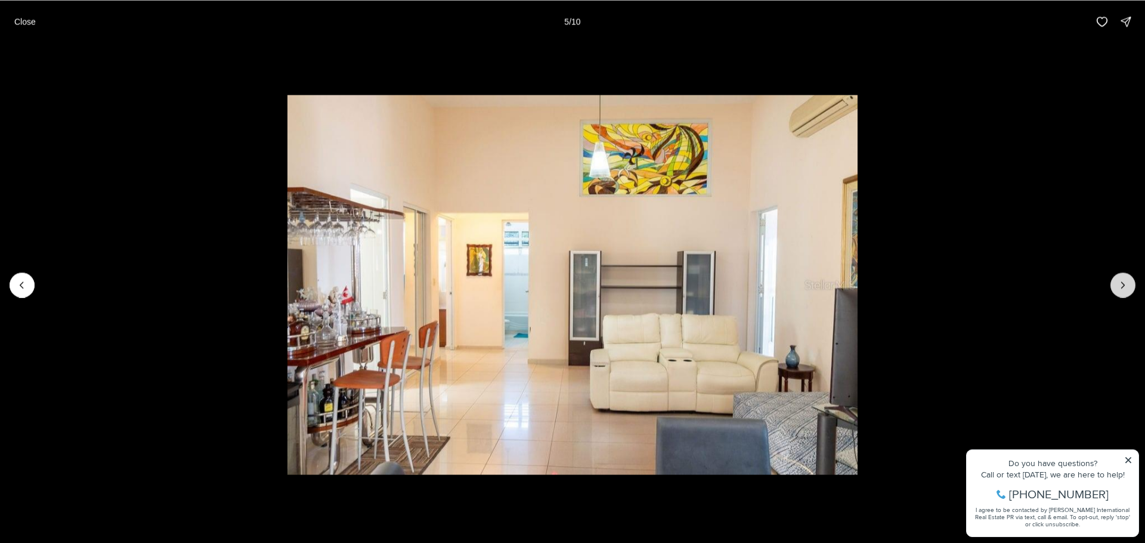
click at [1125, 274] on button "Next slide" at bounding box center [1123, 285] width 25 height 25
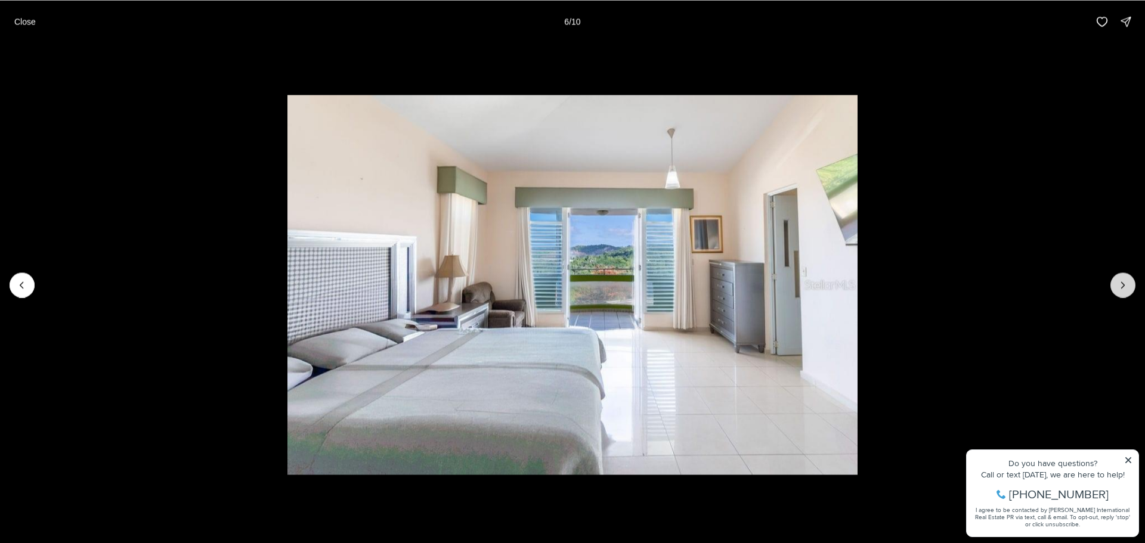
click at [1125, 274] on button "Next slide" at bounding box center [1123, 285] width 25 height 25
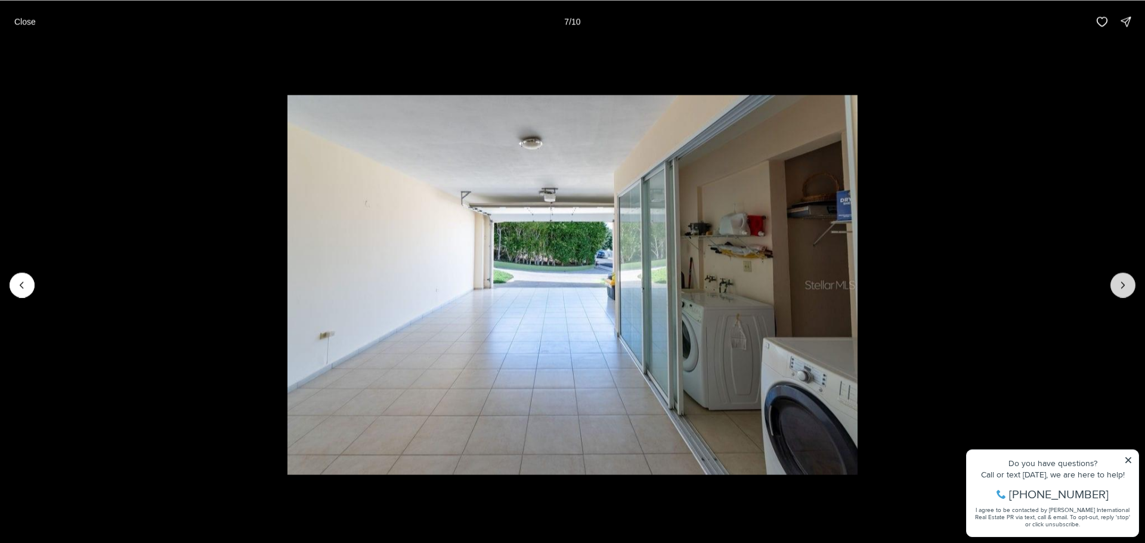
click at [1125, 274] on button "Next slide" at bounding box center [1123, 285] width 25 height 25
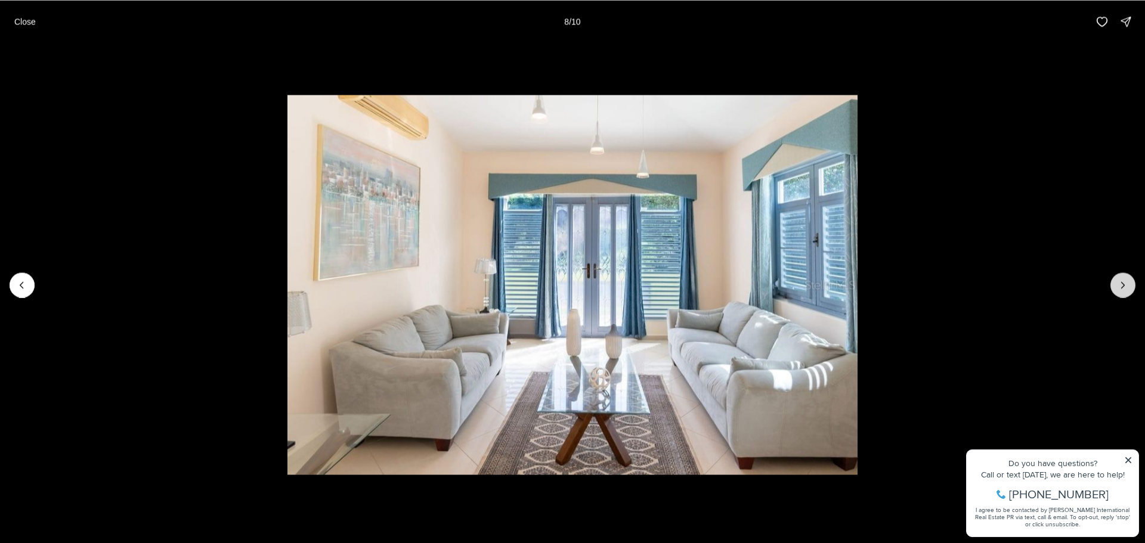
click at [1125, 274] on button "Next slide" at bounding box center [1123, 285] width 25 height 25
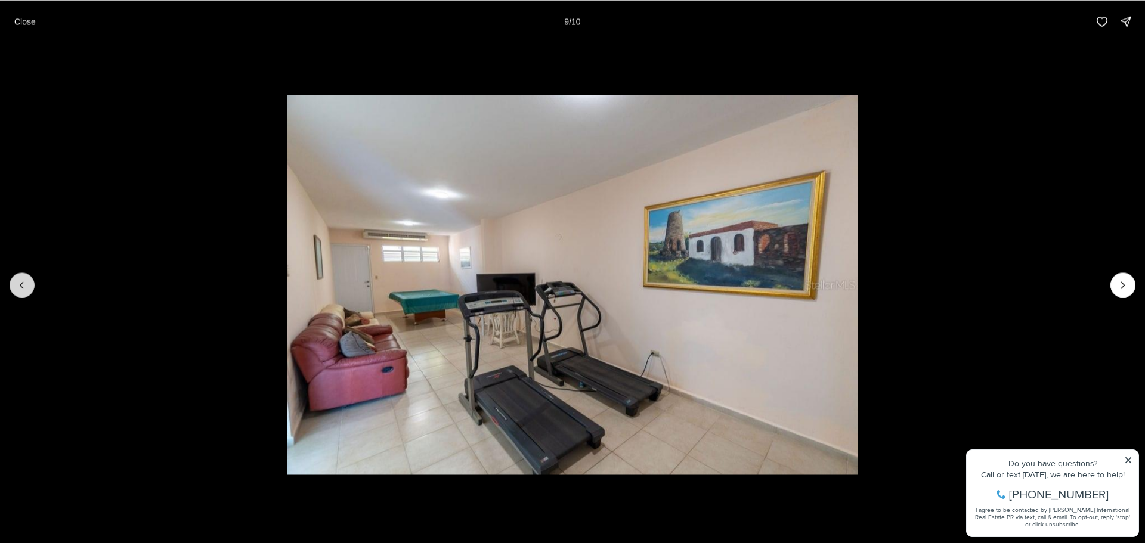
click at [14, 285] on button "Previous slide" at bounding box center [22, 285] width 25 height 25
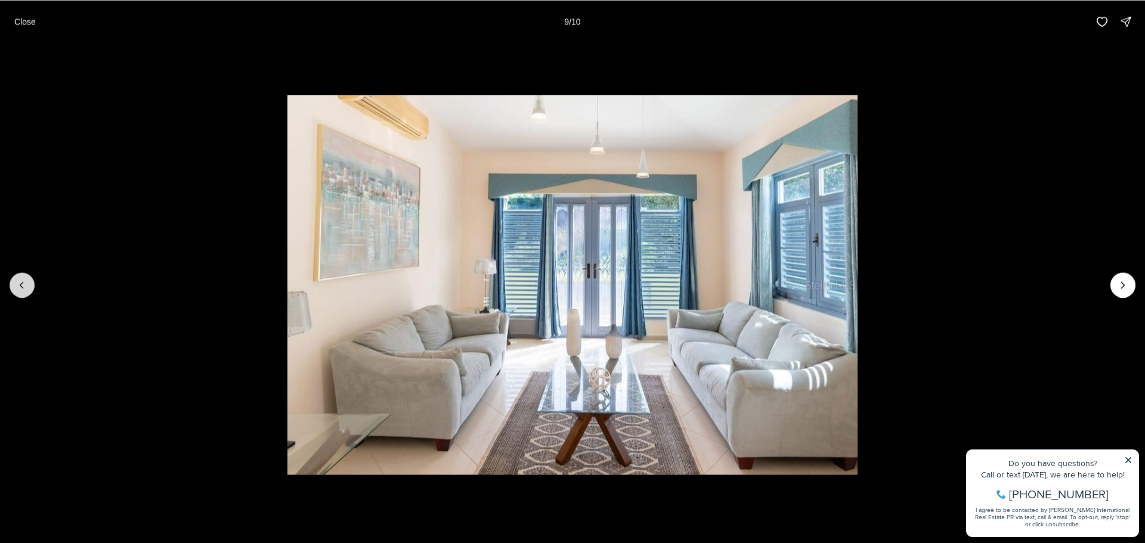
click at [14, 285] on button "Previous slide" at bounding box center [22, 285] width 25 height 25
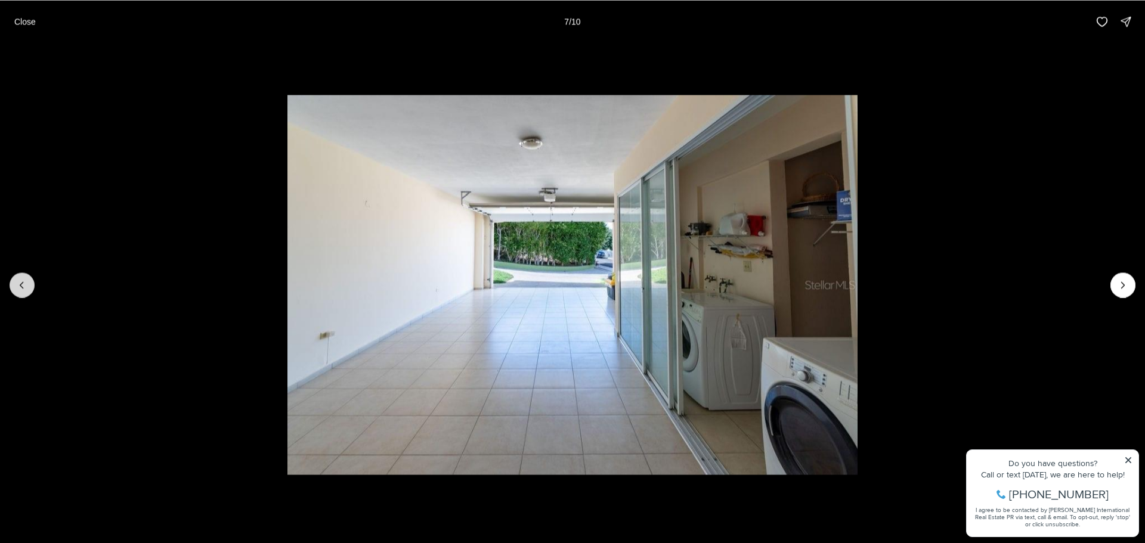
click at [14, 285] on button "Previous slide" at bounding box center [22, 285] width 25 height 25
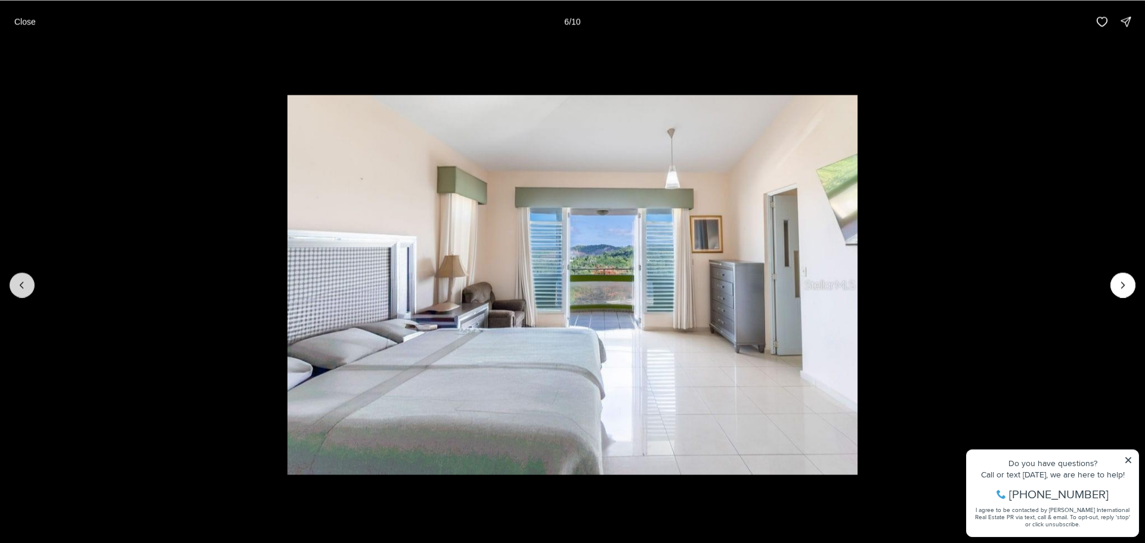
click at [13, 285] on button "Previous slide" at bounding box center [22, 285] width 25 height 25
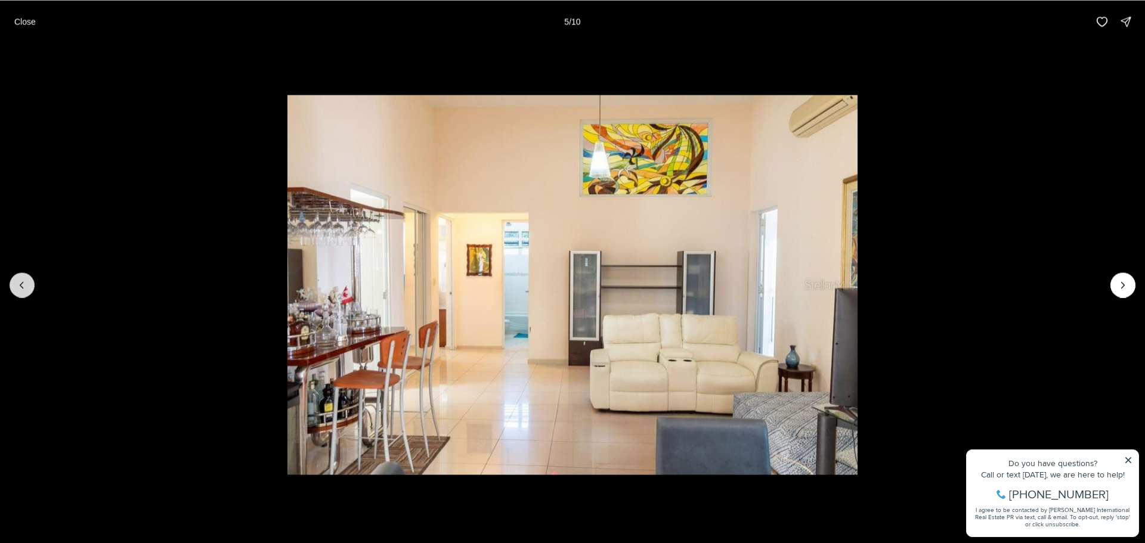
click at [13, 285] on button "Previous slide" at bounding box center [22, 285] width 25 height 25
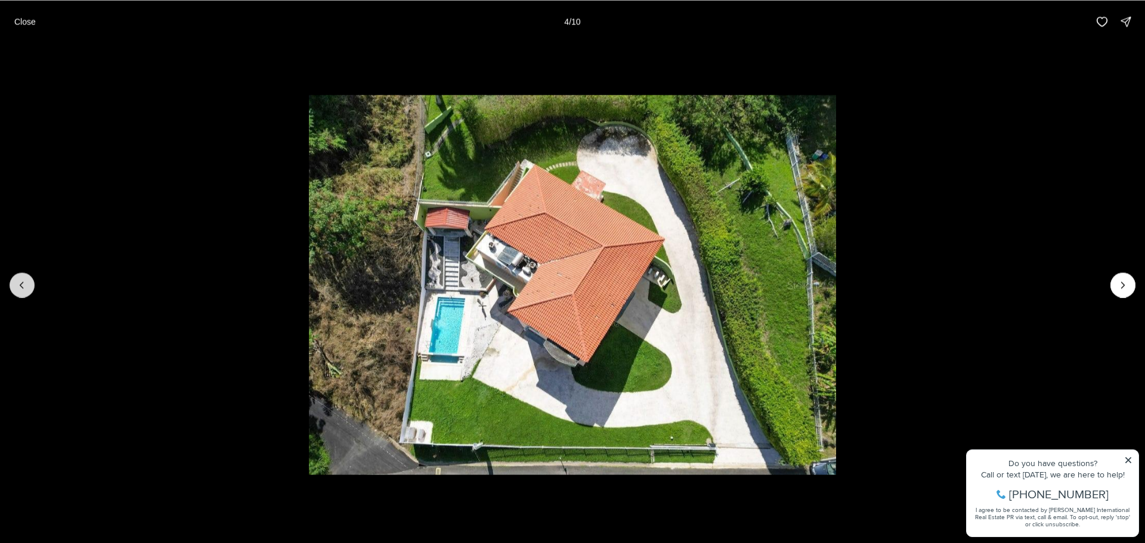
click at [13, 285] on button "Previous slide" at bounding box center [22, 285] width 25 height 25
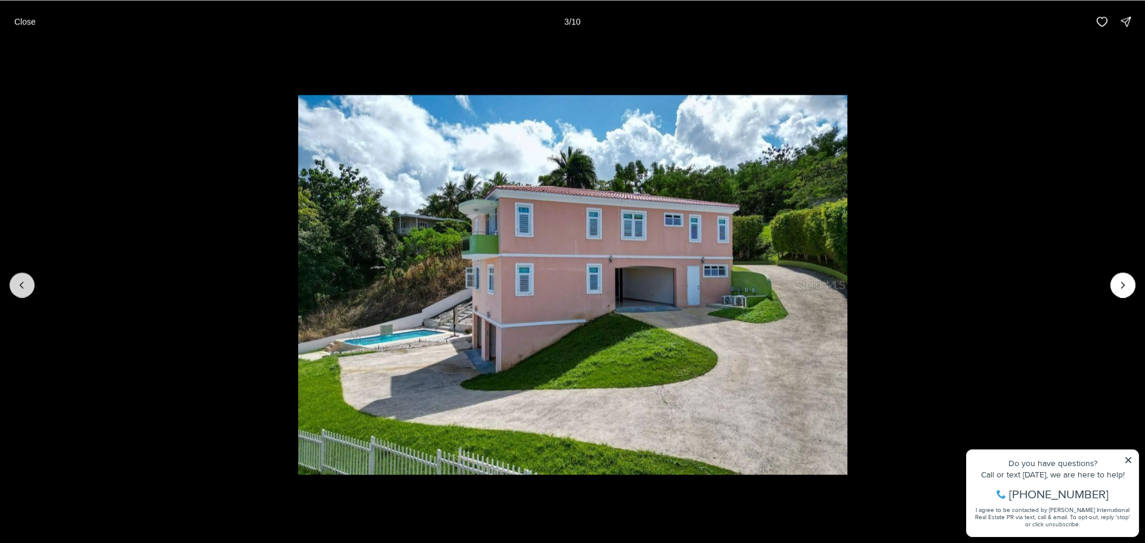
click at [13, 285] on button "Previous slide" at bounding box center [22, 285] width 25 height 25
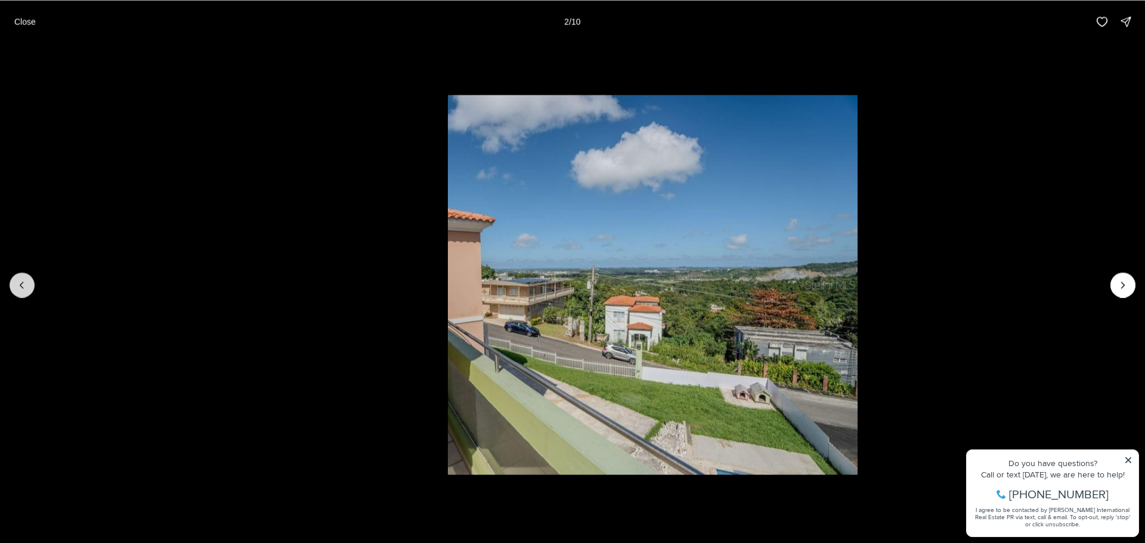
click at [13, 285] on button "Previous slide" at bounding box center [22, 285] width 25 height 25
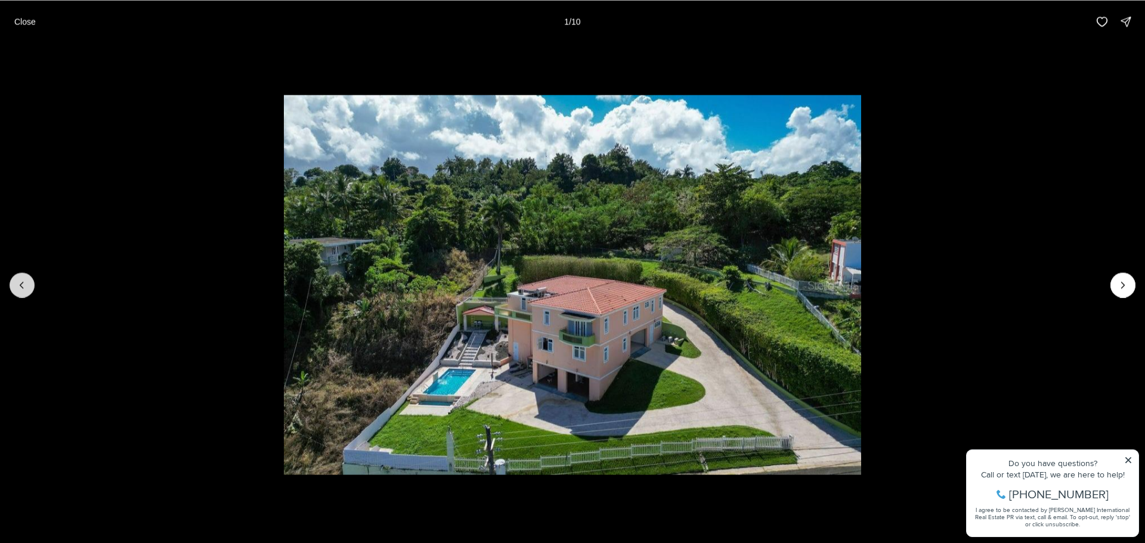
click at [13, 285] on div at bounding box center [22, 285] width 25 height 25
click at [1117, 285] on icon "Next slide" at bounding box center [1123, 285] width 12 height 12
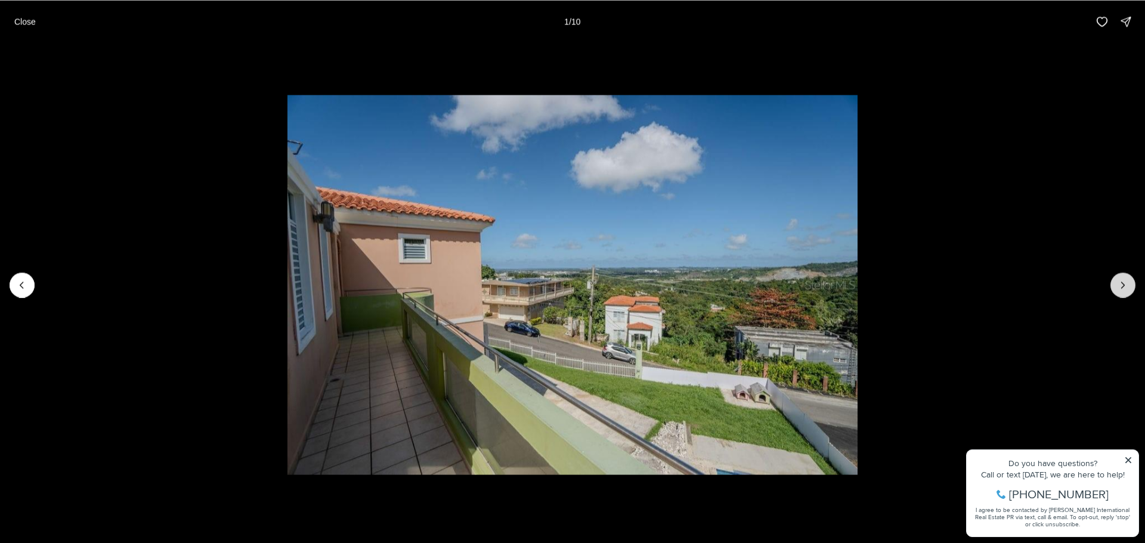
click at [1117, 285] on icon "Next slide" at bounding box center [1123, 285] width 12 height 12
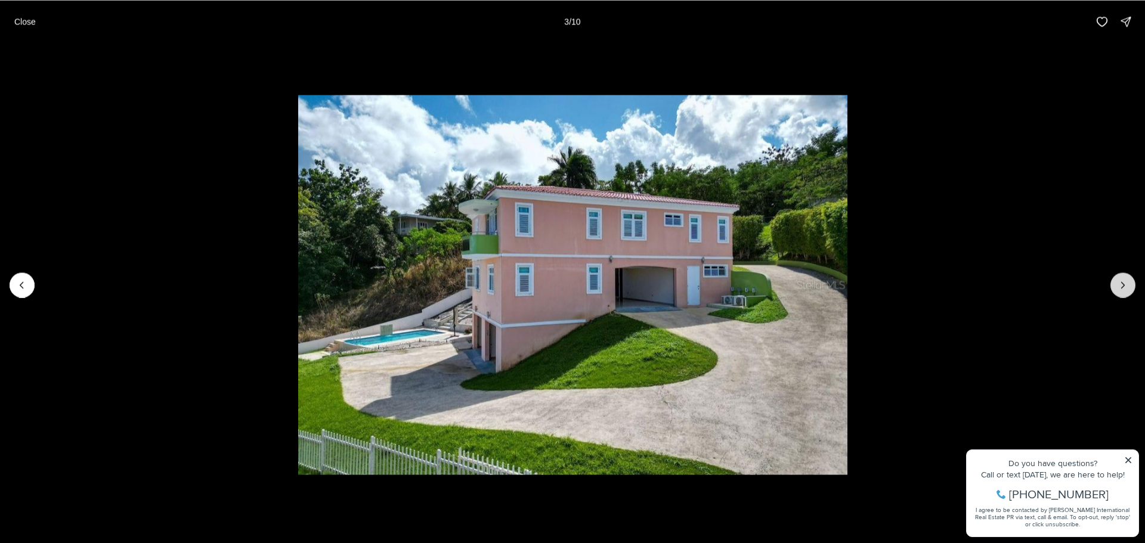
click at [1117, 285] on icon "Next slide" at bounding box center [1123, 285] width 12 height 12
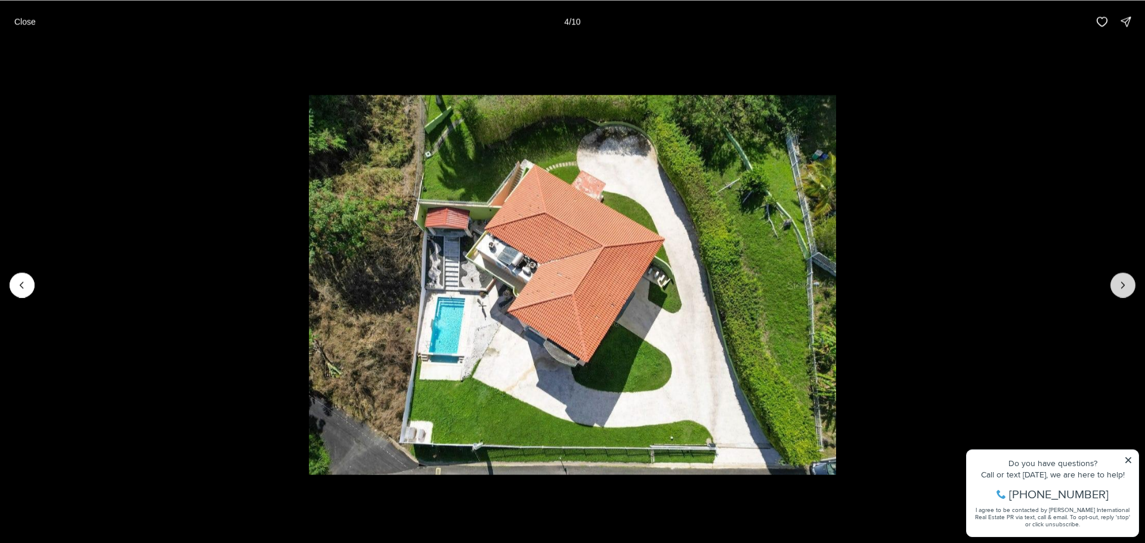
click at [1117, 285] on icon "Next slide" at bounding box center [1123, 285] width 12 height 12
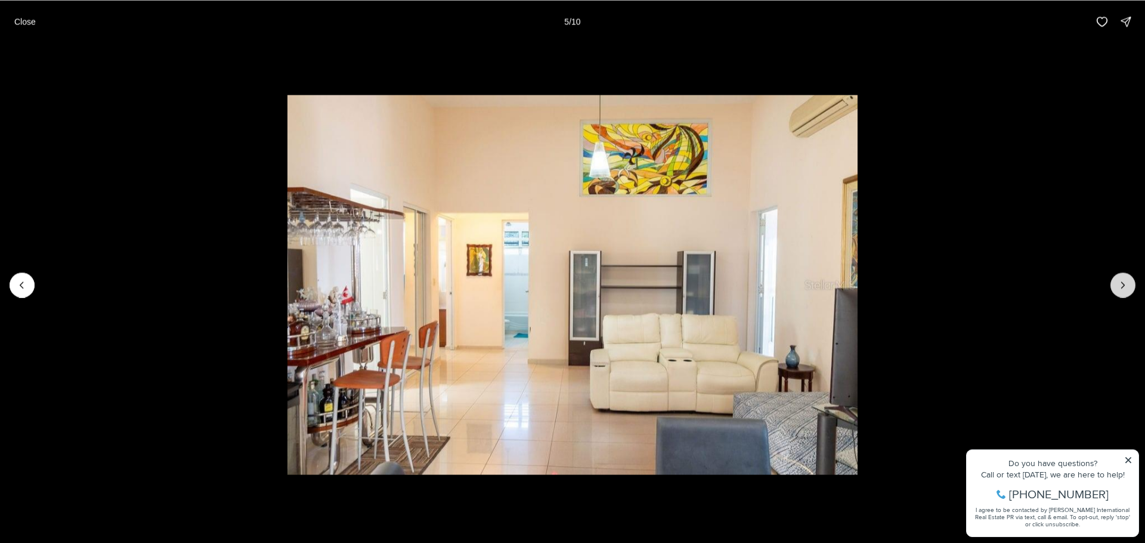
click at [1117, 285] on icon "Next slide" at bounding box center [1123, 285] width 12 height 12
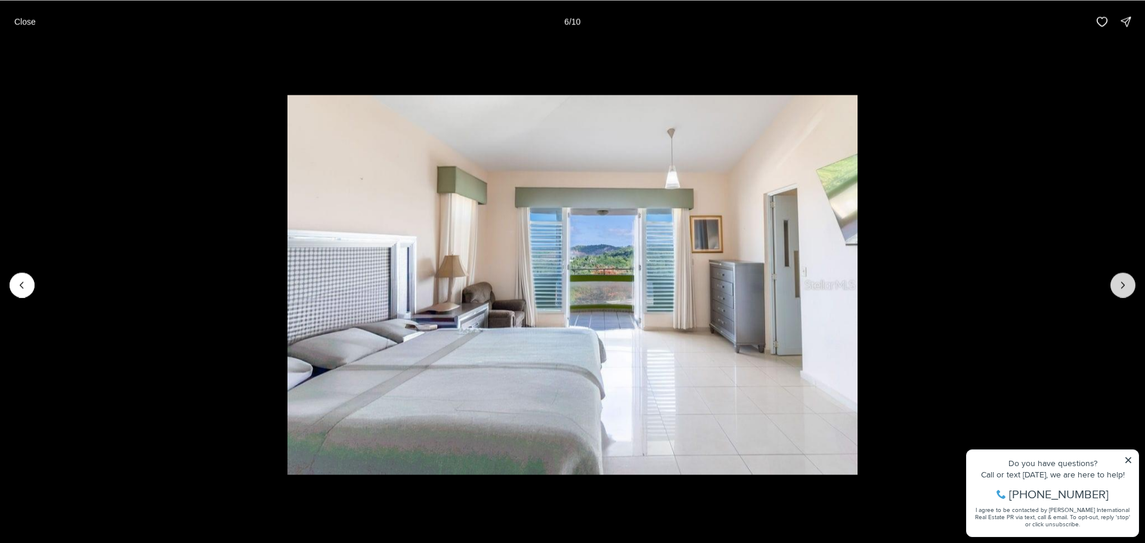
click at [1117, 285] on icon "Next slide" at bounding box center [1123, 285] width 12 height 12
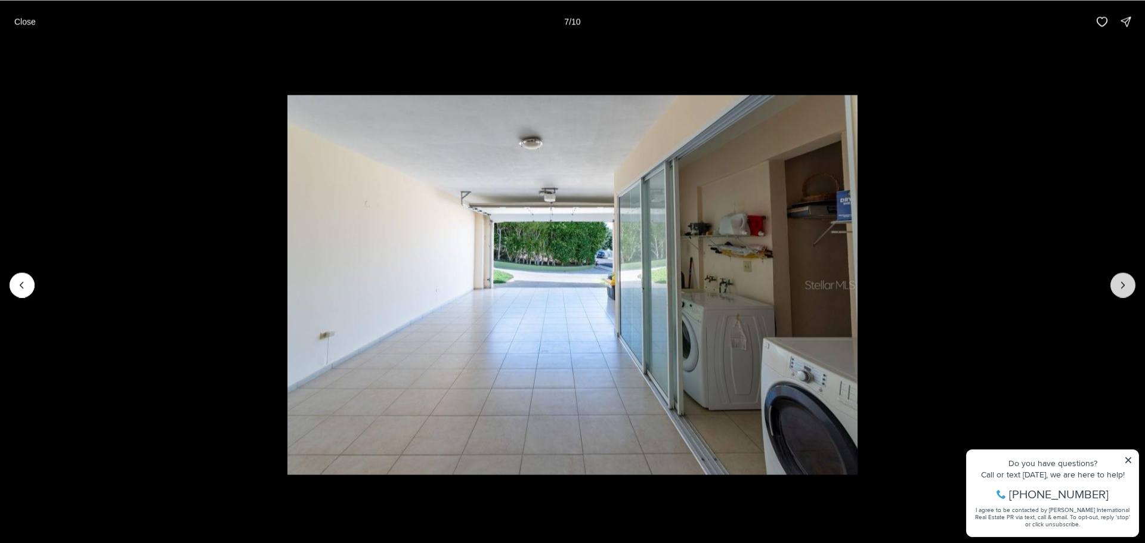
click at [1117, 285] on icon "Next slide" at bounding box center [1123, 285] width 12 height 12
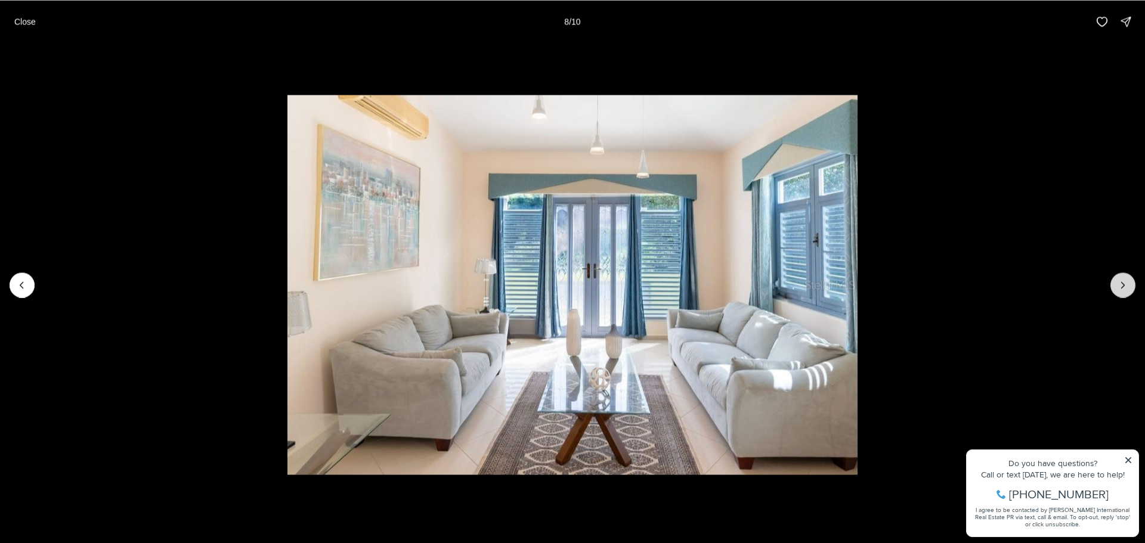
click at [1117, 285] on icon "Next slide" at bounding box center [1123, 285] width 12 height 12
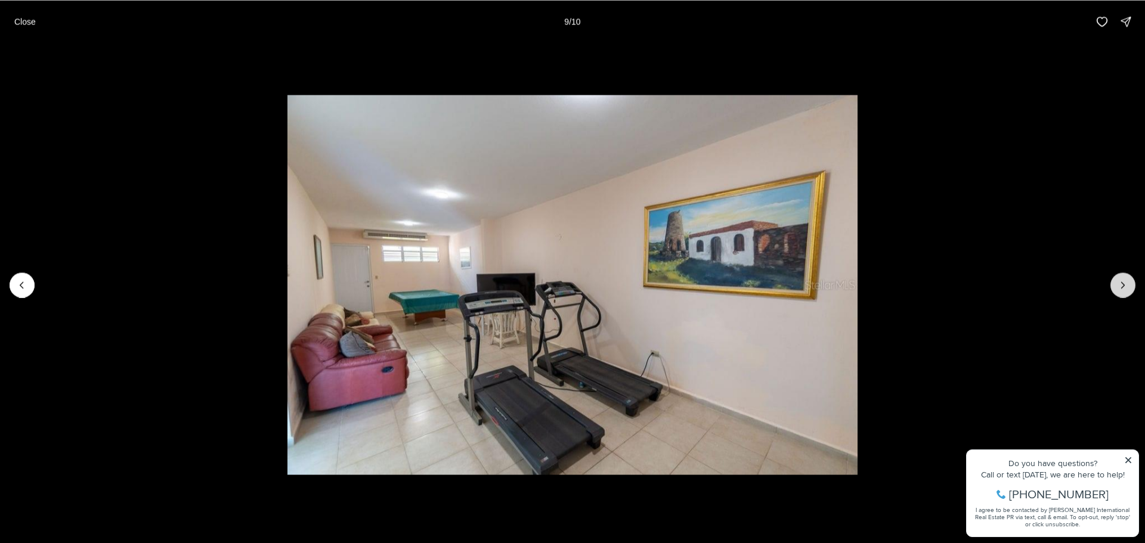
click at [1117, 285] on icon "Next slide" at bounding box center [1123, 285] width 12 height 12
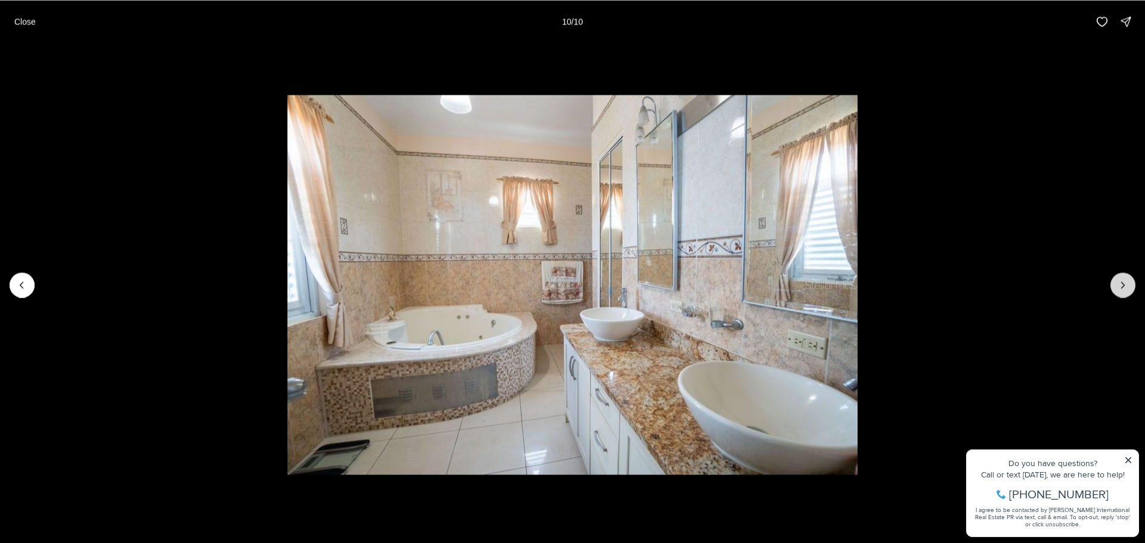
click at [1117, 285] on div at bounding box center [1123, 285] width 25 height 25
click at [17, 285] on icon "Previous slide" at bounding box center [22, 285] width 12 height 12
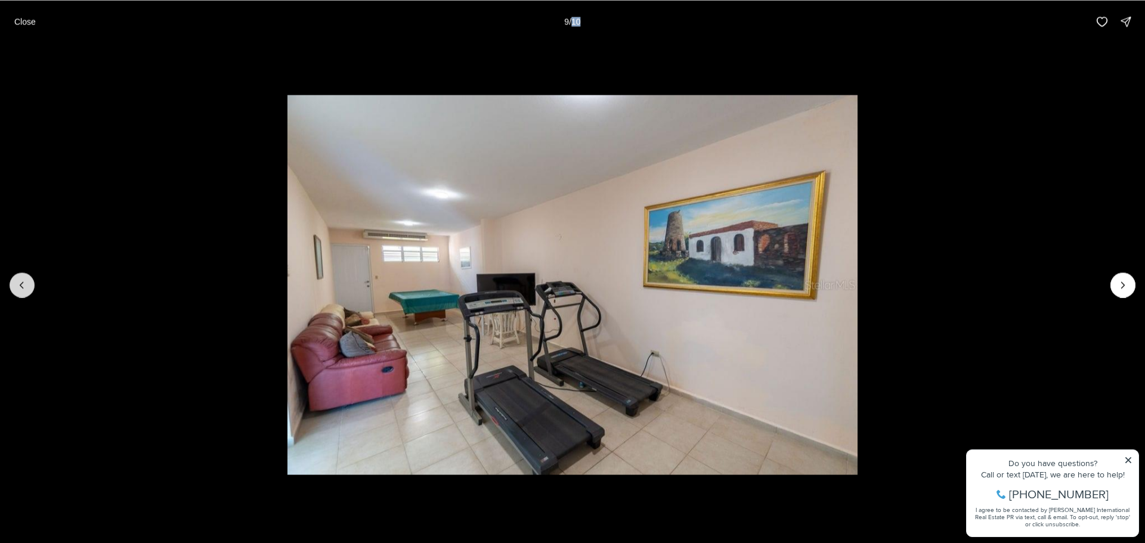
click at [17, 285] on icon "Previous slide" at bounding box center [22, 285] width 12 height 12
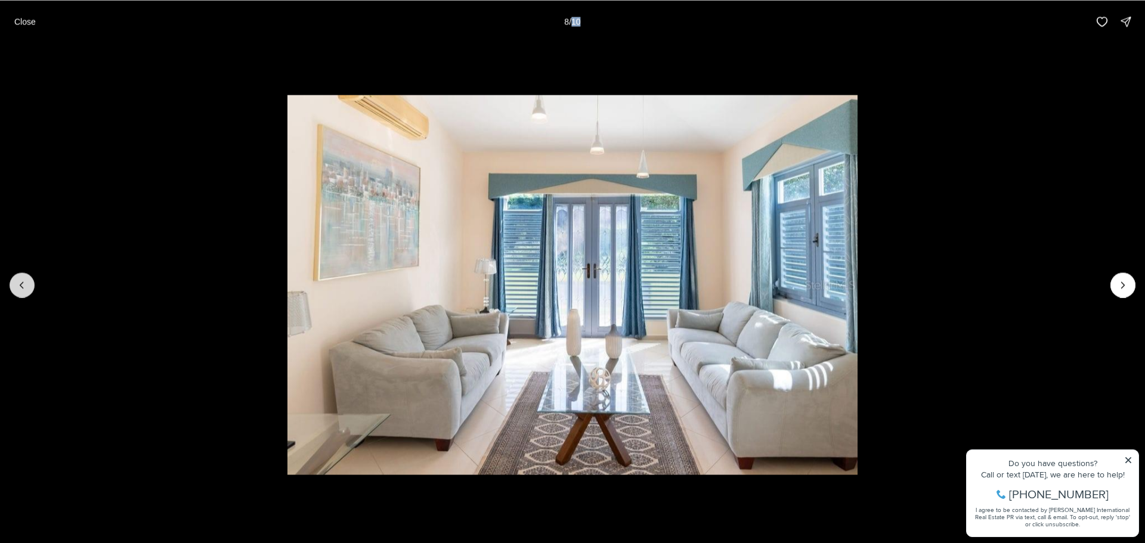
click at [17, 285] on icon "Previous slide" at bounding box center [22, 285] width 12 height 12
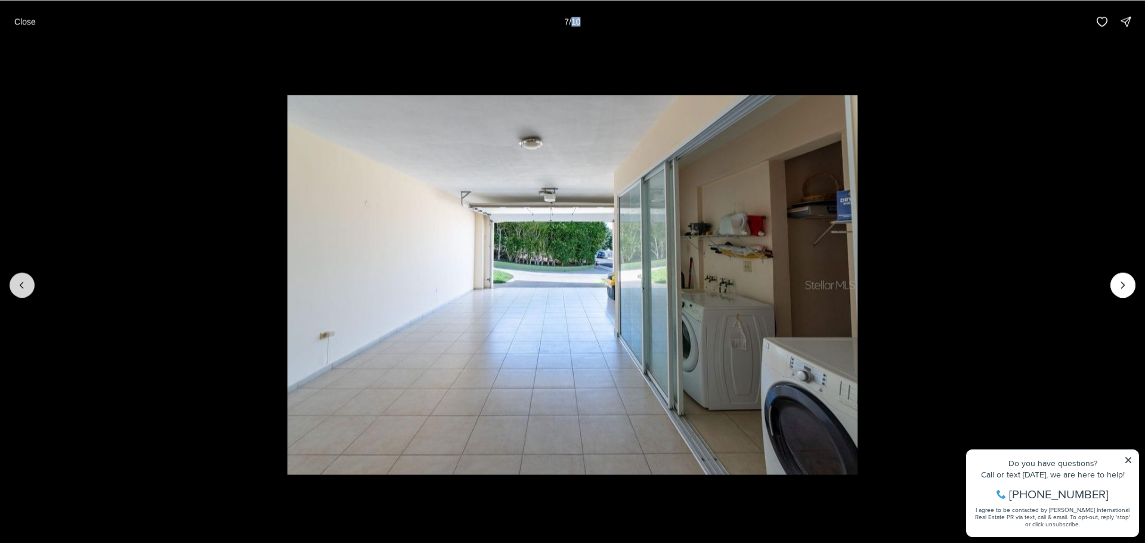
click at [17, 285] on icon "Previous slide" at bounding box center [22, 285] width 12 height 12
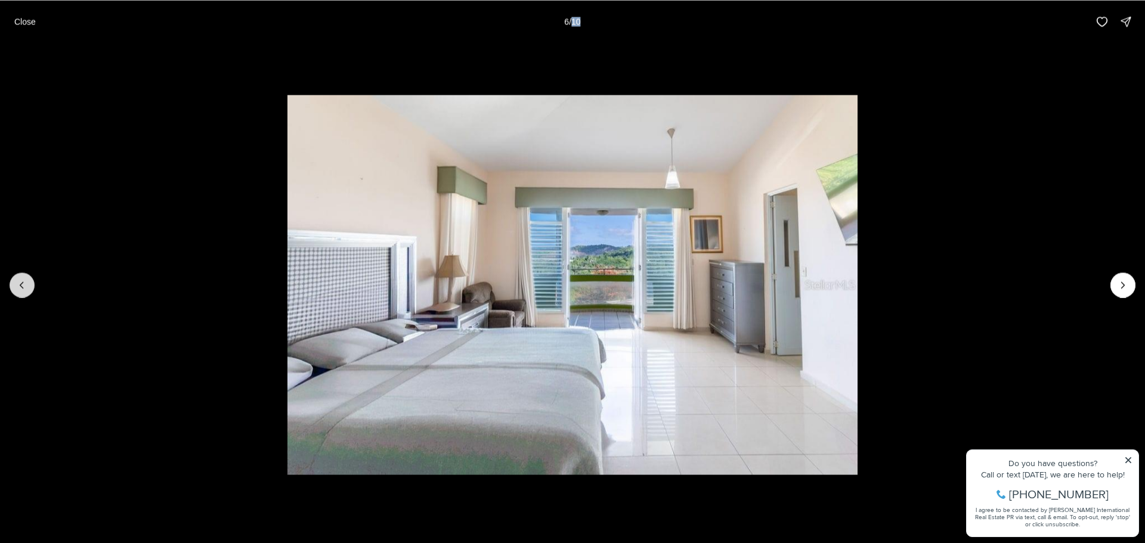
click at [17, 285] on icon "Previous slide" at bounding box center [22, 285] width 12 height 12
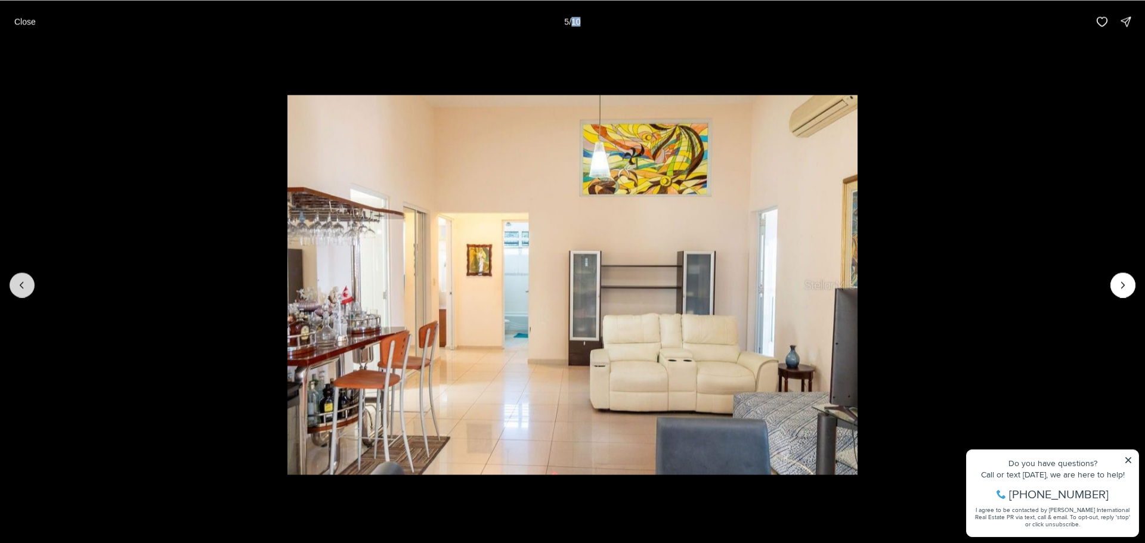
click at [17, 285] on icon "Previous slide" at bounding box center [22, 285] width 12 height 12
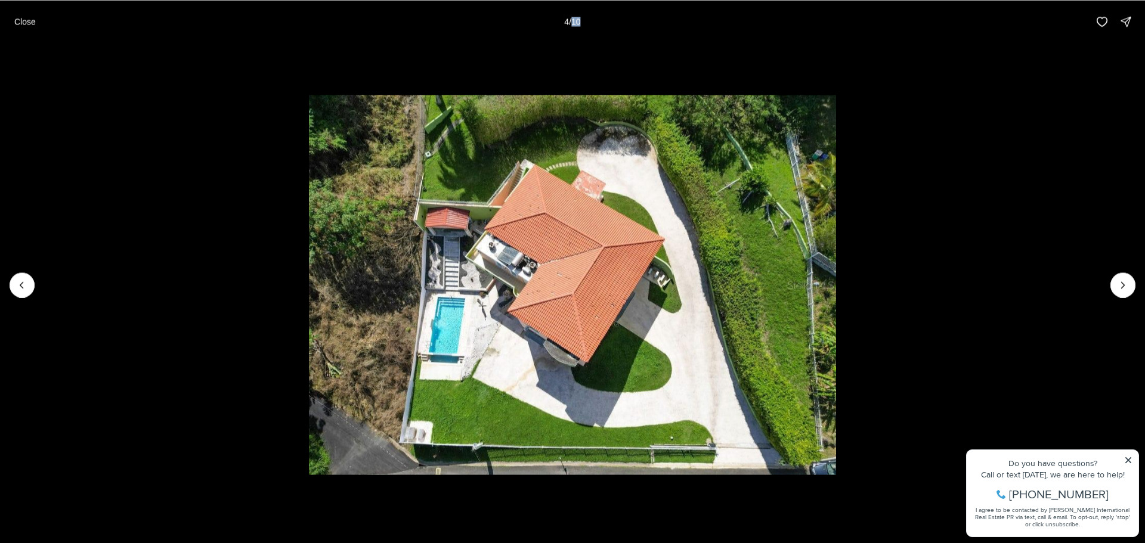
click at [33, 276] on li "4 of 10" at bounding box center [572, 285] width 1145 height 484
click at [24, 288] on icon "Previous slide" at bounding box center [22, 285] width 12 height 12
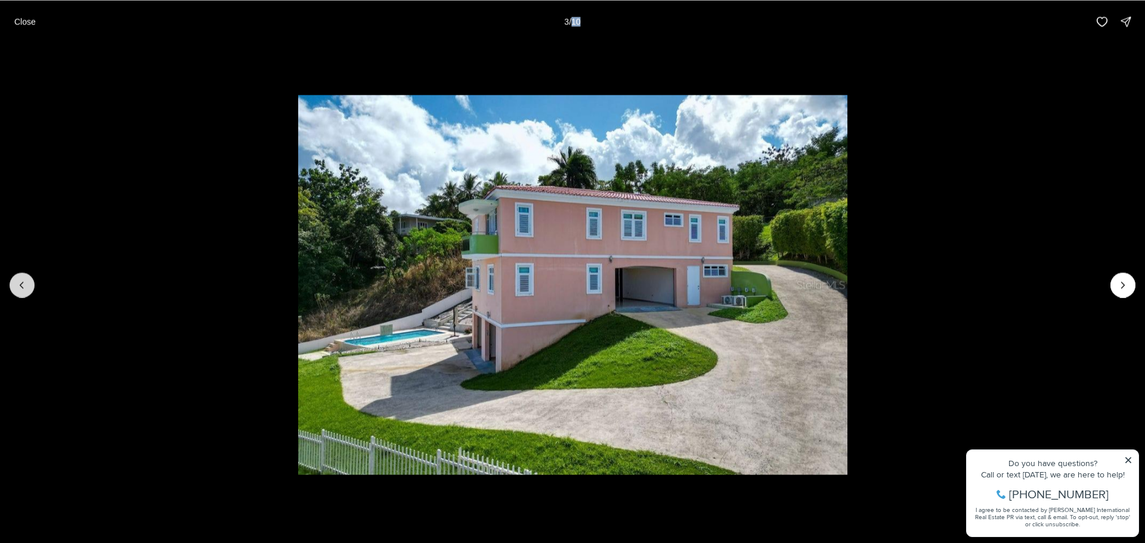
click at [24, 288] on icon "Previous slide" at bounding box center [22, 285] width 12 height 12
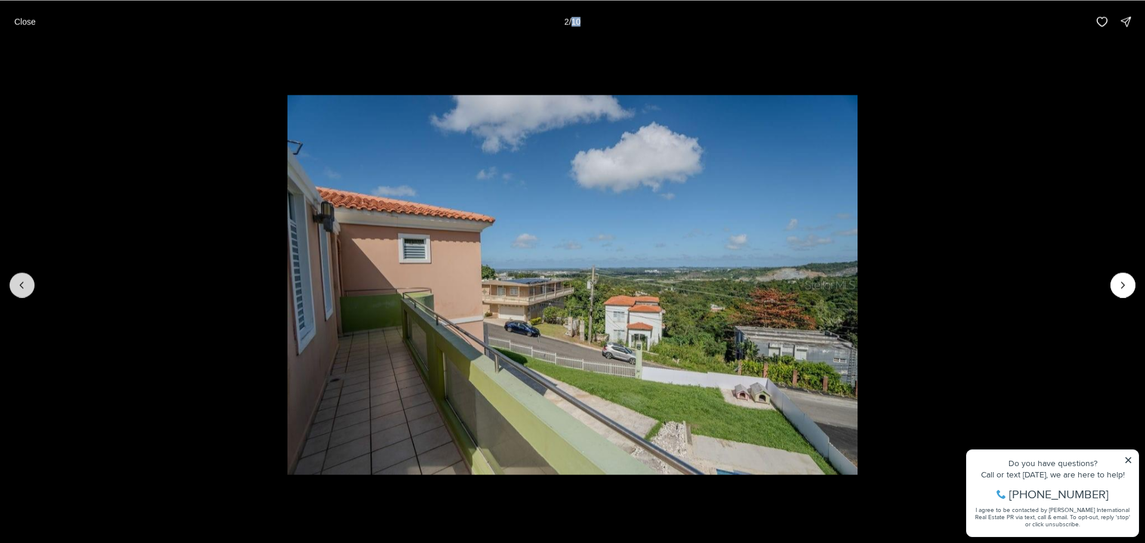
click at [24, 288] on icon "Previous slide" at bounding box center [22, 285] width 12 height 12
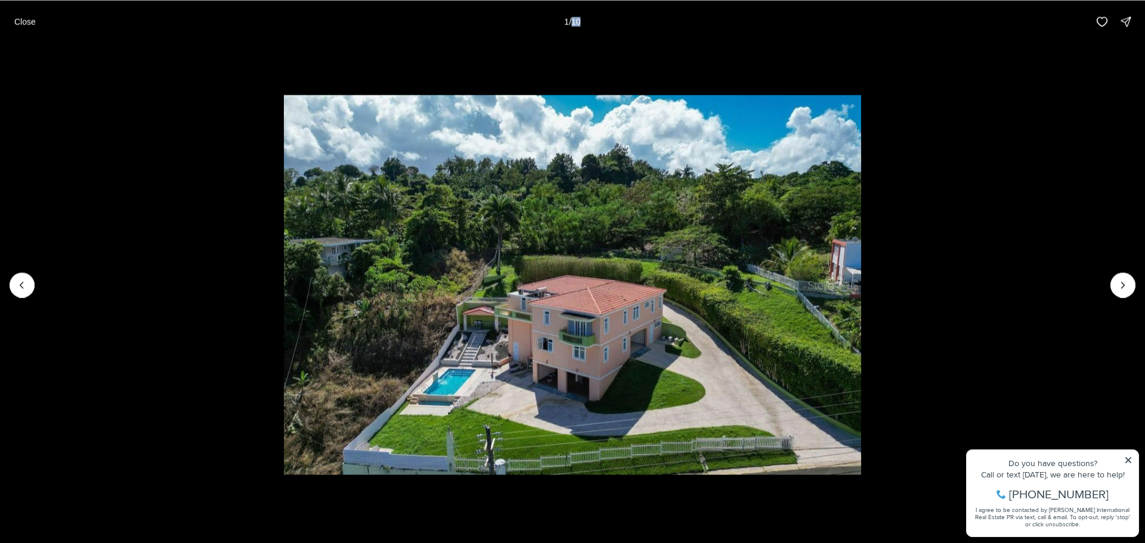
drag, startPoint x: 609, startPoint y: 365, endPoint x: 376, endPoint y: 85, distance: 364.7
click at [376, 85] on li "1 of 10" at bounding box center [572, 285] width 1145 height 484
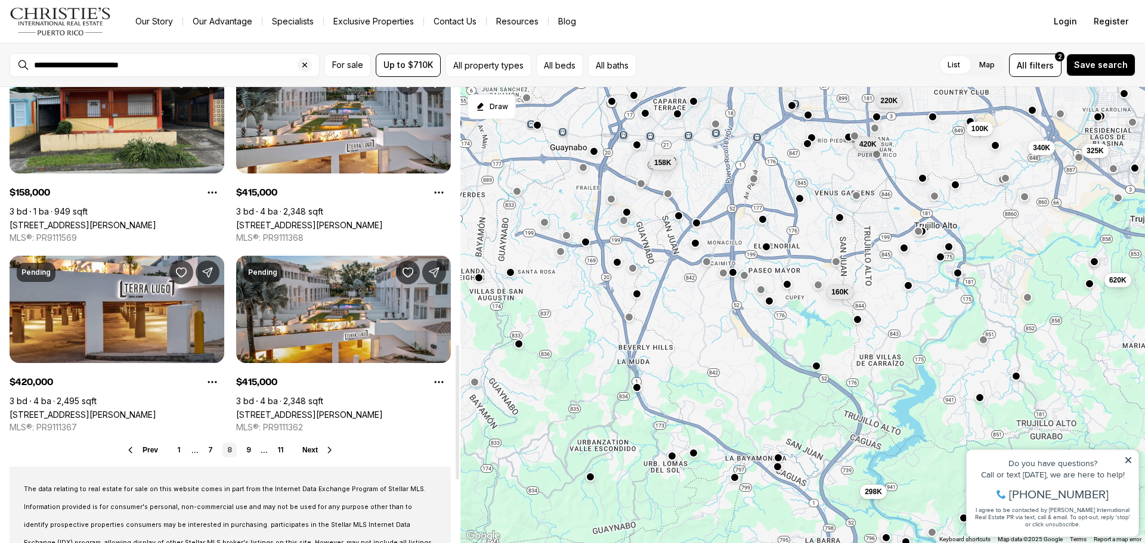
scroll to position [954, 0]
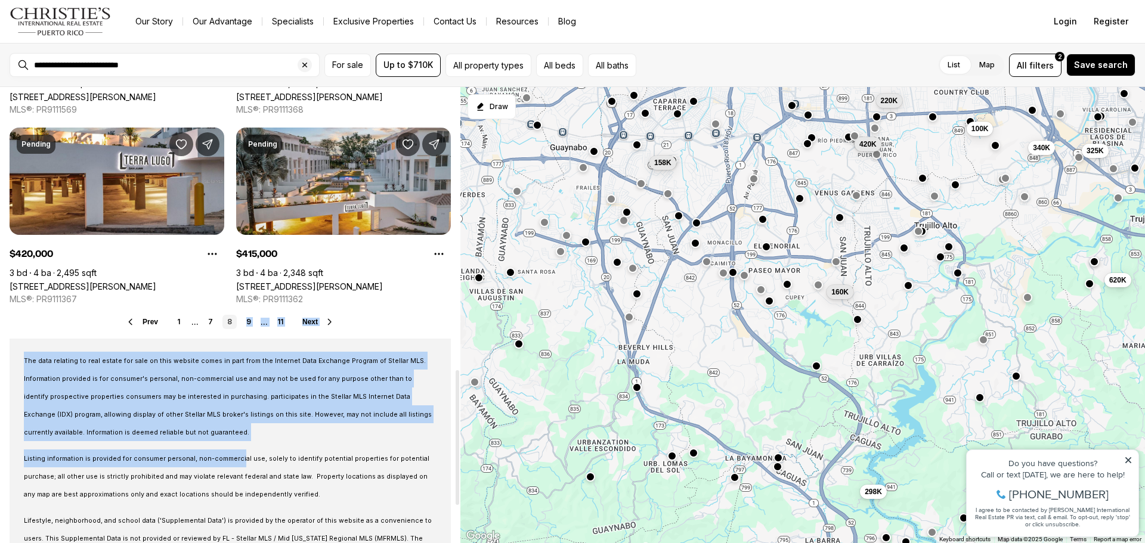
drag, startPoint x: 248, startPoint y: 324, endPoint x: 233, endPoint y: 446, distance: 122.7
click at [417, 319] on div "Prev 1 ... 7 8 9 ... 11 Next" at bounding box center [230, 322] width 441 height 14
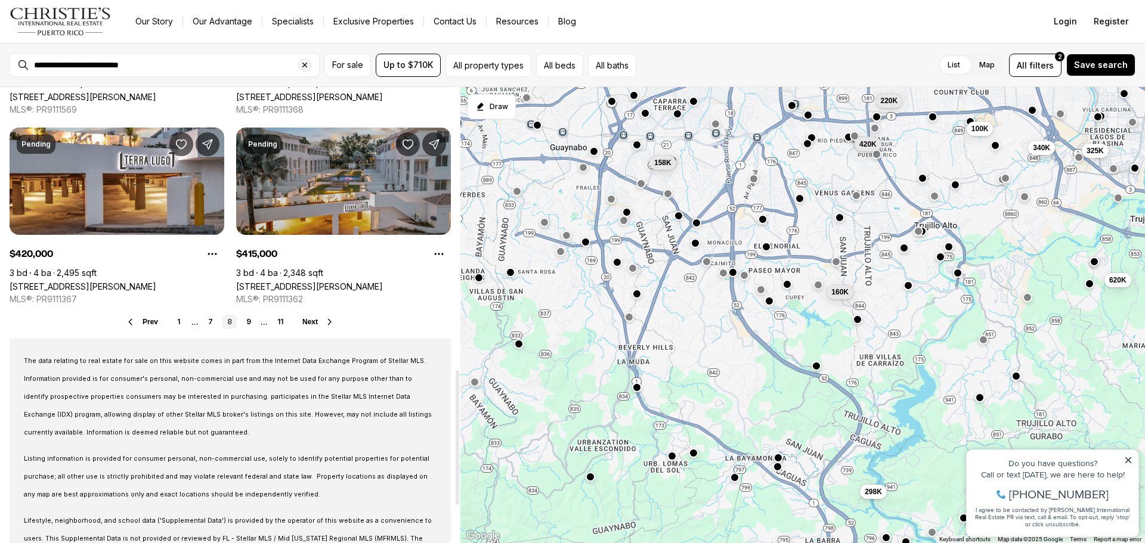
click at [353, 282] on link "[STREET_ADDRESS][PERSON_NAME]" at bounding box center [309, 287] width 147 height 10
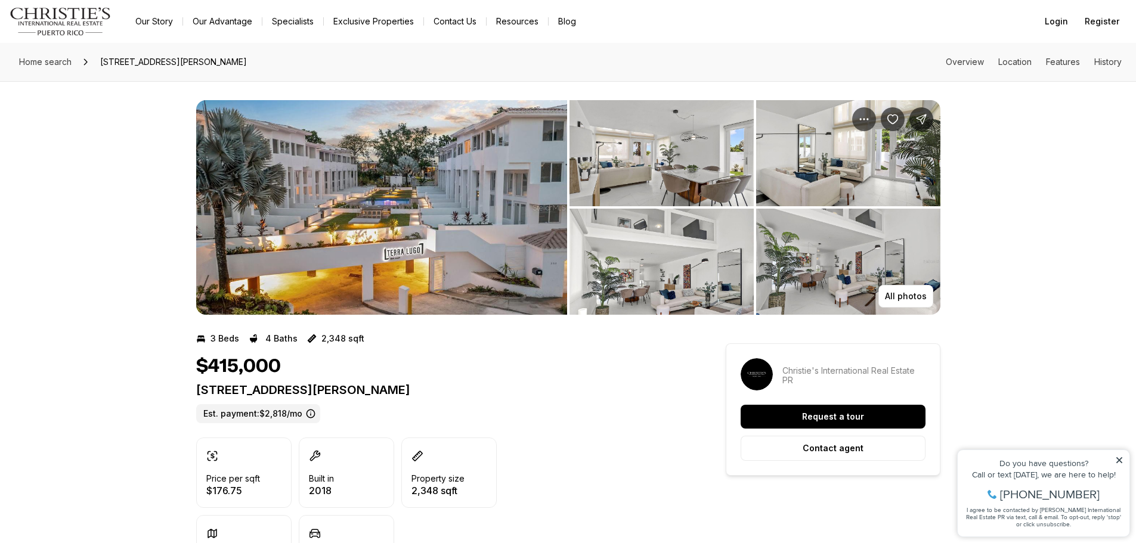
click at [350, 221] on img "View image gallery" at bounding box center [381, 207] width 371 height 215
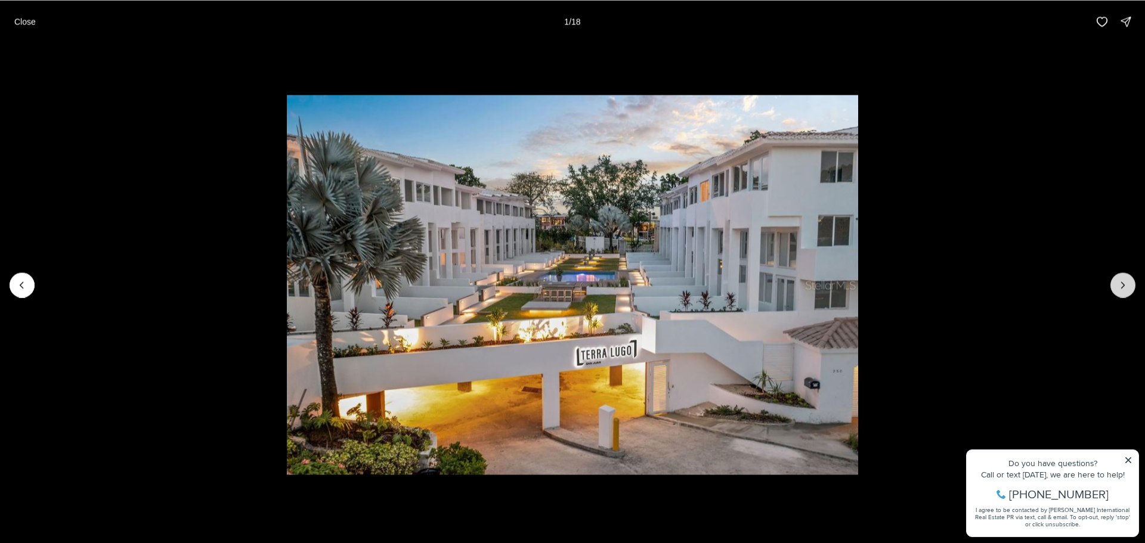
click at [1121, 284] on icon "Next slide" at bounding box center [1123, 285] width 12 height 12
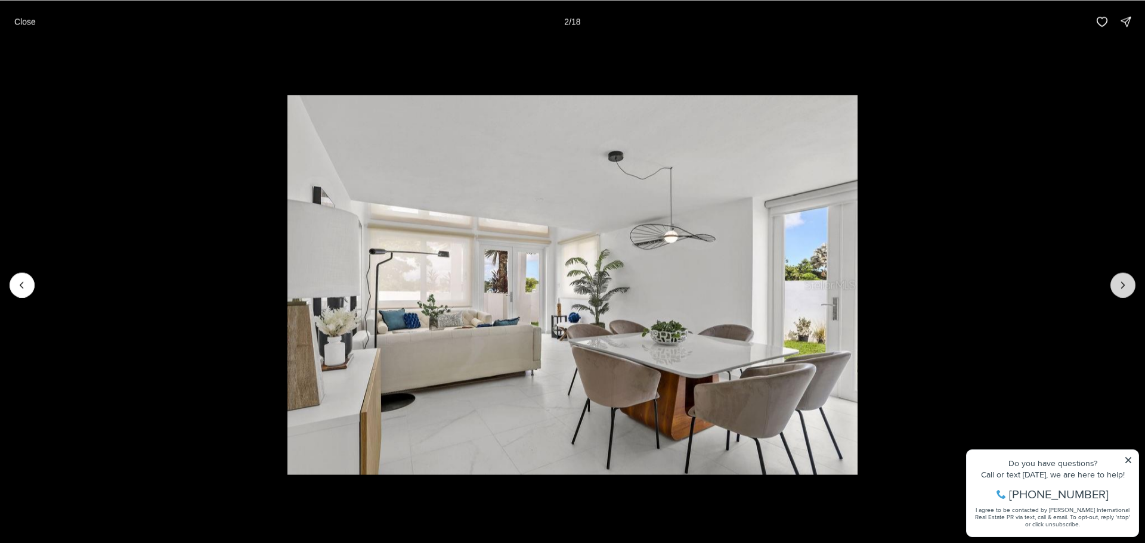
click at [1121, 284] on icon "Next slide" at bounding box center [1123, 285] width 12 height 12
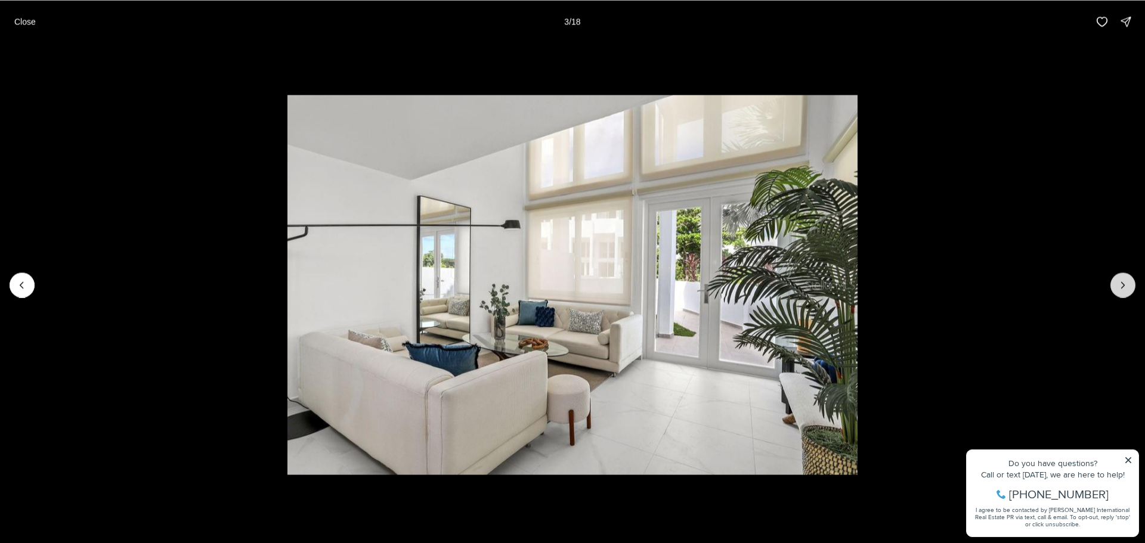
click at [1121, 284] on icon "Next slide" at bounding box center [1123, 285] width 12 height 12
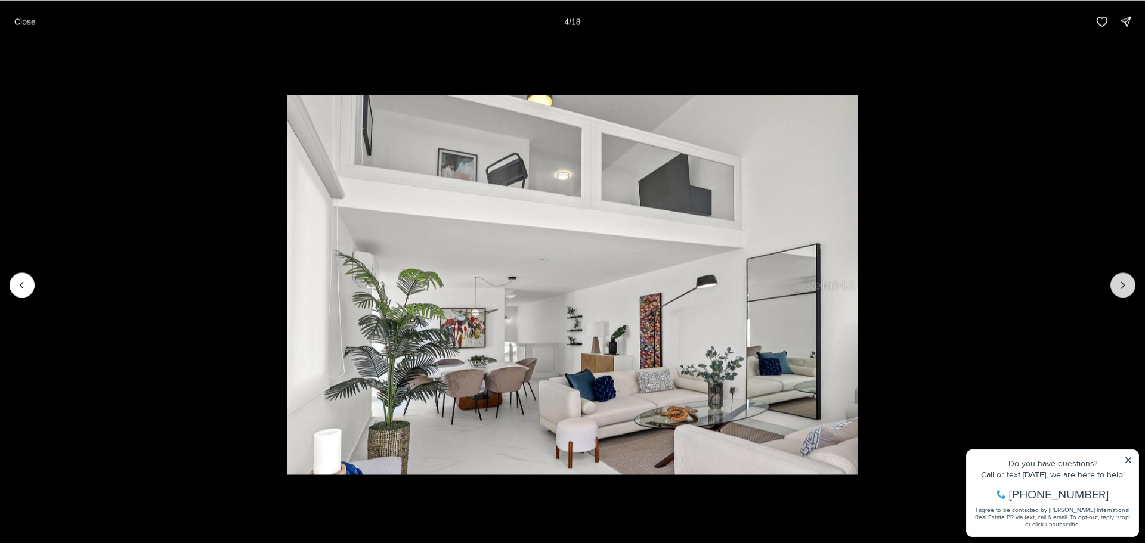
click at [1121, 284] on icon "Next slide" at bounding box center [1123, 285] width 12 height 12
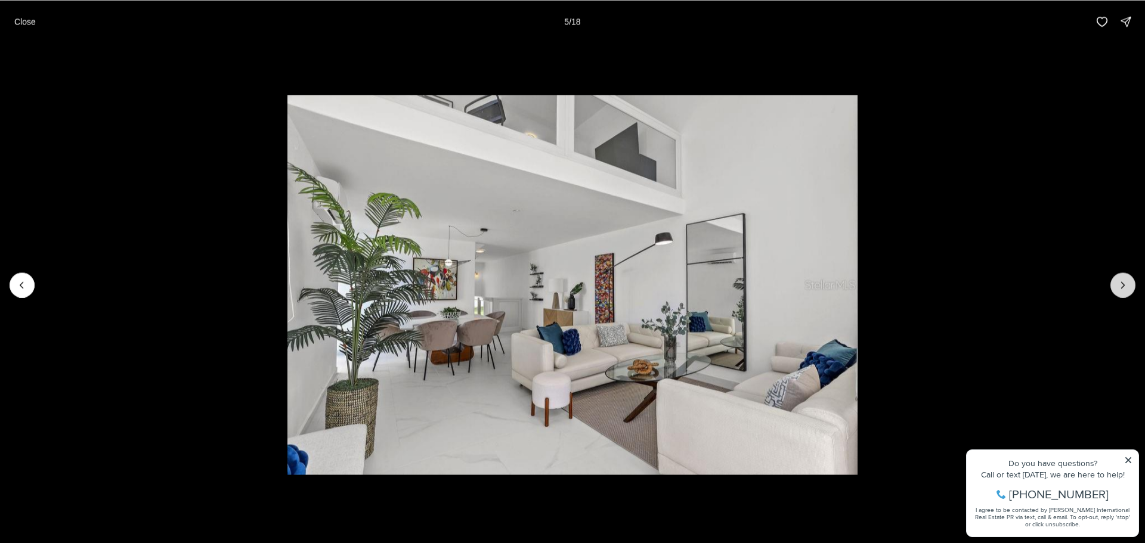
click at [1121, 284] on icon "Next slide" at bounding box center [1123, 285] width 12 height 12
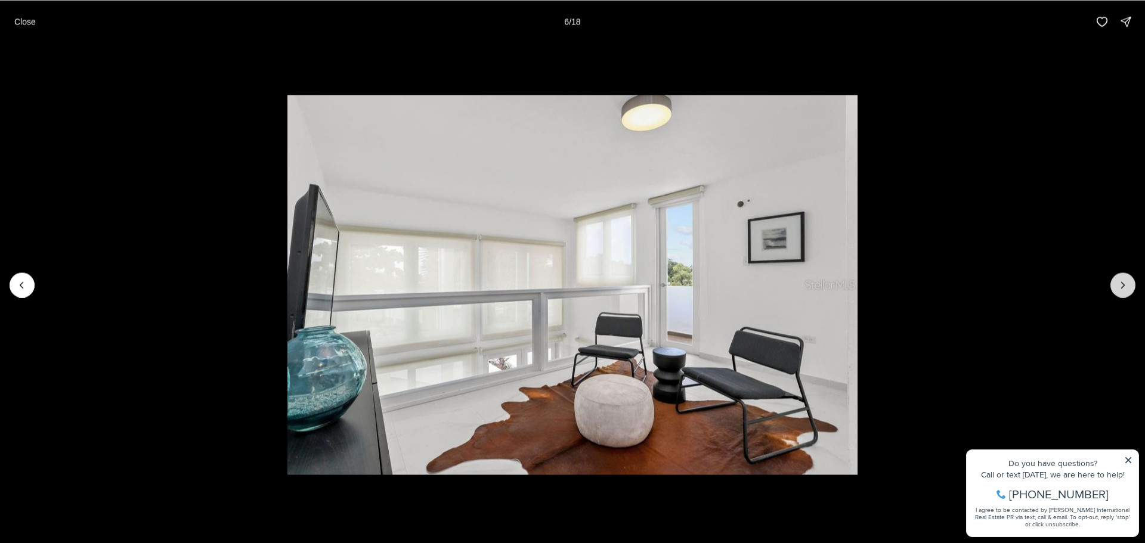
click at [1121, 284] on icon "Next slide" at bounding box center [1123, 285] width 12 height 12
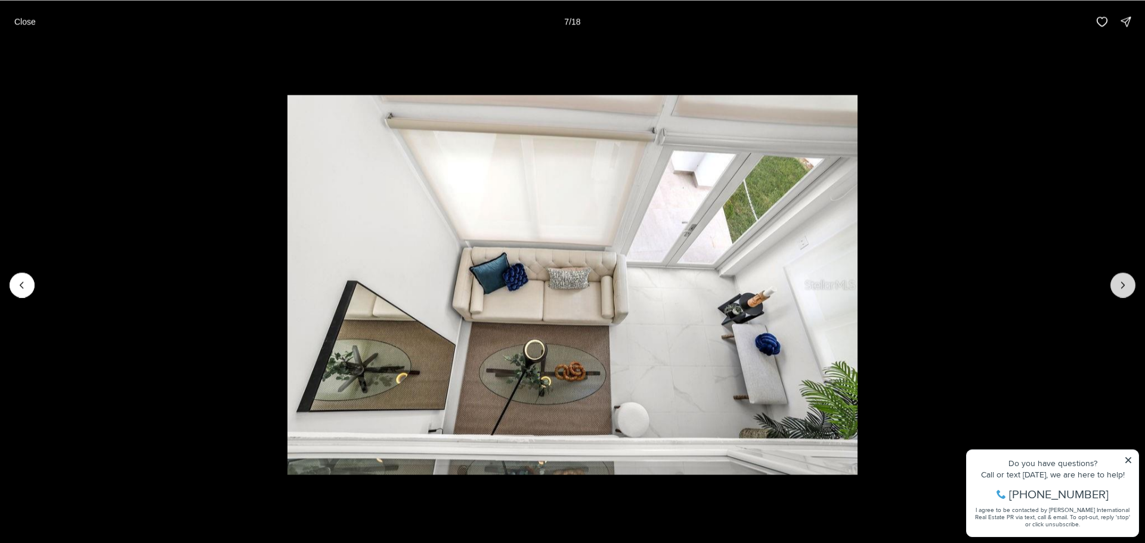
click at [1121, 284] on icon "Next slide" at bounding box center [1123, 285] width 12 height 12
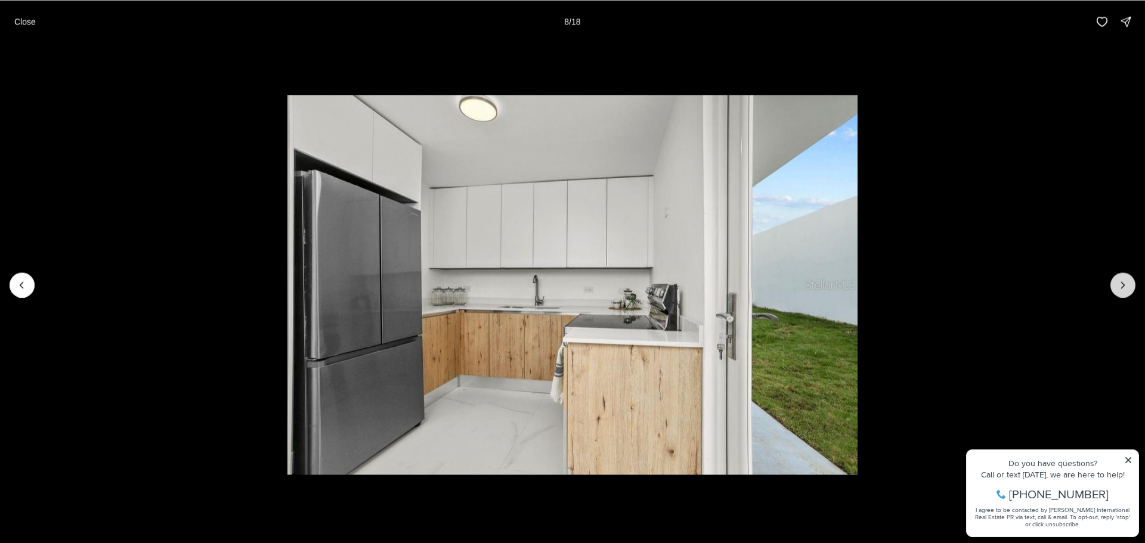
click at [1121, 284] on icon "Next slide" at bounding box center [1123, 285] width 12 height 12
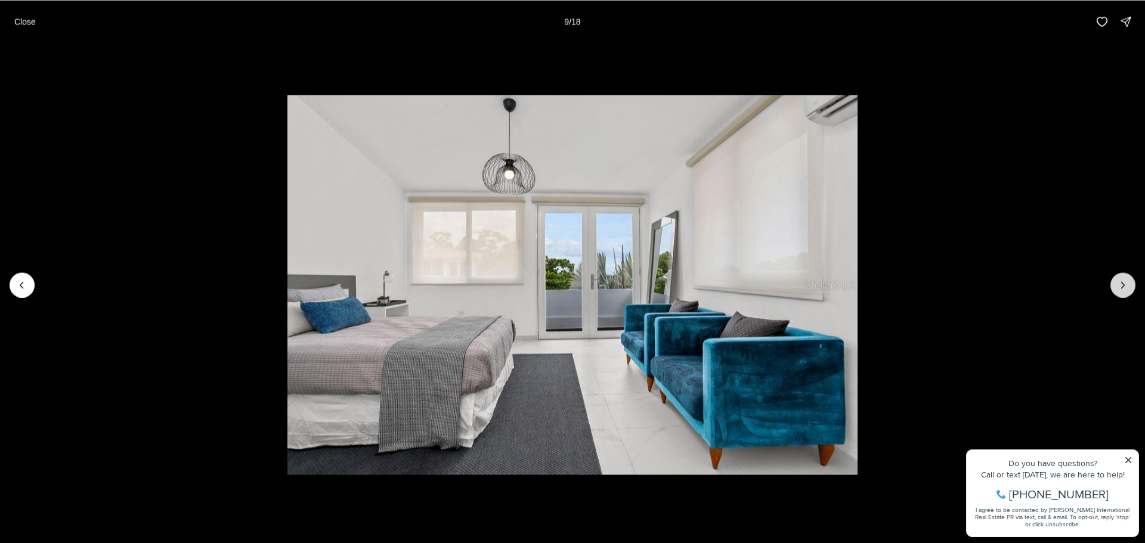
click at [1121, 284] on icon "Next slide" at bounding box center [1123, 285] width 12 height 12
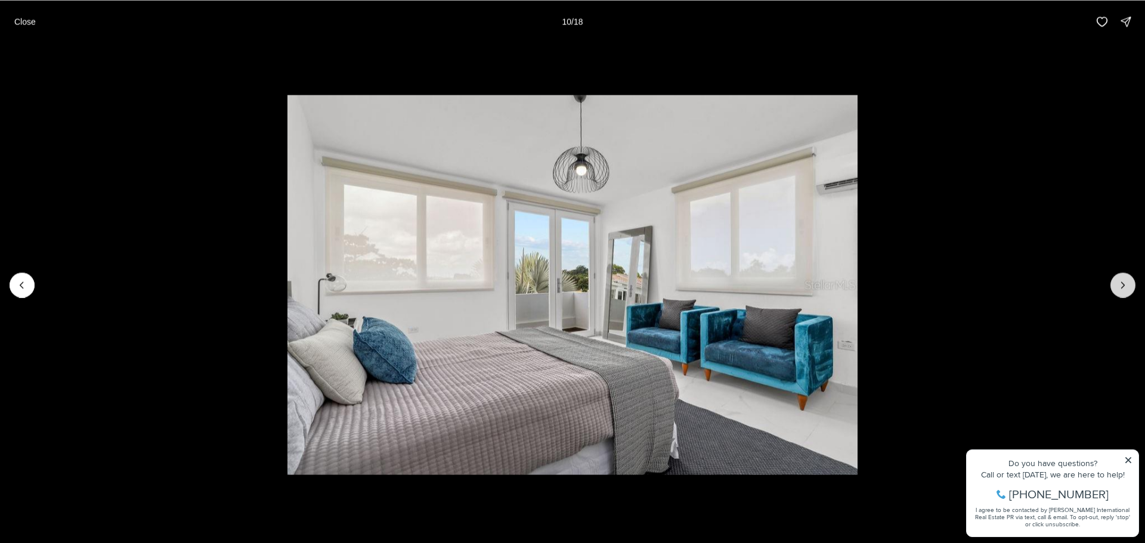
click at [1121, 284] on icon "Next slide" at bounding box center [1123, 285] width 12 height 12
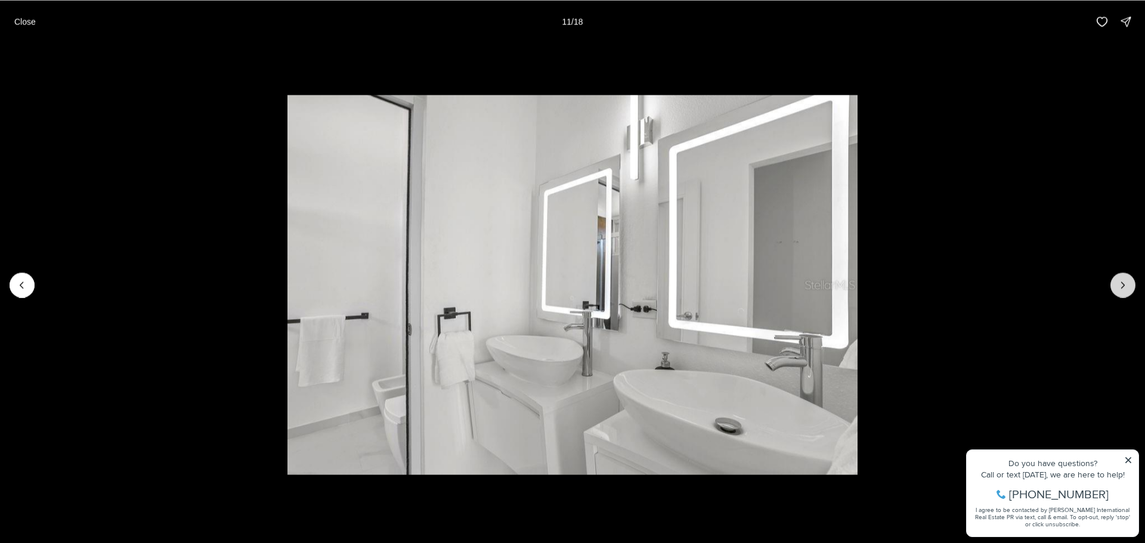
click at [1121, 284] on icon "Next slide" at bounding box center [1123, 285] width 12 height 12
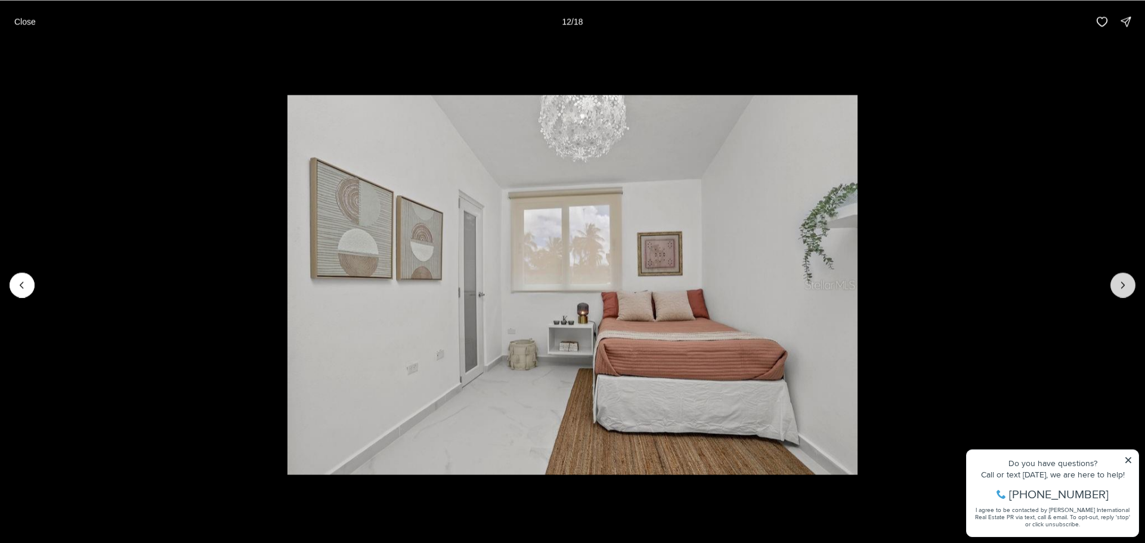
click at [1121, 284] on icon "Next slide" at bounding box center [1123, 285] width 12 height 12
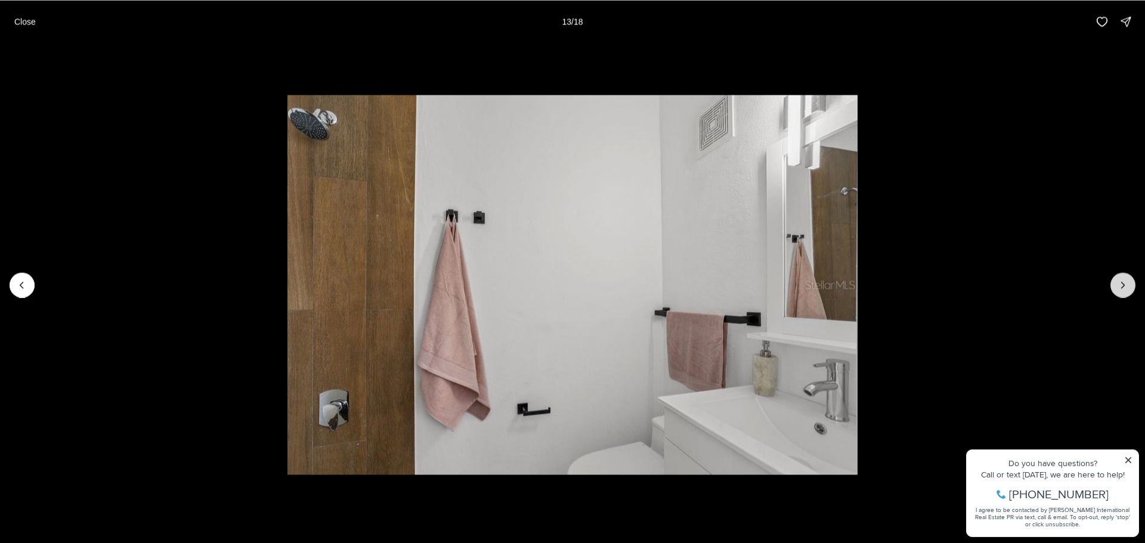
click at [1121, 284] on icon "Next slide" at bounding box center [1123, 285] width 12 height 12
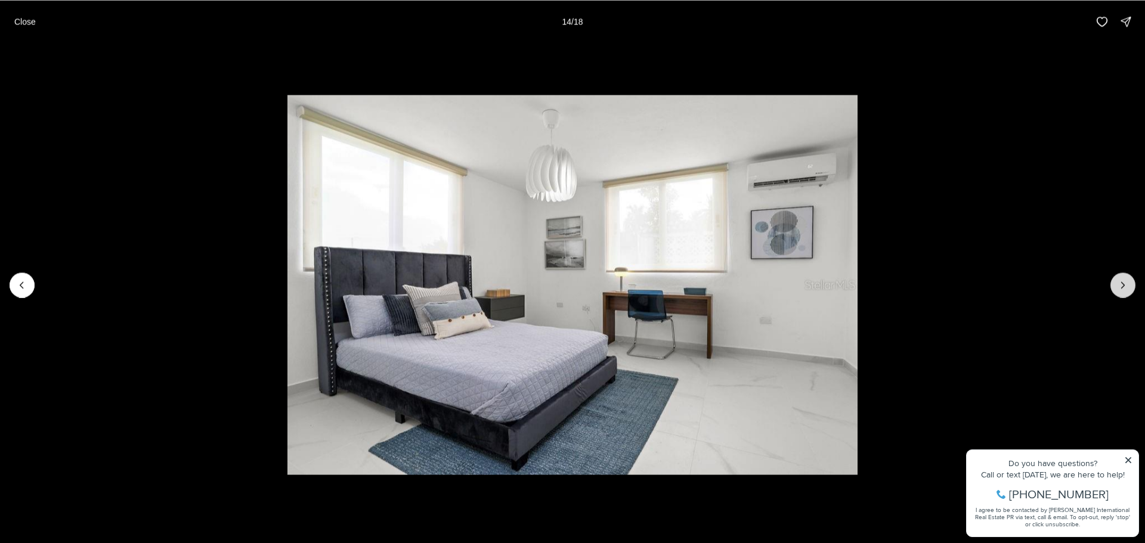
click at [1121, 284] on icon "Next slide" at bounding box center [1123, 285] width 12 height 12
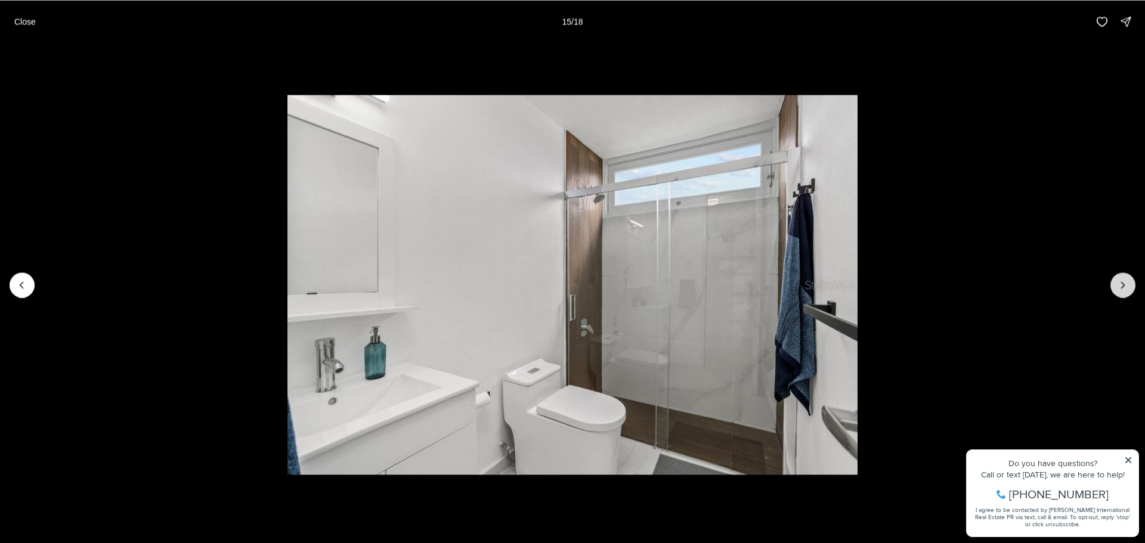
click at [1121, 284] on icon "Next slide" at bounding box center [1123, 285] width 12 height 12
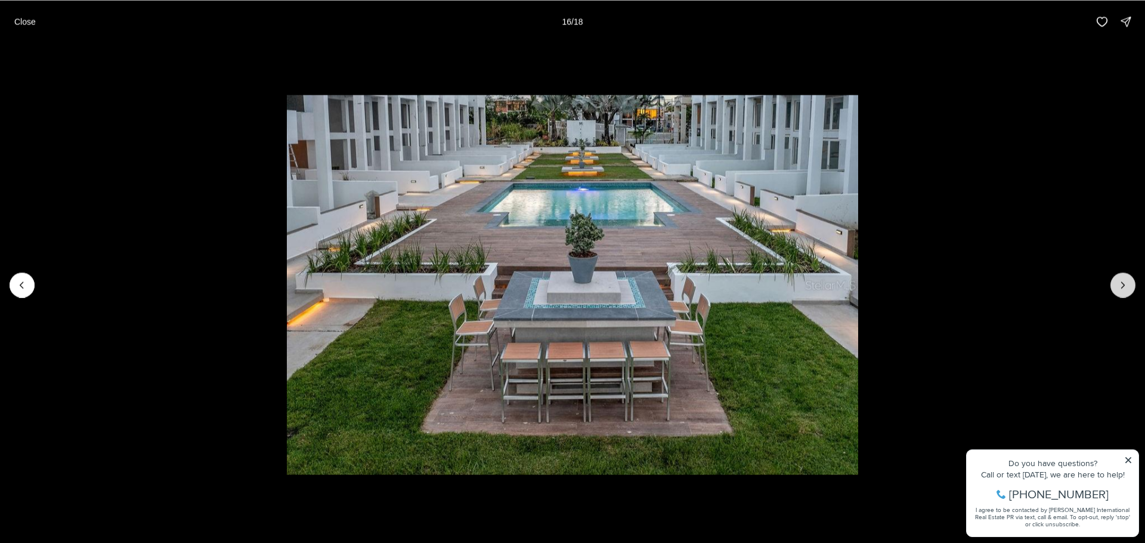
click at [1121, 284] on icon "Next slide" at bounding box center [1123, 285] width 12 height 12
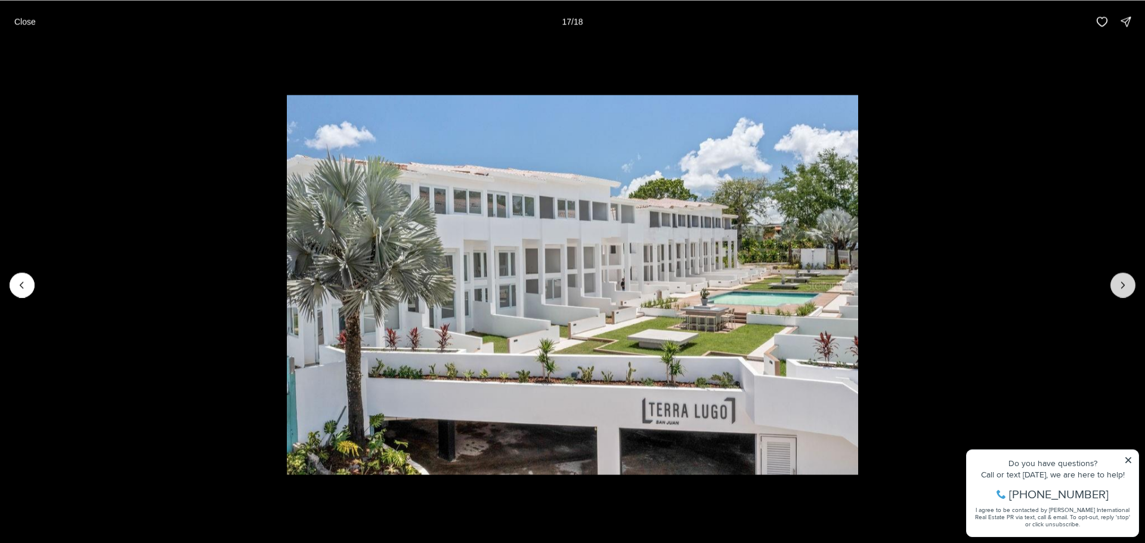
click at [1121, 284] on icon "Next slide" at bounding box center [1123, 285] width 12 height 12
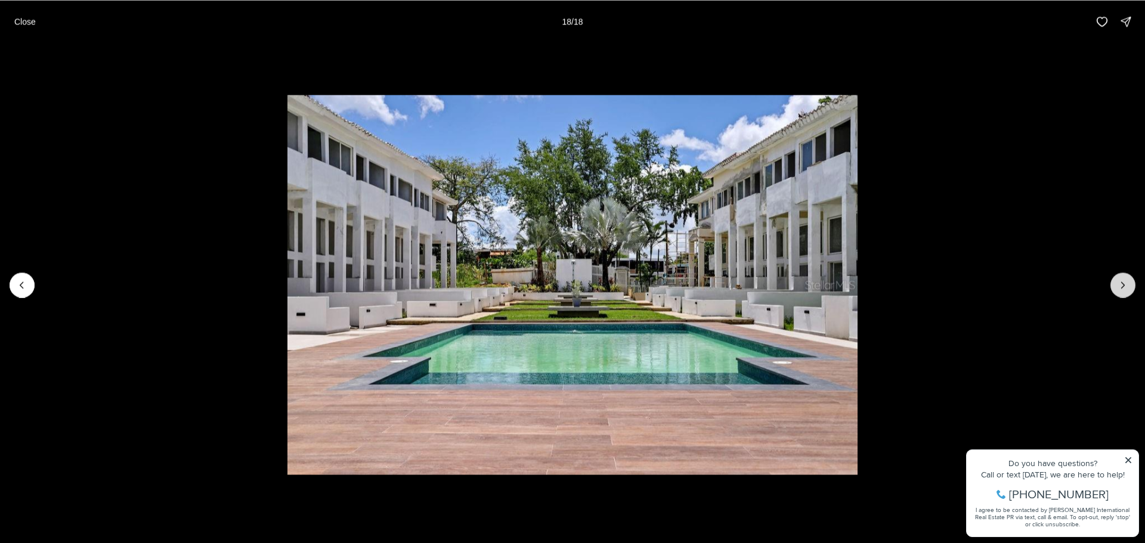
click at [1121, 284] on div at bounding box center [1123, 285] width 25 height 25
click at [14, 24] on p "Close" at bounding box center [24, 22] width 21 height 10
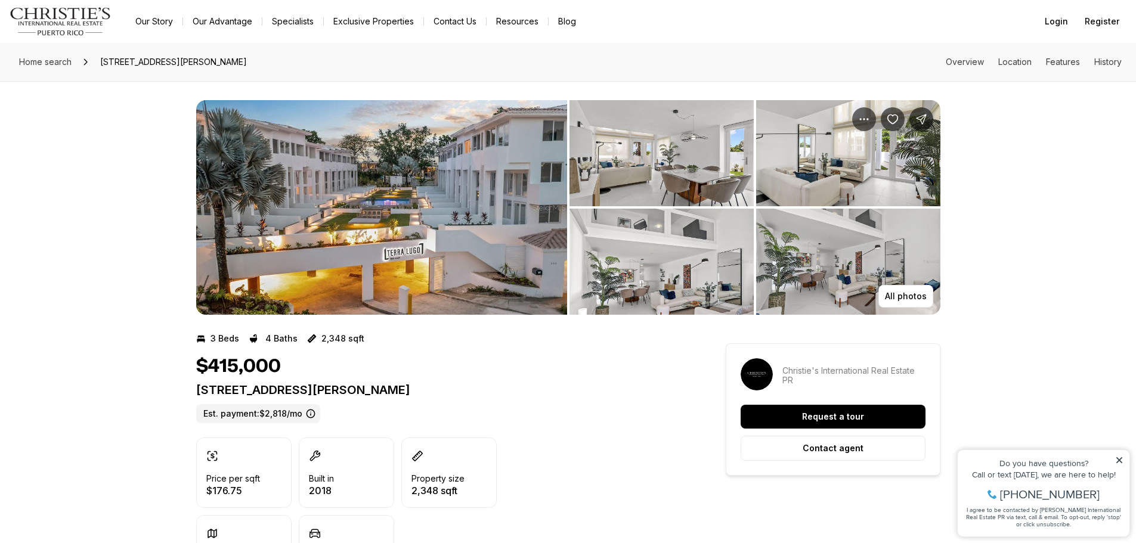
drag, startPoint x: 431, startPoint y: 393, endPoint x: 80, endPoint y: 264, distance: 374.0
click at [79, 242] on div "All photos" at bounding box center [568, 198] width 1136 height 234
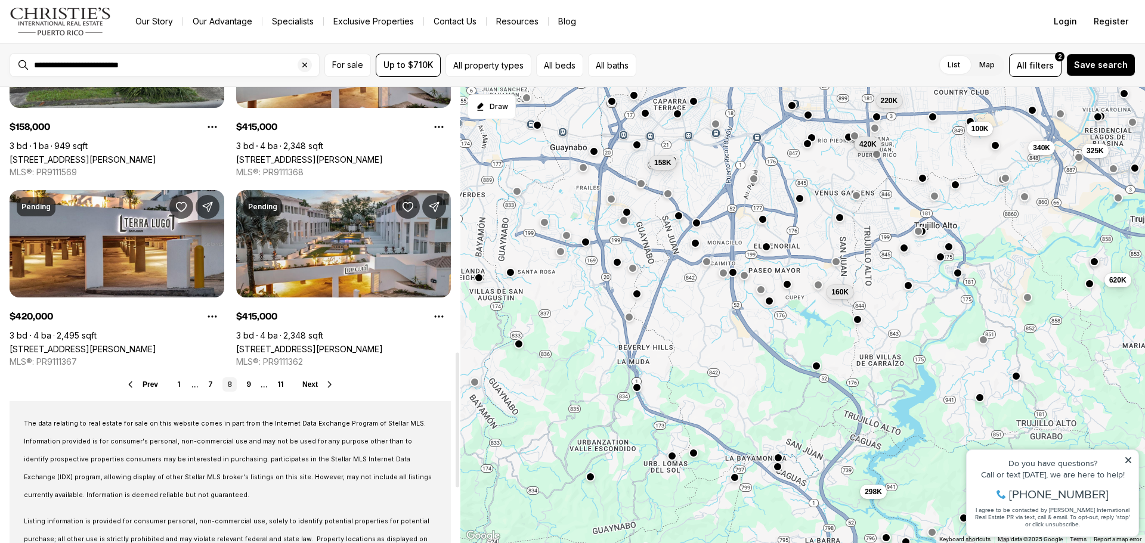
scroll to position [895, 0]
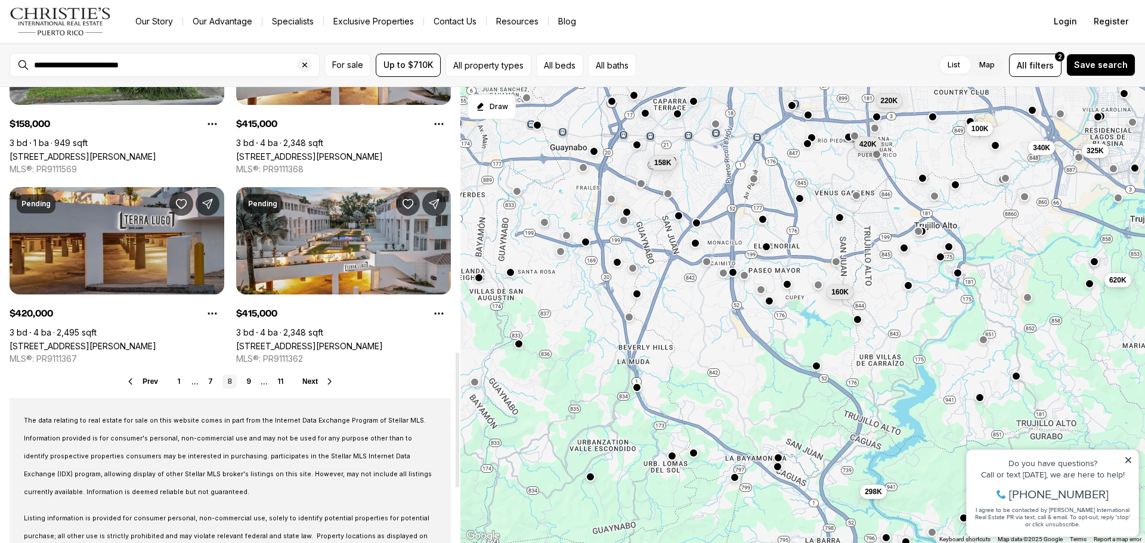
click at [85, 341] on link "[STREET_ADDRESS][PERSON_NAME]" at bounding box center [83, 346] width 147 height 10
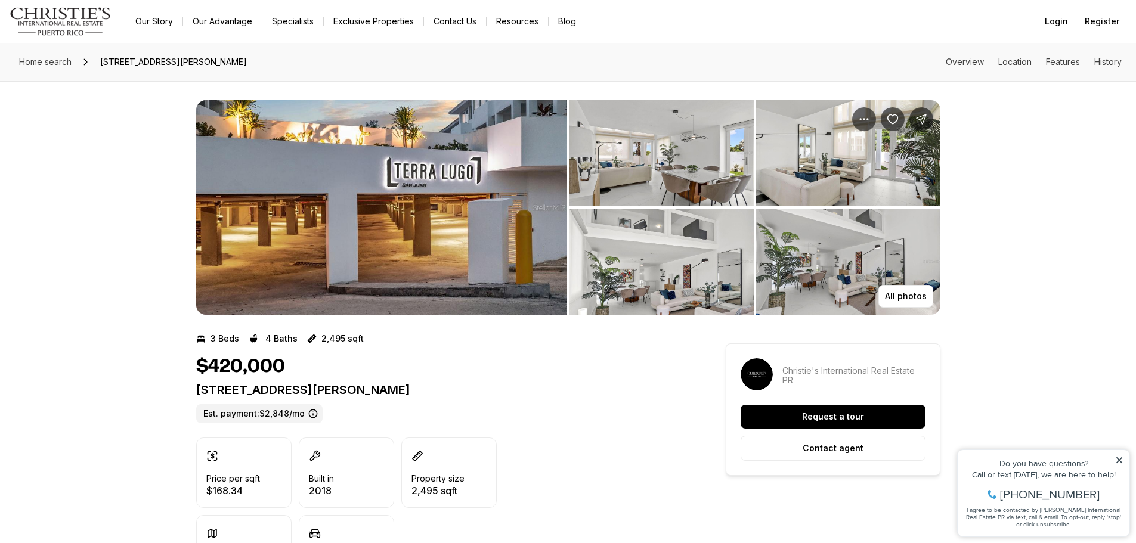
drag, startPoint x: 410, startPoint y: 386, endPoint x: 196, endPoint y: 394, distance: 214.9
click at [196, 394] on p "[STREET_ADDRESS][PERSON_NAME]" at bounding box center [439, 390] width 487 height 14
click at [459, 183] on img "View image gallery" at bounding box center [381, 207] width 371 height 215
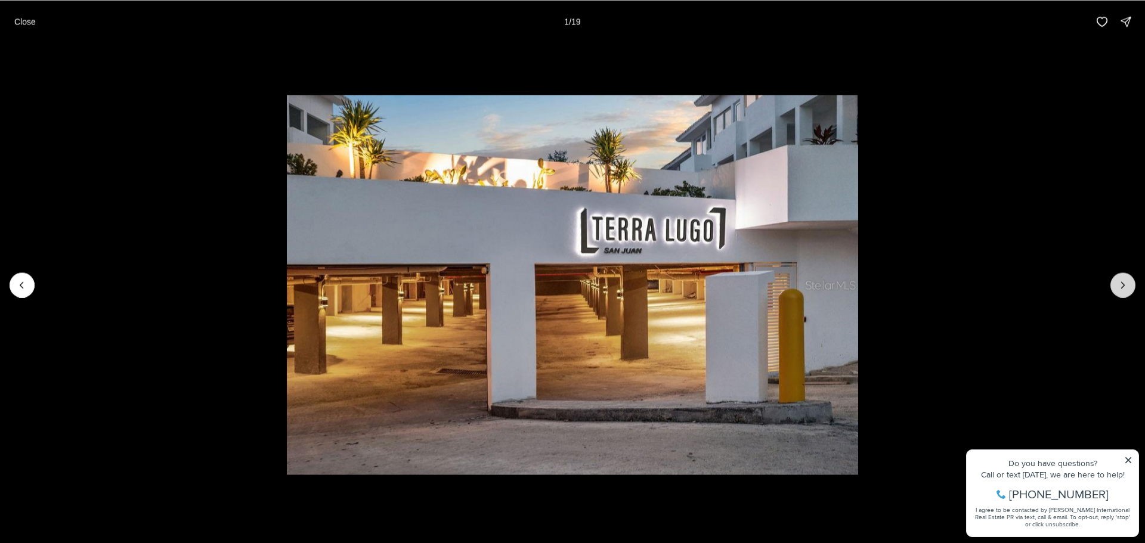
click at [1120, 283] on icon "Next slide" at bounding box center [1123, 285] width 12 height 12
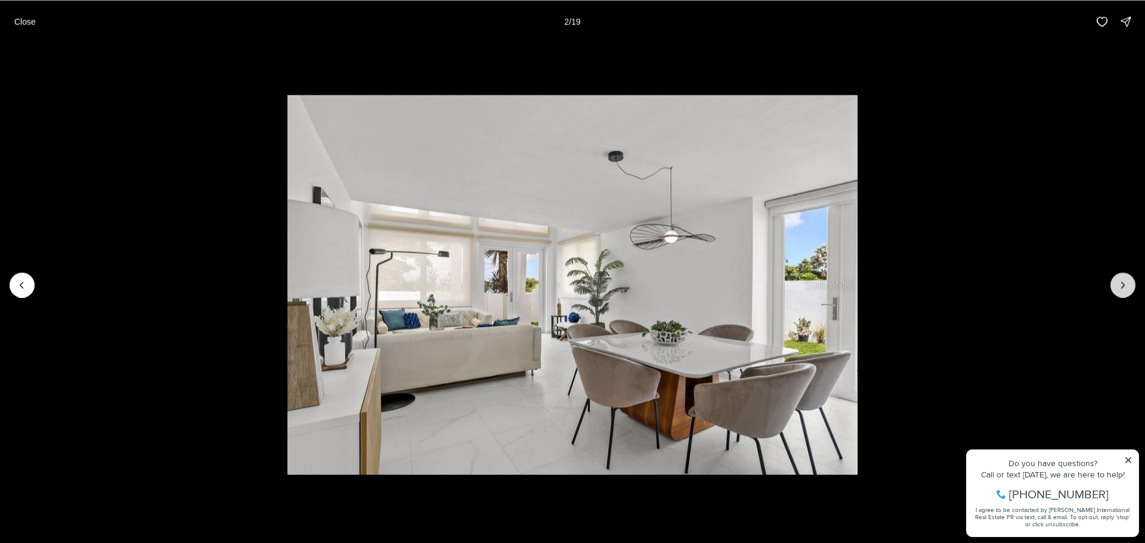
click at [1125, 280] on icon "Next slide" at bounding box center [1123, 285] width 12 height 12
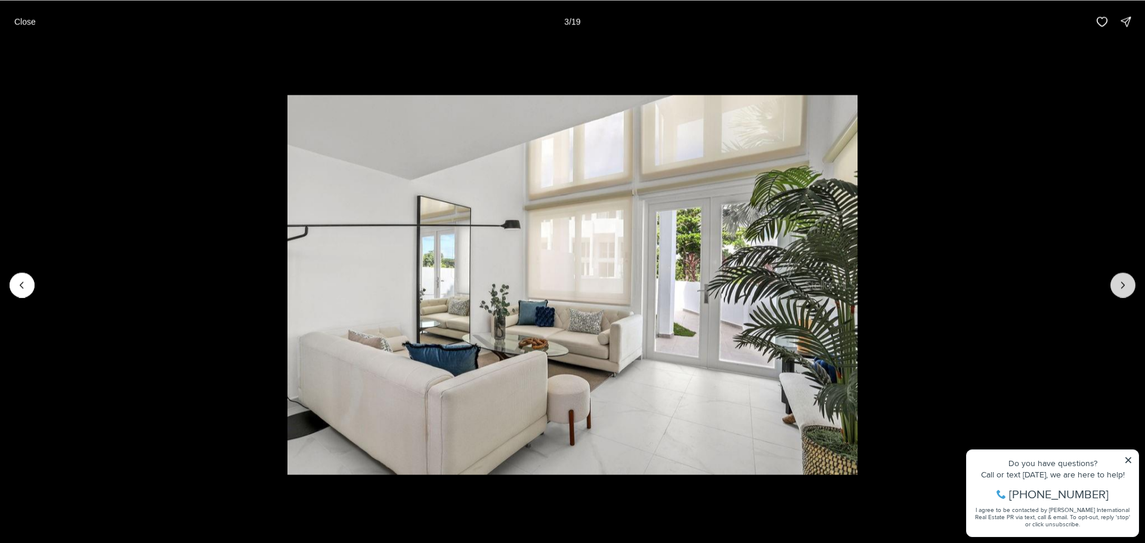
click at [1122, 283] on icon "Next slide" at bounding box center [1123, 285] width 3 height 6
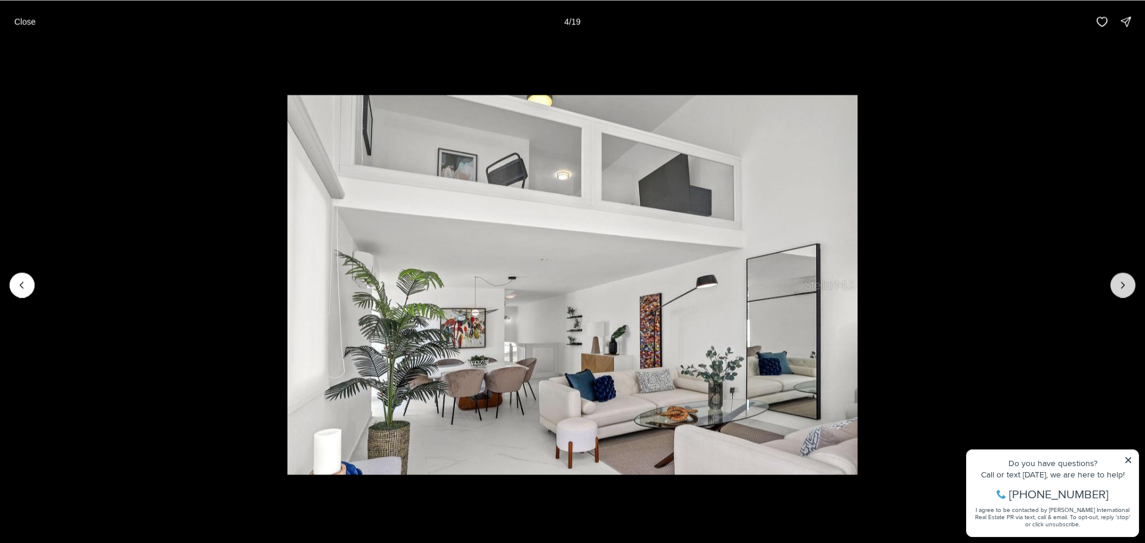
click at [1122, 283] on icon "Next slide" at bounding box center [1123, 285] width 3 height 6
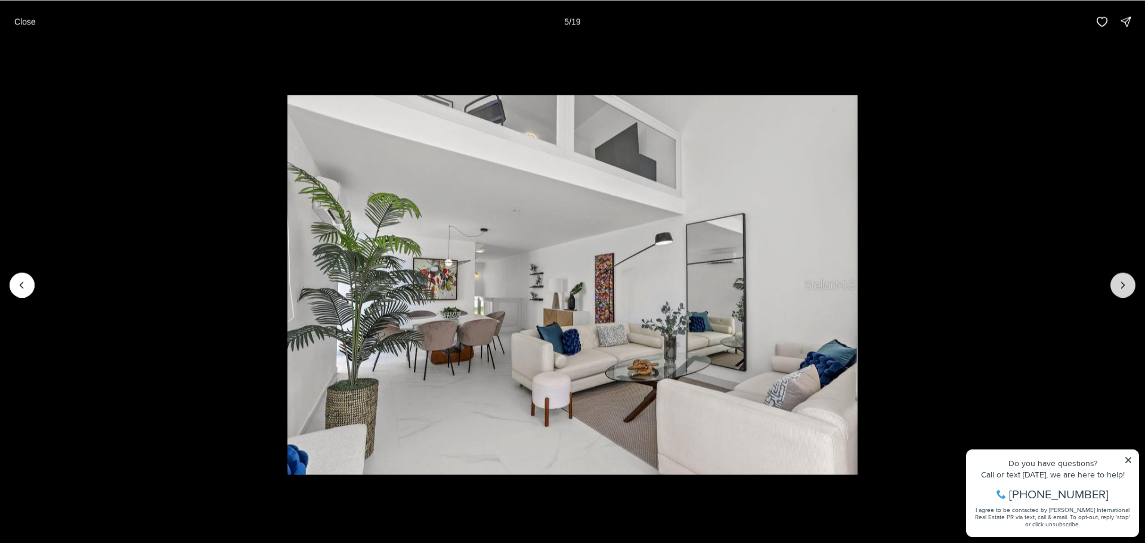
click at [1122, 283] on icon "Next slide" at bounding box center [1123, 285] width 3 height 6
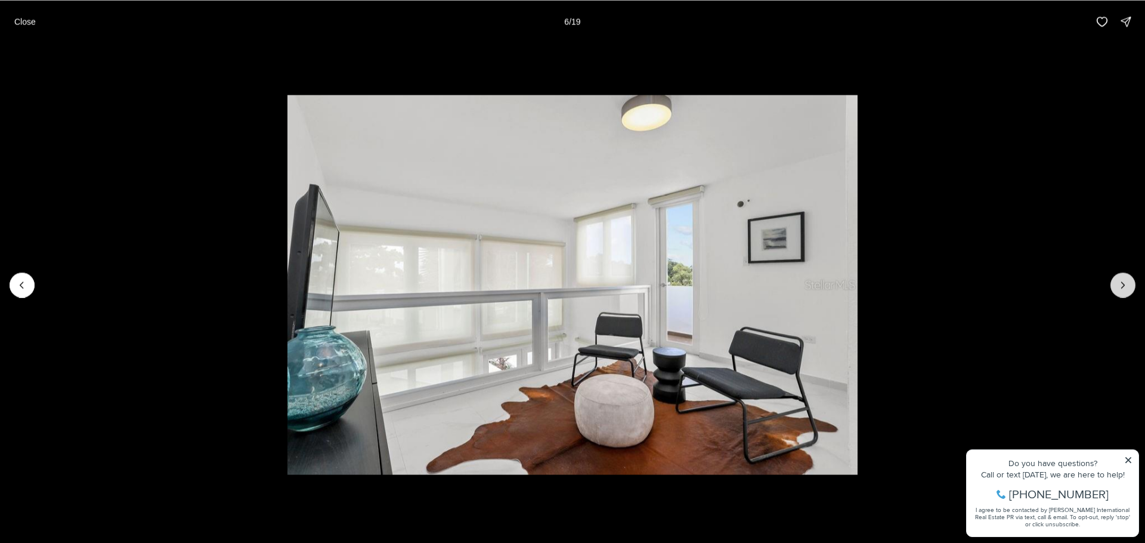
click at [1122, 283] on icon "Next slide" at bounding box center [1123, 285] width 3 height 6
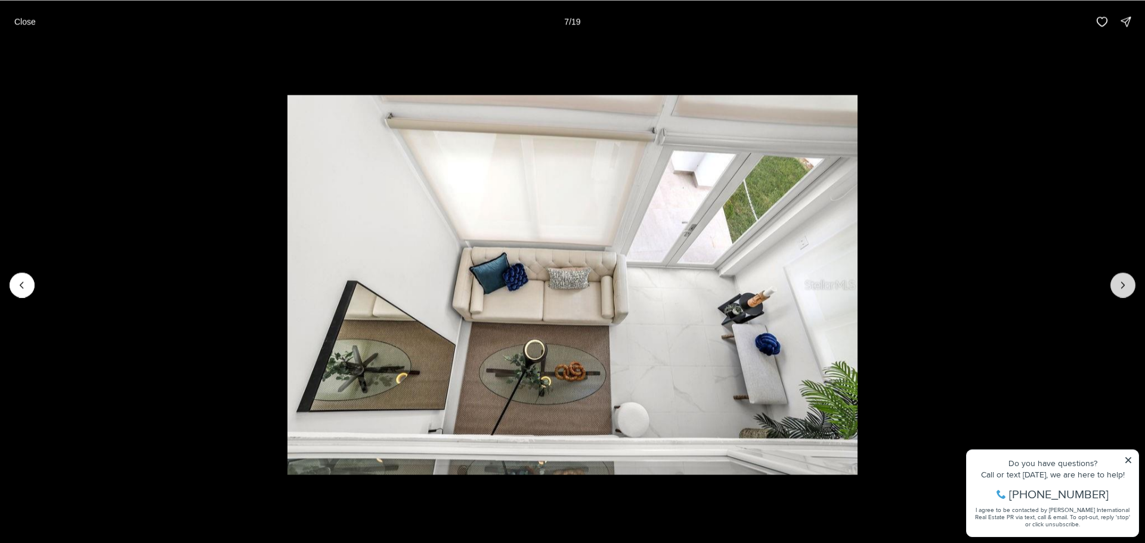
click at [1122, 283] on icon "Next slide" at bounding box center [1123, 285] width 3 height 6
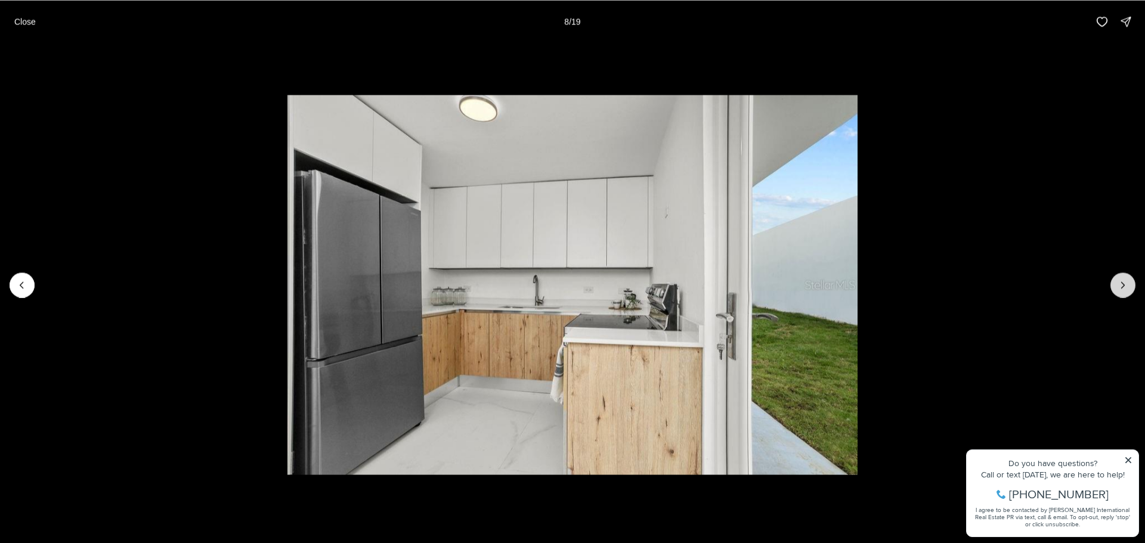
click at [1122, 283] on icon "Next slide" at bounding box center [1123, 285] width 3 height 6
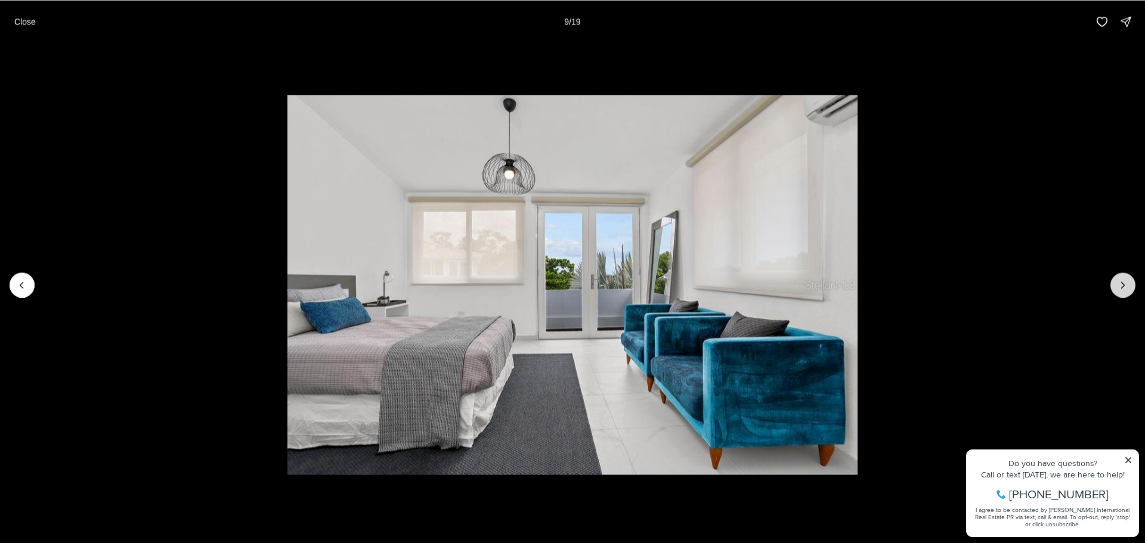
click at [1122, 283] on icon "Next slide" at bounding box center [1123, 285] width 3 height 6
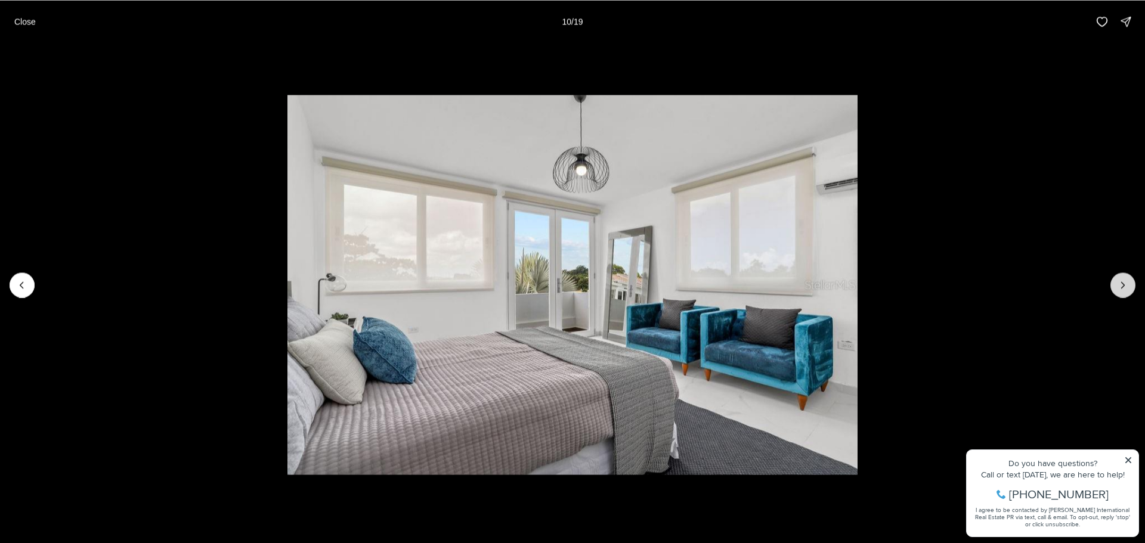
click at [1122, 283] on icon "Next slide" at bounding box center [1123, 285] width 3 height 6
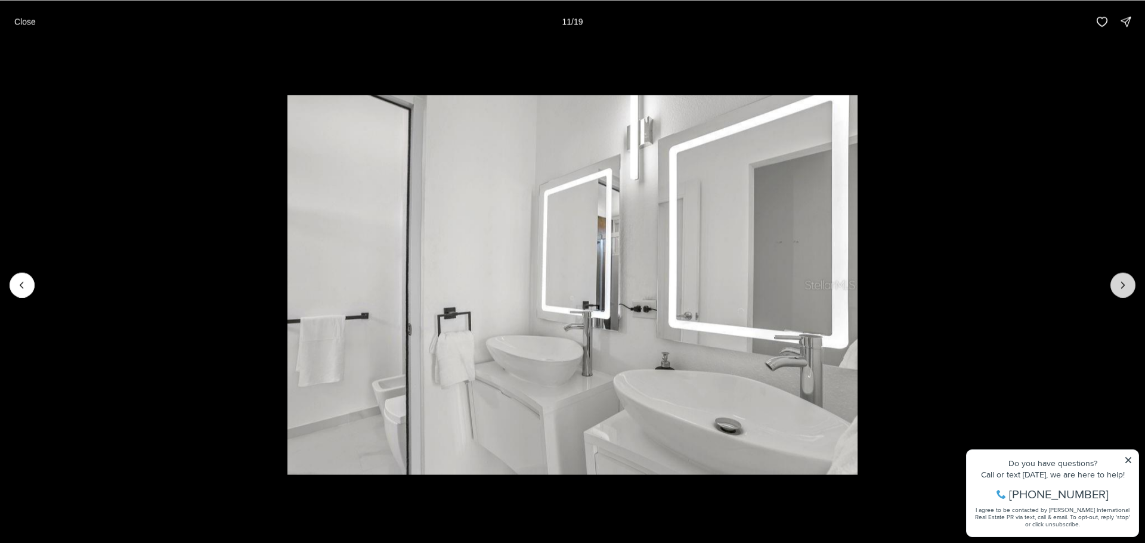
click at [1122, 283] on icon "Next slide" at bounding box center [1123, 285] width 3 height 6
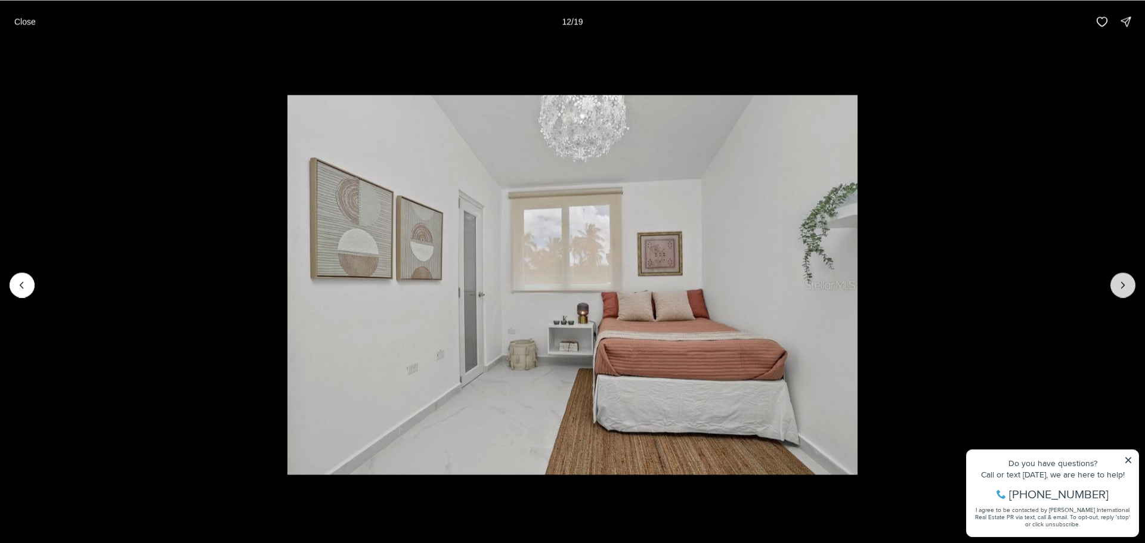
click at [1122, 283] on icon "Next slide" at bounding box center [1123, 285] width 3 height 6
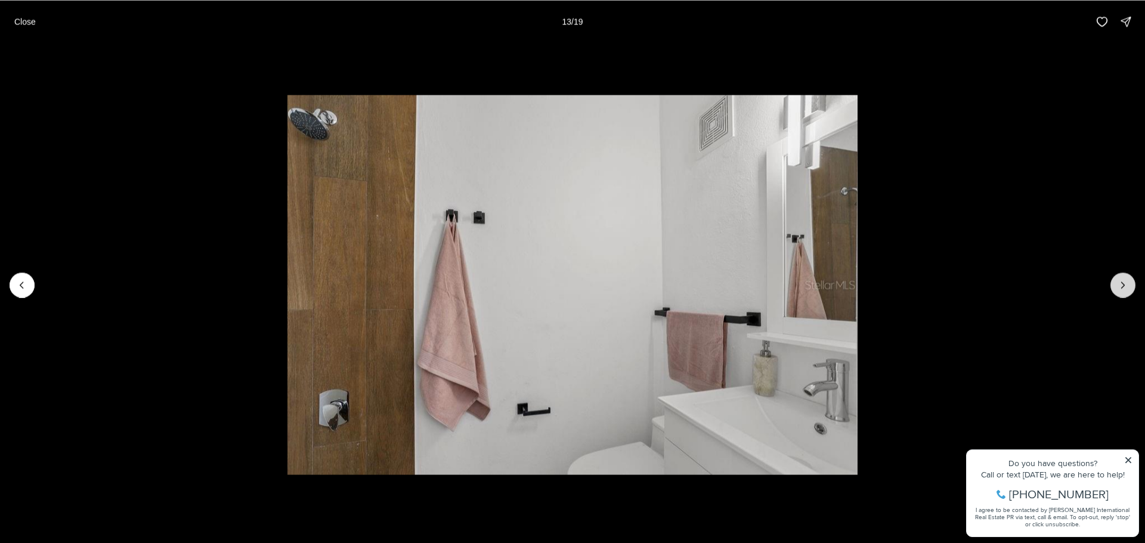
click at [1122, 283] on icon "Next slide" at bounding box center [1123, 285] width 3 height 6
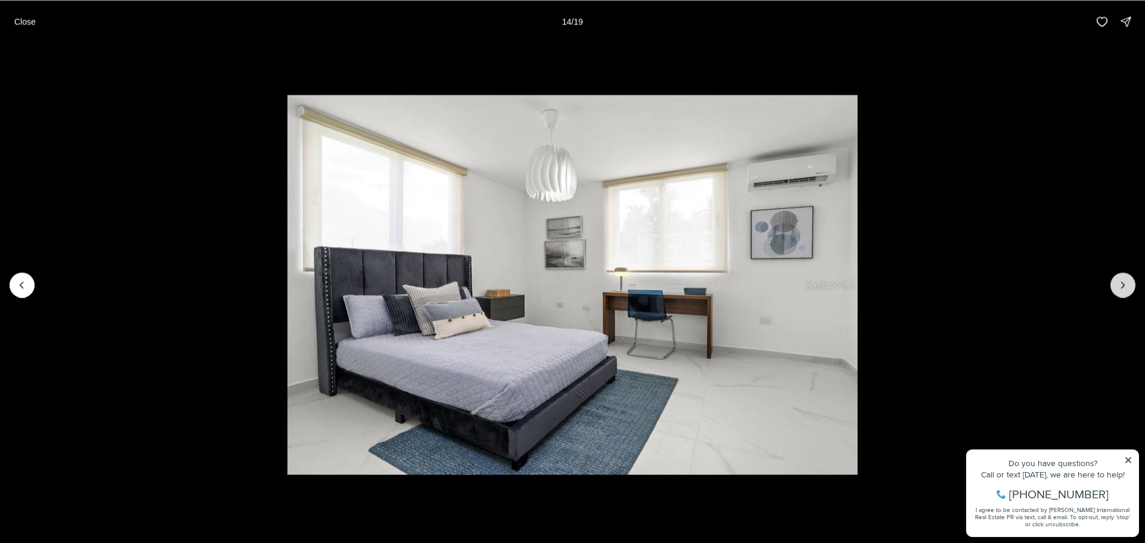
click at [1122, 283] on icon "Next slide" at bounding box center [1123, 285] width 3 height 6
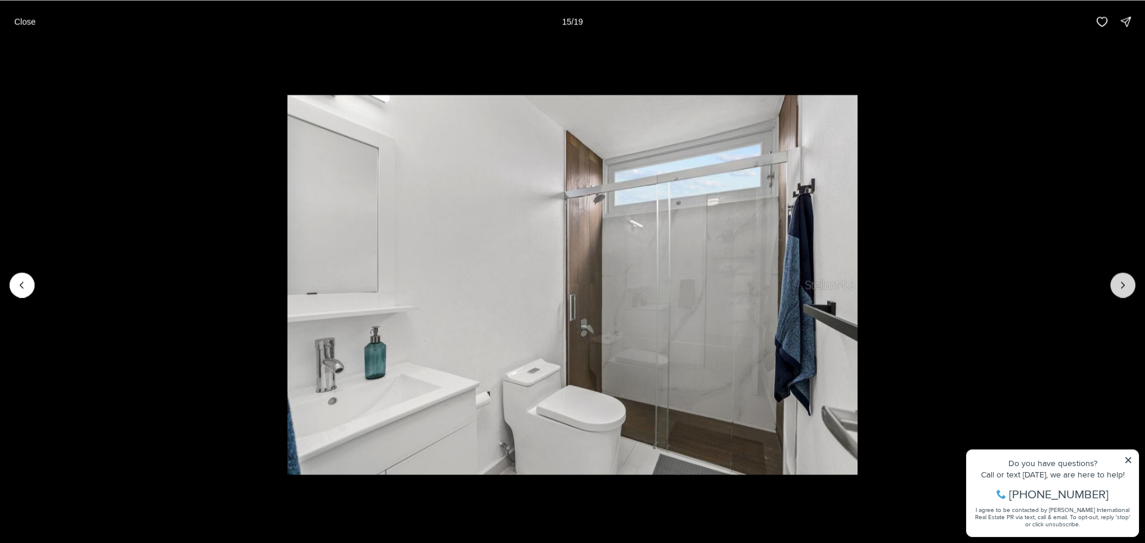
click at [1122, 283] on icon "Next slide" at bounding box center [1123, 285] width 3 height 6
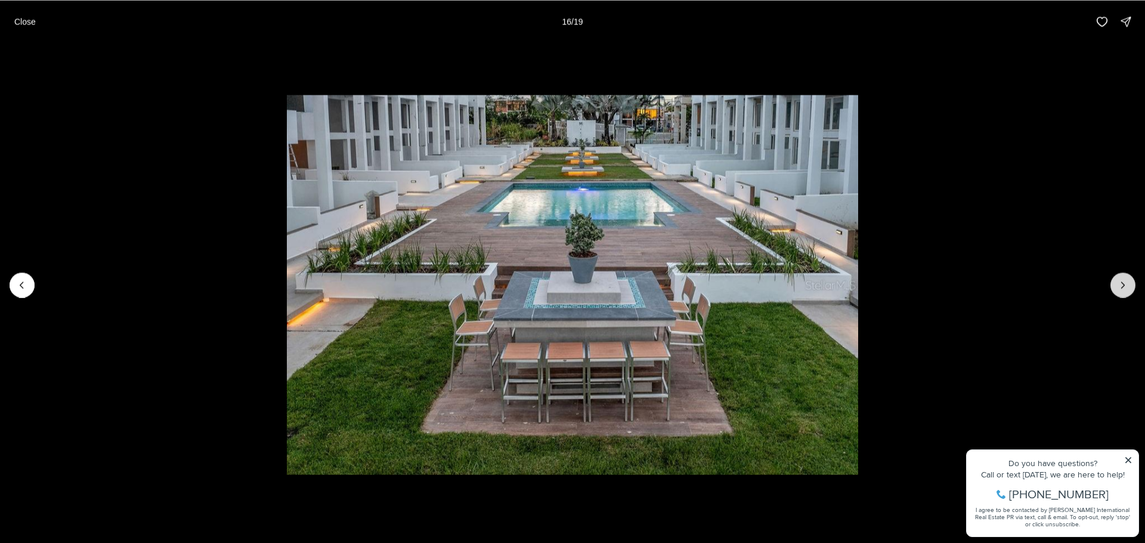
click at [1122, 283] on icon "Next slide" at bounding box center [1123, 285] width 3 height 6
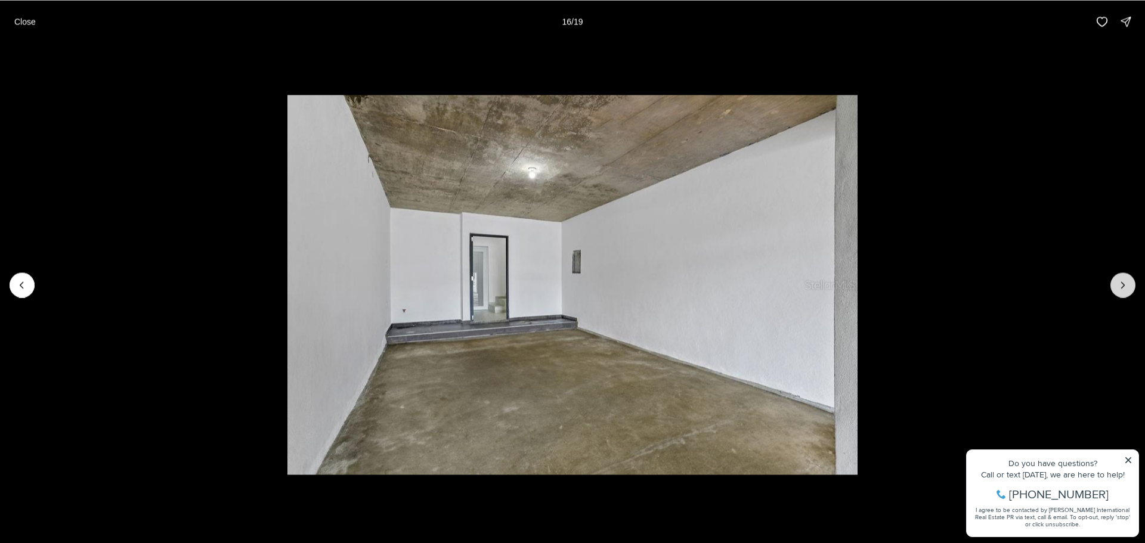
click at [1122, 283] on icon "Next slide" at bounding box center [1123, 285] width 3 height 6
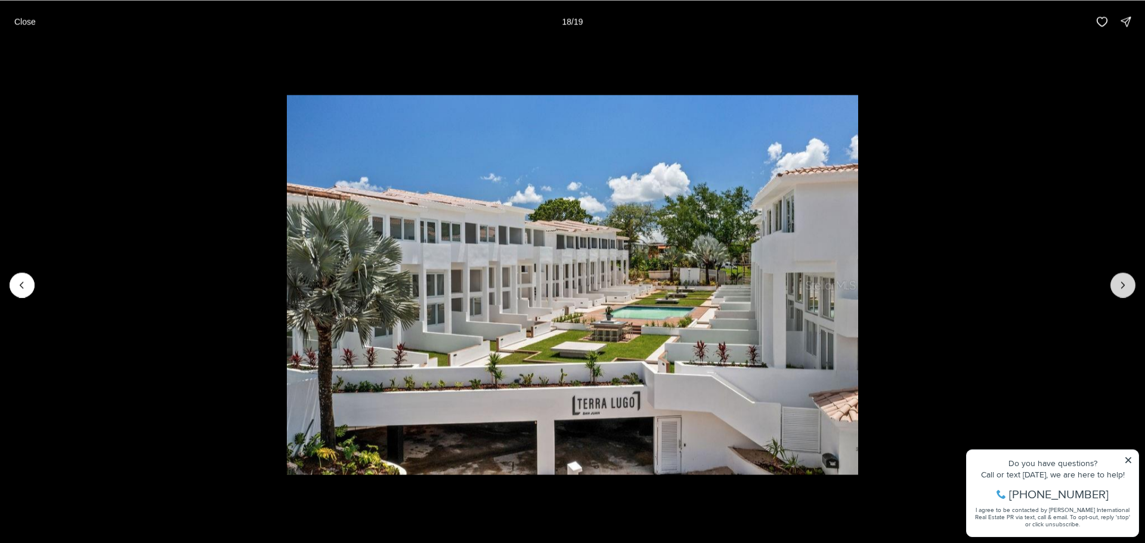
click at [1122, 283] on icon "Next slide" at bounding box center [1123, 285] width 3 height 6
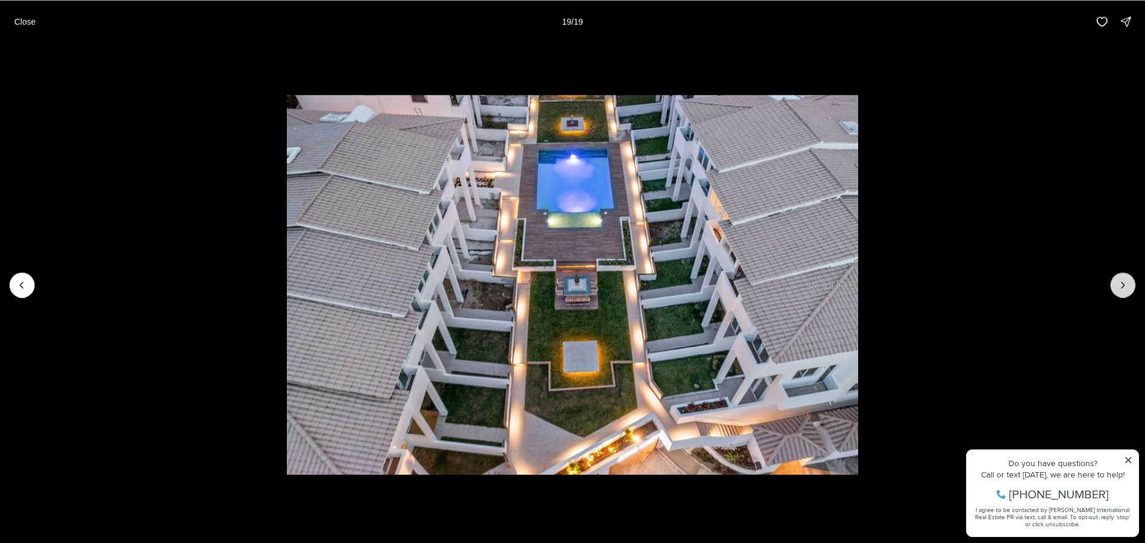
click at [1122, 283] on div at bounding box center [1123, 285] width 25 height 25
click at [27, 283] on icon "Previous slide" at bounding box center [22, 285] width 12 height 12
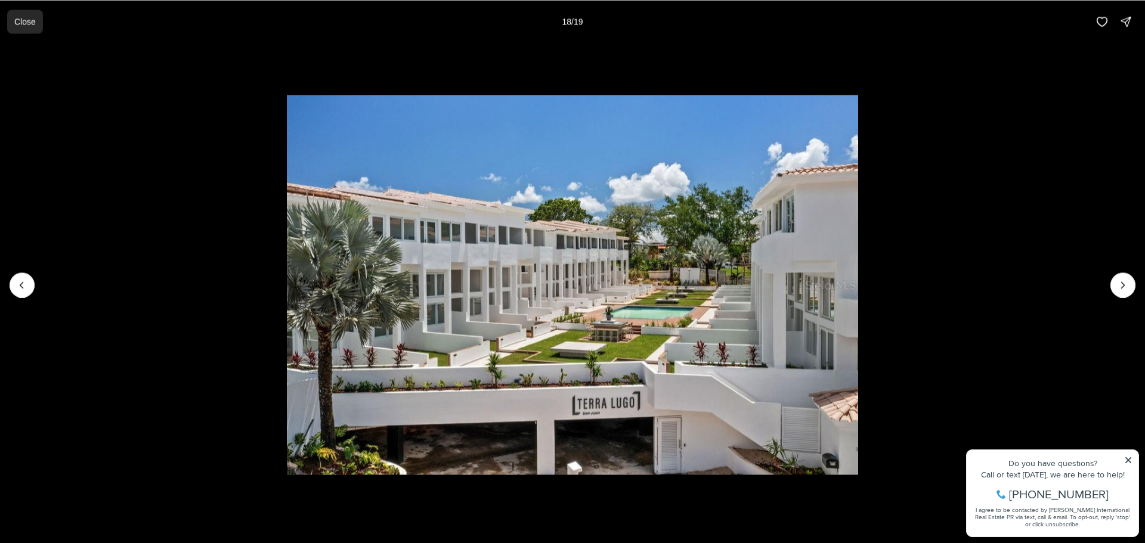
click at [31, 24] on p "Close" at bounding box center [24, 22] width 21 height 10
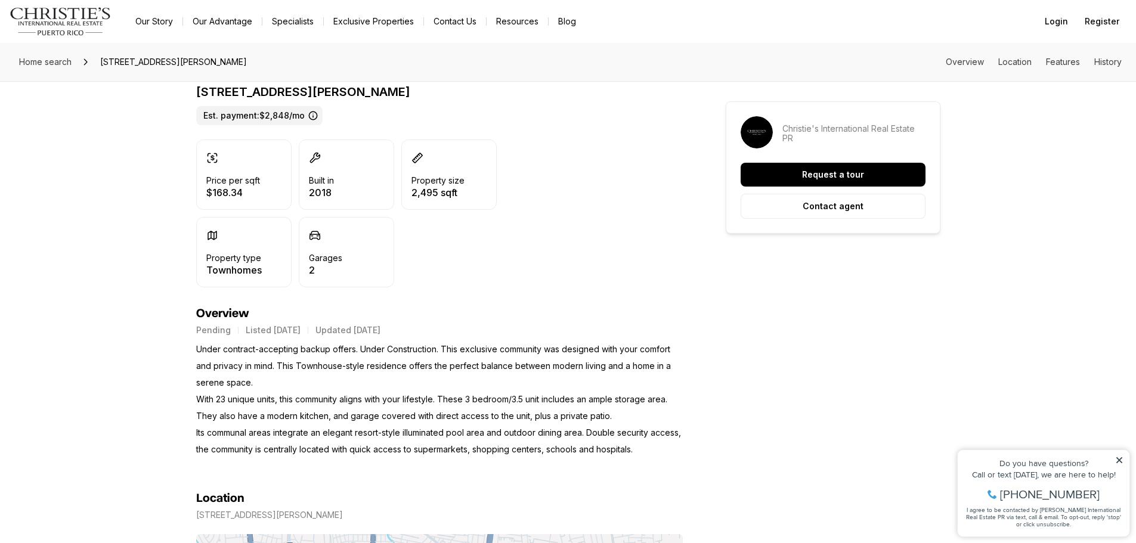
scroll to position [239, 0]
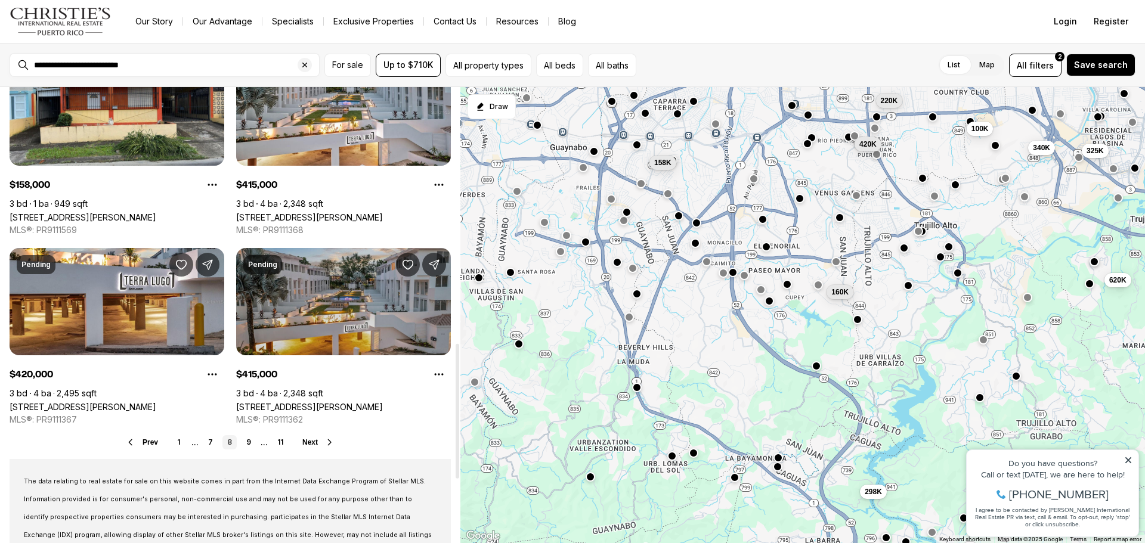
scroll to position [775, 0]
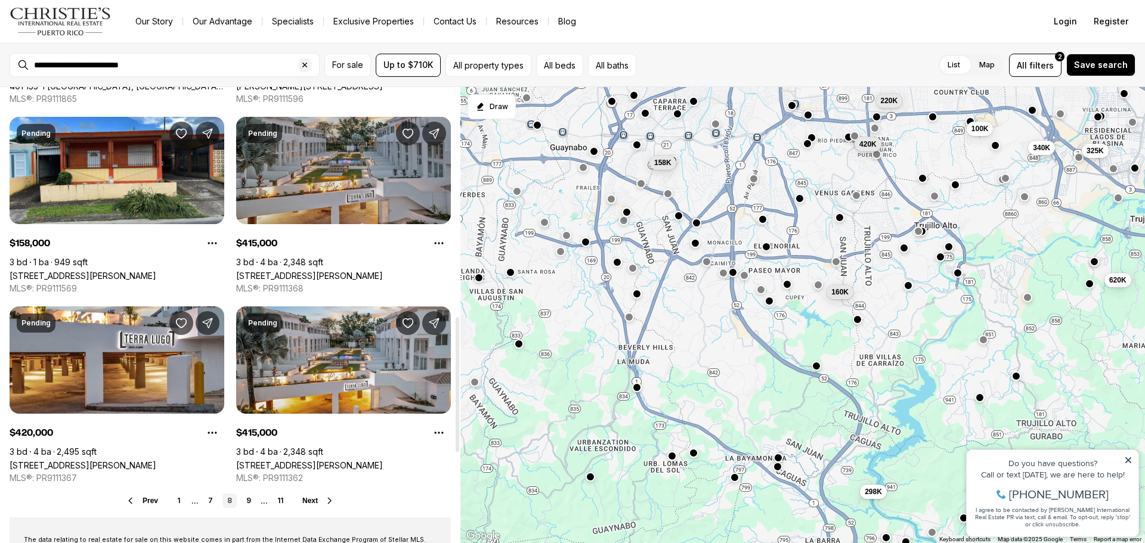
click at [344, 271] on link "[STREET_ADDRESS][PERSON_NAME]" at bounding box center [309, 276] width 147 height 10
